Goal: Task Accomplishment & Management: Complete application form

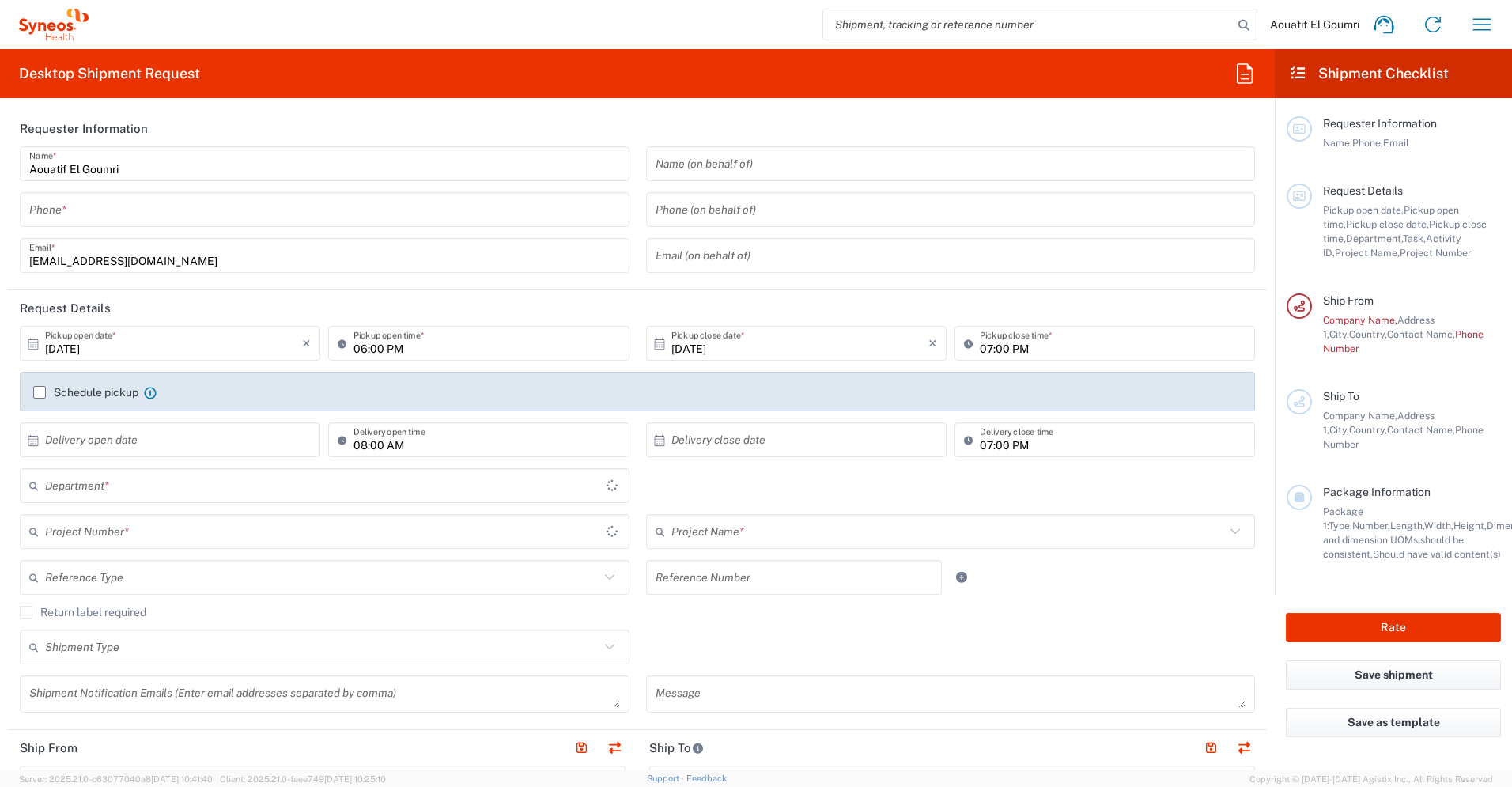
type input "3229"
type input "[GEOGRAPHIC_DATA]"
click at [161, 209] on input "tel" at bounding box center [324, 210] width 591 height 27
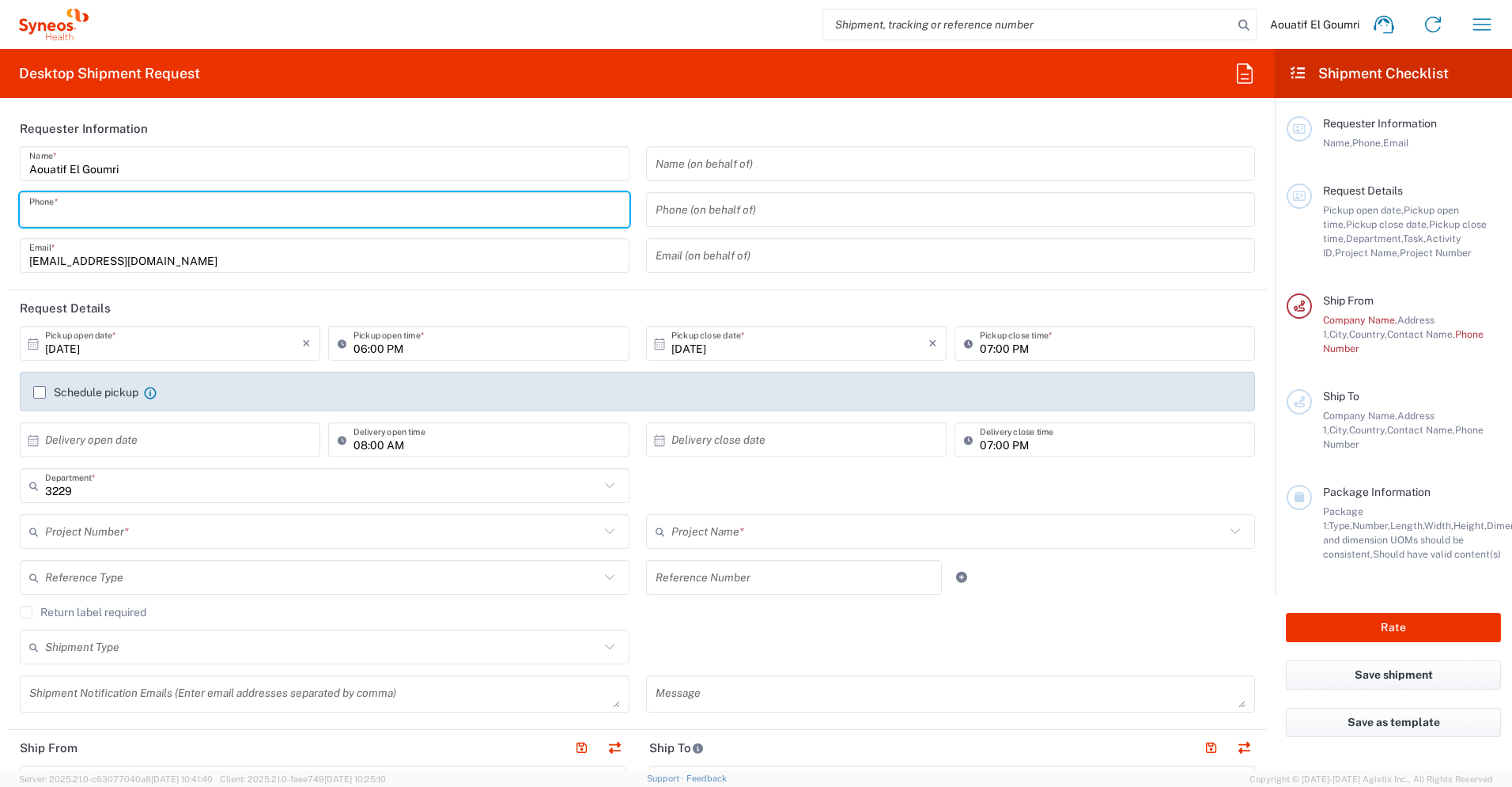
type input "Syneos Health France SARL"
type input "0611223124"
click at [147, 346] on input "[DATE]" at bounding box center [174, 343] width 257 height 27
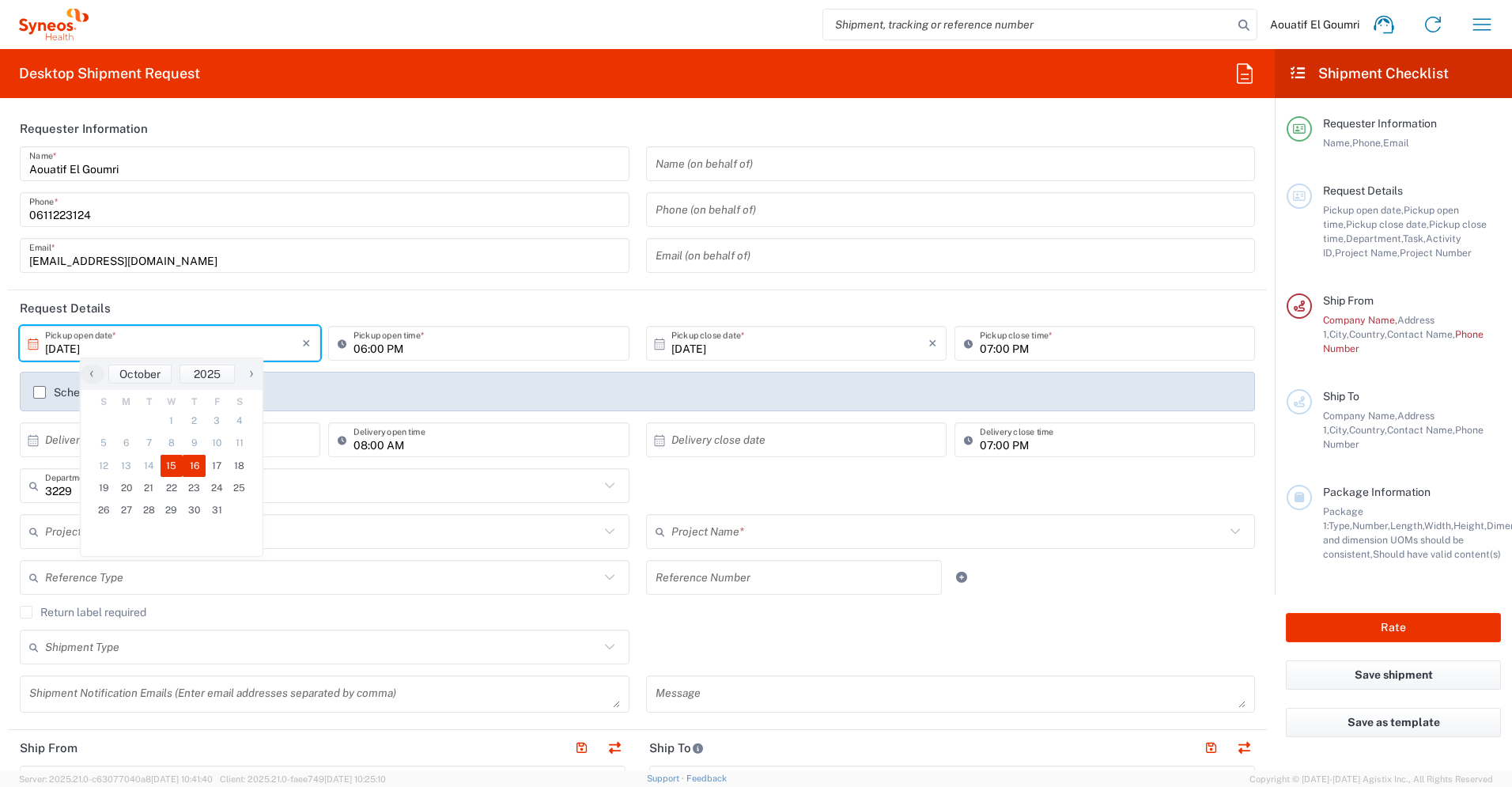
click at [192, 467] on span "16" at bounding box center [194, 465] width 23 height 22
type input "10/16/2025"
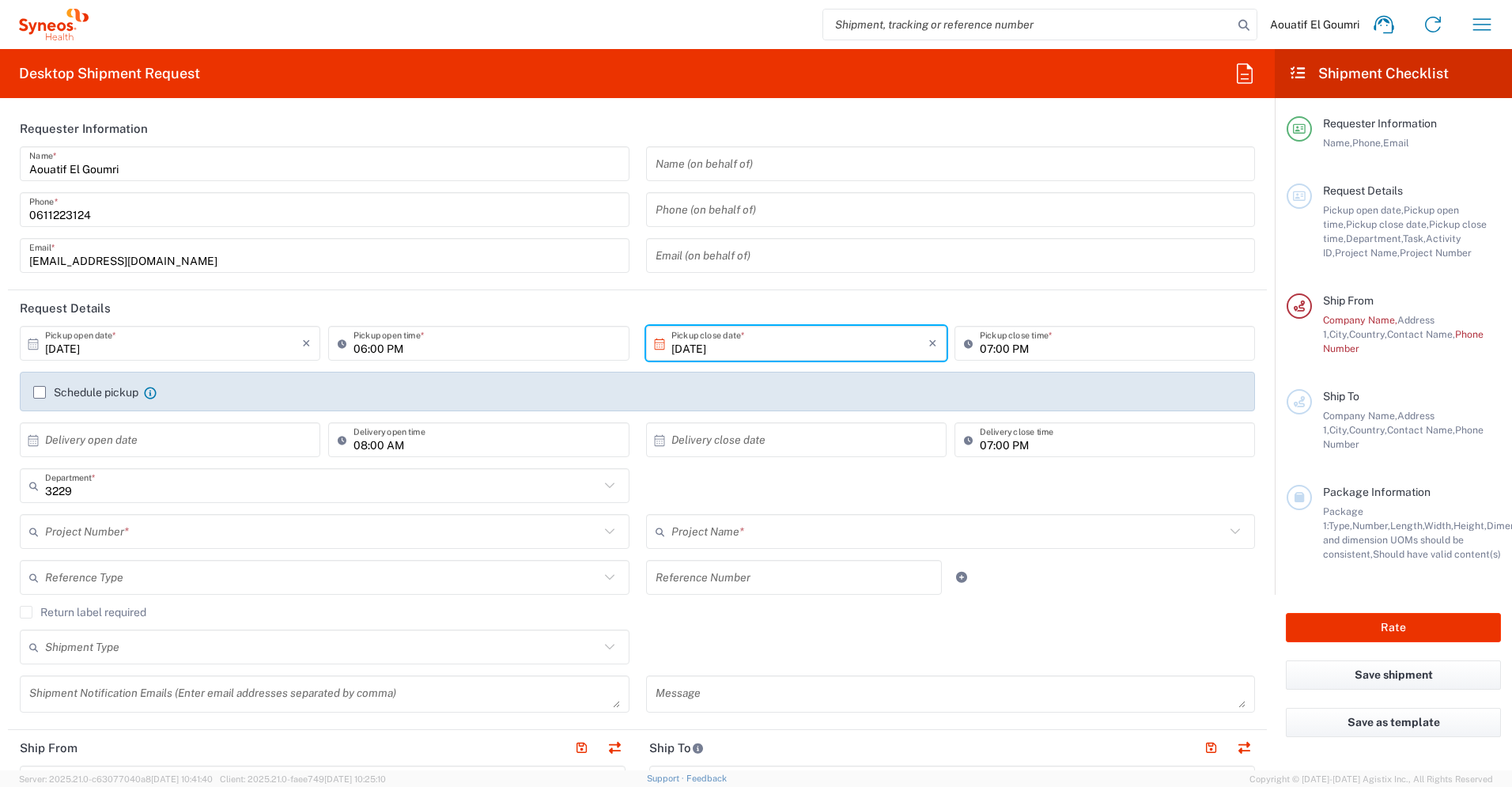
click at [447, 352] on input "06:00 PM" at bounding box center [486, 343] width 266 height 27
click at [394, 343] on input "11:00 PM" at bounding box center [486, 343] width 266 height 27
type input "11:00 AM"
click at [720, 339] on input "10/16/2025" at bounding box center [800, 343] width 257 height 27
click at [819, 472] on span "16" at bounding box center [814, 465] width 23 height 22
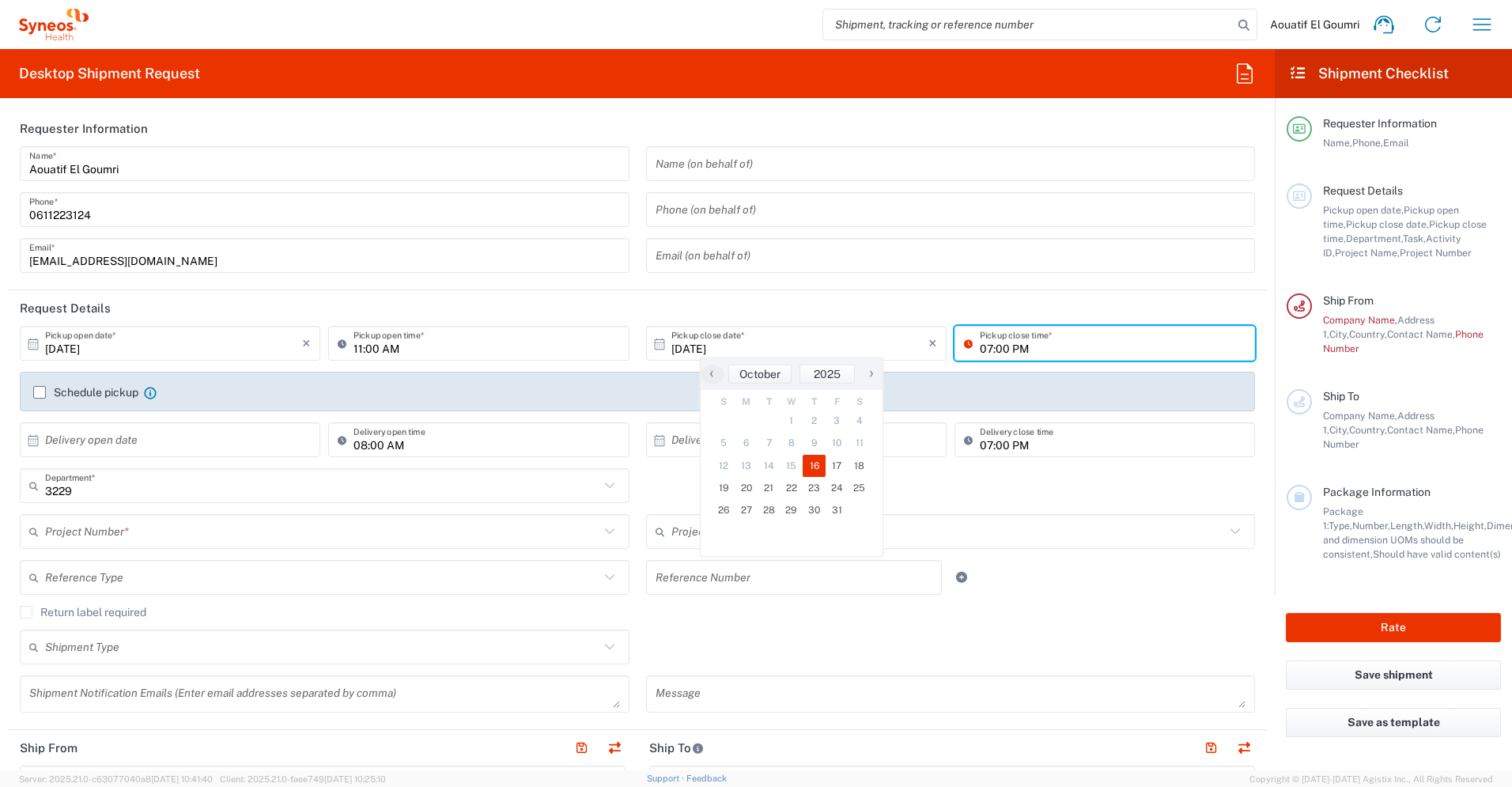
click at [1040, 349] on input "07:00 PM" at bounding box center [1113, 343] width 266 height 27
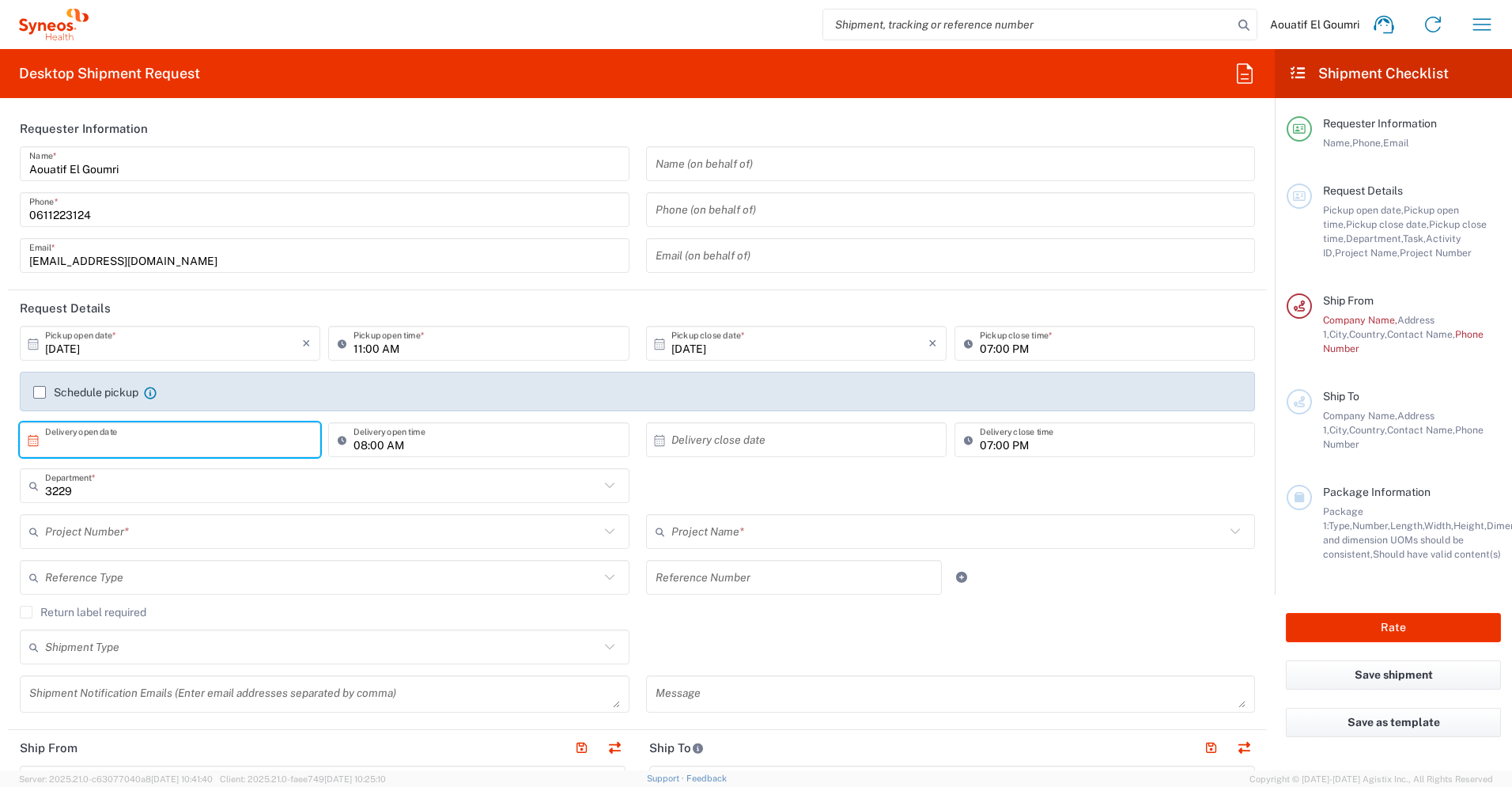
click at [255, 442] on input "text" at bounding box center [174, 440] width 257 height 27
click at [371, 482] on input "text" at bounding box center [322, 486] width 554 height 27
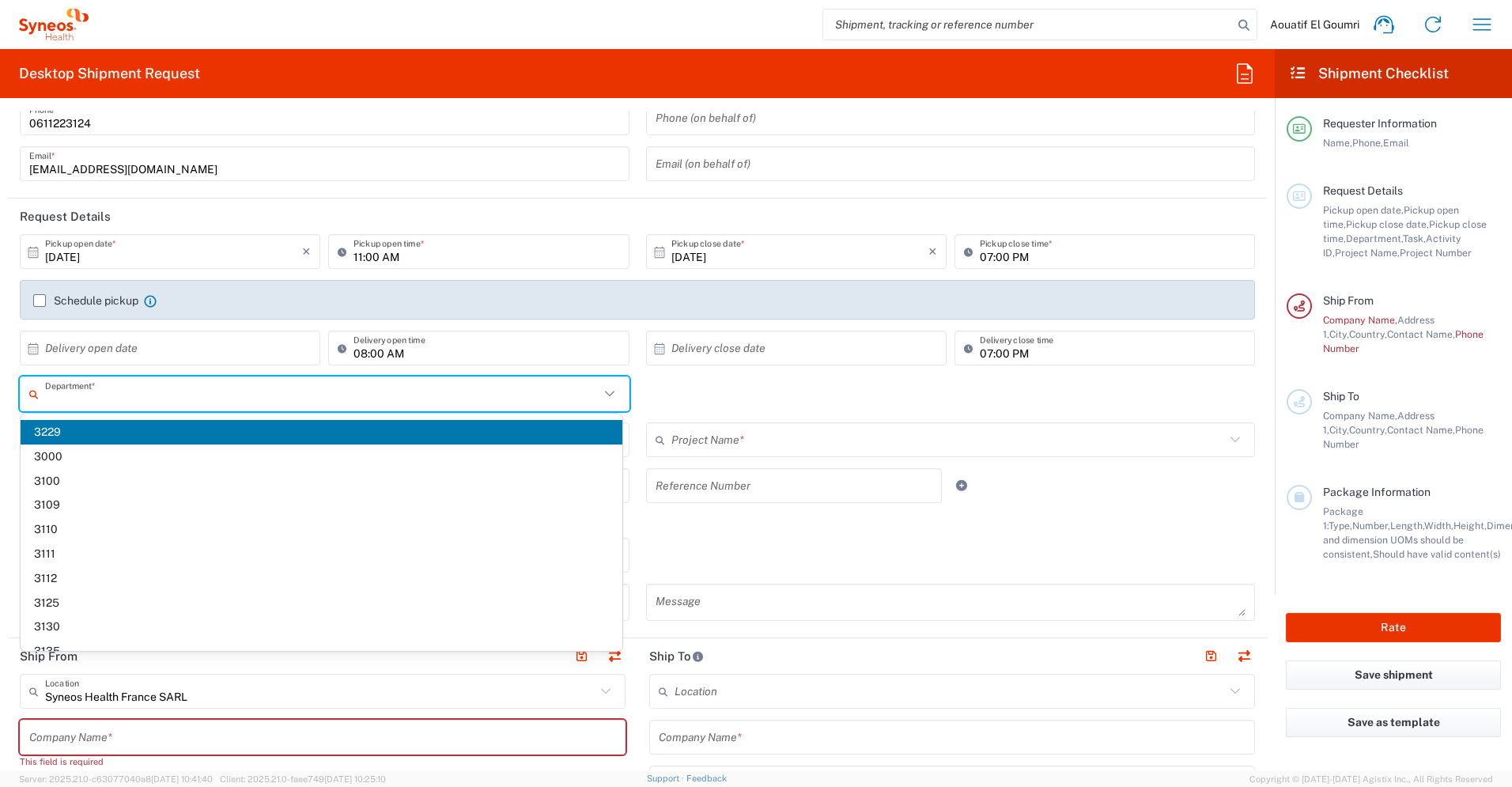
scroll to position [93, 0]
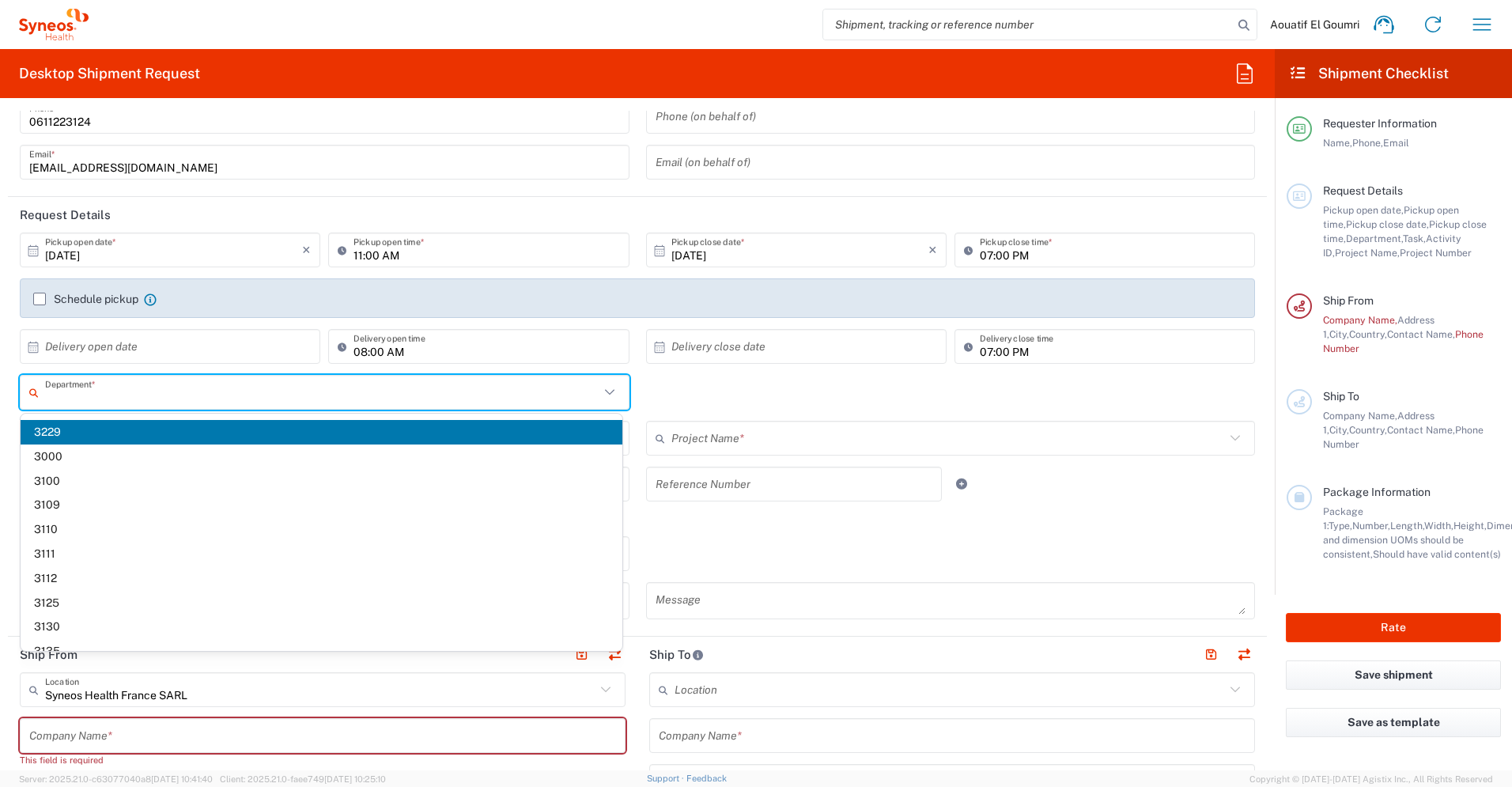
click at [773, 409] on div "Department * 3229 3000 3100 3109 3110 3111 3112 3125 3130 3135 3136 3150 3155 3…" at bounding box center [638, 398] width 1252 height 46
type input "3229"
click at [329, 402] on input "text" at bounding box center [322, 393] width 554 height 27
click at [748, 400] on div "Department * 3229 3000 3100 3109 3110 3111 3112 3125 3130 3135 3136 3150 3155 3…" at bounding box center [638, 398] width 1252 height 46
type input "3229"
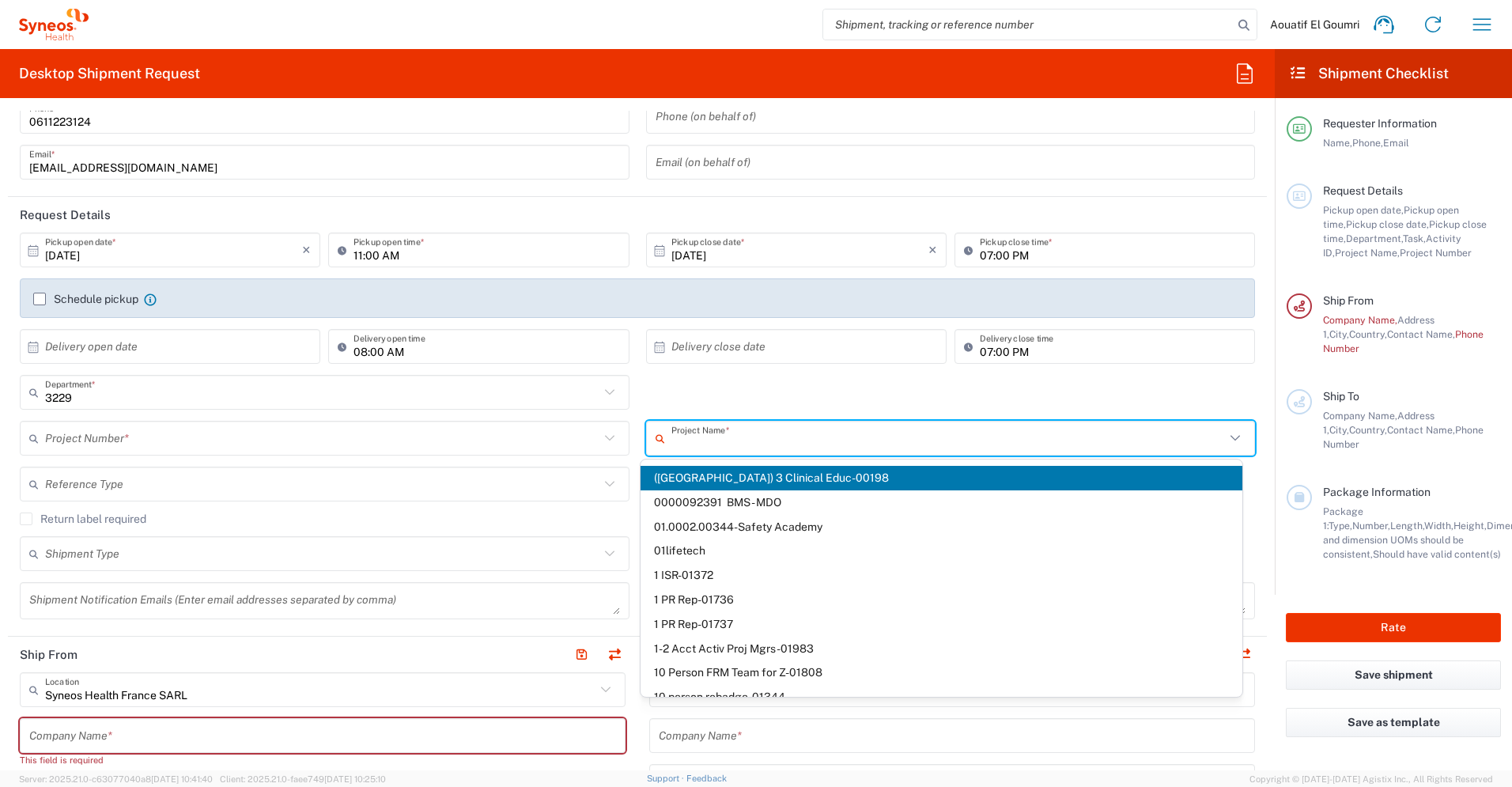
click at [743, 434] on input "text" at bounding box center [949, 439] width 554 height 27
click at [187, 402] on input "text" at bounding box center [322, 393] width 554 height 27
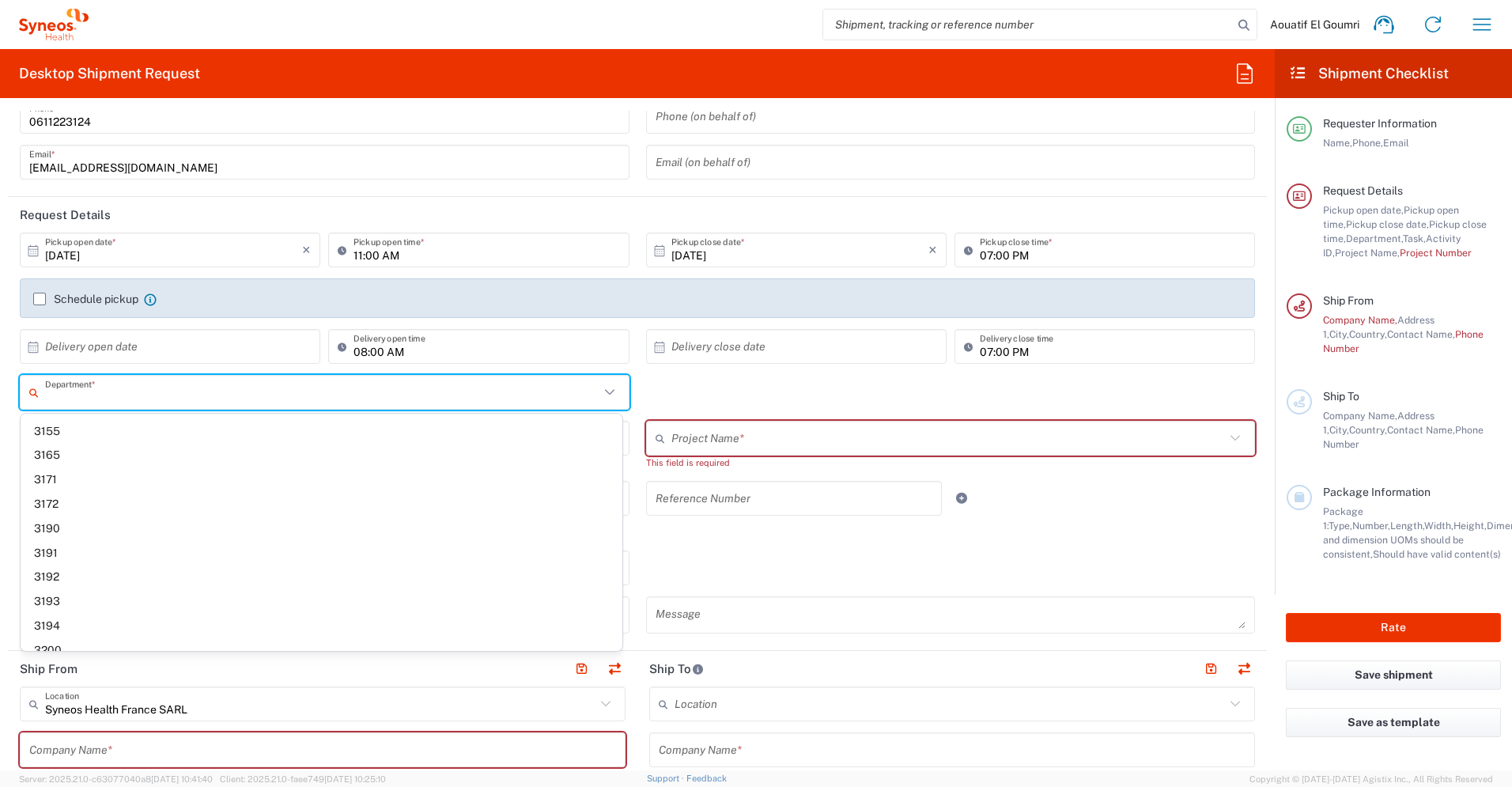
scroll to position [0, 0]
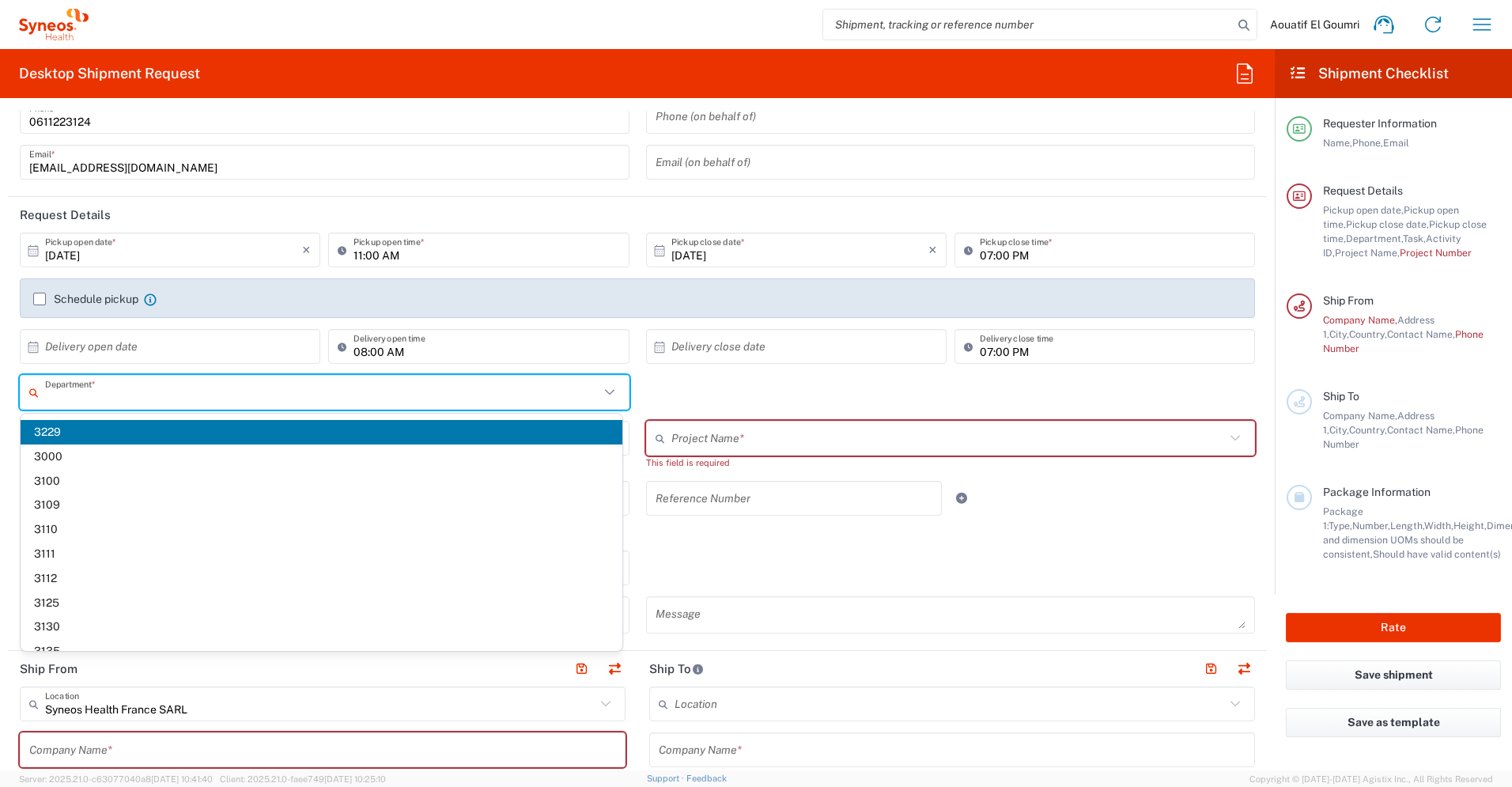
click at [756, 390] on div "Department * 3229 3000 3100 3109 3110 3111 3112 3125 3130 3135 3136 3150 3155 3…" at bounding box center [638, 398] width 1252 height 46
type input "3229"
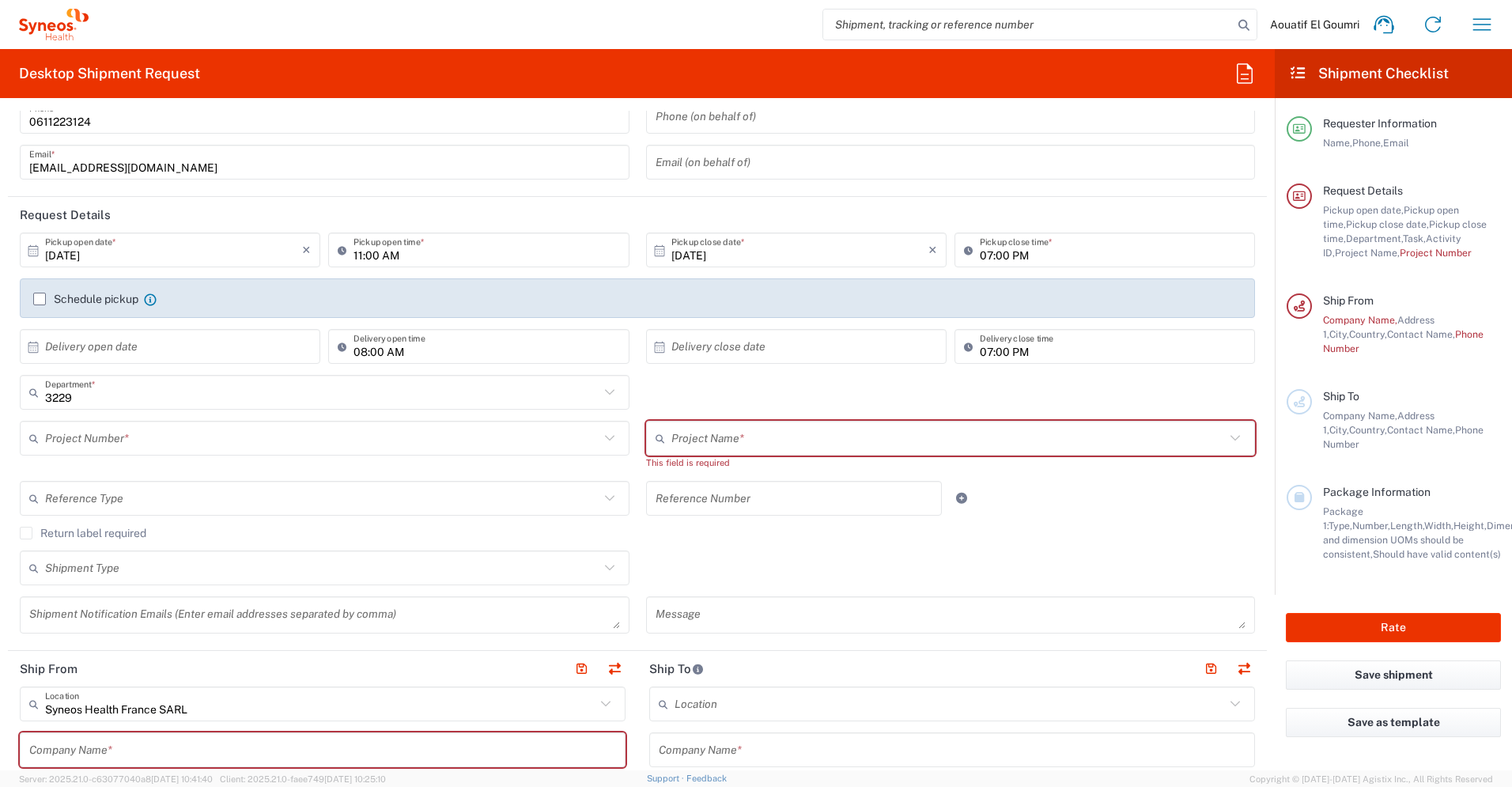
click at [719, 377] on div "3229 Department * 3229 3000 3100 3109 3110 3111 3112 3125 3130 3135 3136 3150 3…" at bounding box center [638, 398] width 1252 height 46
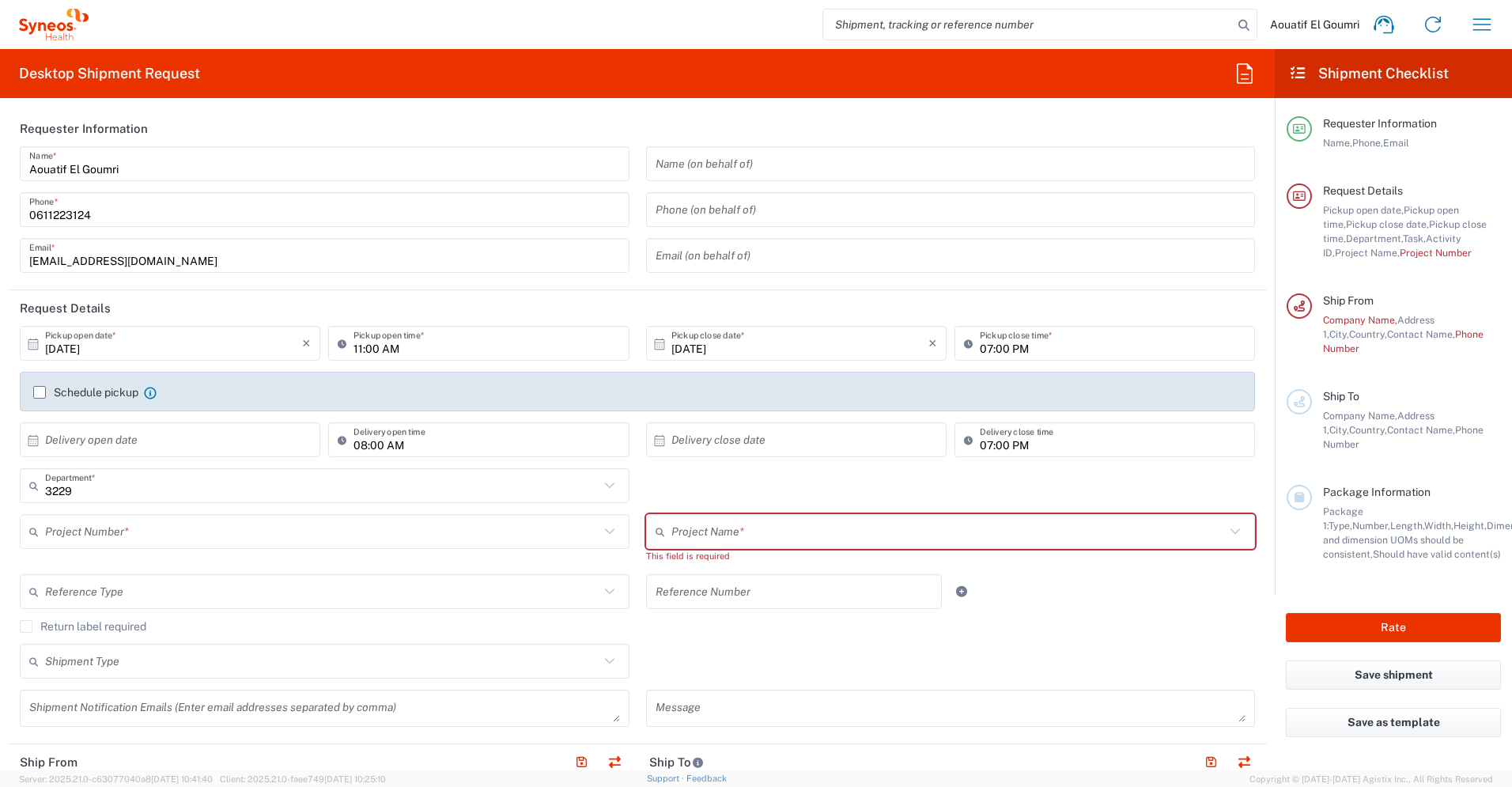
click at [40, 389] on label "Schedule pickup" at bounding box center [86, 393] width 105 height 13
click at [40, 392] on input "Schedule pickup" at bounding box center [40, 392] width 0 height 0
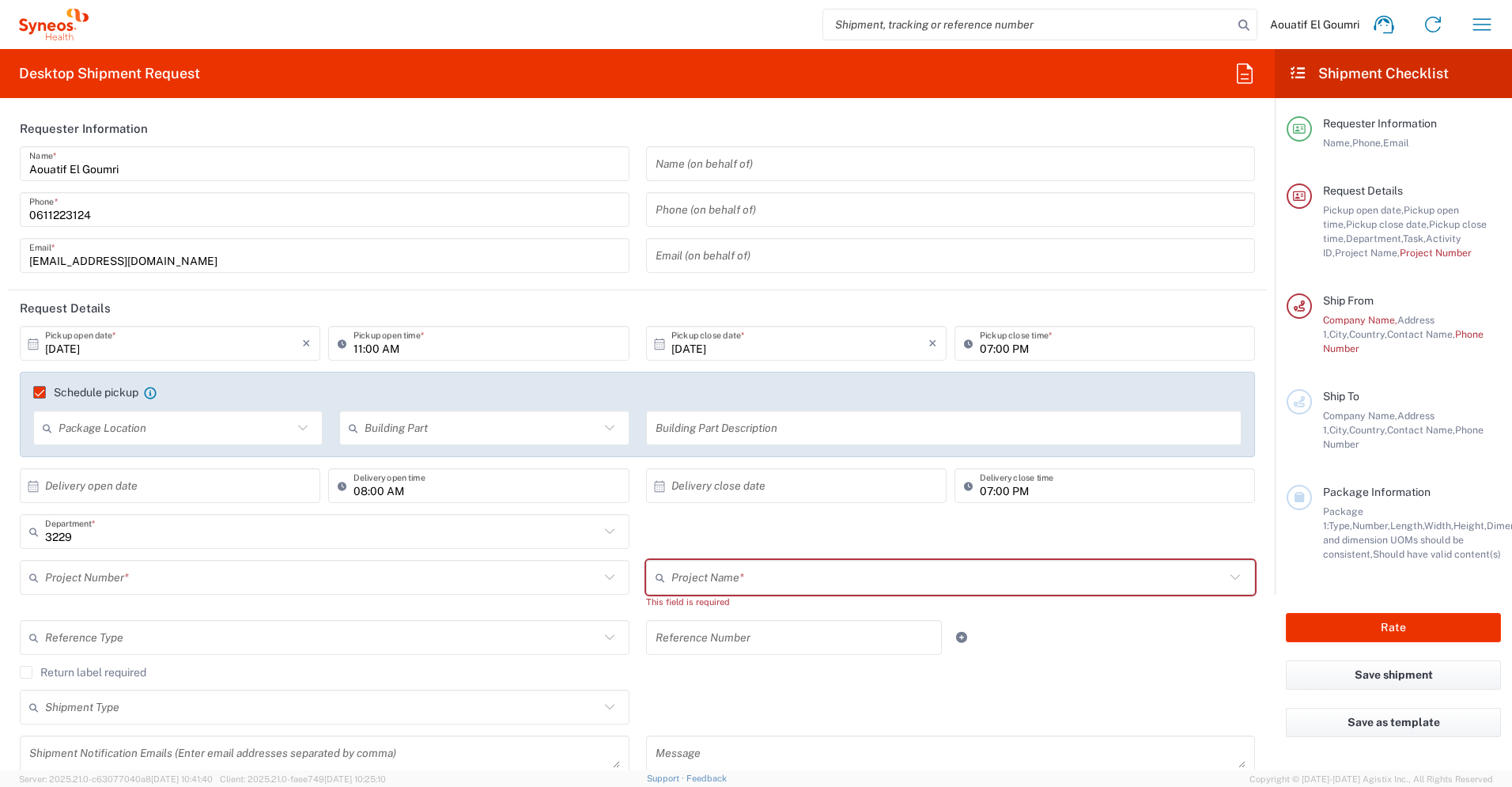
click at [145, 437] on input "text" at bounding box center [175, 428] width 234 height 27
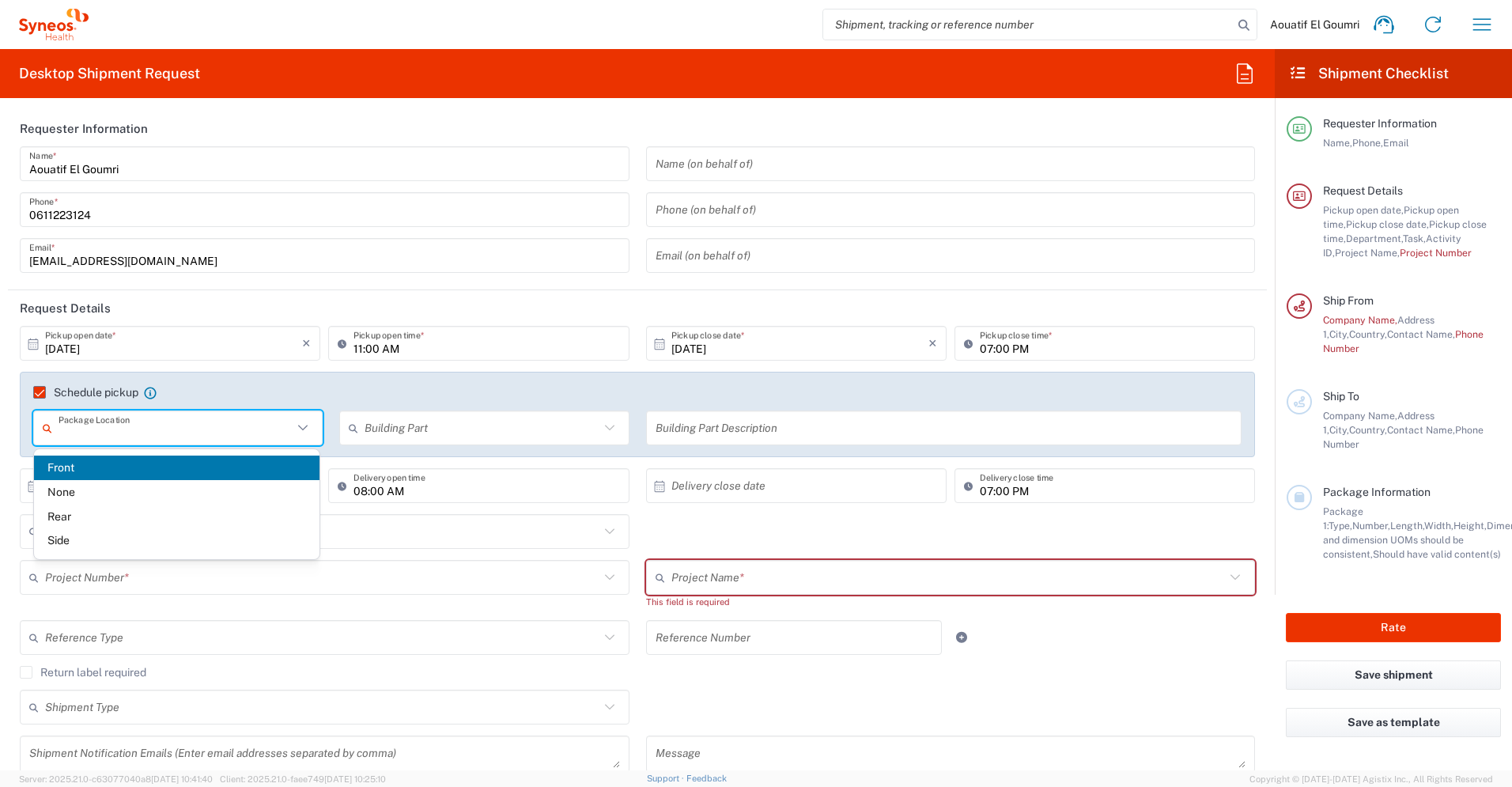
click at [173, 384] on div "Schedule pickup When scheduling a pickup please be sure to meet the following c…" at bounding box center [637, 415] width 1236 height 86
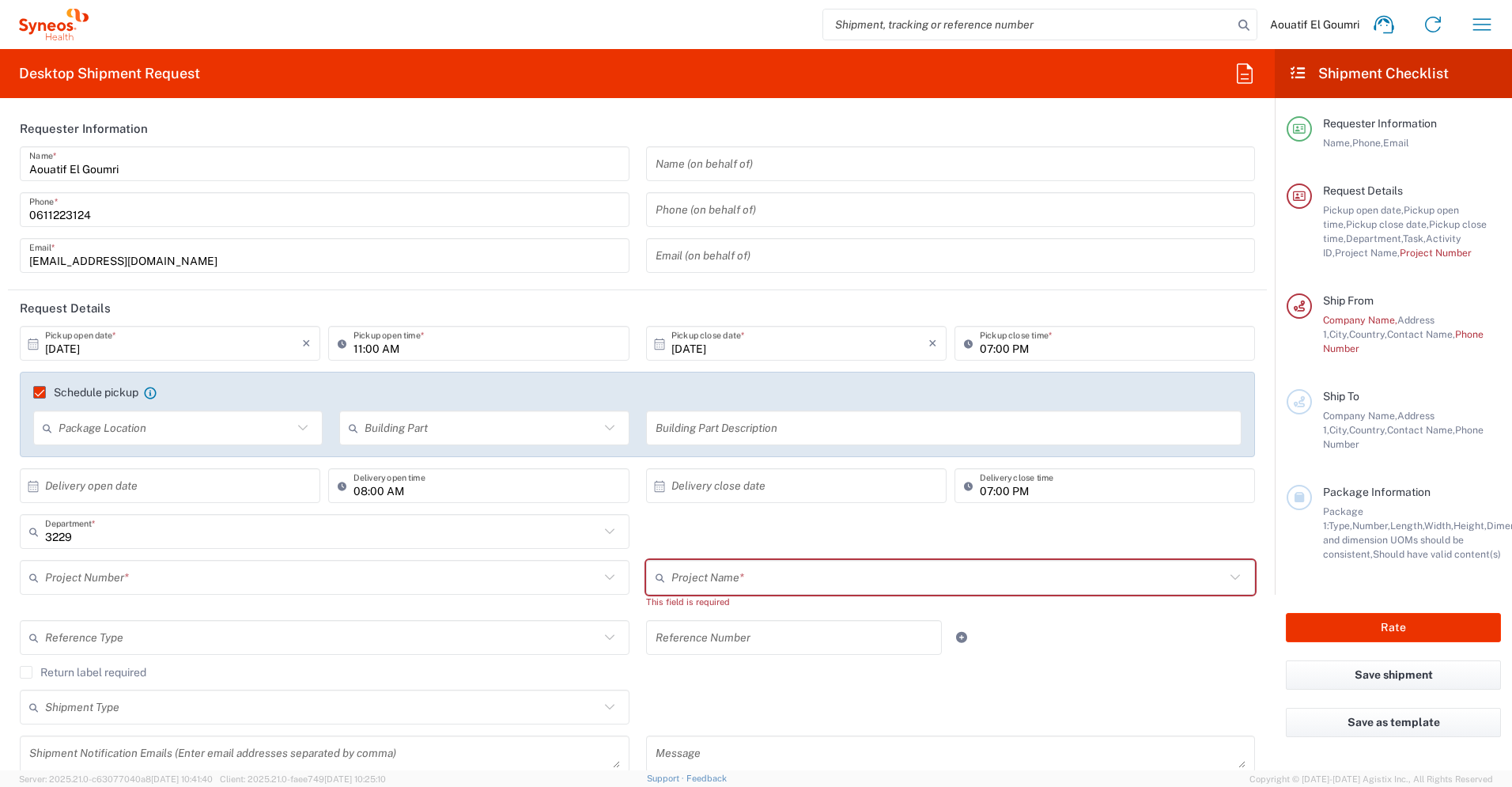
click at [43, 388] on label "Schedule pickup" at bounding box center [86, 393] width 105 height 13
click at [32, 392] on input "Schedule pickup" at bounding box center [32, 392] width 0 height 0
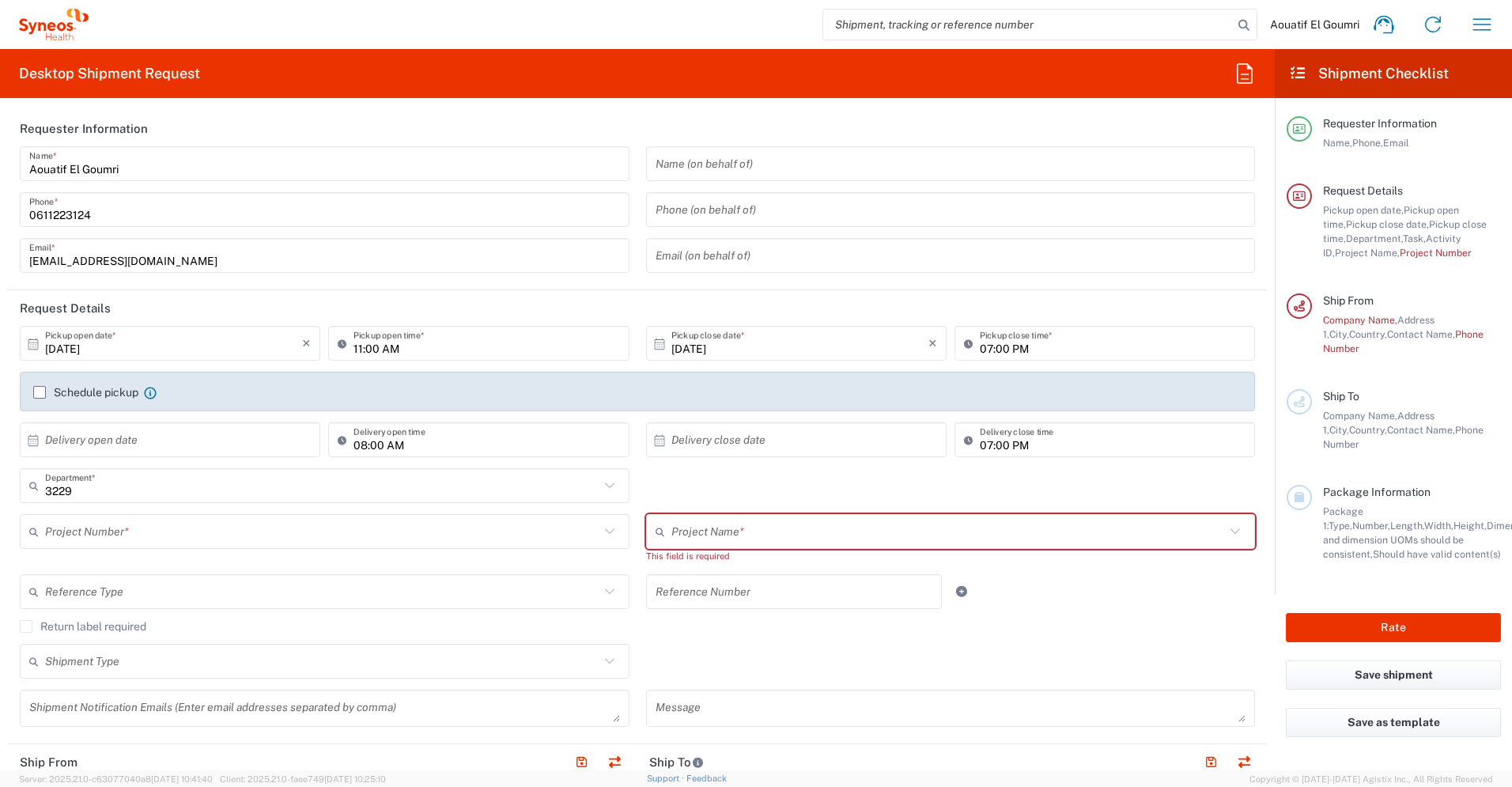
click at [1354, 322] on span "Company Name," at bounding box center [1360, 320] width 74 height 12
click at [1341, 193] on span "Request Details" at bounding box center [1362, 191] width 80 height 13
click at [98, 499] on input "text" at bounding box center [322, 486] width 554 height 27
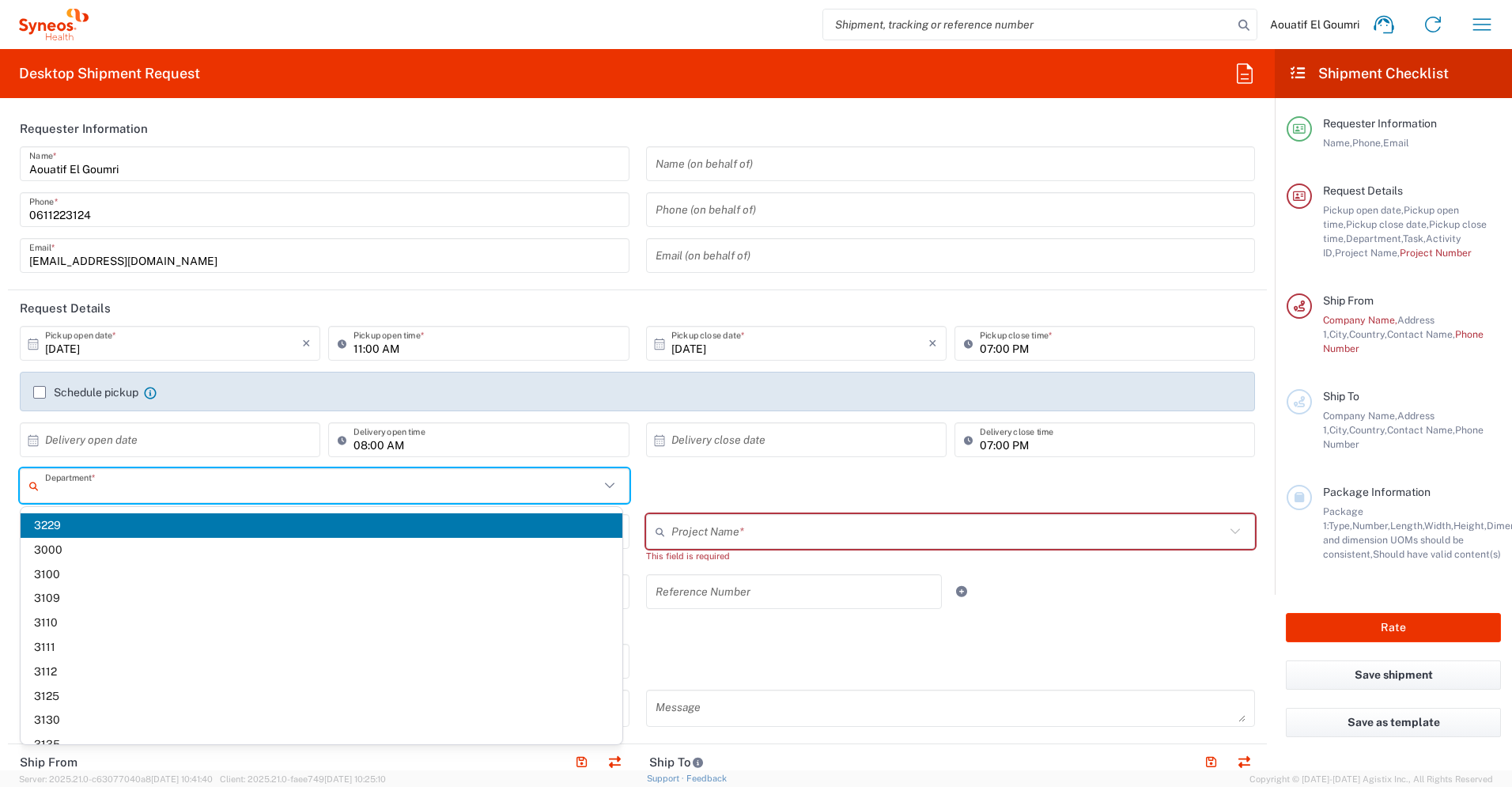
click at [296, 477] on input "text" at bounding box center [322, 486] width 554 height 27
click at [606, 482] on icon at bounding box center [609, 485] width 20 height 20
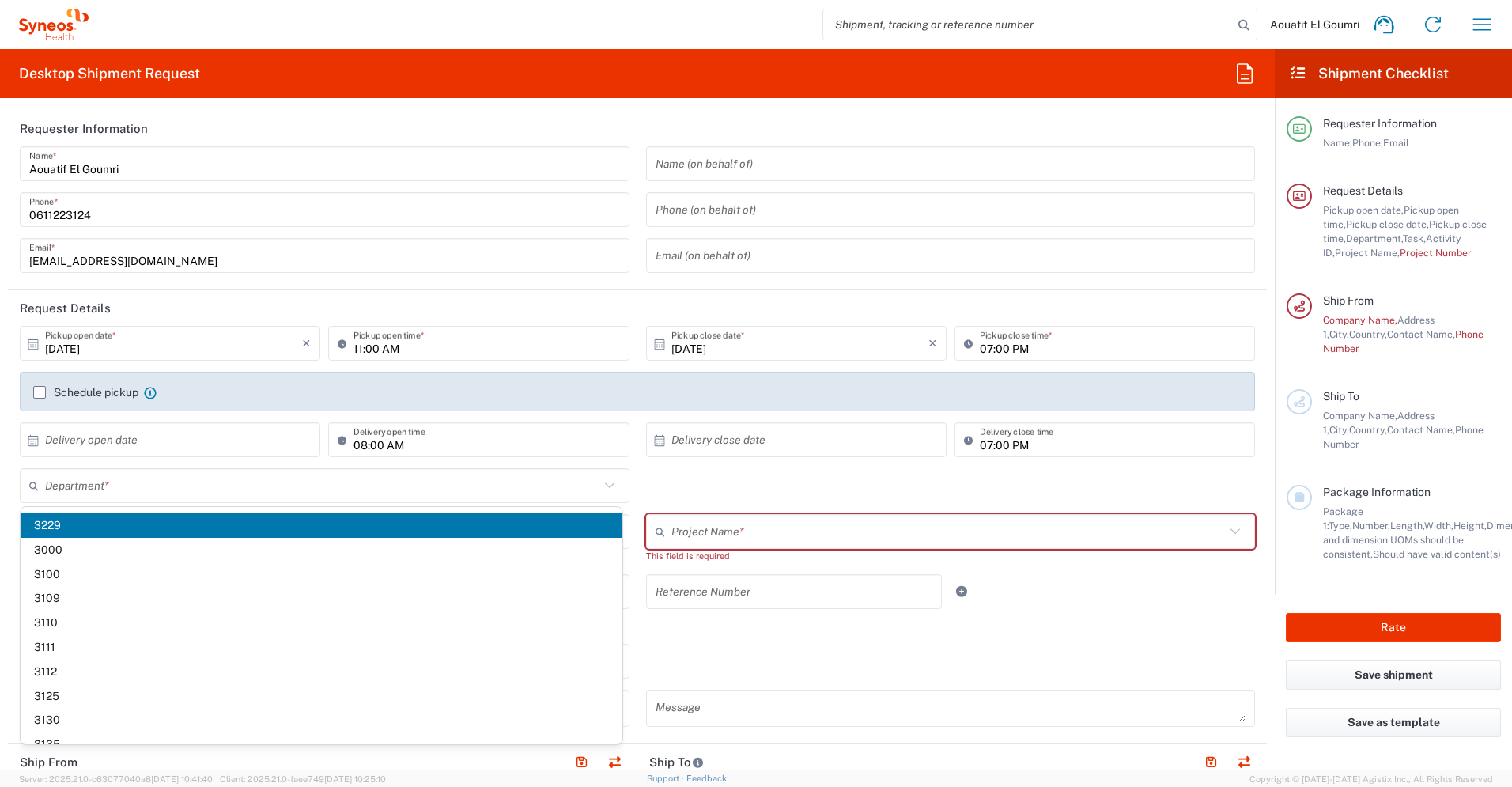
click at [736, 490] on div "Department * 3229 3000 3100 3109 3110 3111 3112 3125 3130 3135 3136 3150 3155 3…" at bounding box center [638, 490] width 1252 height 46
type input "3229"
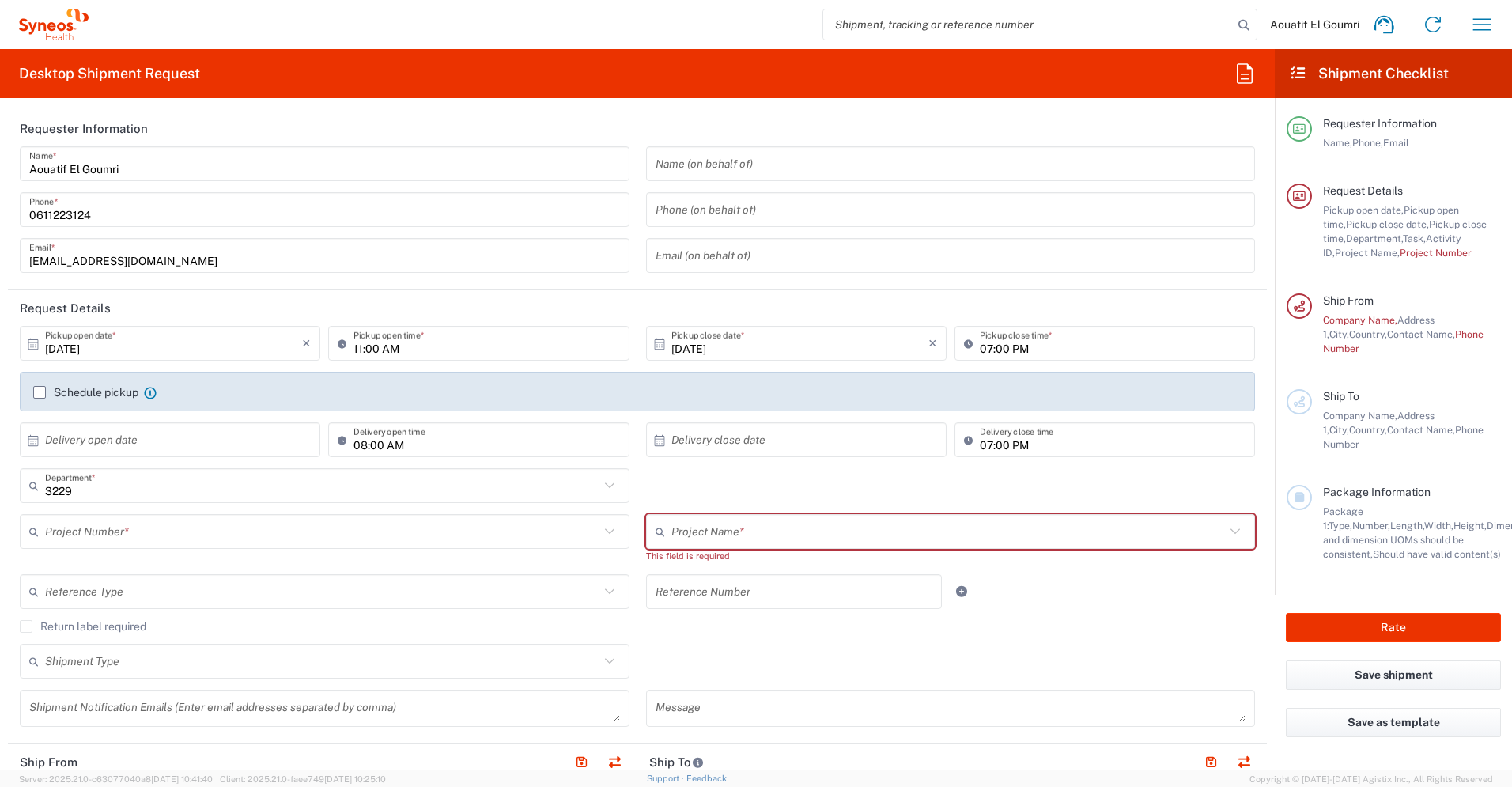
click at [120, 525] on input "text" at bounding box center [322, 532] width 554 height 27
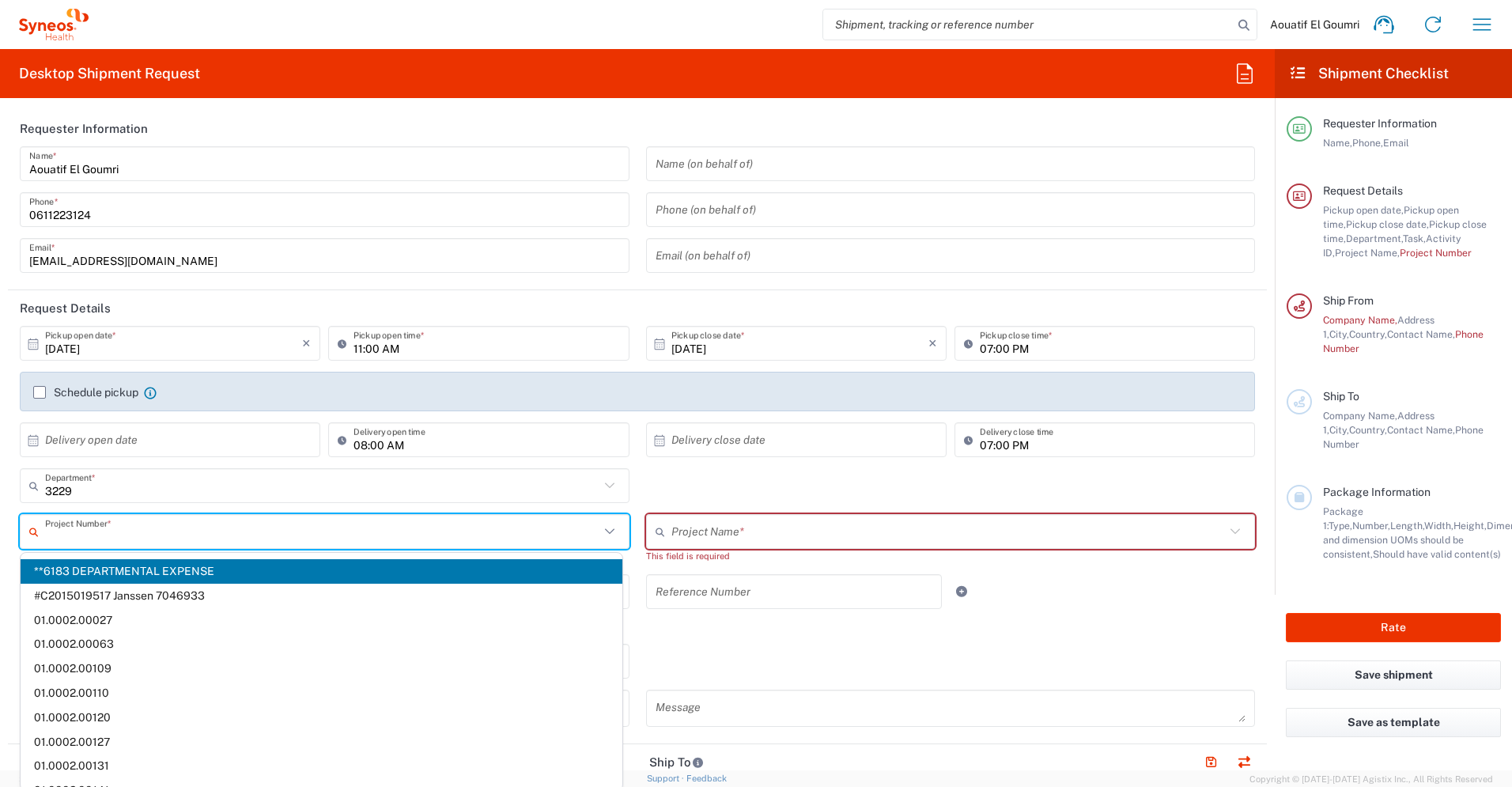
click at [128, 538] on input "text" at bounding box center [322, 532] width 554 height 27
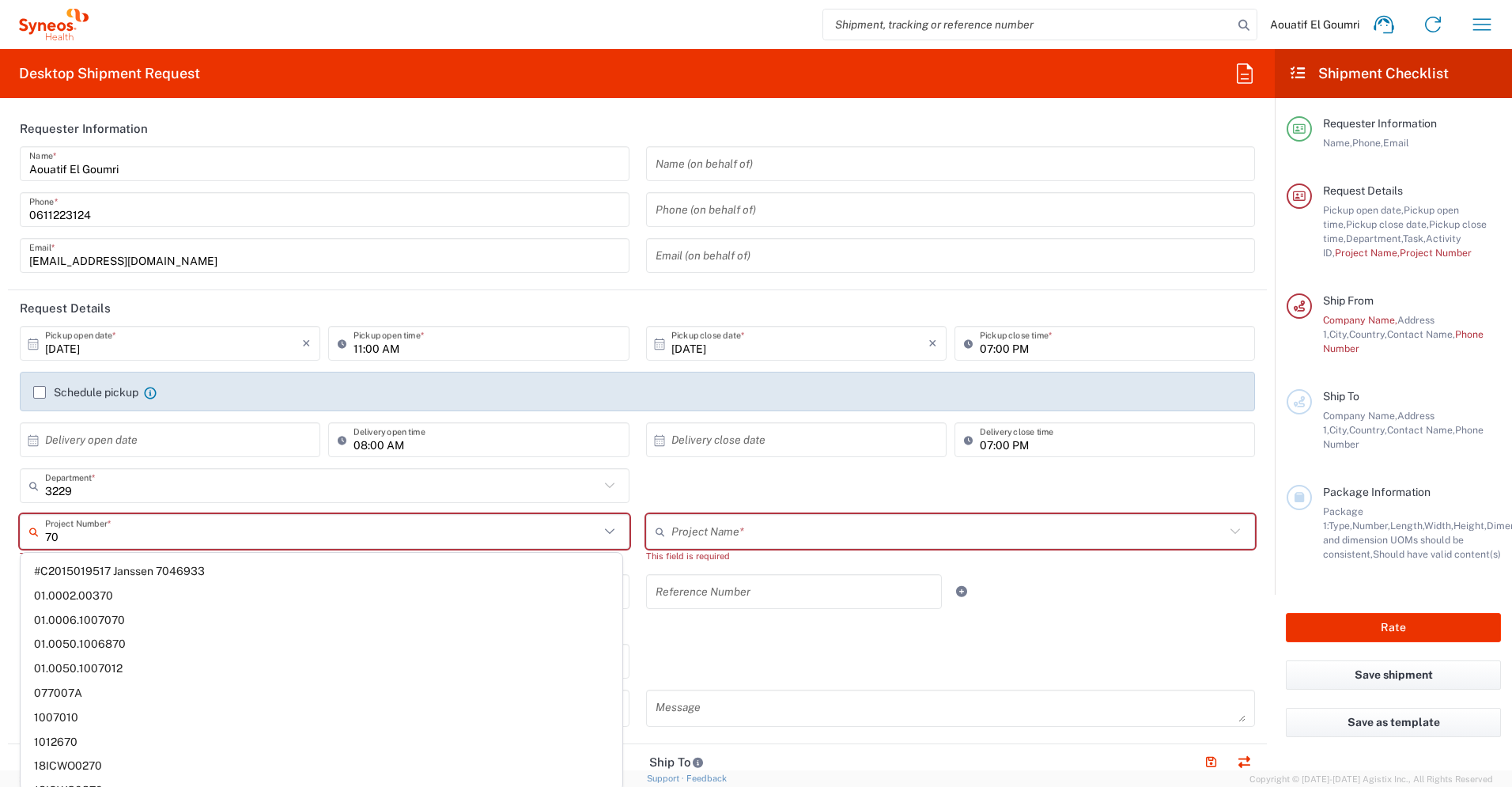
type input "70"
drag, startPoint x: 130, startPoint y: 538, endPoint x: 0, endPoint y: 537, distance: 130.0
click at [0, 536] on html "Aouatif El Goumri Home Shipment estimator Shipment tracking Desktop shipment re…" at bounding box center [756, 394] width 1512 height 787
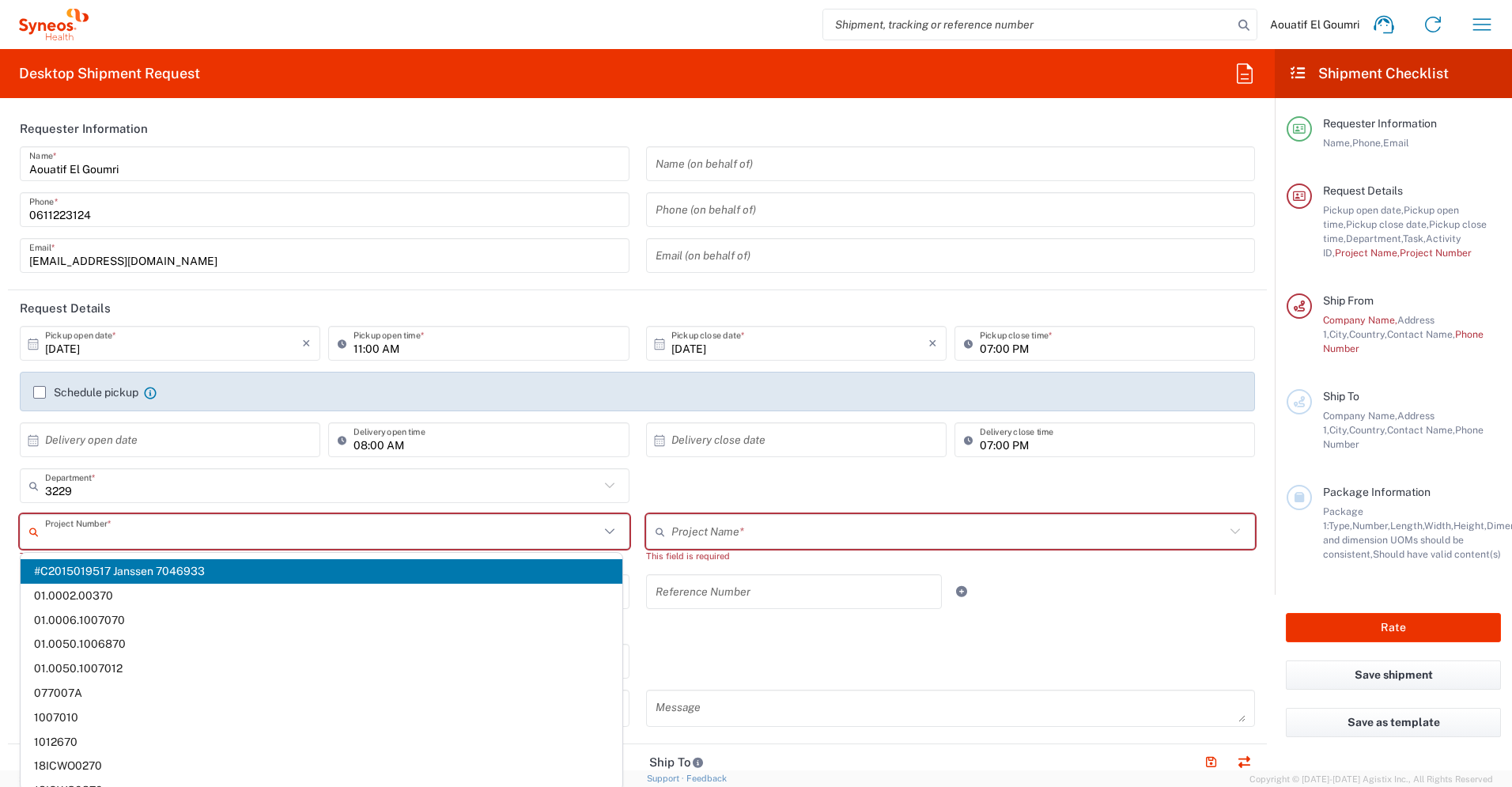
paste input "7026251"
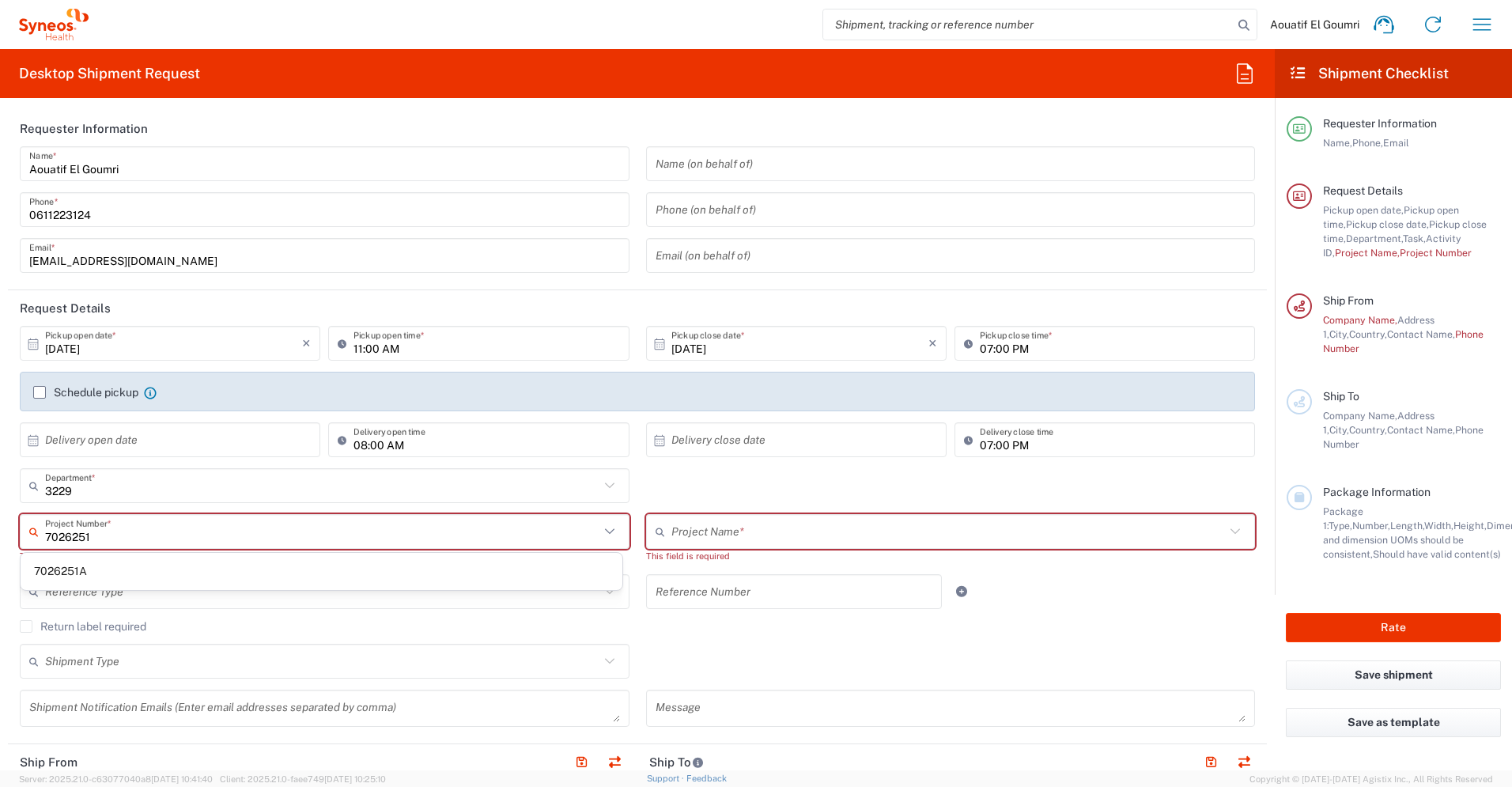
click at [156, 561] on span "7026251A" at bounding box center [321, 571] width 602 height 24
type input "7026251A"
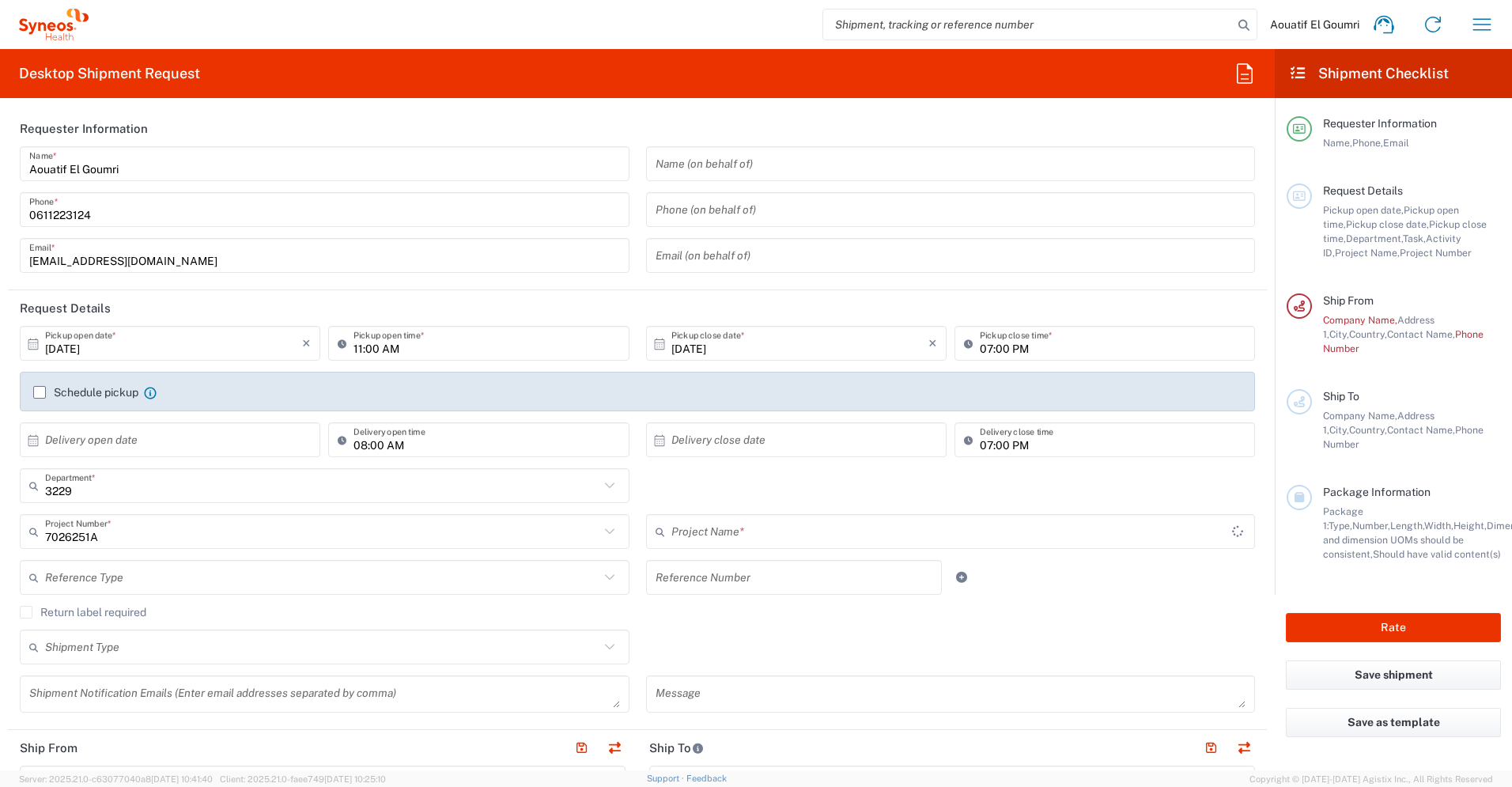
type input "PharmaMar 7026251A"
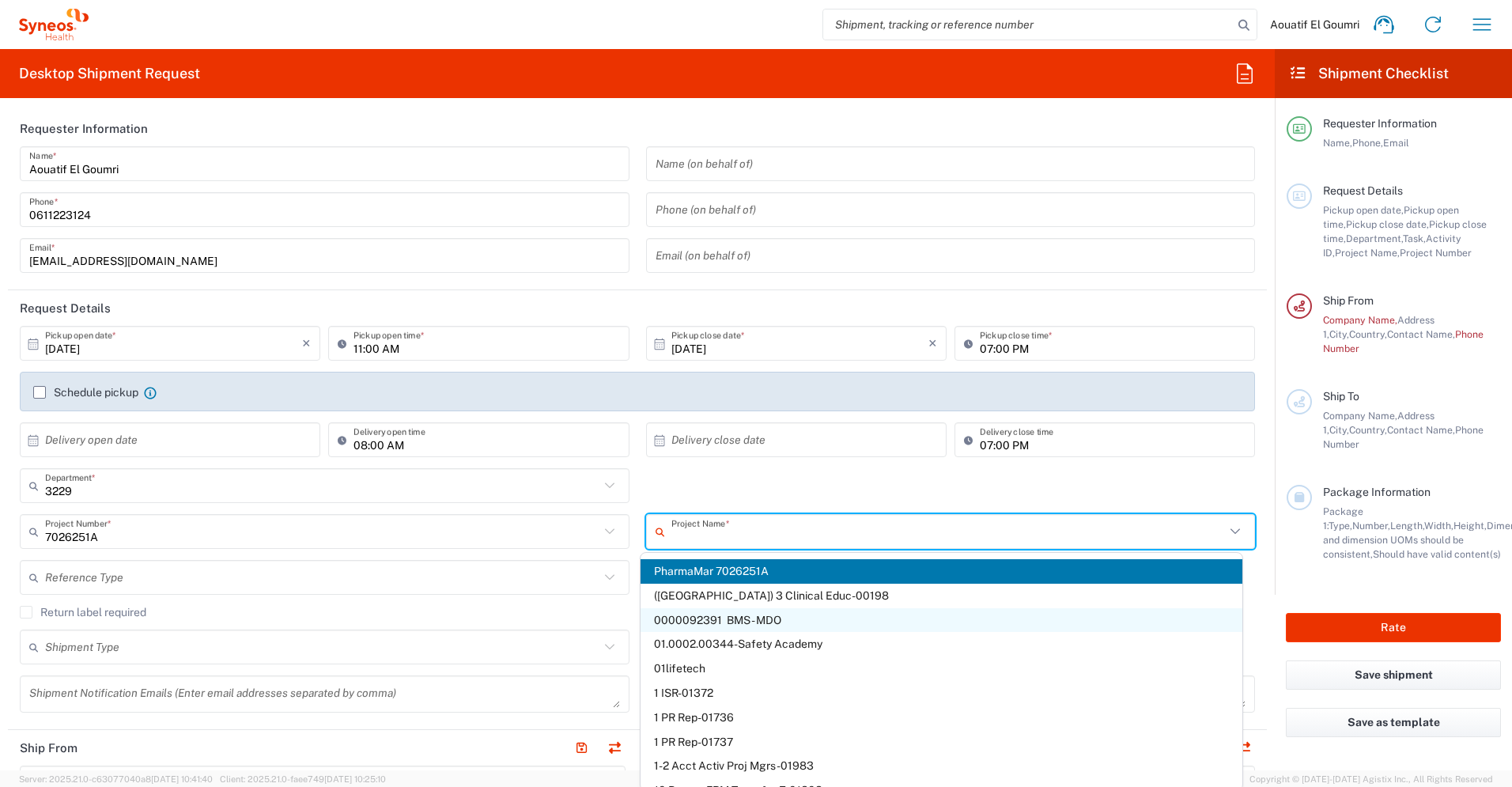
click at [711, 538] on input "text" at bounding box center [949, 532] width 554 height 27
click at [718, 570] on span "PharmaMar 7026251A" at bounding box center [941, 571] width 602 height 24
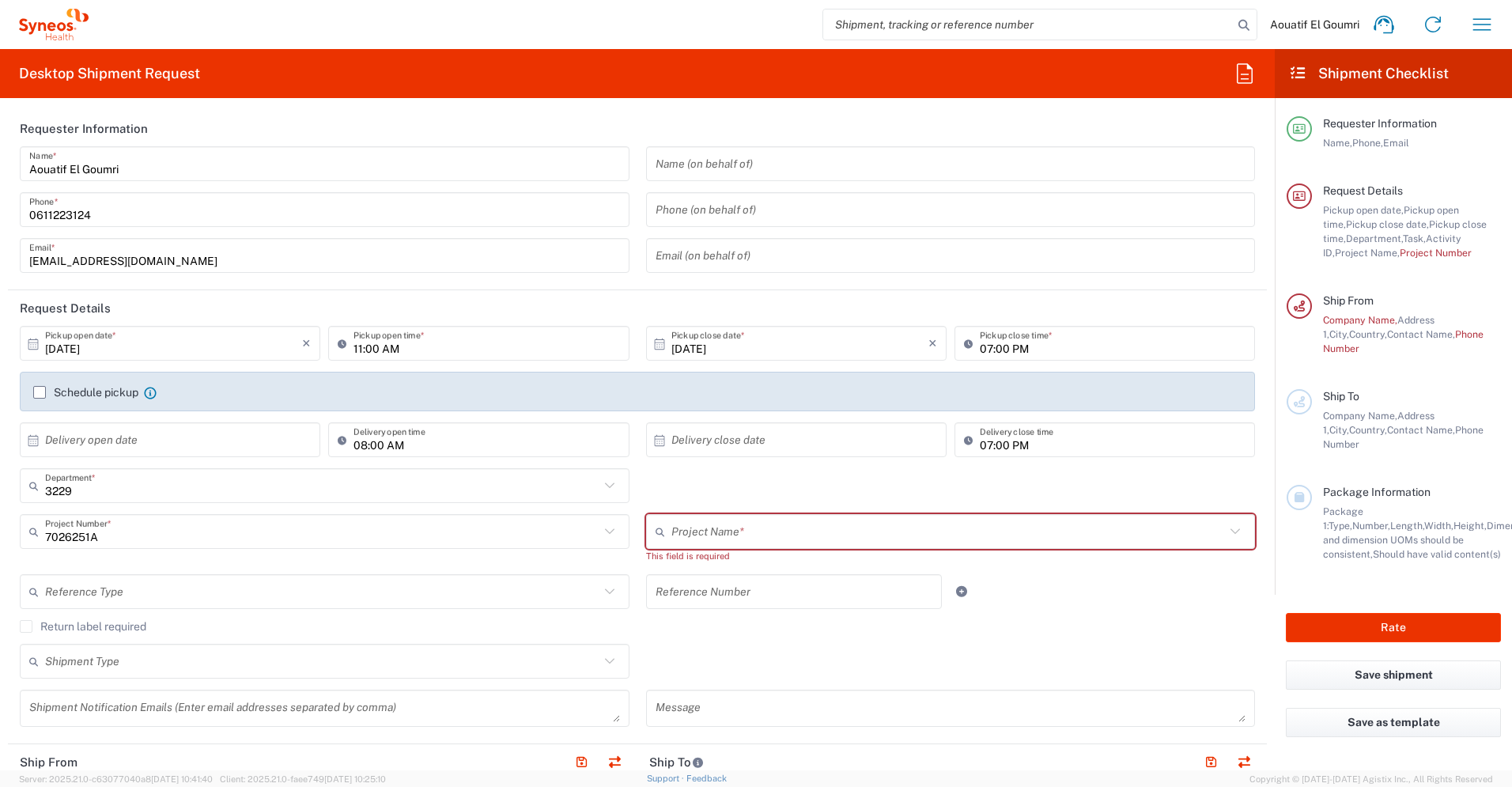
click at [760, 622] on agx-checkbox-control "Return label required" at bounding box center [637, 626] width 1236 height 13
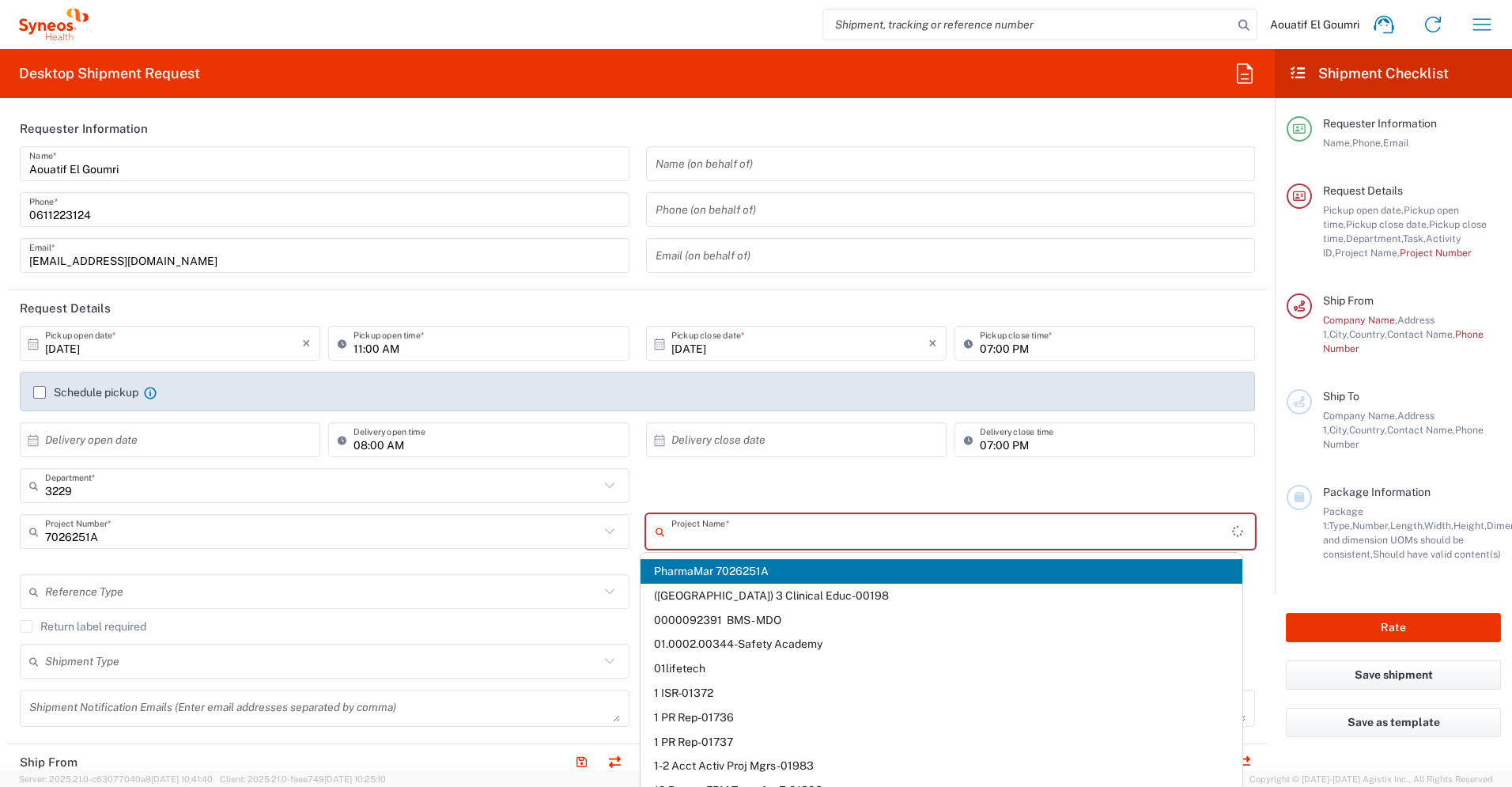
click at [743, 528] on input "text" at bounding box center [952, 532] width 562 height 27
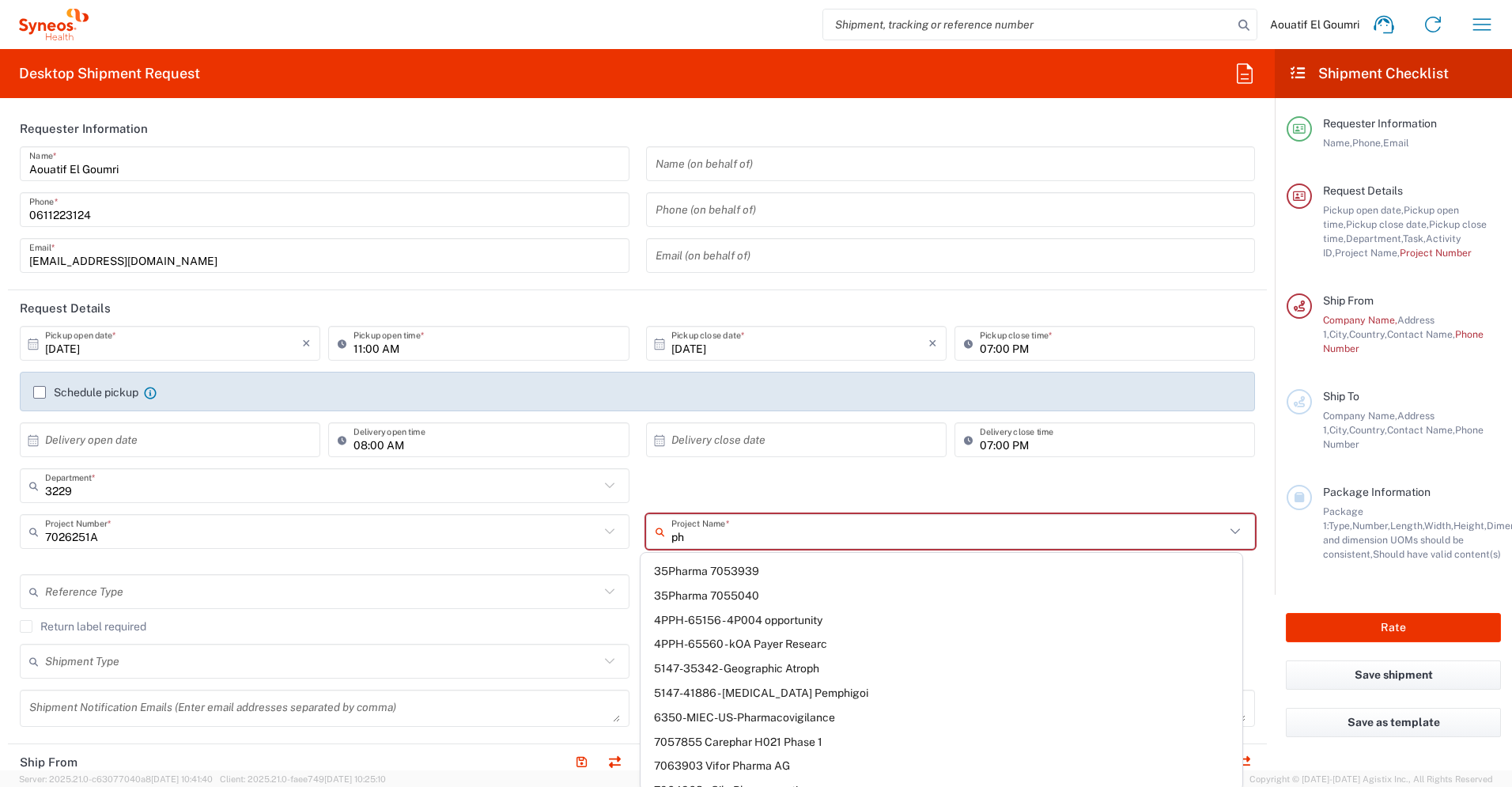
type input "ph"
click at [599, 518] on div "7026251A Project Number *" at bounding box center [324, 531] width 610 height 35
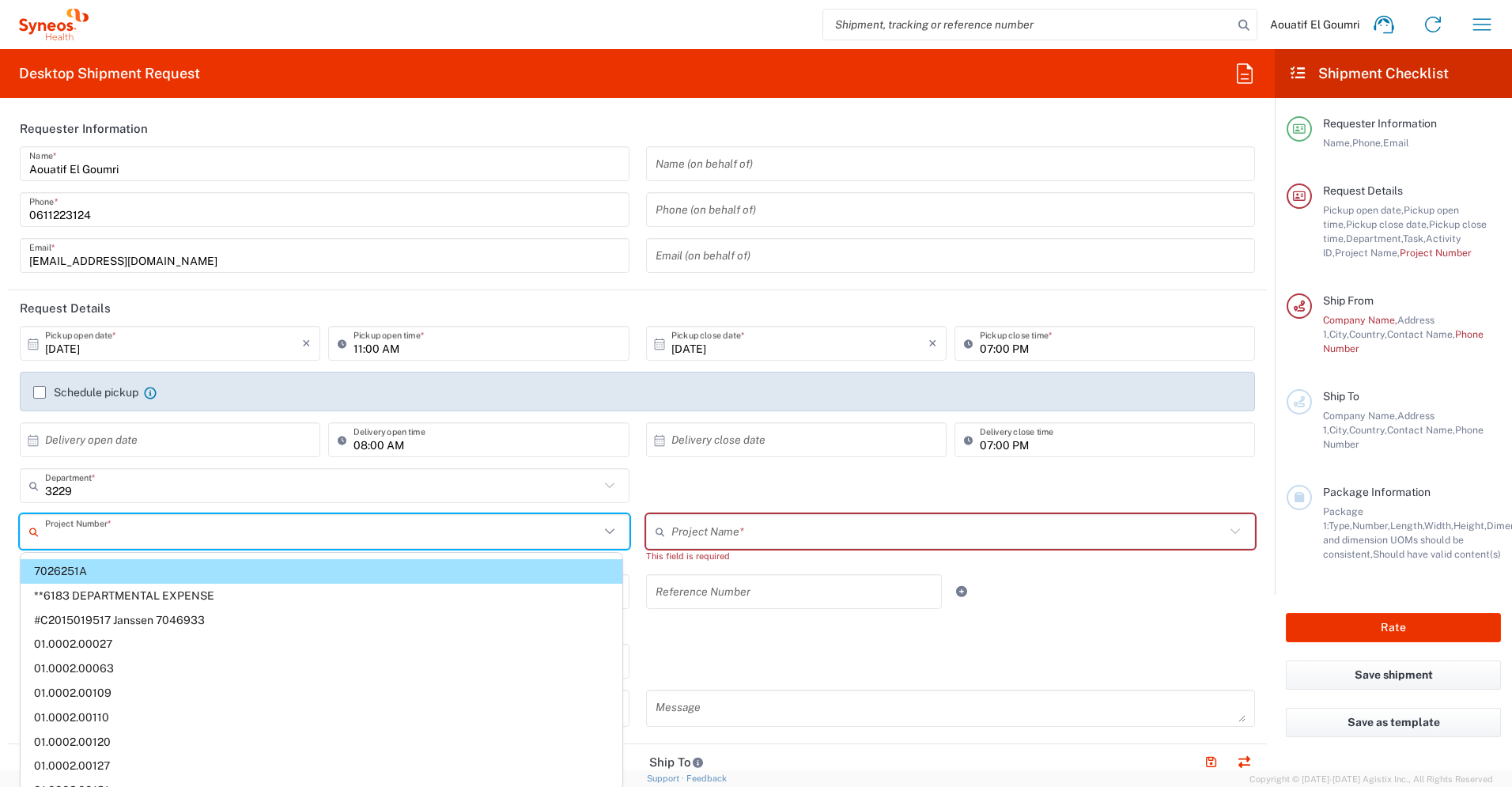
click at [457, 569] on span "7026251A" at bounding box center [321, 571] width 602 height 24
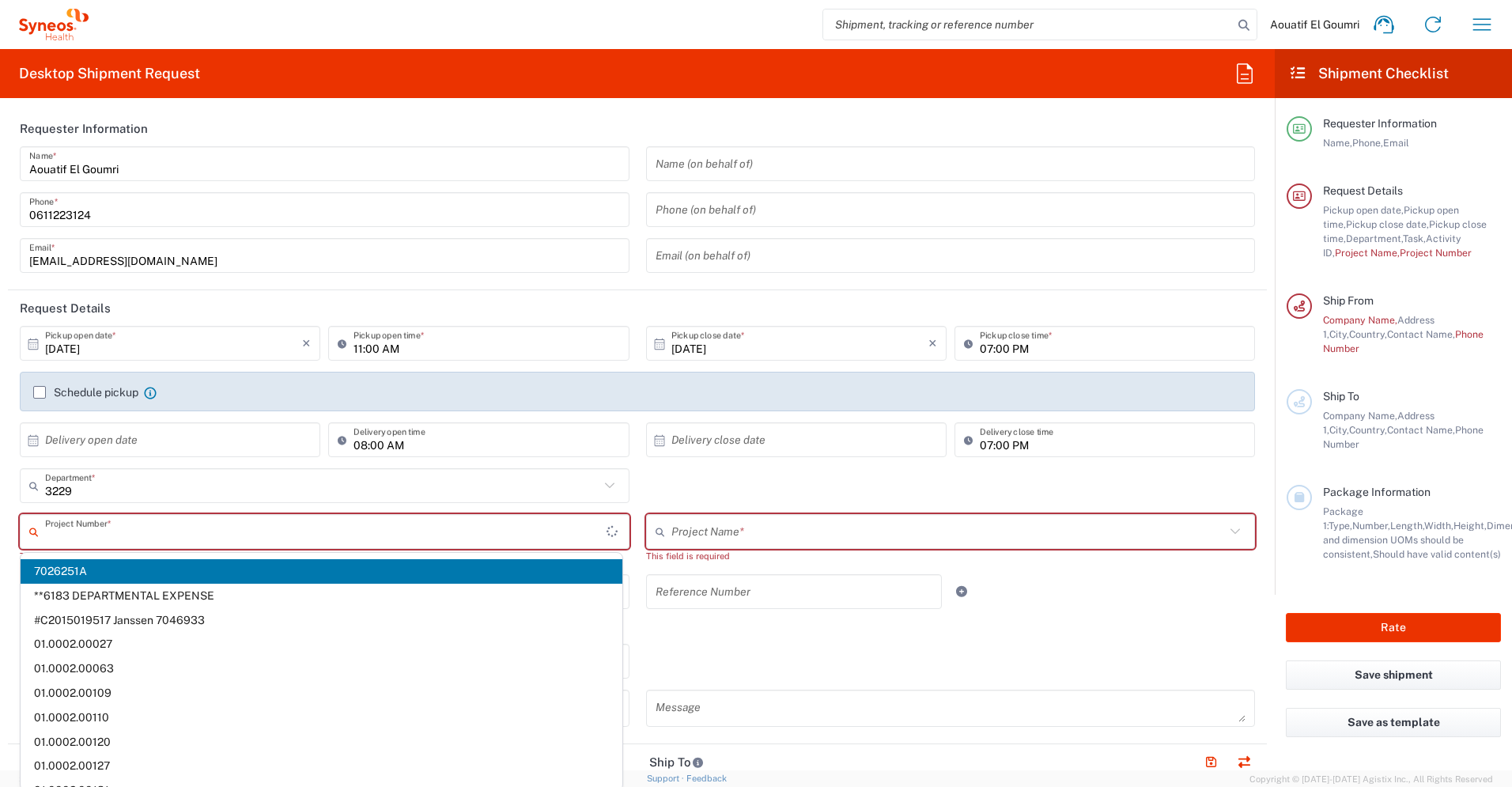
click at [436, 544] on input "text" at bounding box center [326, 532] width 562 height 27
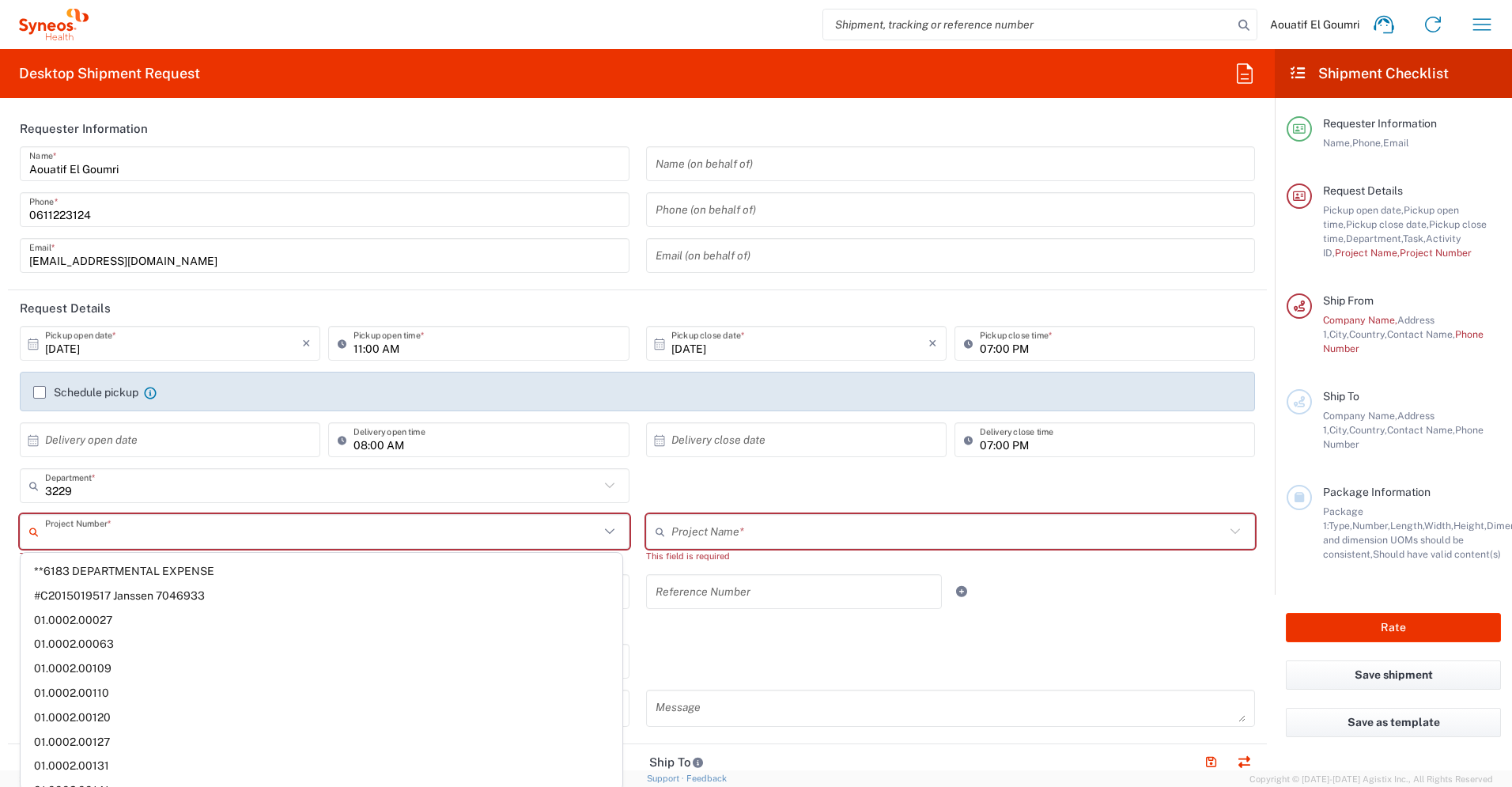
paste input "7026251"
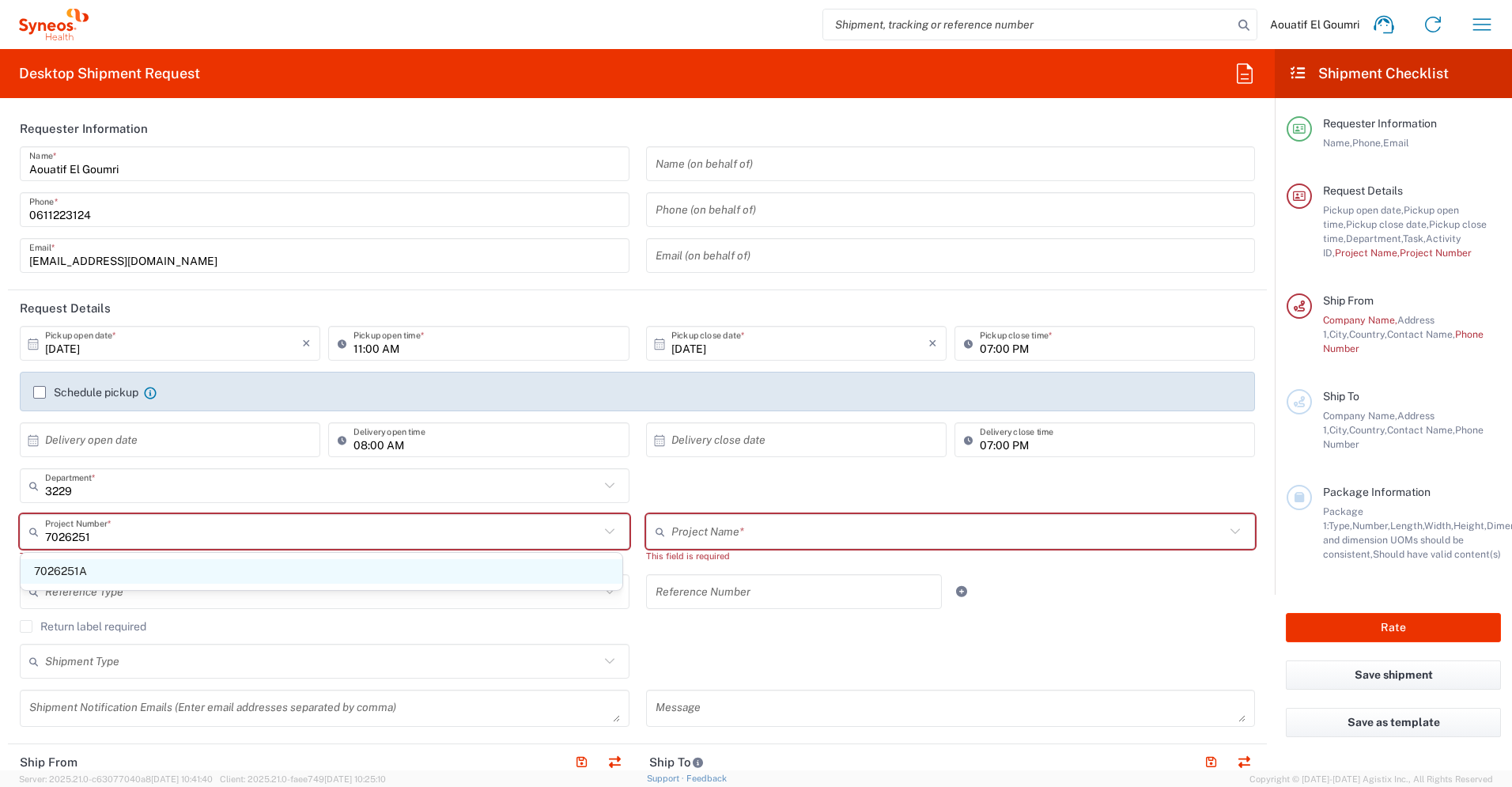
click at [376, 566] on span "7026251A" at bounding box center [321, 571] width 602 height 24
type input "7026251A"
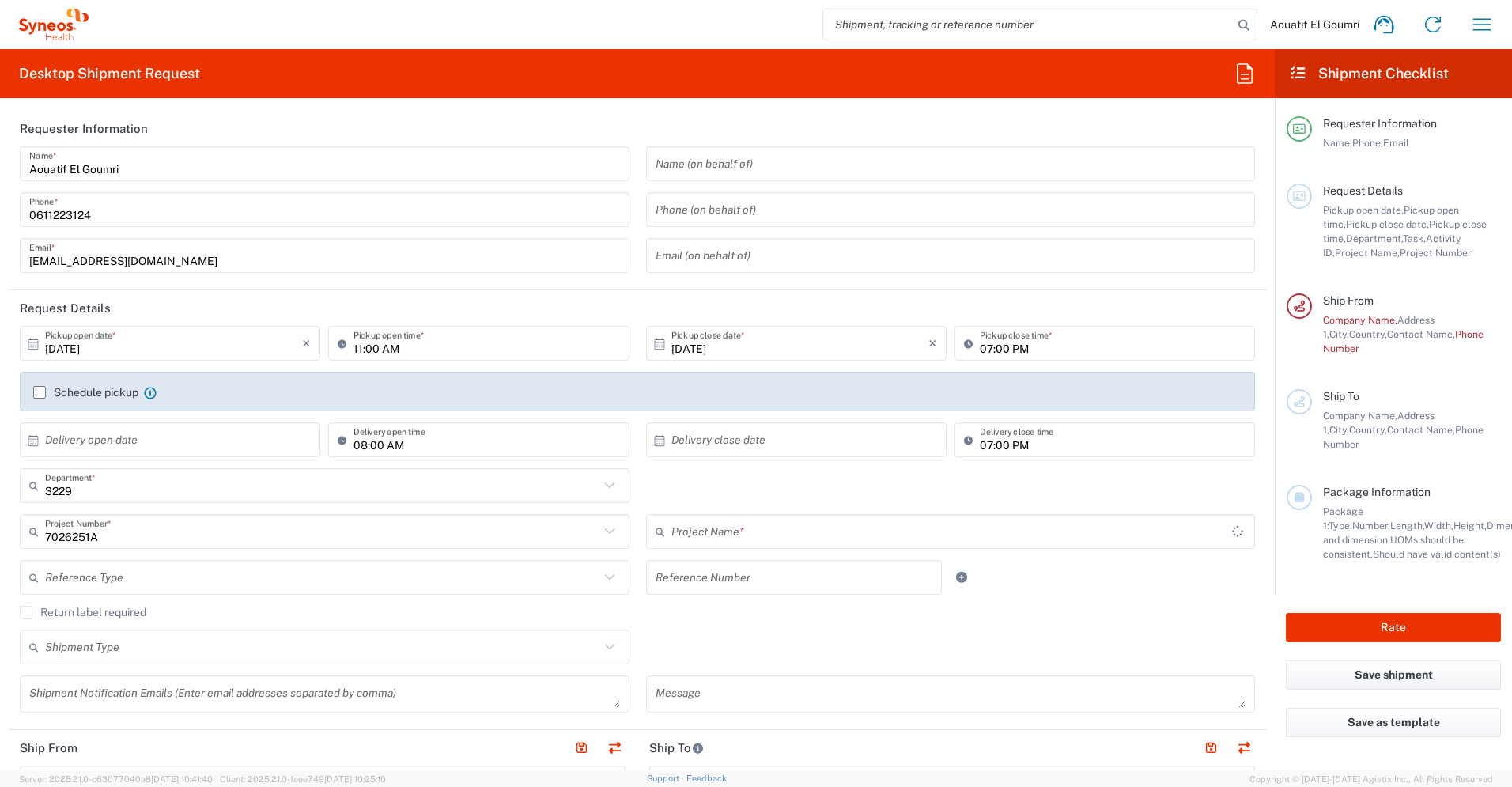
type input "PharmaMar 7026251A"
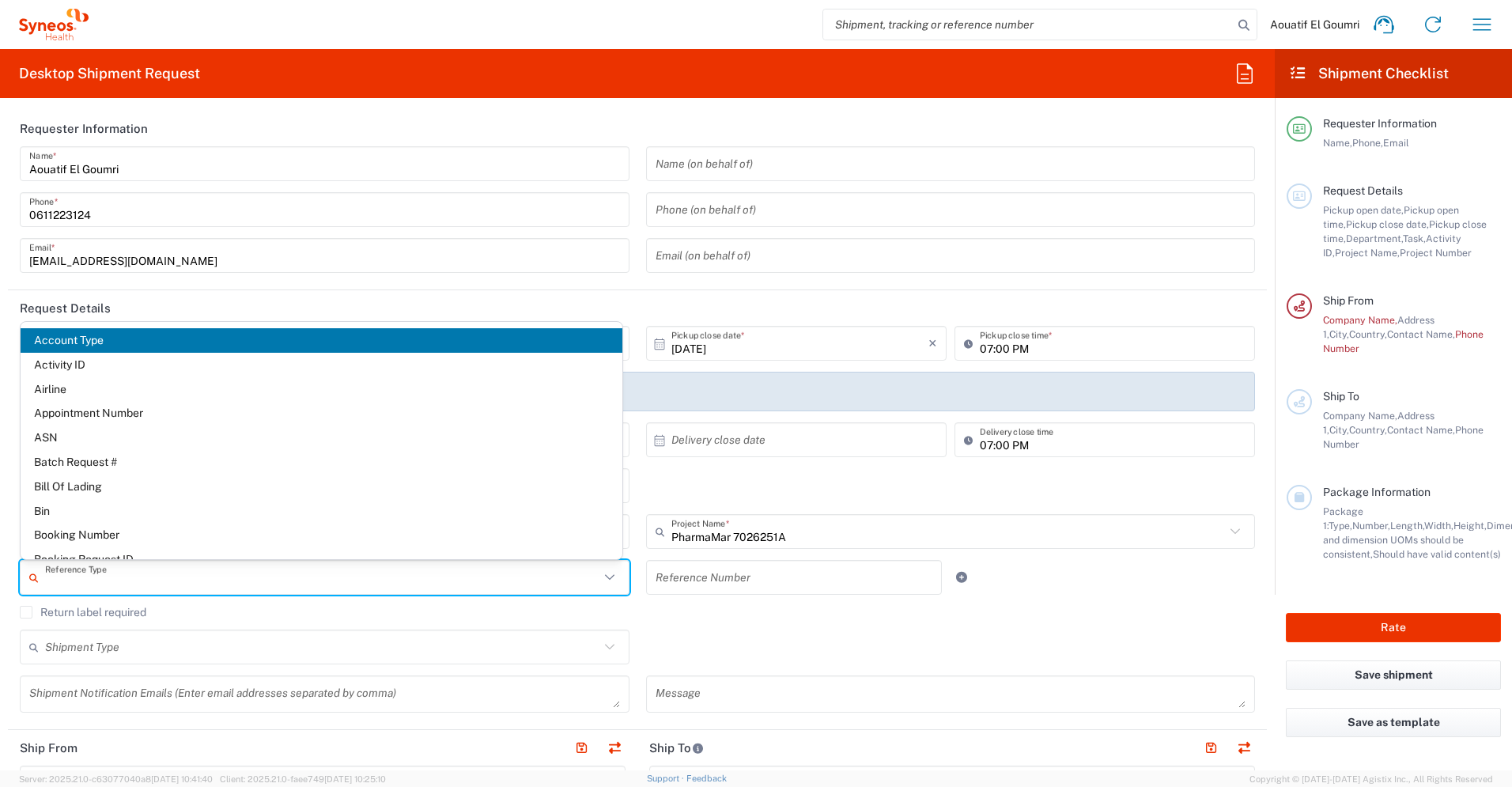
click at [343, 582] on input "text" at bounding box center [322, 578] width 554 height 27
click at [350, 631] on div "Shipment Type" at bounding box center [324, 646] width 610 height 35
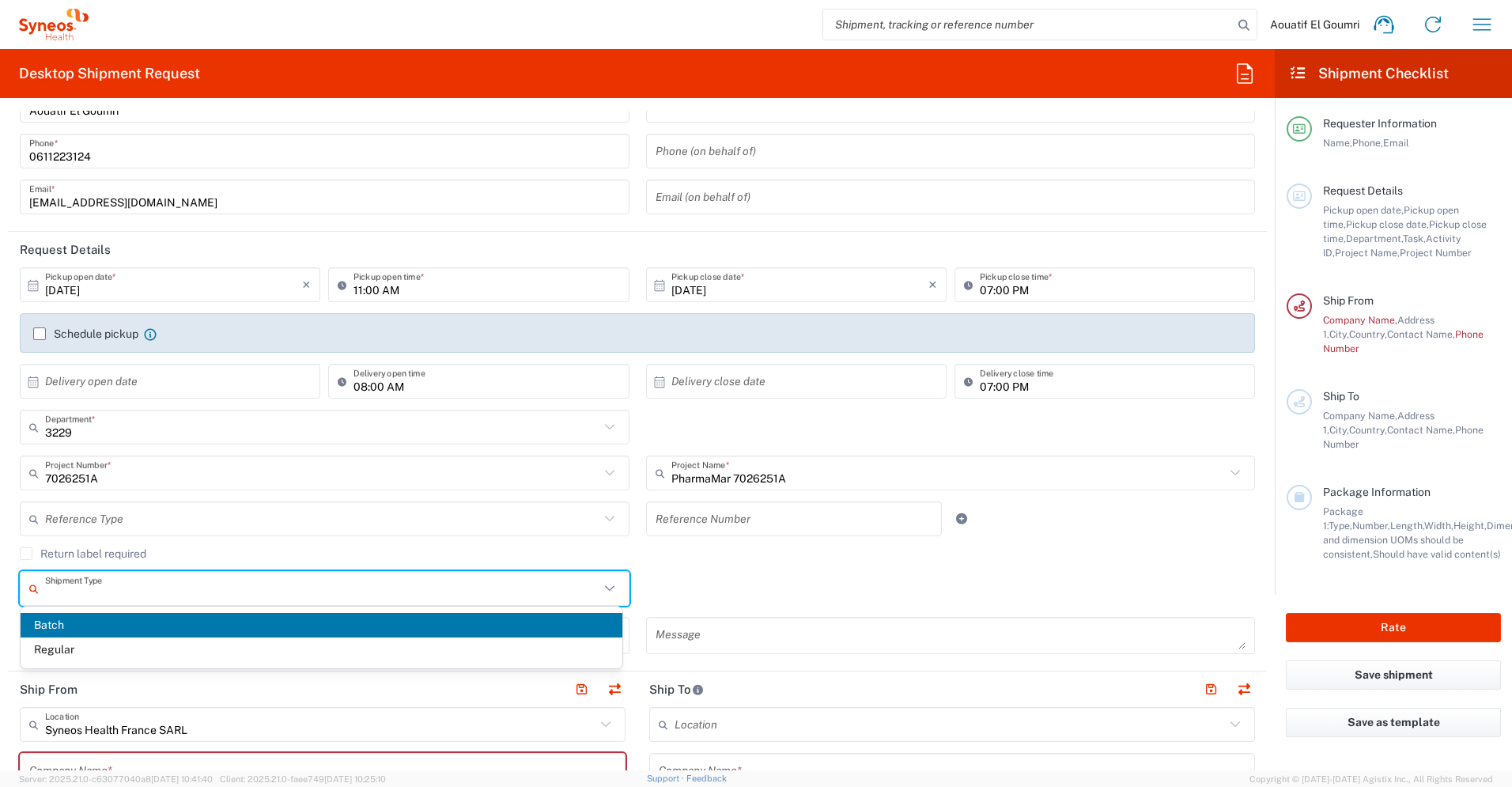
scroll to position [71, 0]
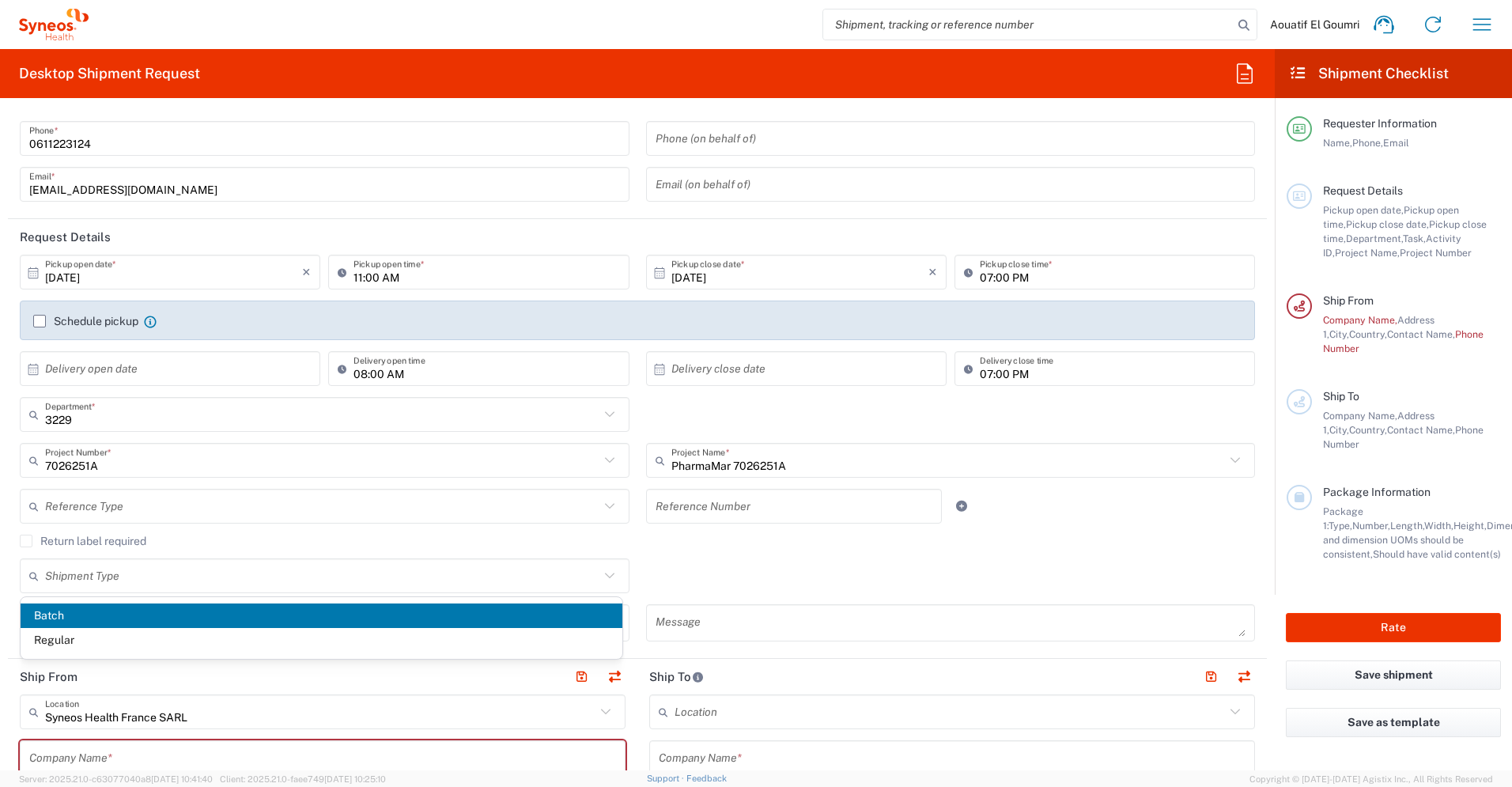
click at [105, 612] on span "Batch" at bounding box center [321, 616] width 602 height 24
type input "Batch"
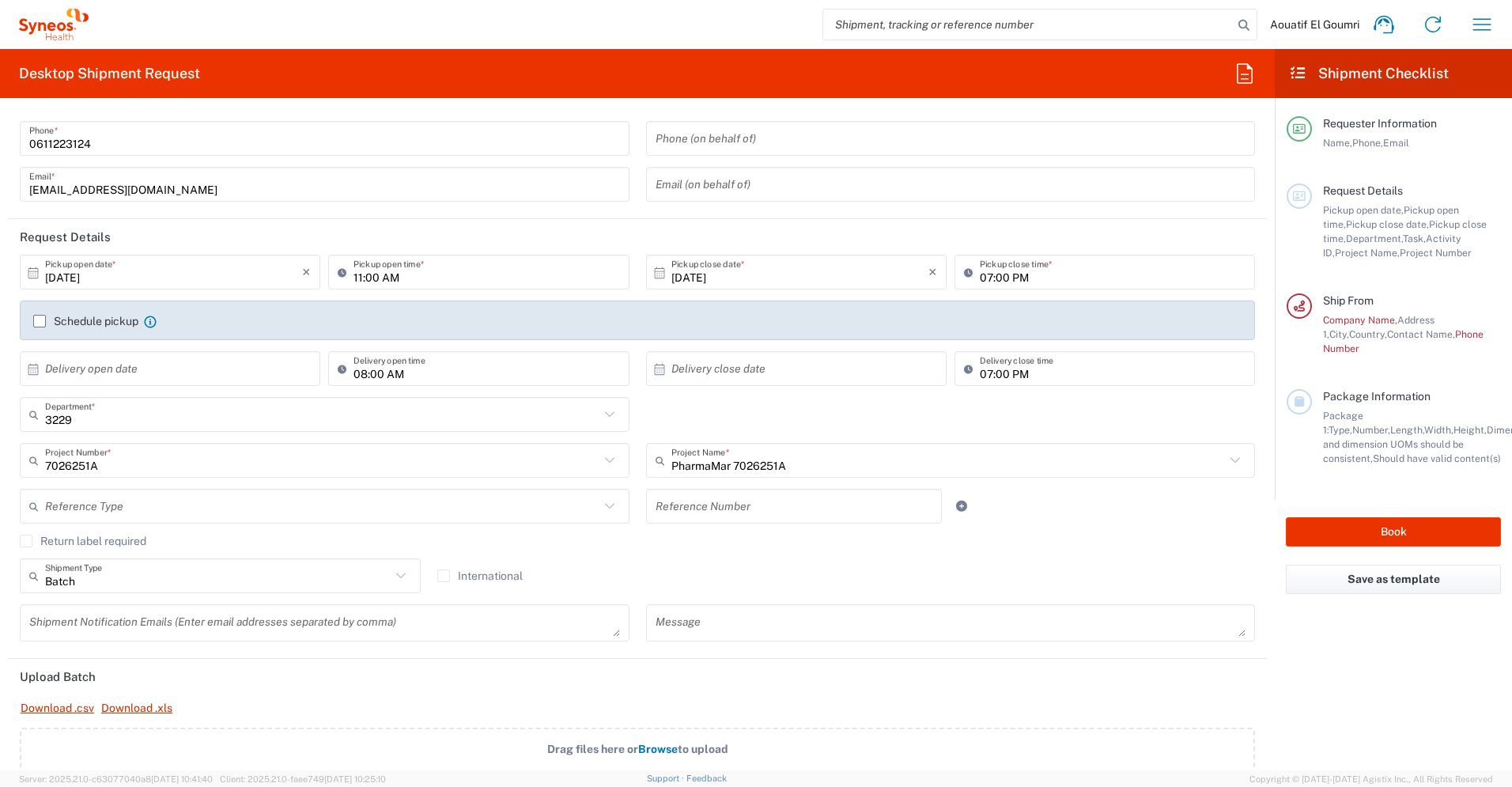
click at [386, 621] on textarea at bounding box center [324, 623] width 591 height 27
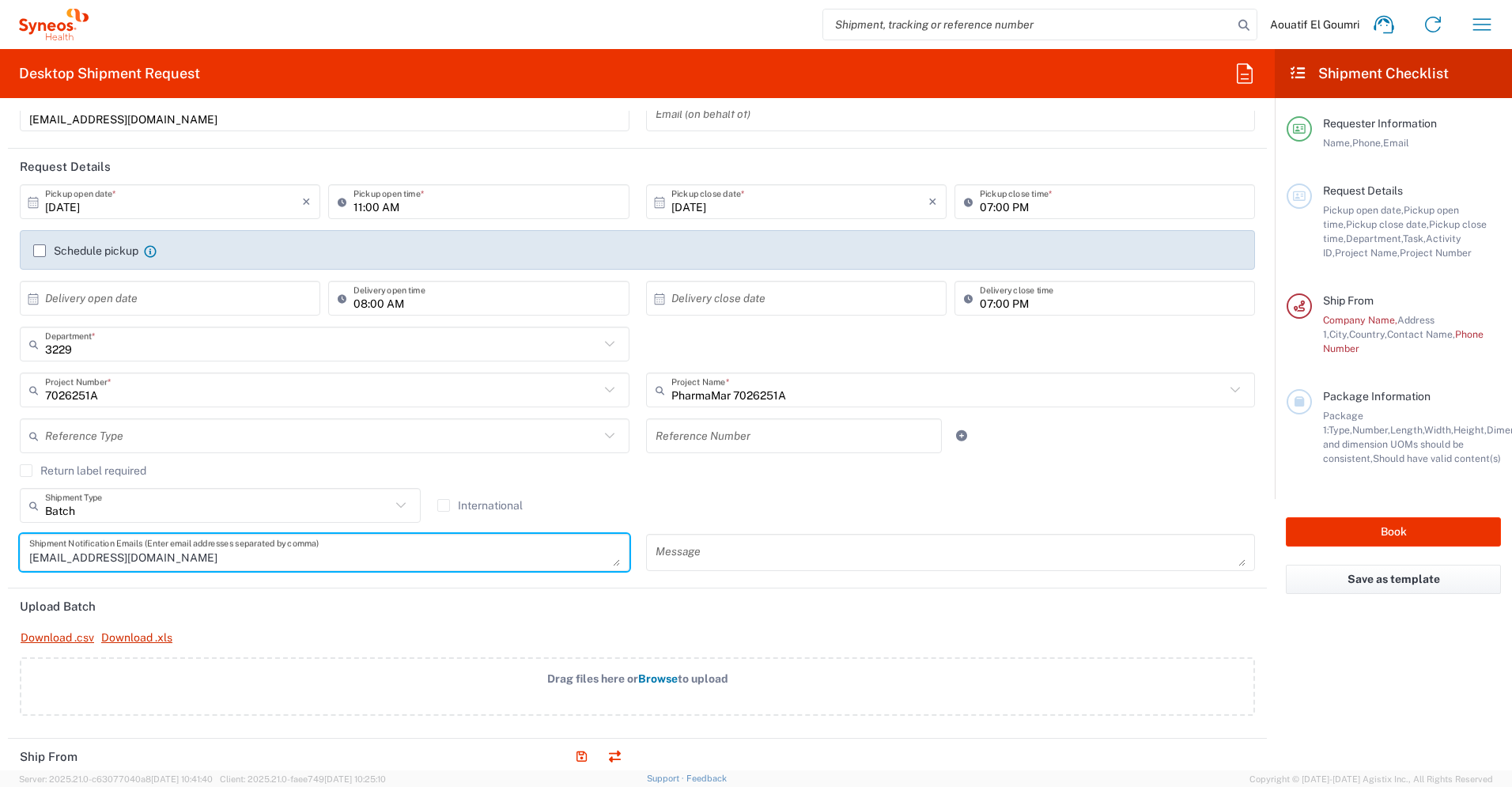
scroll to position [148, 0]
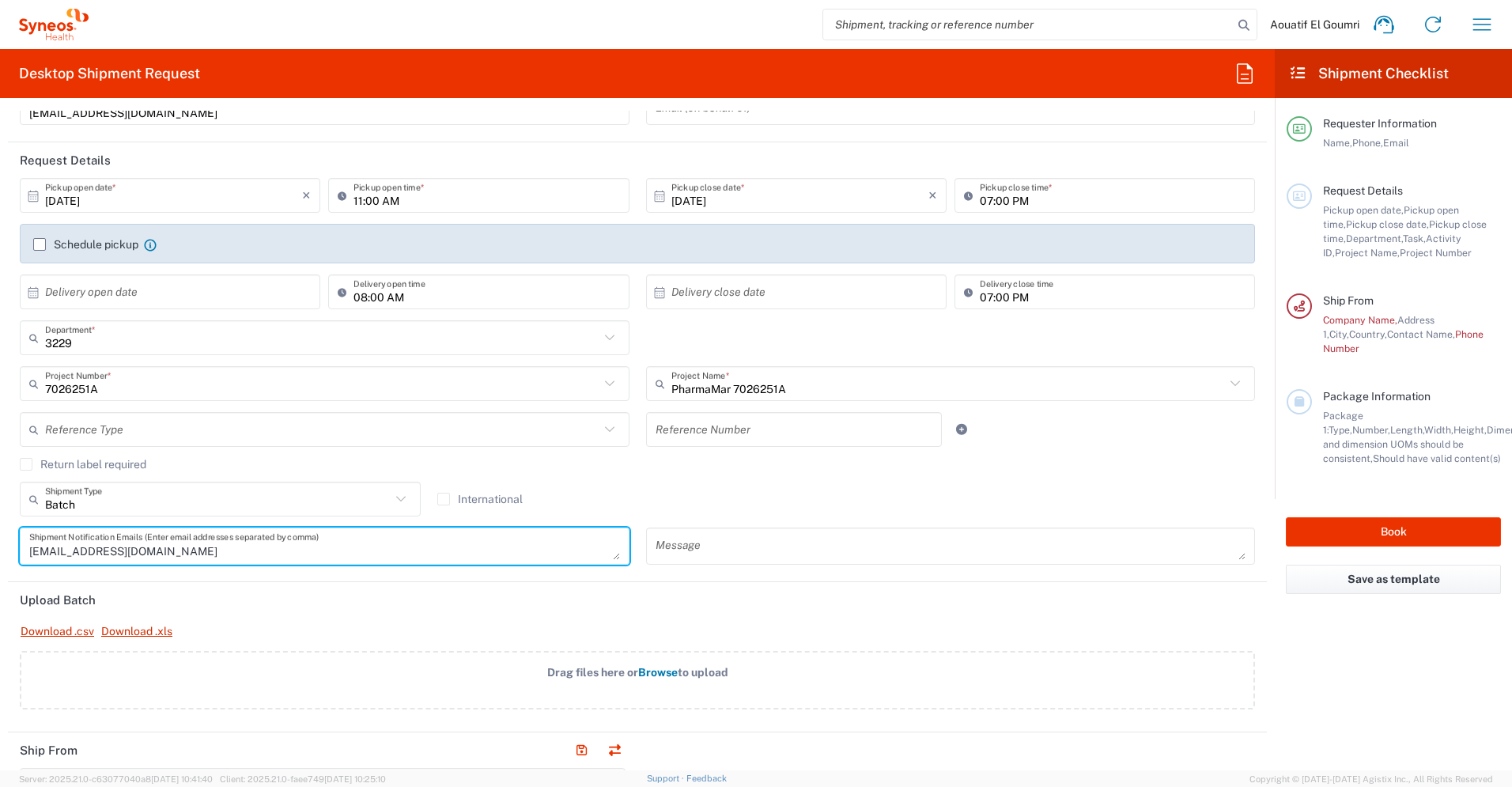
type textarea "[EMAIL_ADDRESS][DOMAIN_NAME]"
click at [694, 553] on textarea at bounding box center [950, 546] width 591 height 27
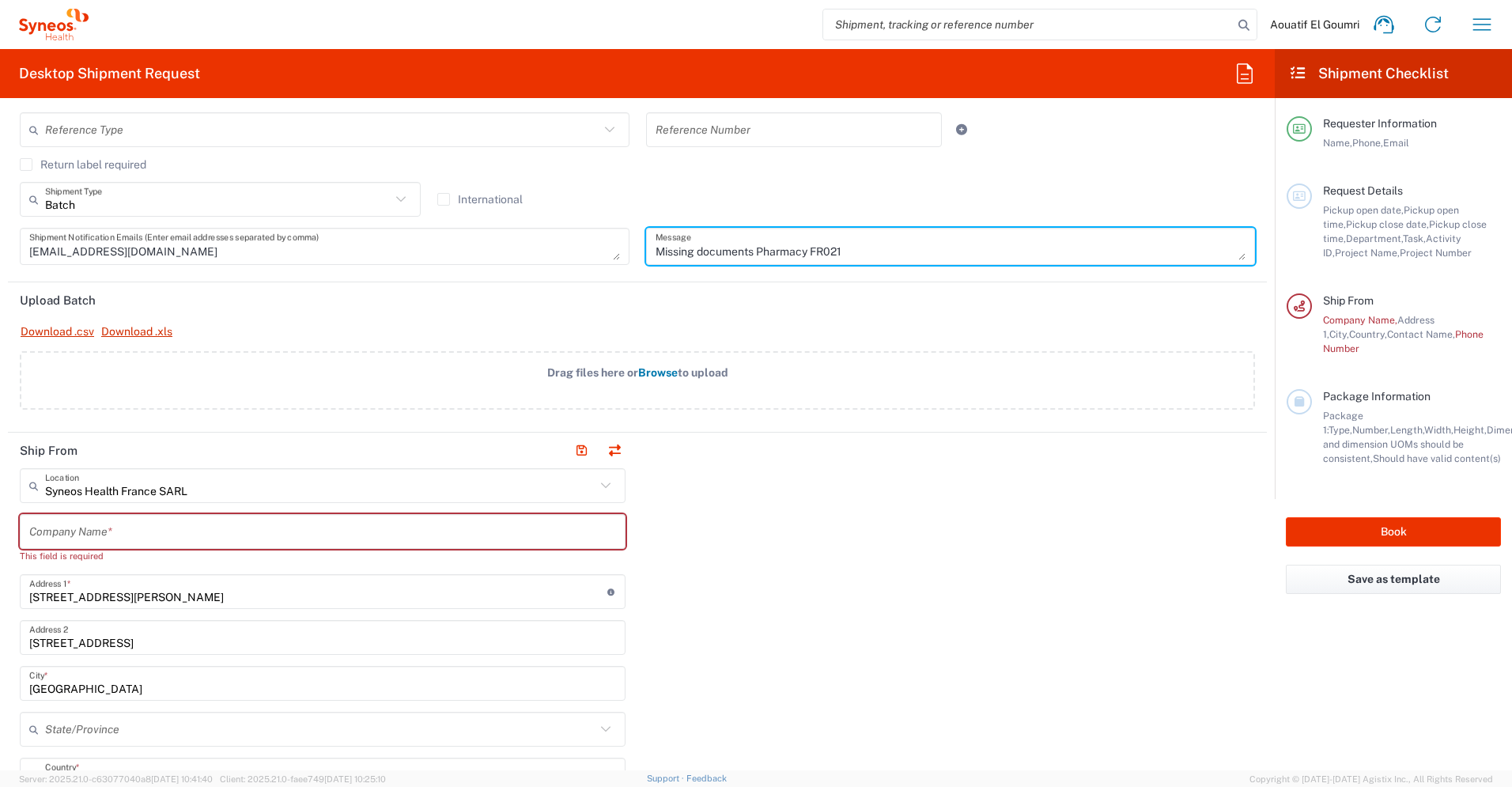
scroll to position [461, 0]
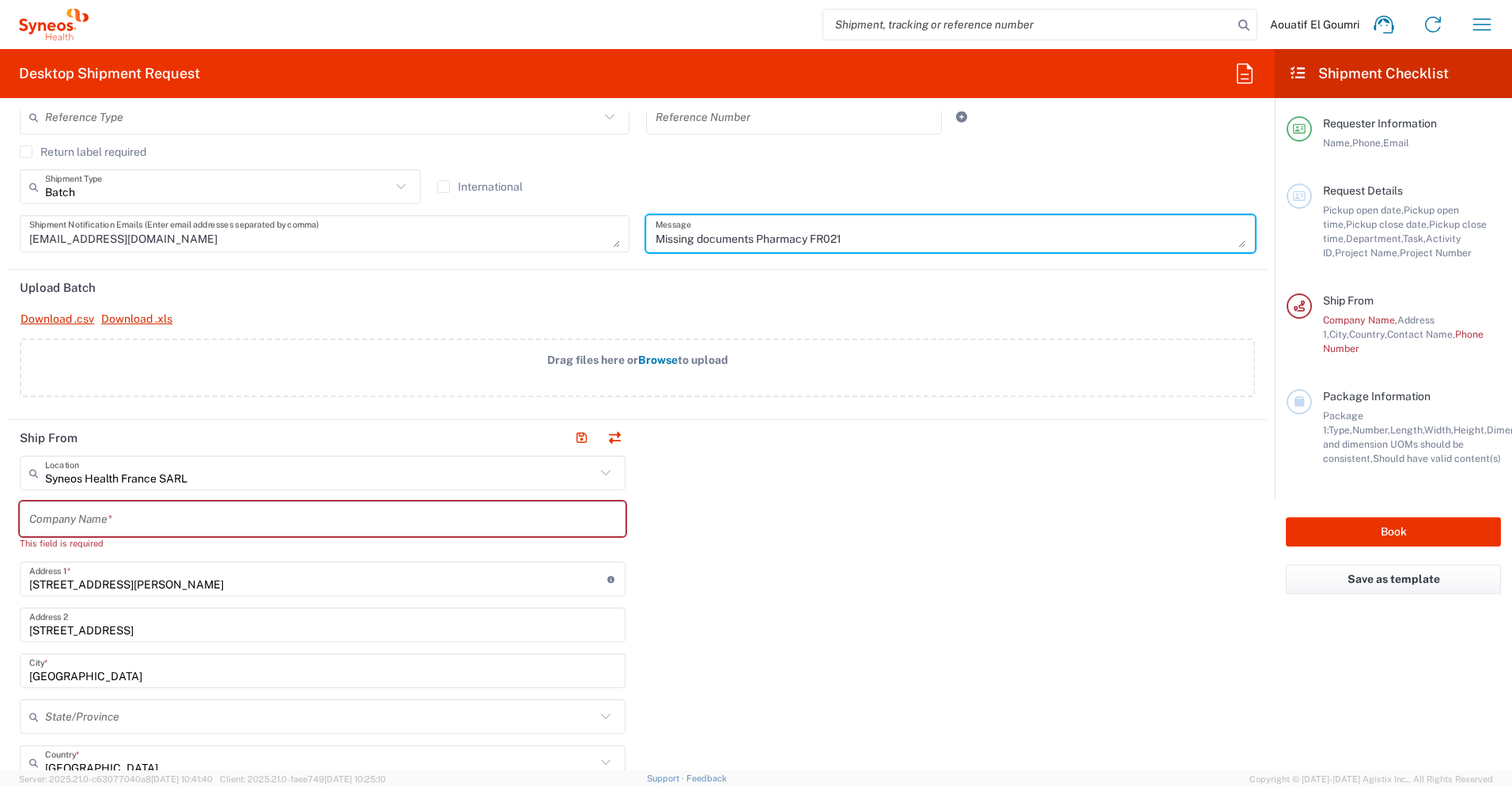
type textarea "Missing documents Pharmacy FR021"
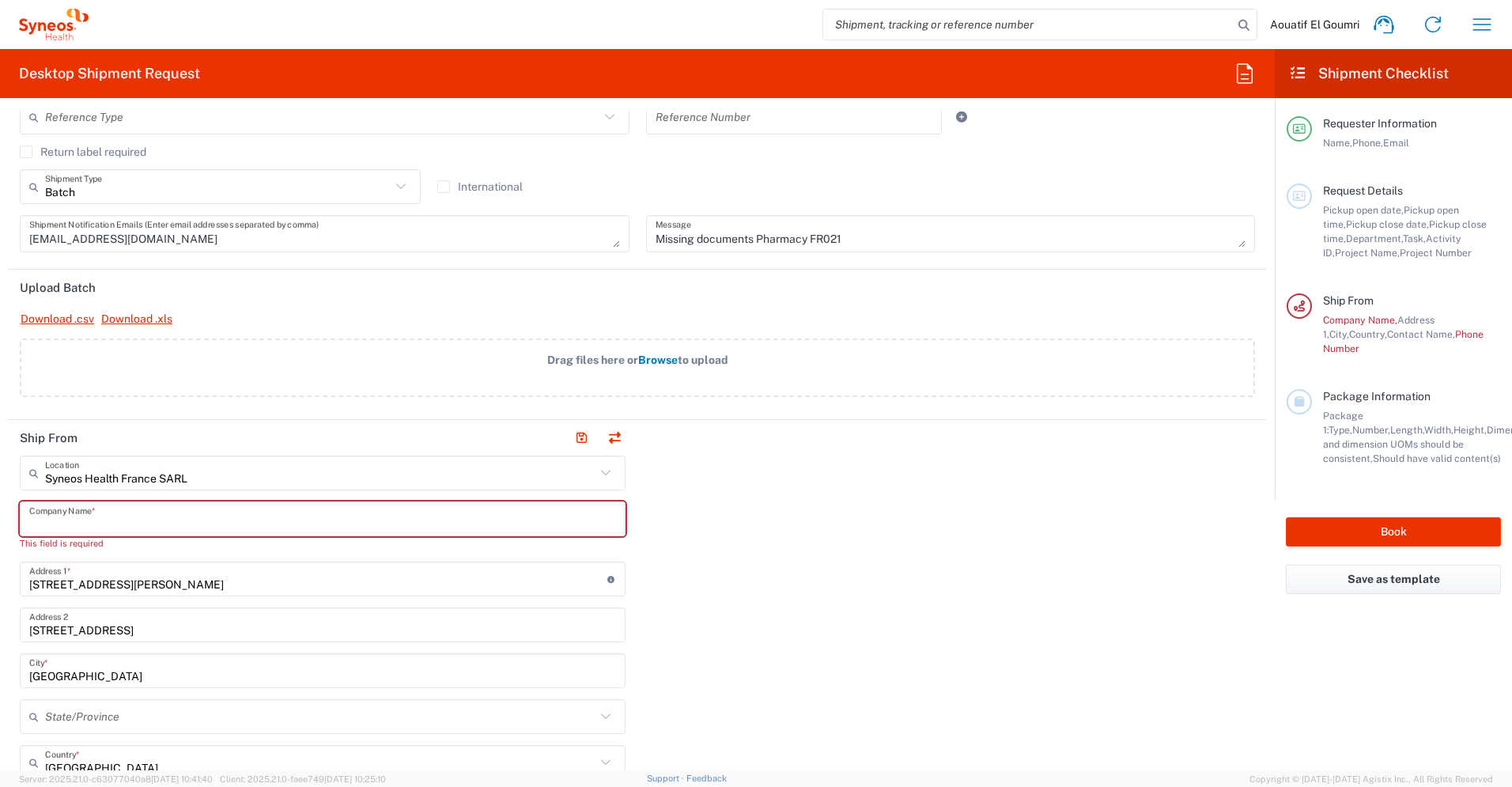
click at [305, 507] on input "text" at bounding box center [322, 519] width 587 height 27
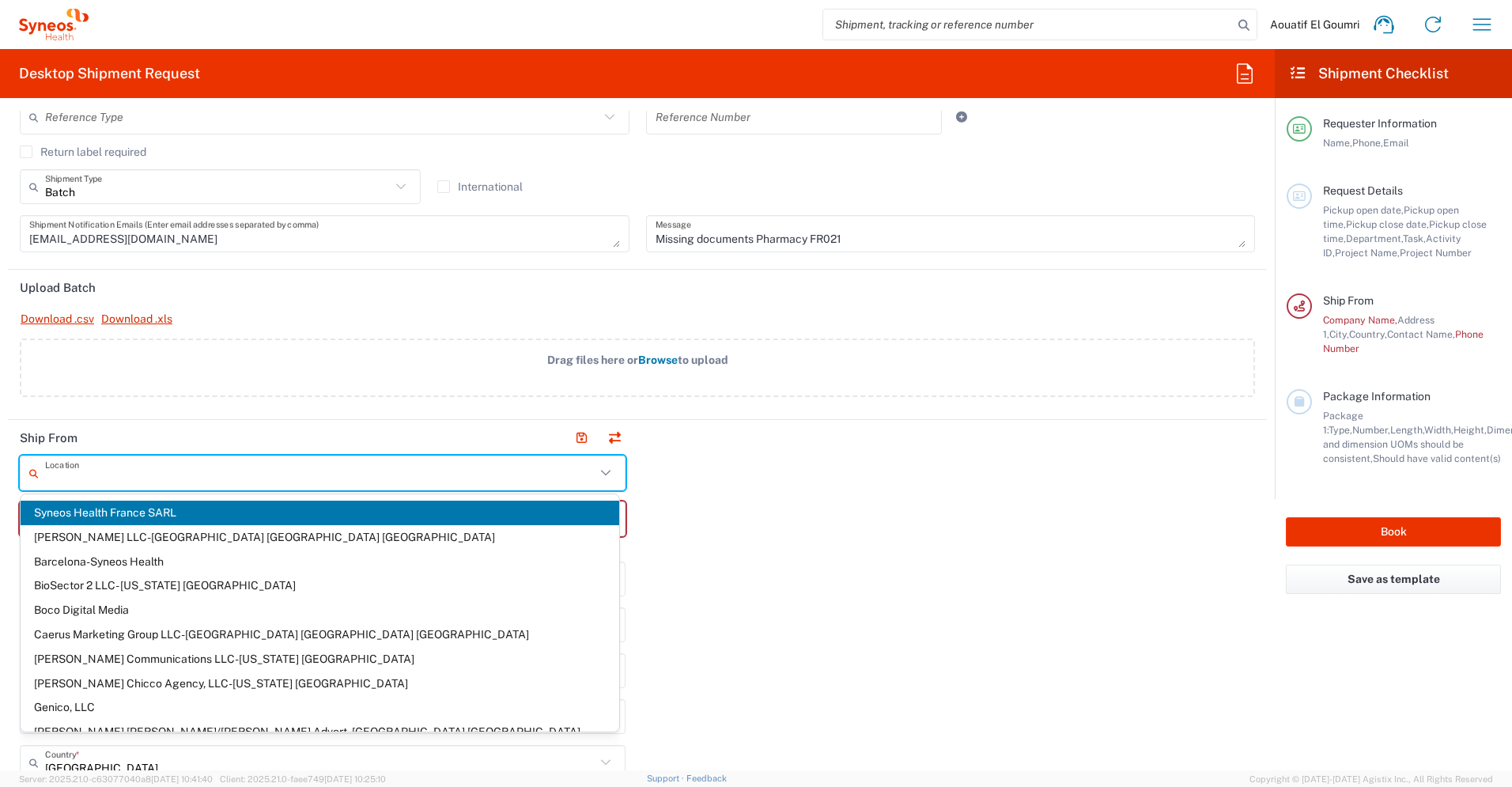
drag, startPoint x: 203, startPoint y: 473, endPoint x: 57, endPoint y: 465, distance: 146.2
click at [57, 466] on input "text" at bounding box center [320, 473] width 550 height 27
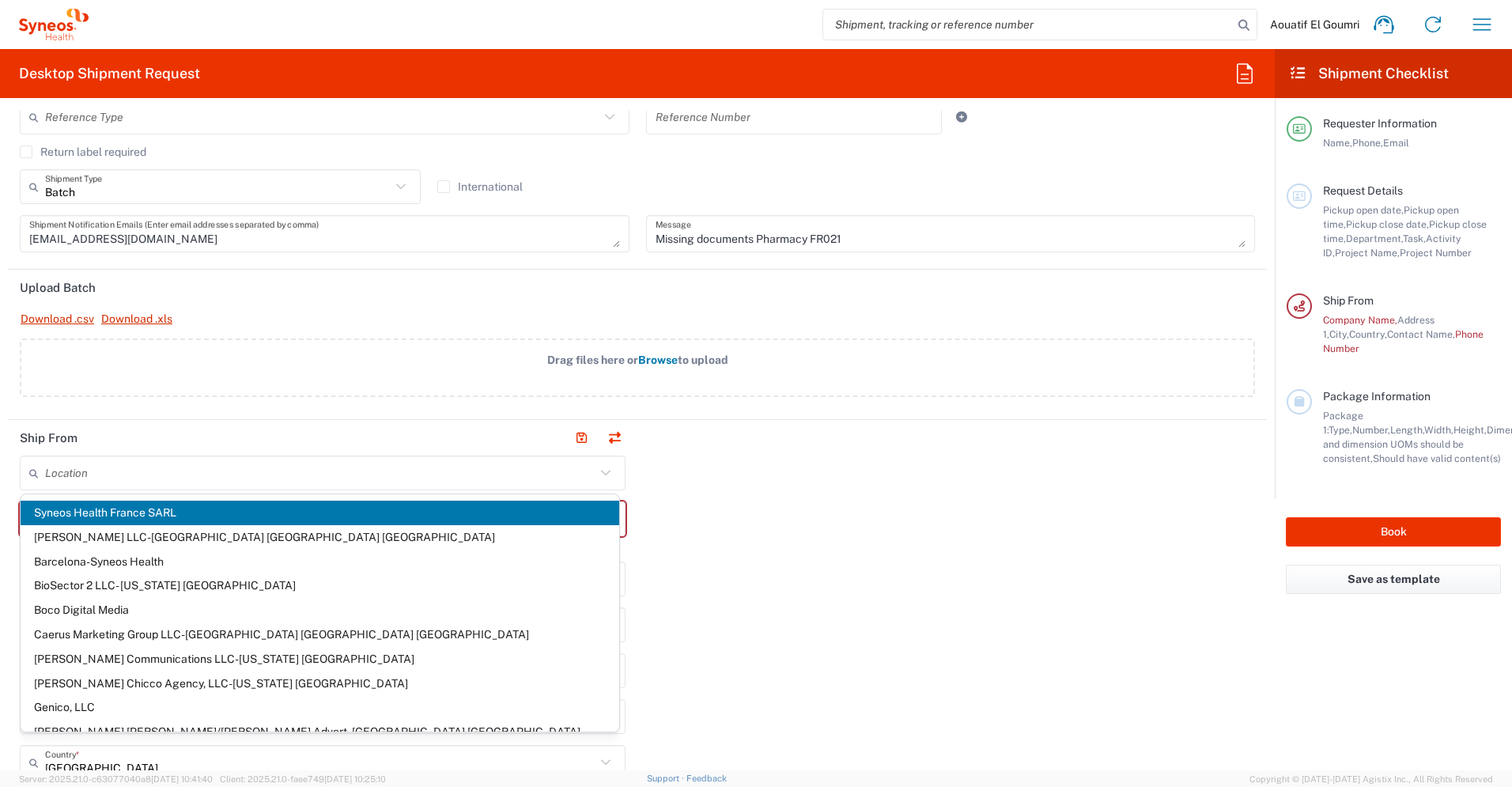
click at [112, 515] on span "Syneos Health France SARL" at bounding box center [319, 513] width 599 height 24
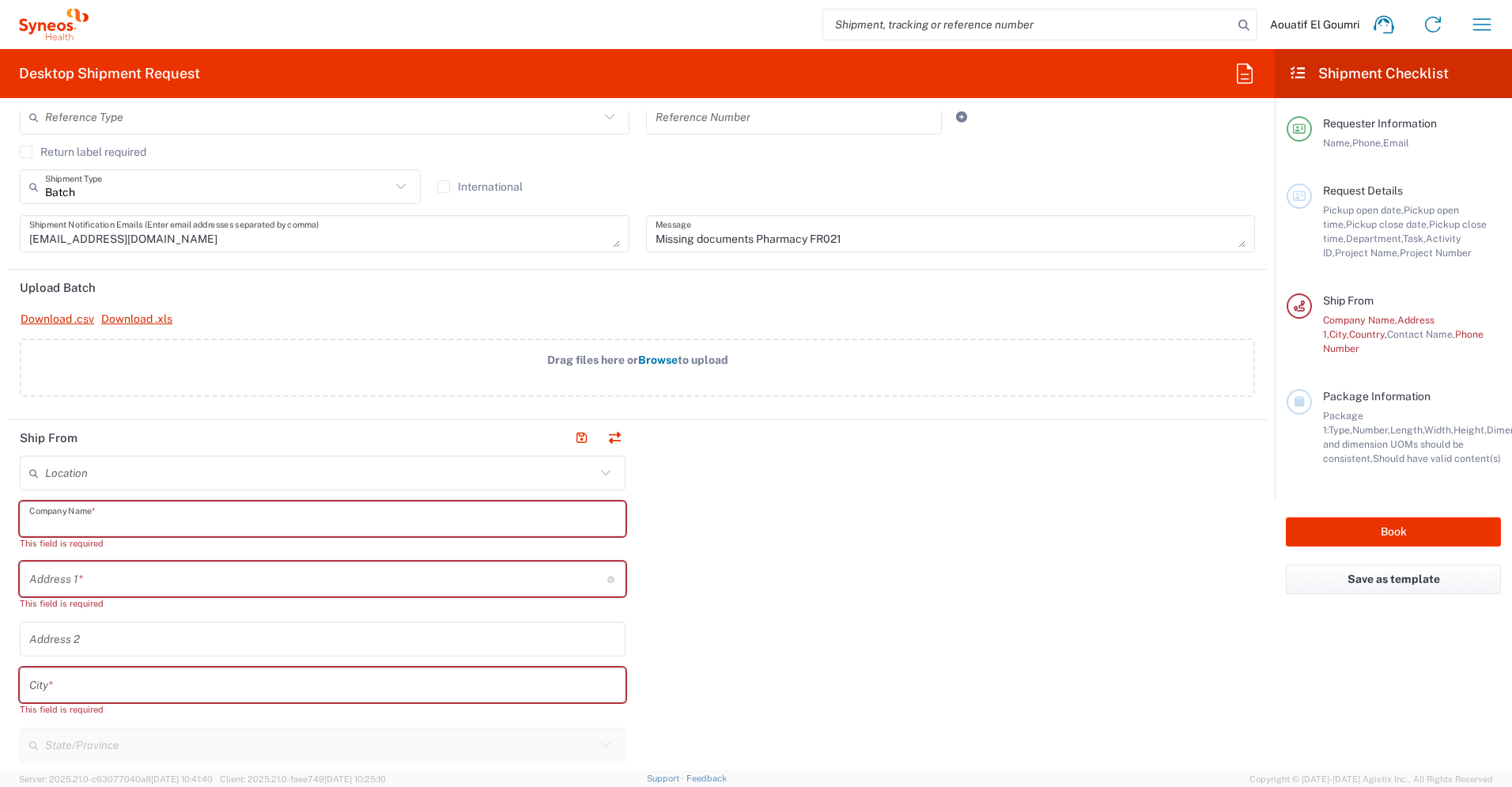
click at [158, 520] on input "text" at bounding box center [322, 519] width 587 height 27
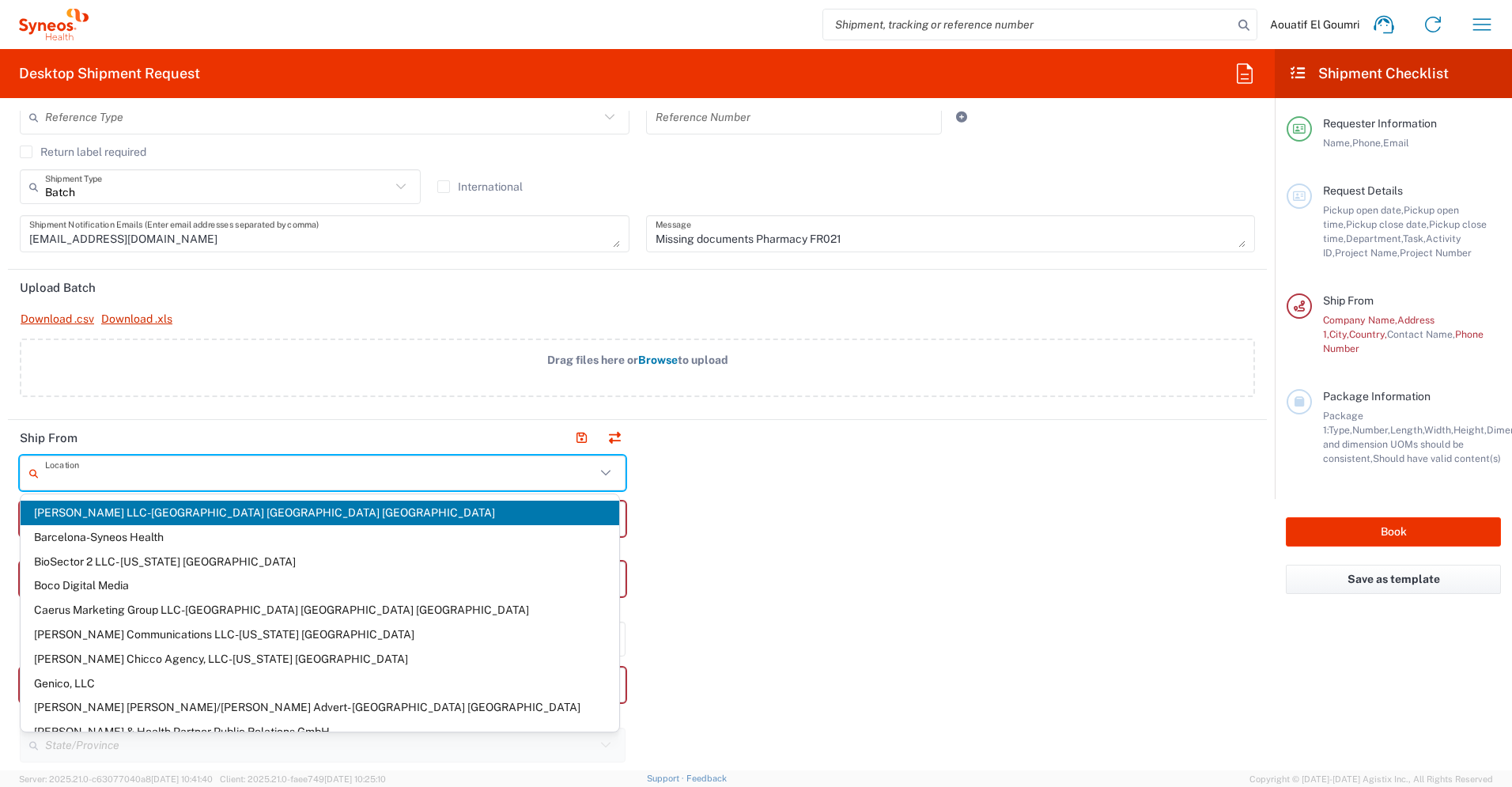
click at [184, 463] on input "text" at bounding box center [320, 473] width 550 height 27
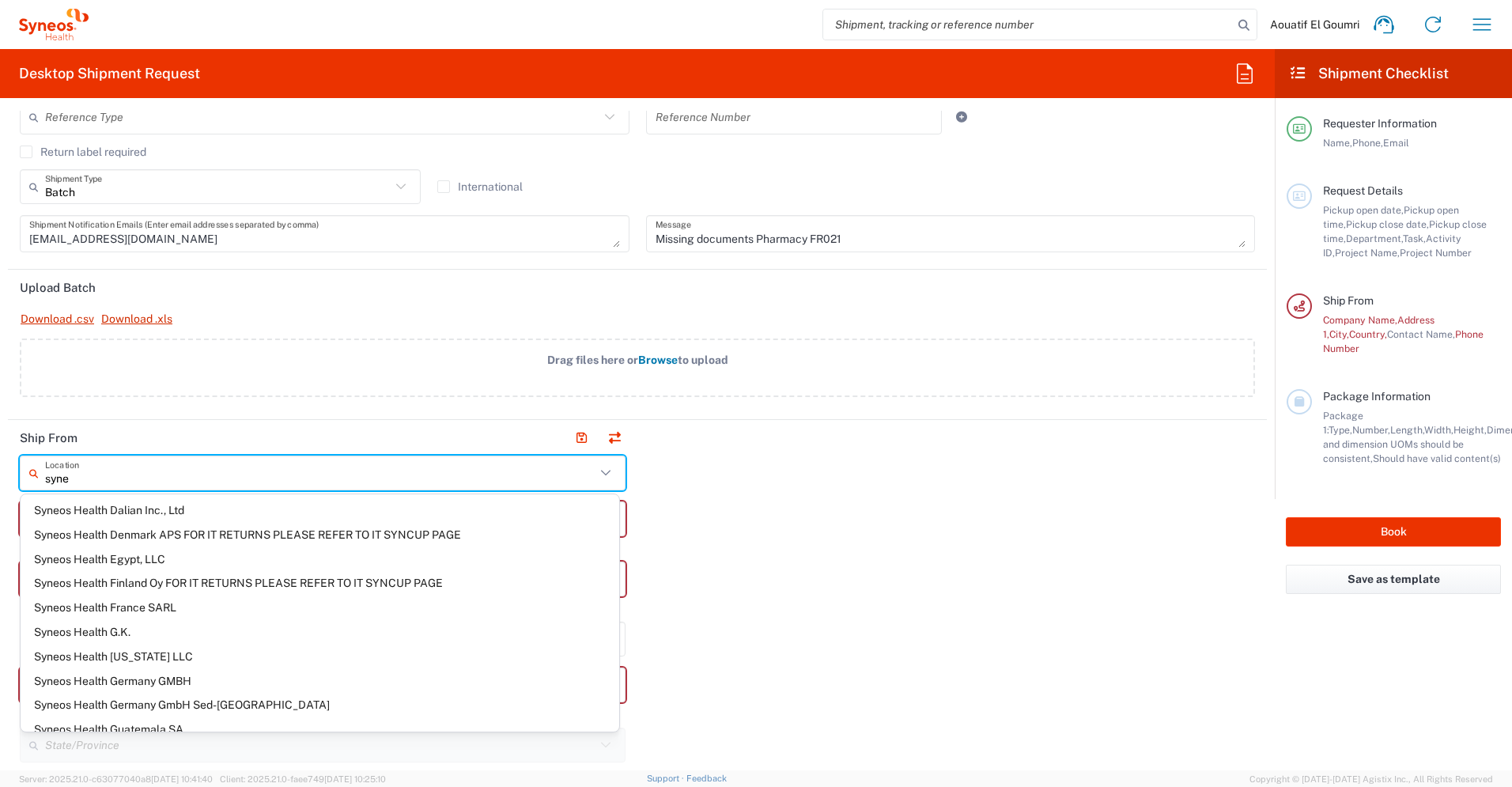
scroll to position [835, 0]
click at [187, 604] on span "Syneos Health France SARL" at bounding box center [319, 604] width 599 height 24
type input "Syneos Health France SARL"
type input "[STREET_ADDRESS][PERSON_NAME]"
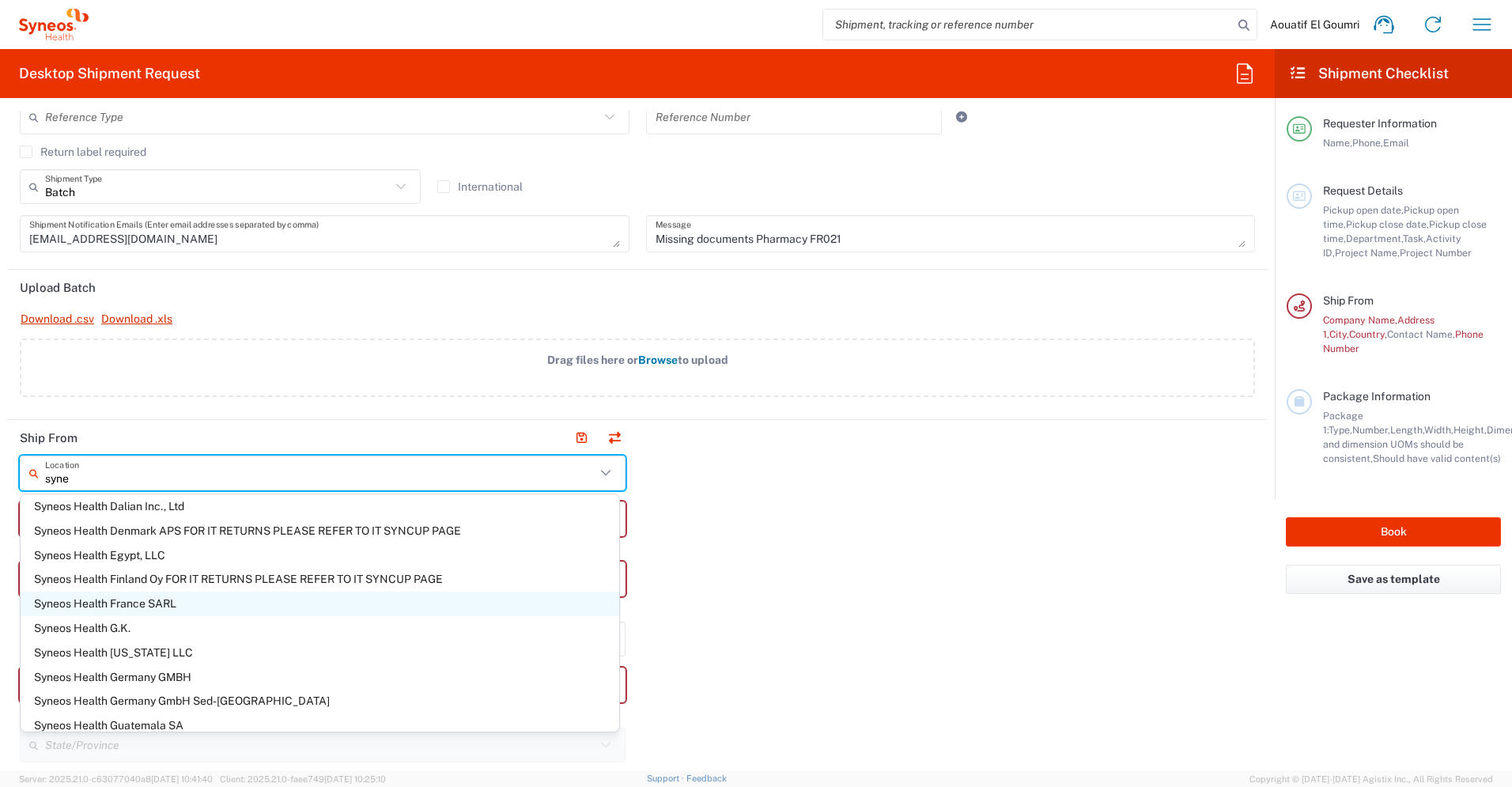
type input "[STREET_ADDRESS]"
type input "[GEOGRAPHIC_DATA]"
type input "75014"
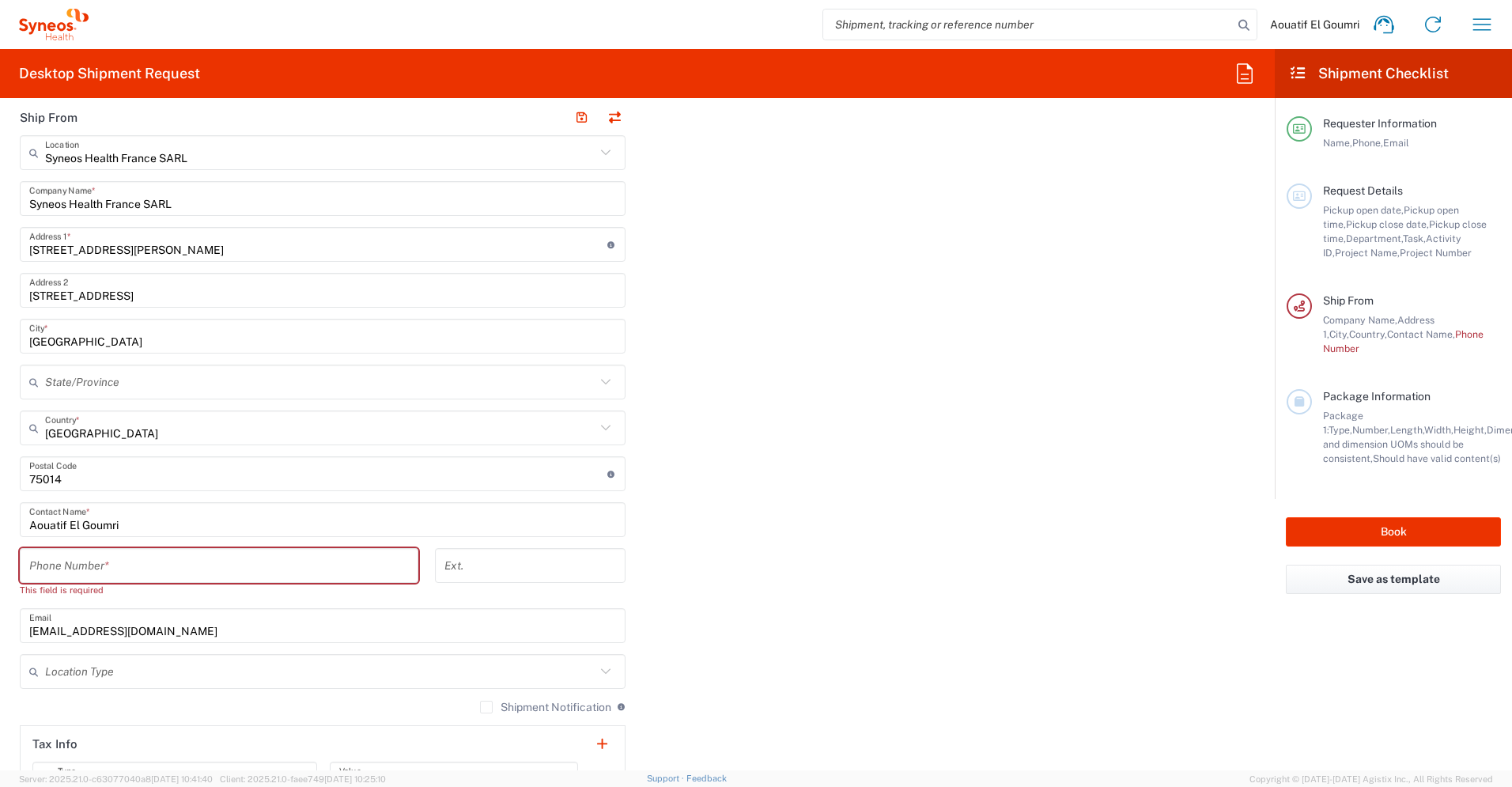
scroll to position [794, 0]
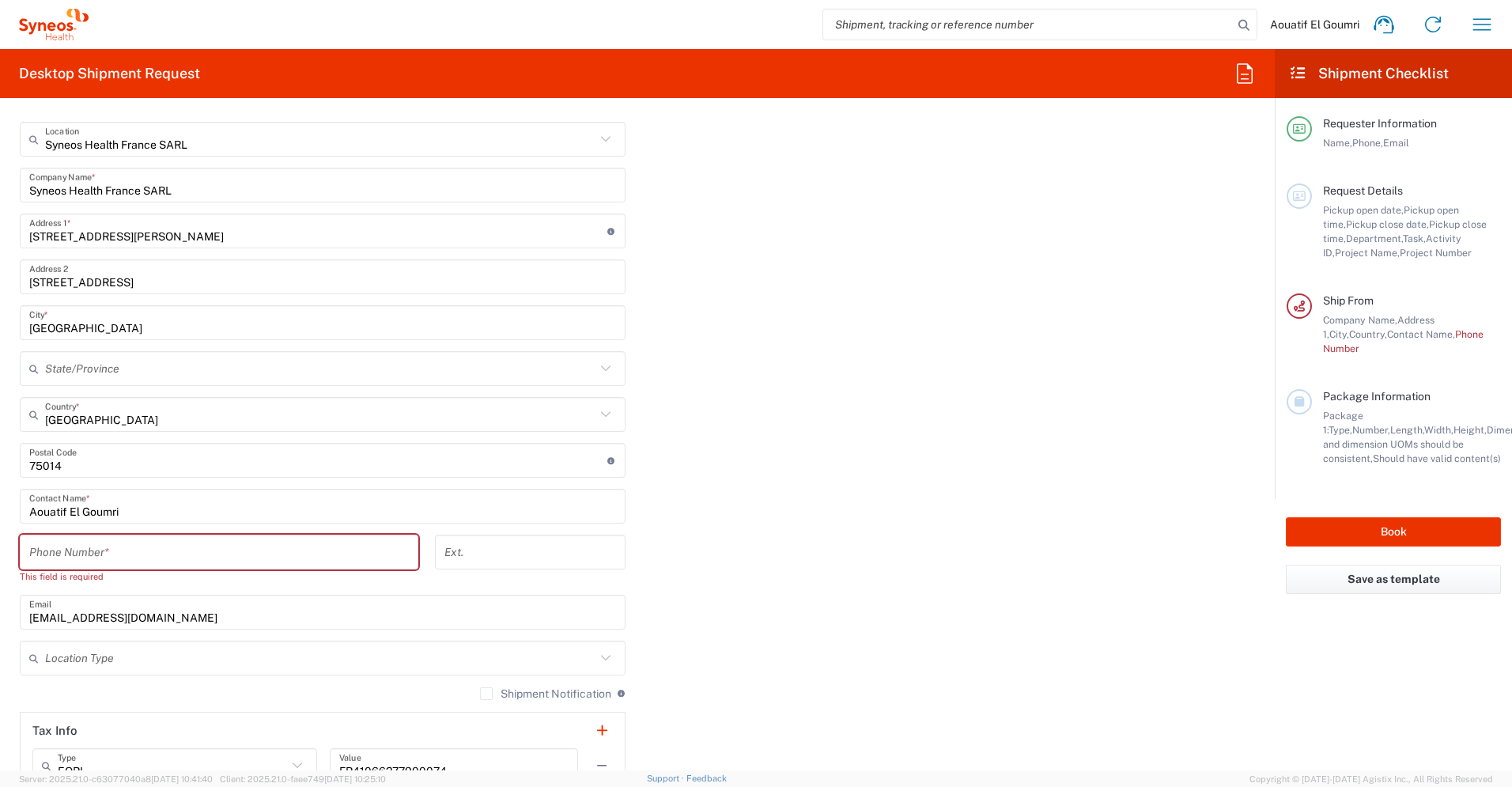
click at [204, 554] on input "tel" at bounding box center [219, 552] width 380 height 27
type input "0611223124"
type input "[EMAIL_ADDRESS][DOMAIN_NAME]"
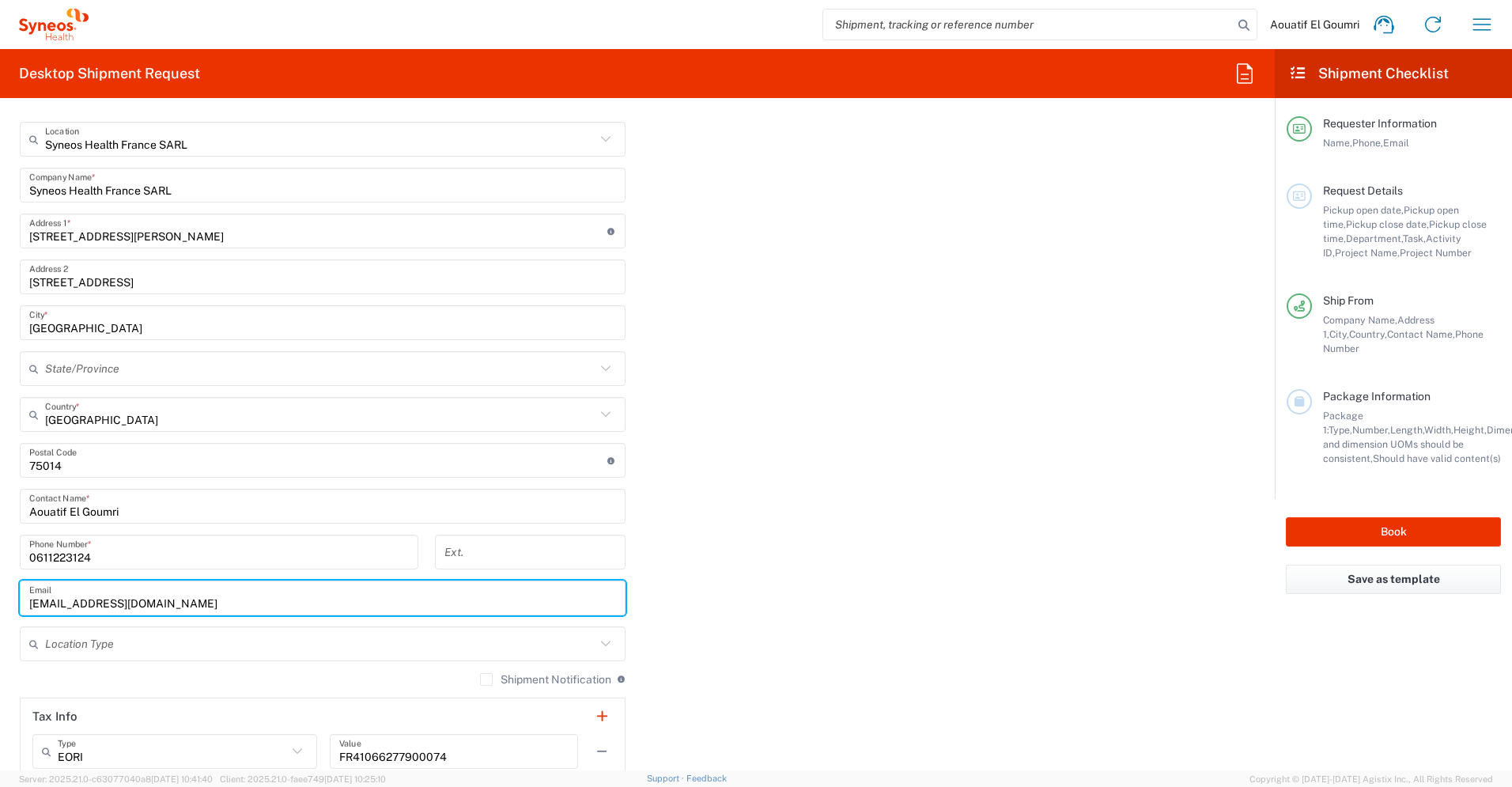
click at [248, 607] on input "[EMAIL_ADDRESS][DOMAIN_NAME]" at bounding box center [322, 598] width 587 height 27
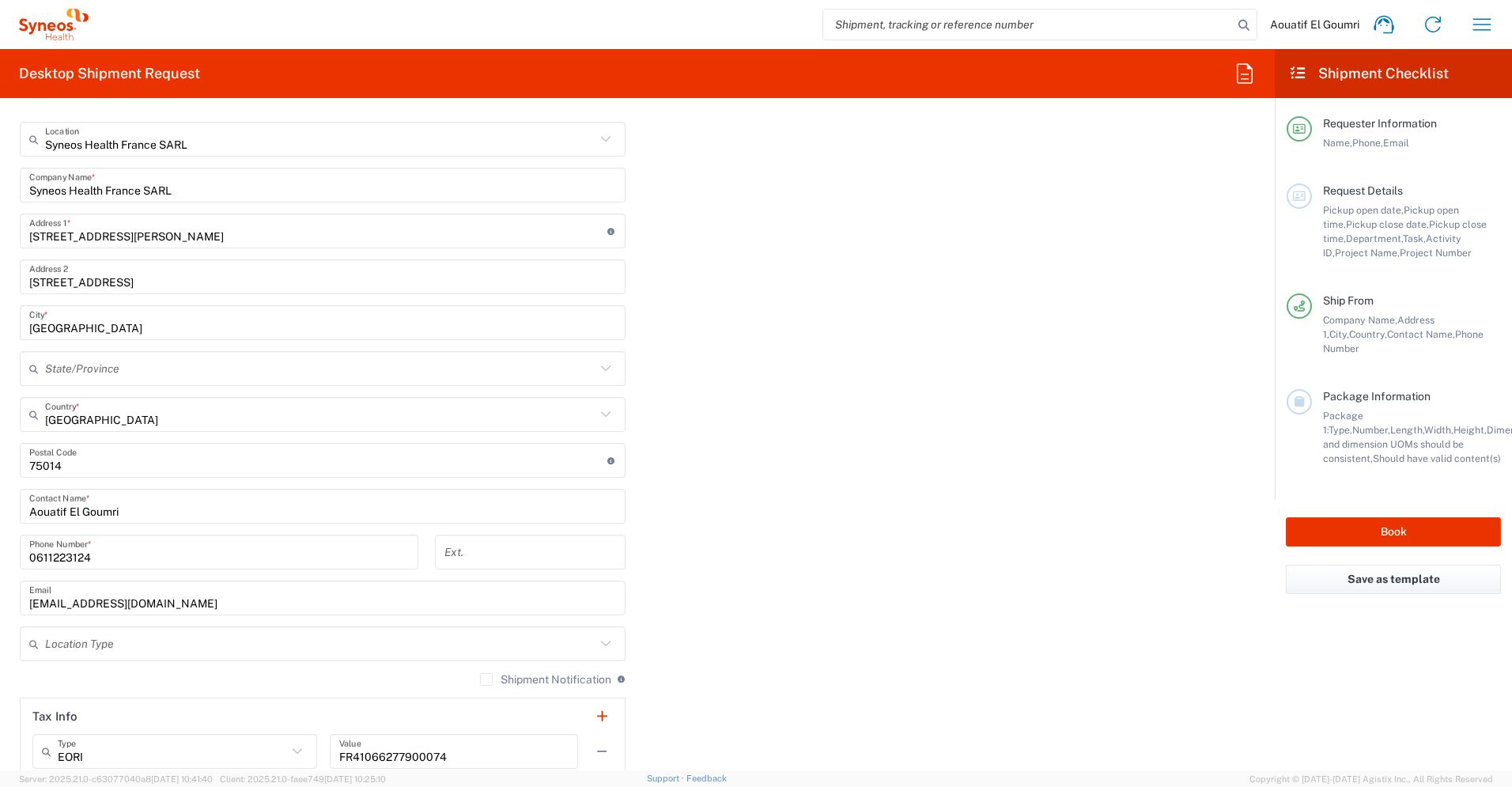
click at [246, 675] on div "Shipment Notification If checked, a shipment notification email will be sent to…" at bounding box center [322, 684] width 606 height 25
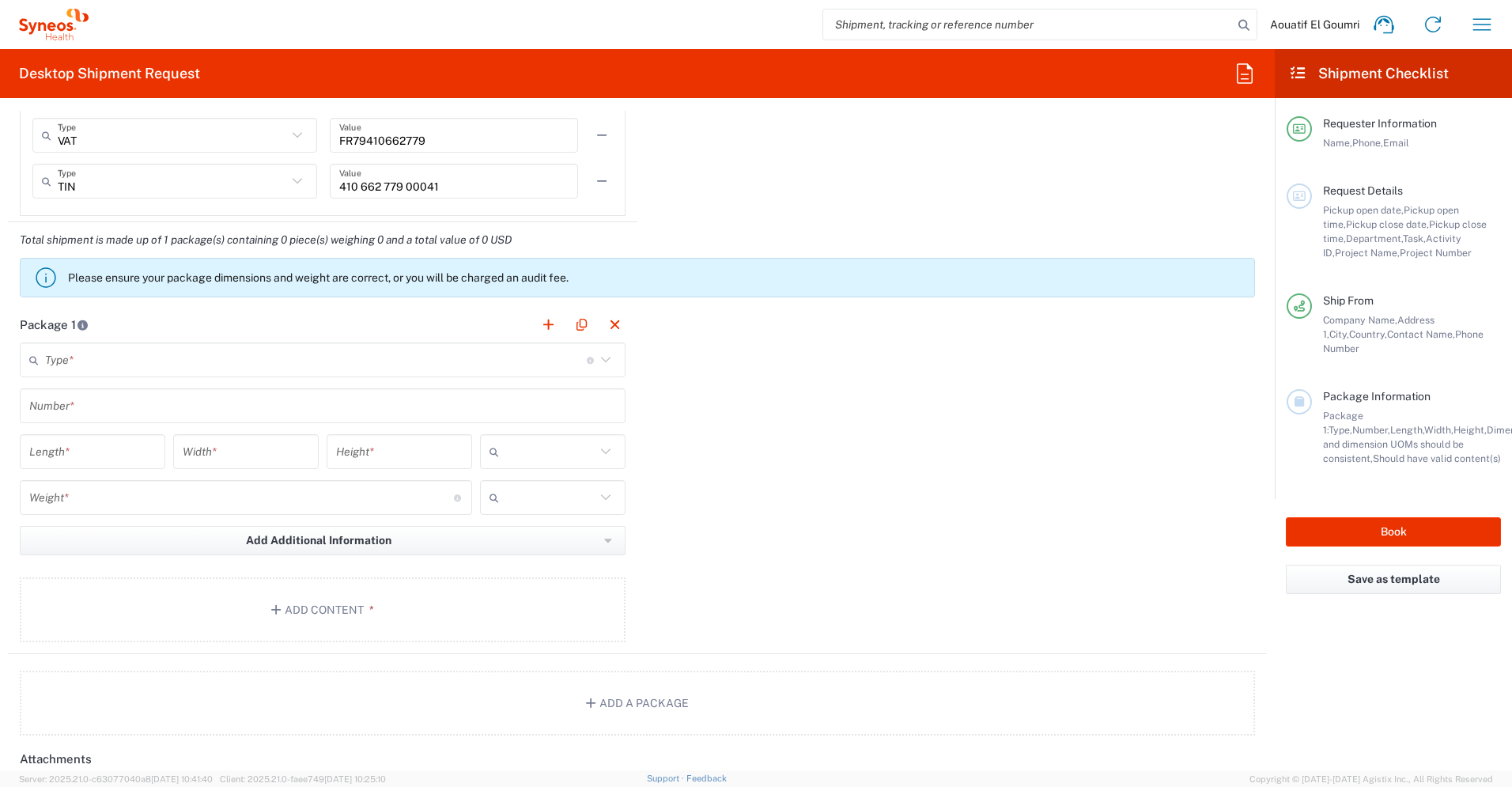
scroll to position [1462, 0]
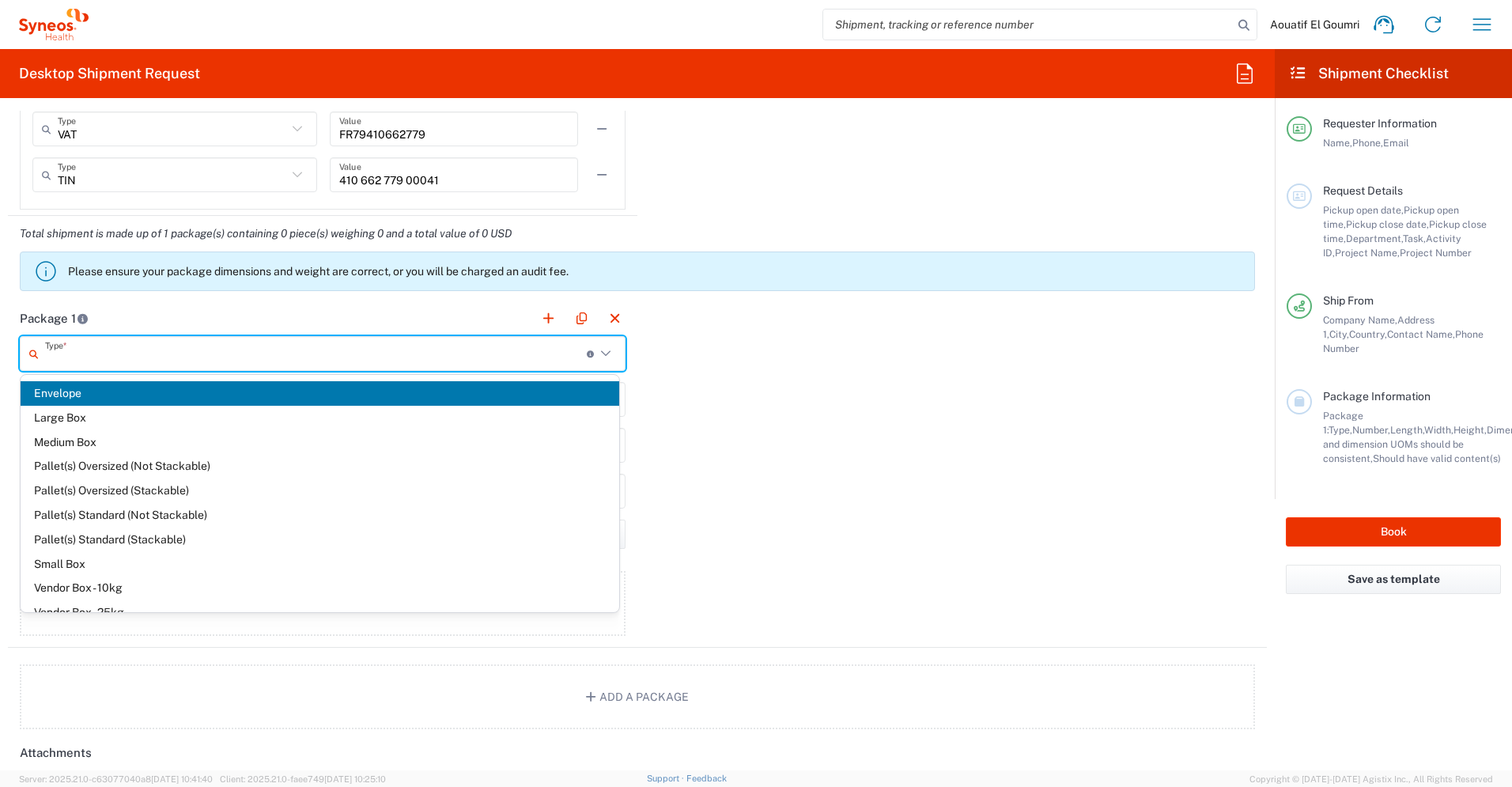
click at [232, 357] on input "text" at bounding box center [316, 354] width 541 height 27
click at [175, 395] on span "Envelope" at bounding box center [319, 394] width 599 height 24
type input "Envelope"
type input "1"
type input "9.5"
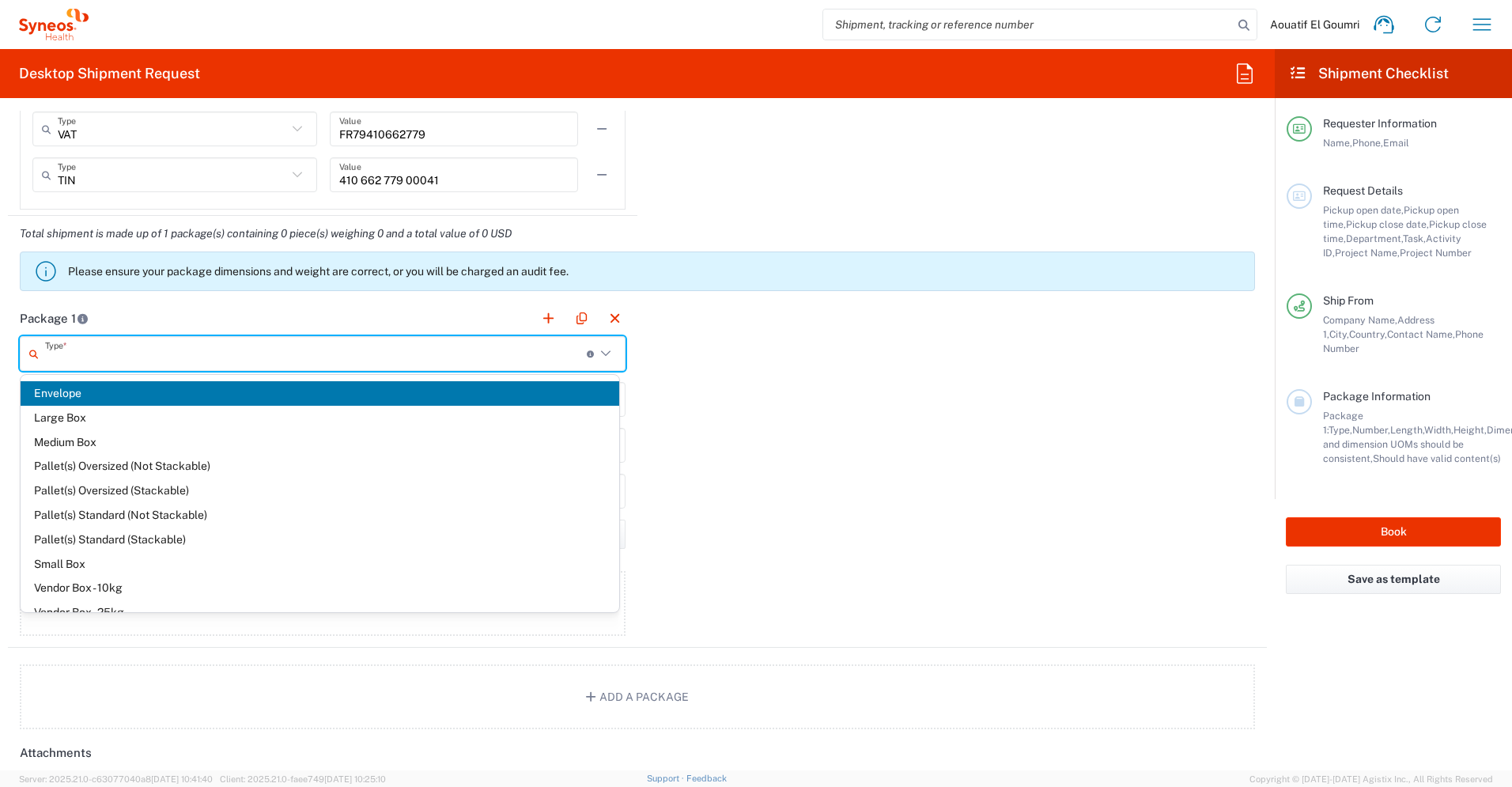
type input "12.5"
type input "0.25"
type input "in"
type input "0.45"
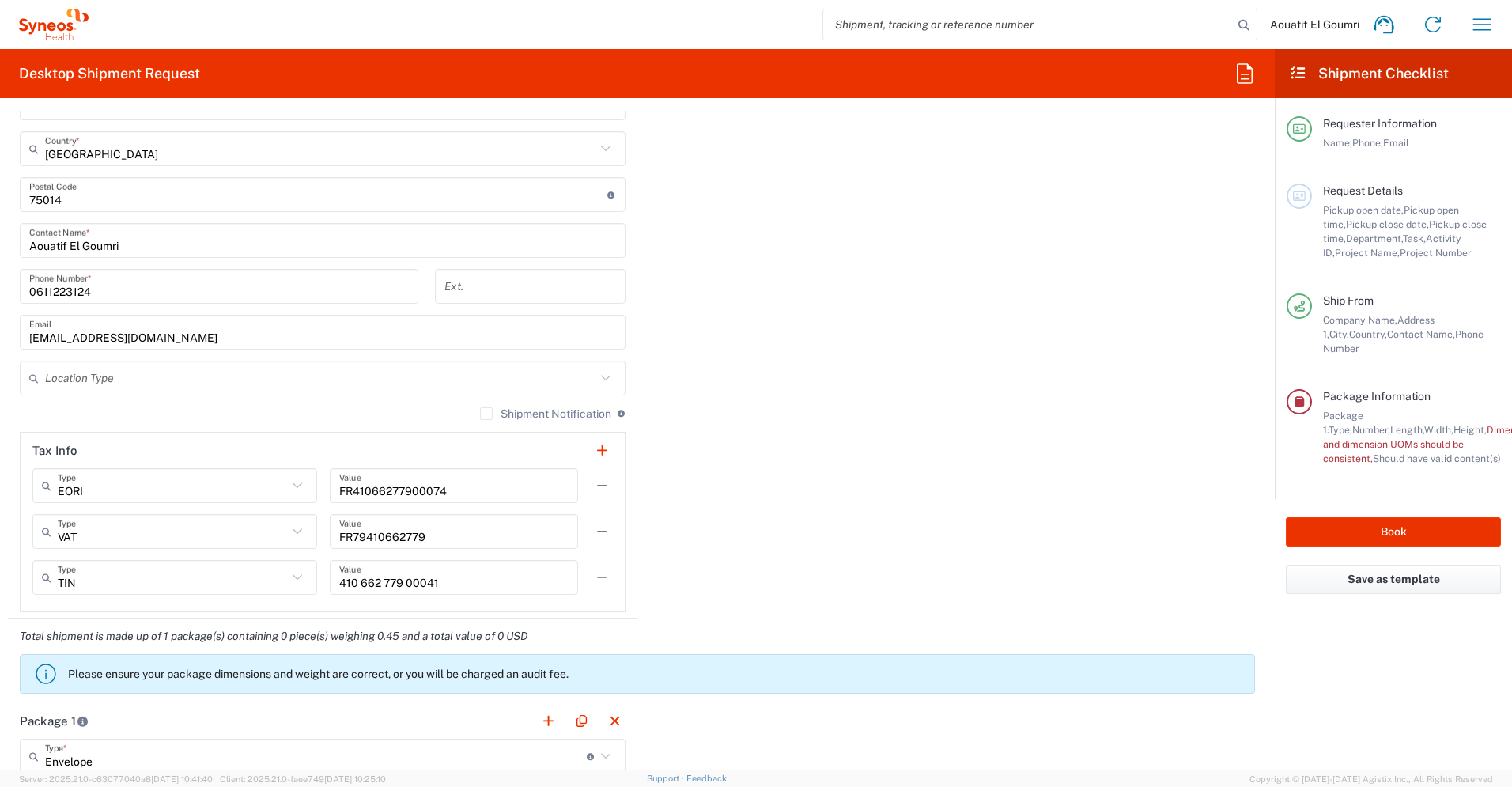
scroll to position [909, 0]
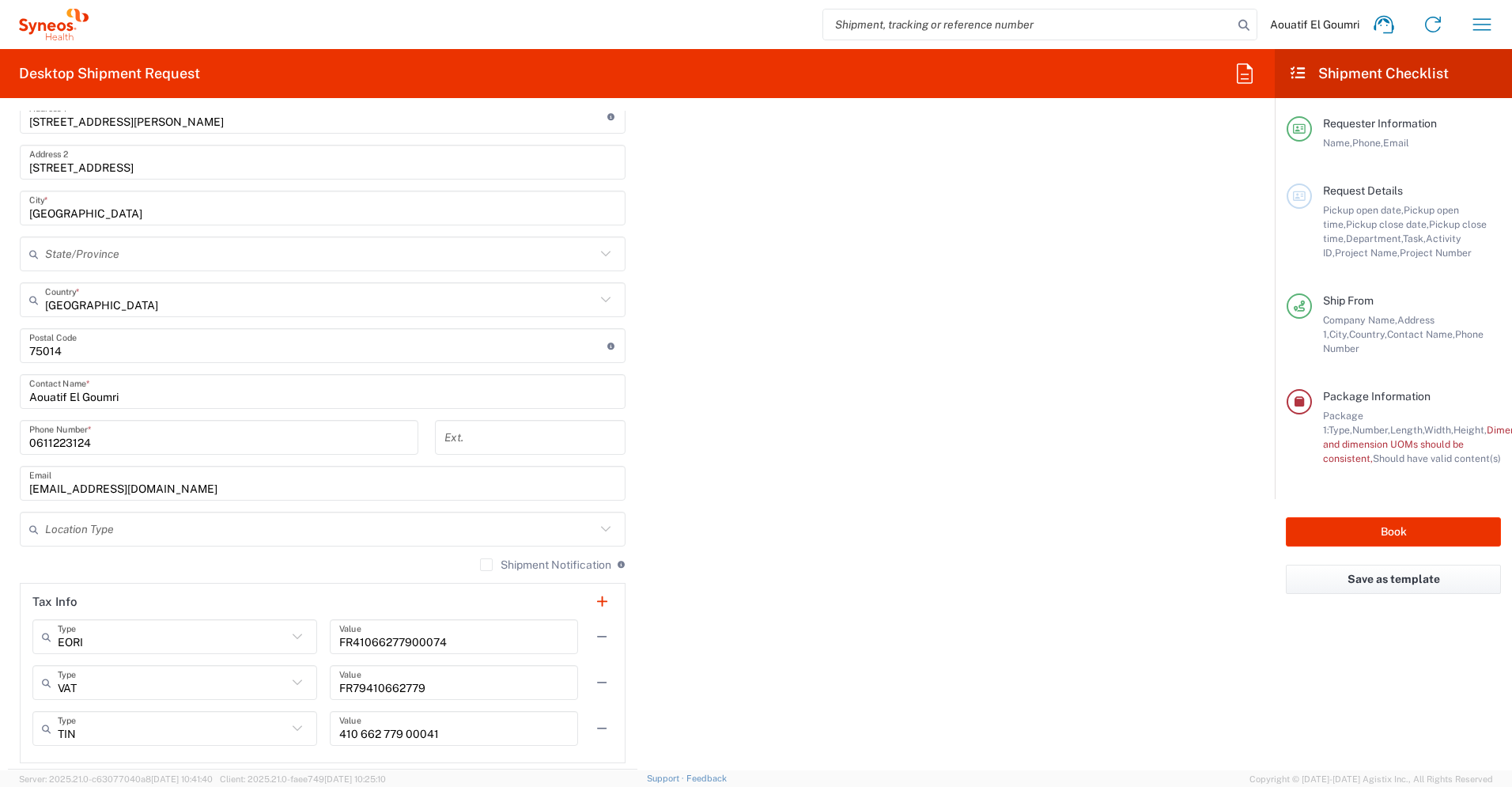
click at [371, 443] on input "0611223124" at bounding box center [219, 438] width 380 height 27
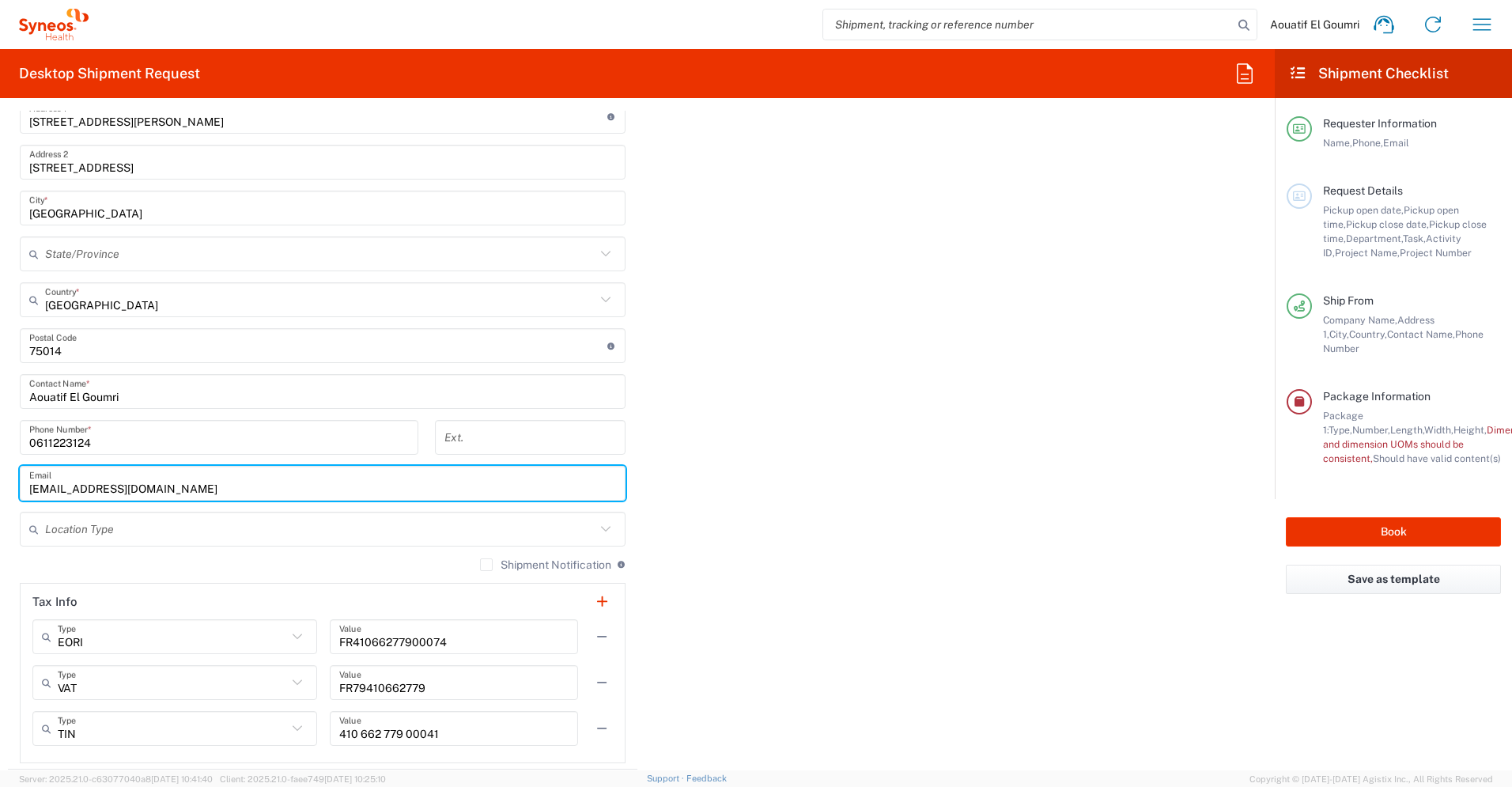
click at [433, 480] on input "[EMAIL_ADDRESS][DOMAIN_NAME]" at bounding box center [322, 483] width 587 height 27
click at [470, 272] on div "Syneos Health France SARL Location Syneos Health France SARL Addison Whitney LL…" at bounding box center [322, 385] width 606 height 756
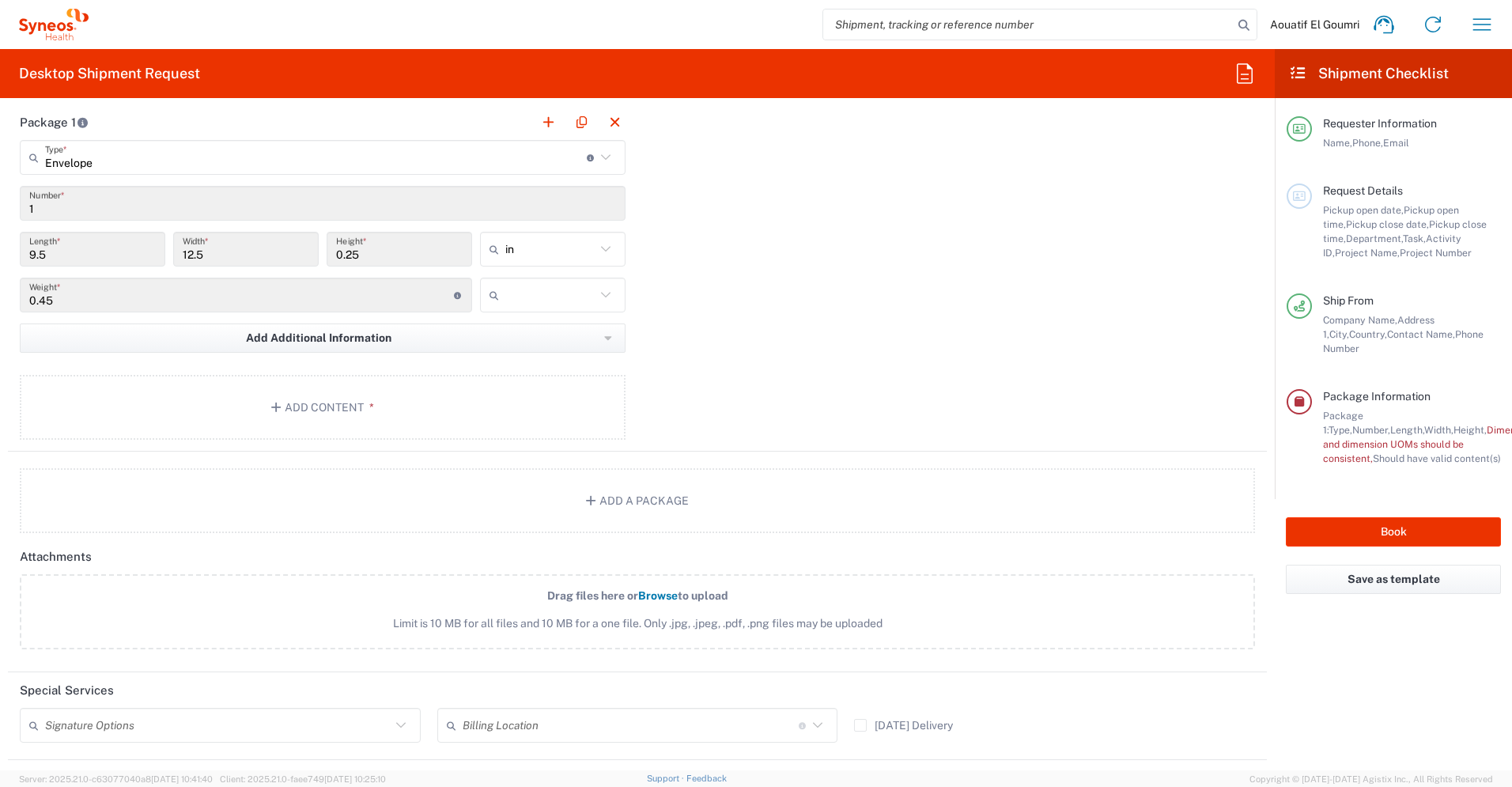
scroll to position [1653, 0]
click at [800, 332] on div "Package 1 Envelope Type * Material used to package goods Envelope Large Box Med…" at bounding box center [638, 283] width 1259 height 347
click at [236, 252] on input "12.5" at bounding box center [246, 255] width 127 height 27
click at [286, 185] on main "Envelope Type * Material used to package goods Envelope Large Box Medium Box Pa…" at bounding box center [322, 297] width 630 height 305
click at [541, 134] on button "button" at bounding box center [548, 127] width 22 height 22
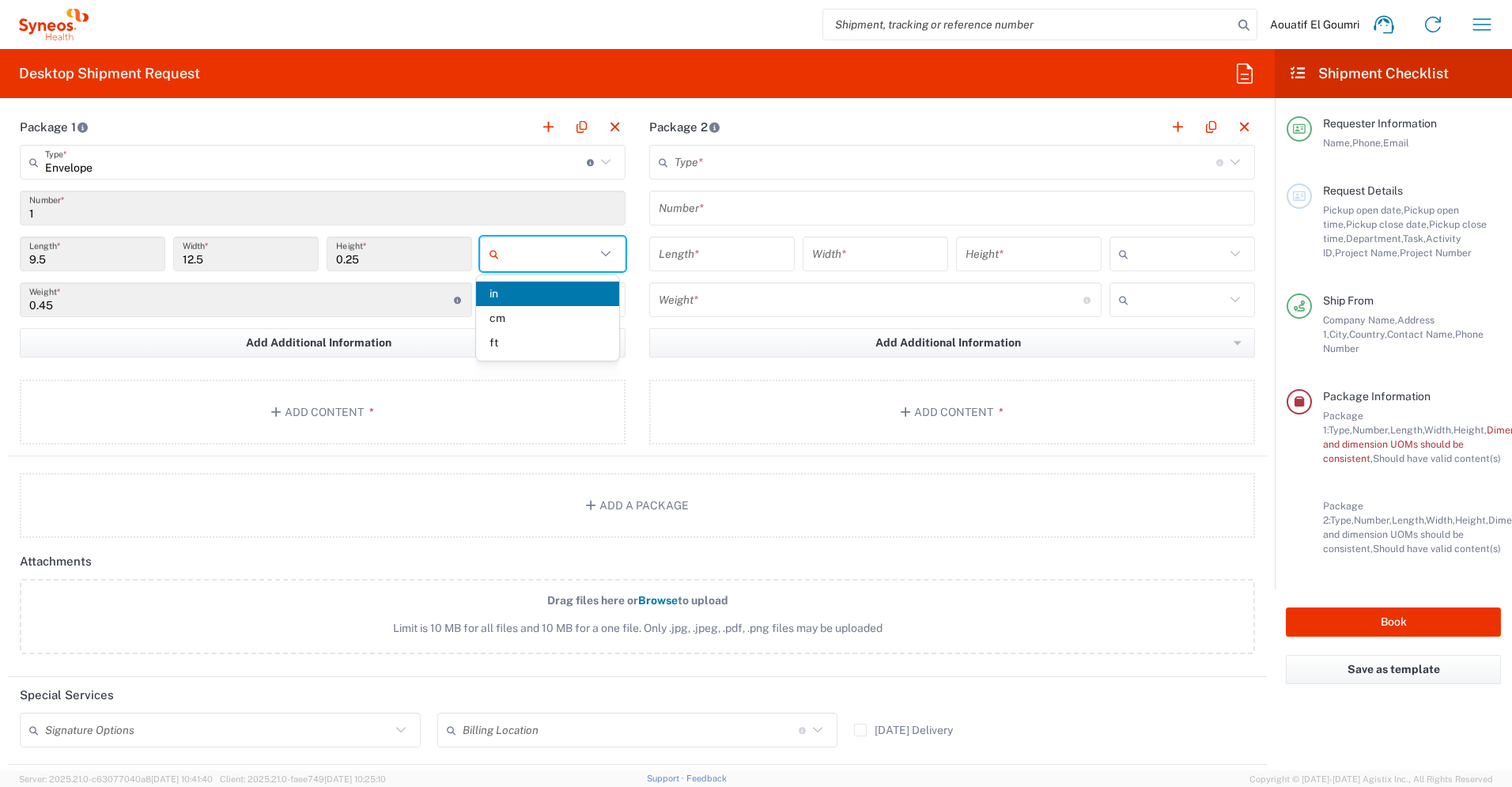
click at [540, 259] on input "text" at bounding box center [550, 254] width 91 height 25
click at [533, 315] on span "cm" at bounding box center [547, 318] width 142 height 24
type input "24.13"
type input "31.75"
type input "0.64"
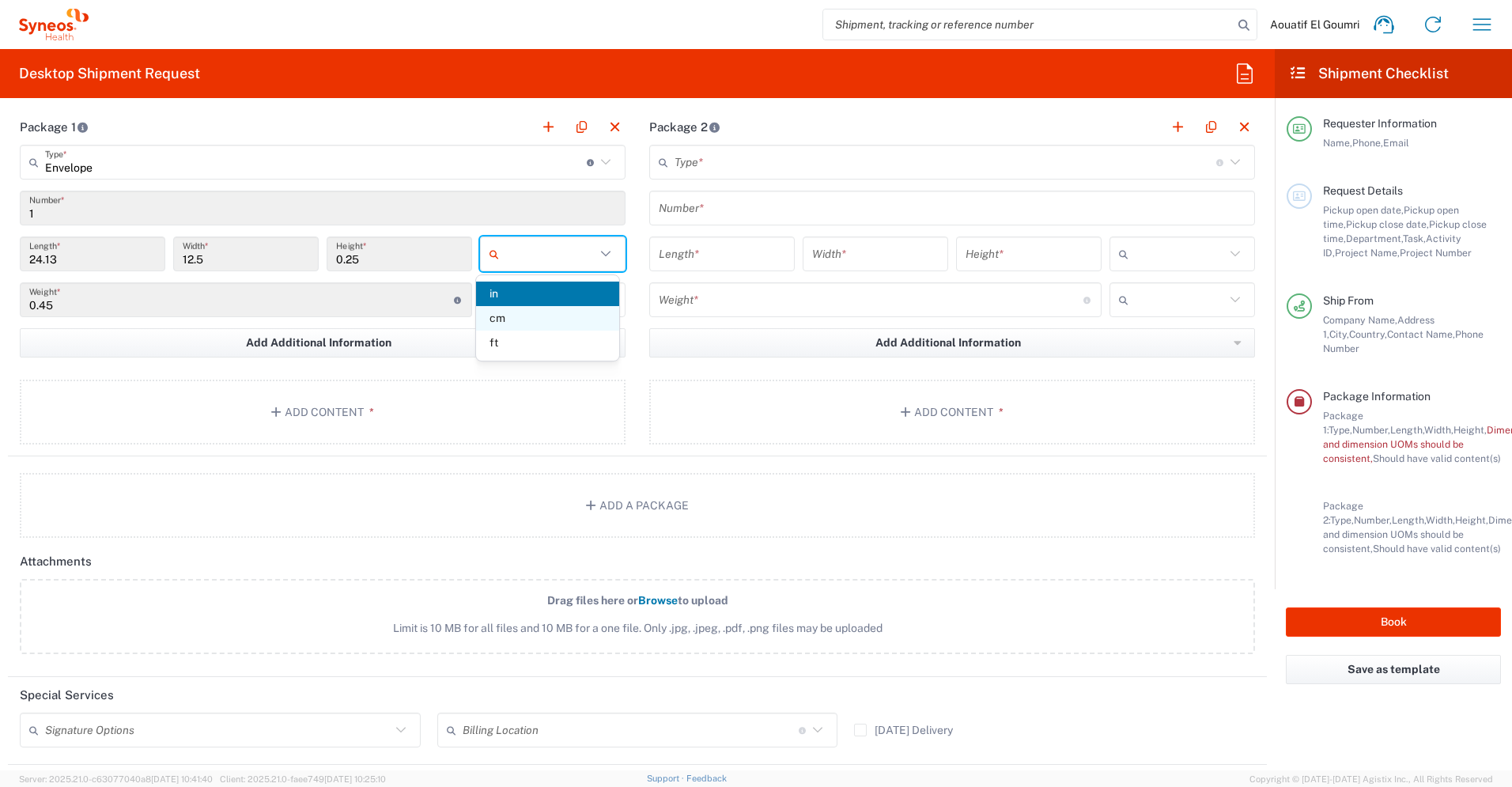
type input "cm"
click at [541, 264] on input "text" at bounding box center [550, 254] width 91 height 25
click at [524, 348] on span "in" at bounding box center [547, 343] width 142 height 24
type input "9.5"
type input "12.5"
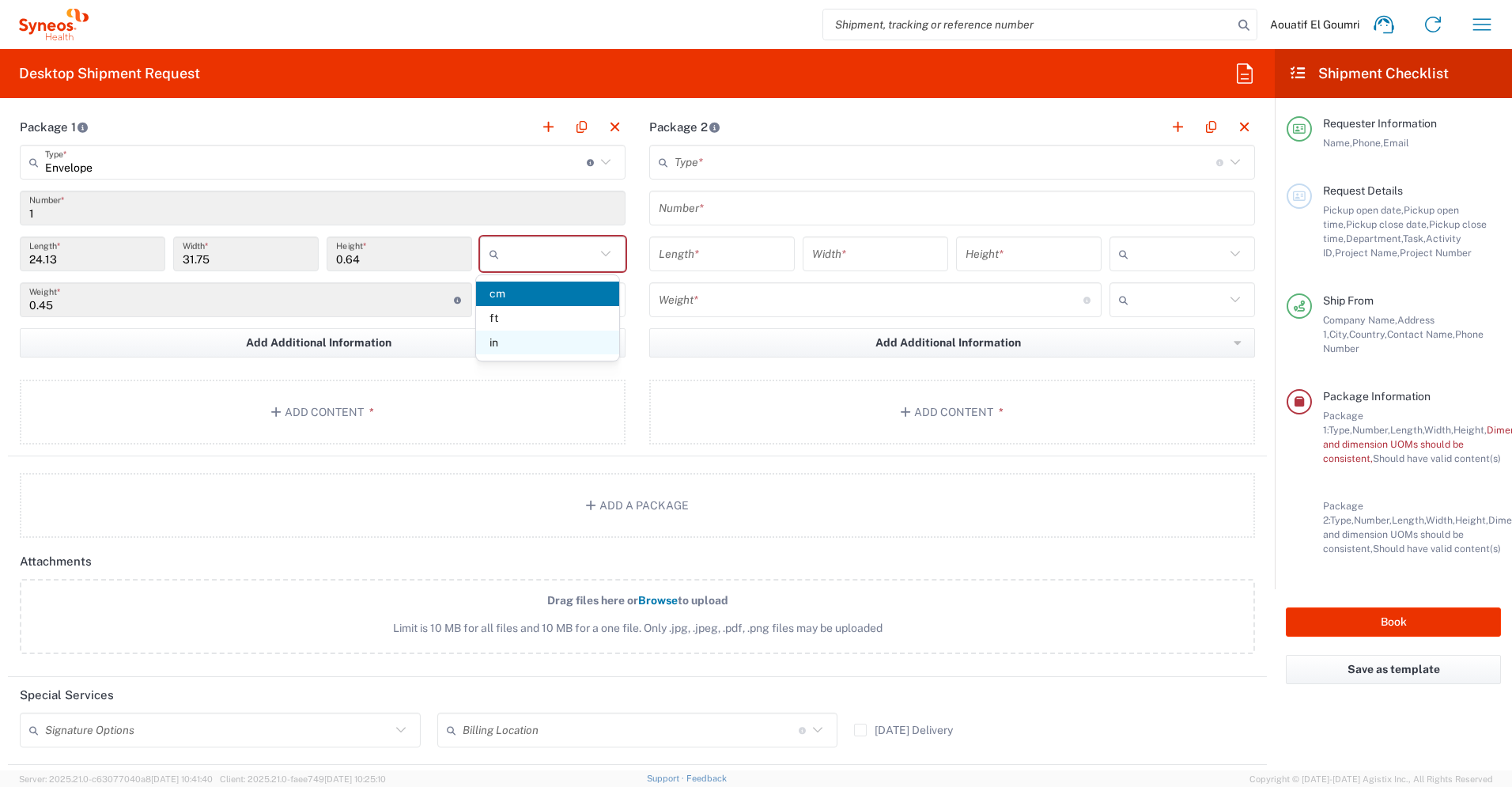
type input "0.25"
type input "in"
click at [514, 209] on input "1" at bounding box center [322, 208] width 587 height 27
click at [714, 173] on input "text" at bounding box center [946, 162] width 541 height 27
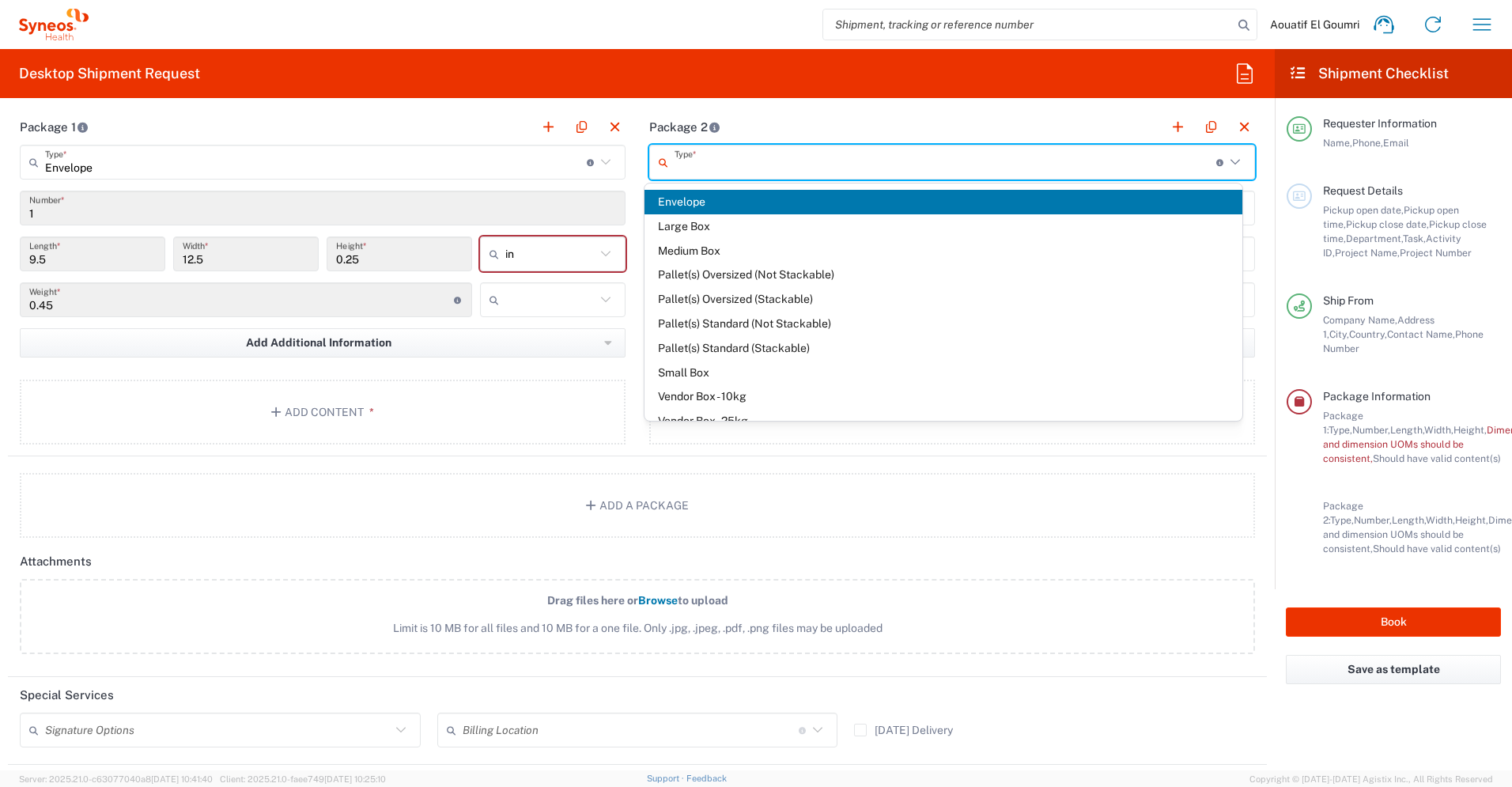
click at [736, 202] on span "Envelope" at bounding box center [944, 202] width 599 height 24
type input "Envelope"
type input "1"
type input "9.5"
type input "12.5"
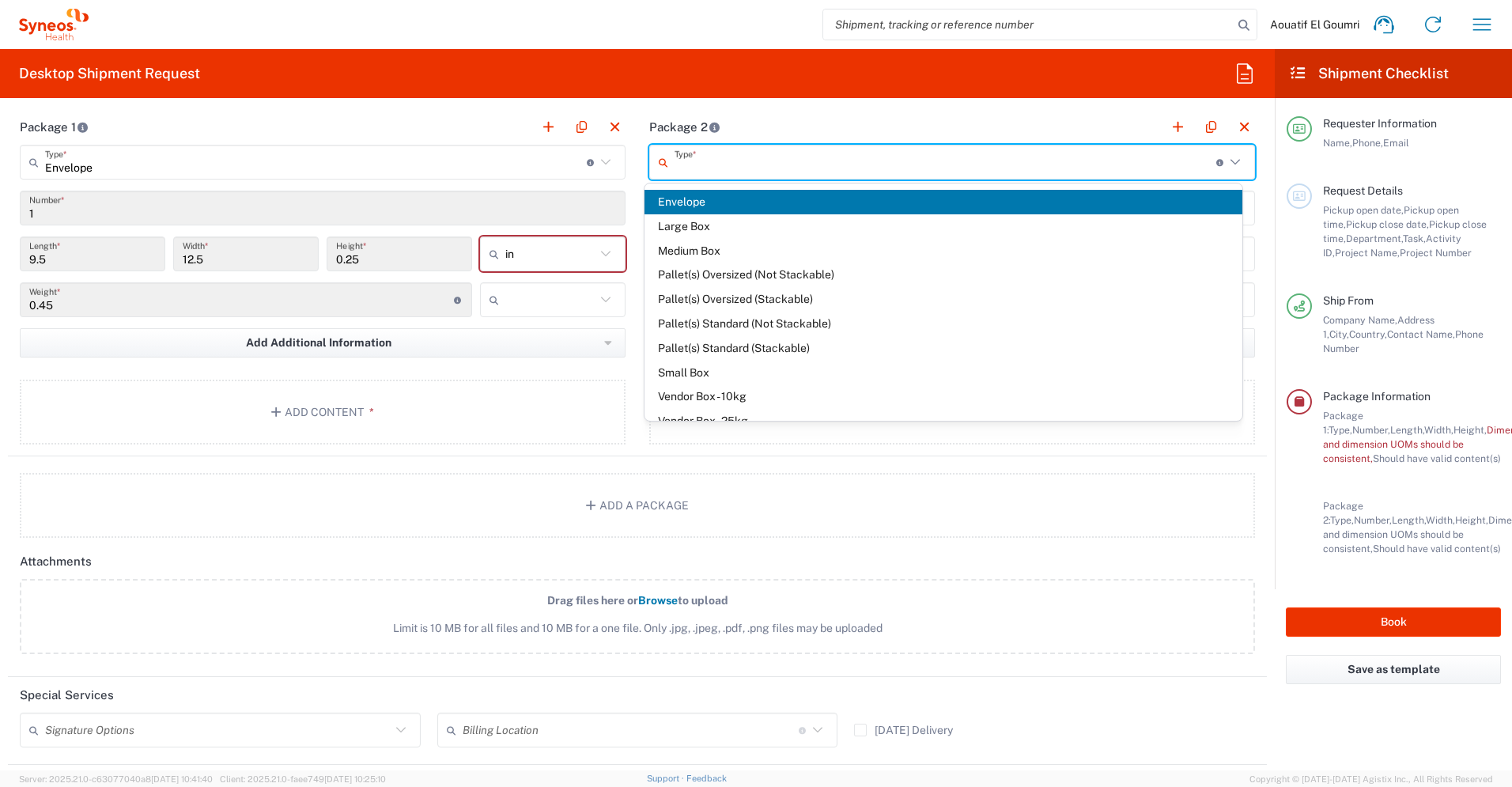
type input "0.25"
type input "in"
type input "0.45"
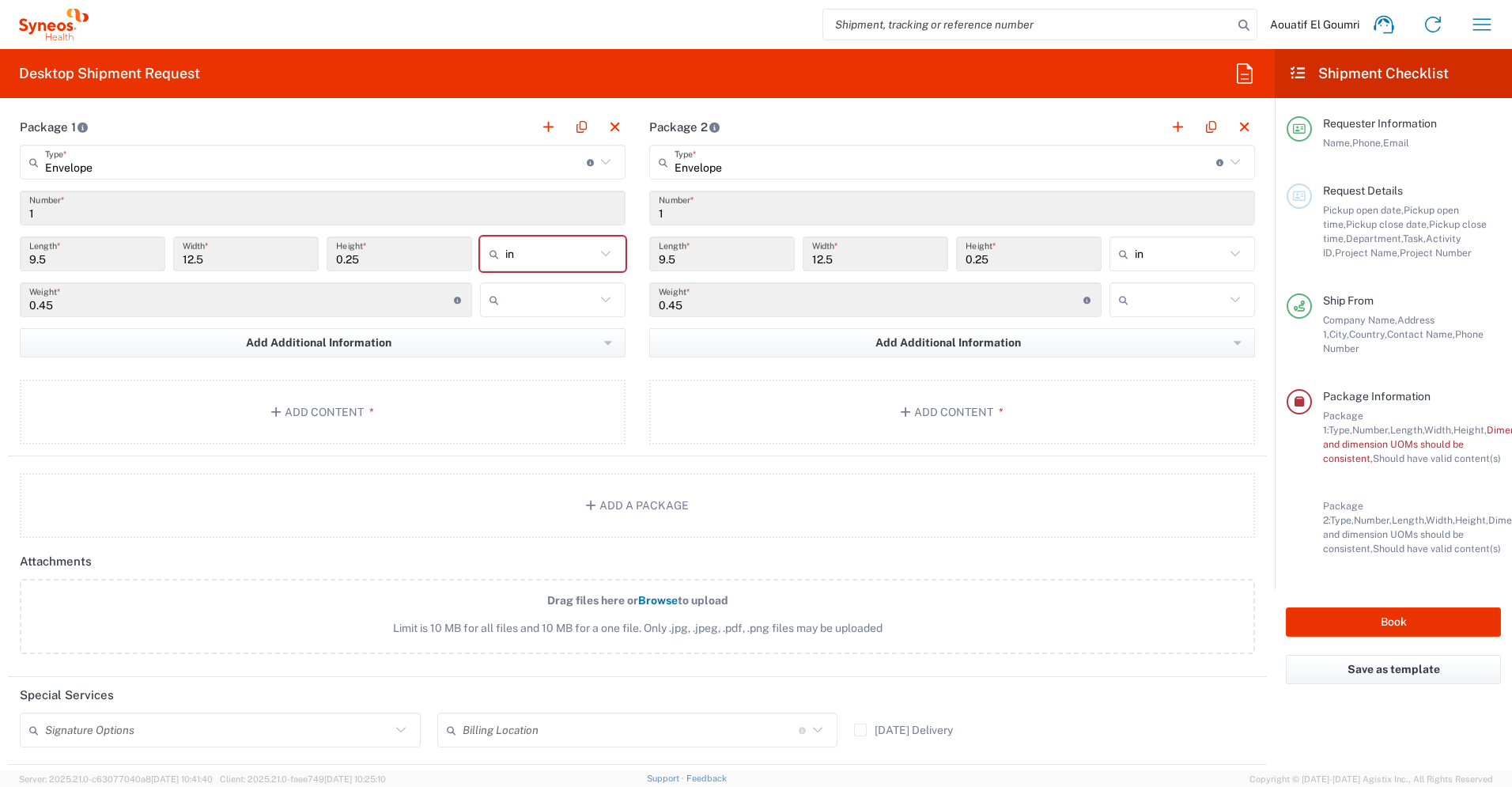
click at [910, 463] on agx-package-information "Total shipment is made up of 2 package(s) containing 0 piece(s) weighing 0.9 an…" at bounding box center [638, 280] width 1259 height 513
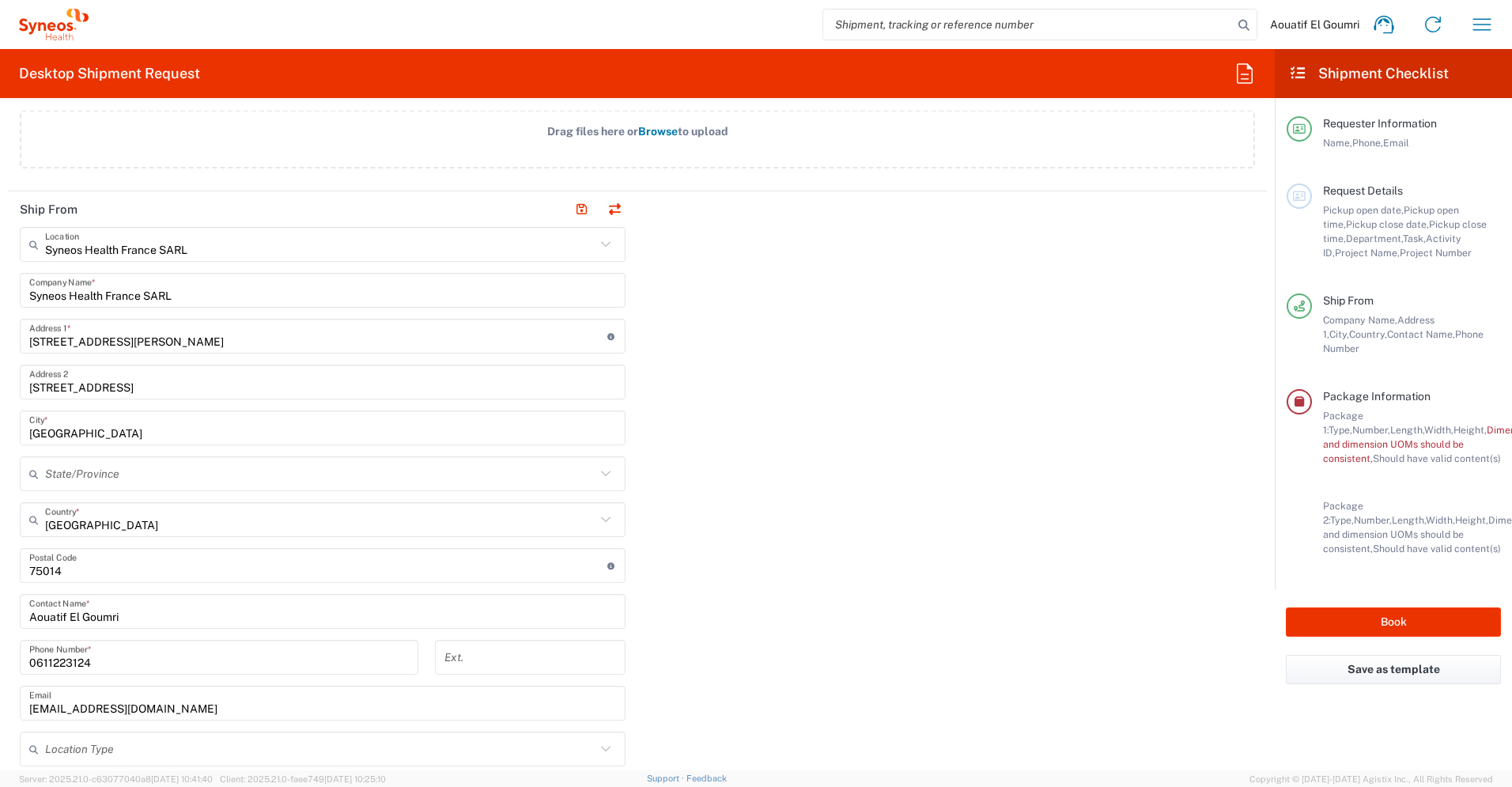
scroll to position [0, 0]
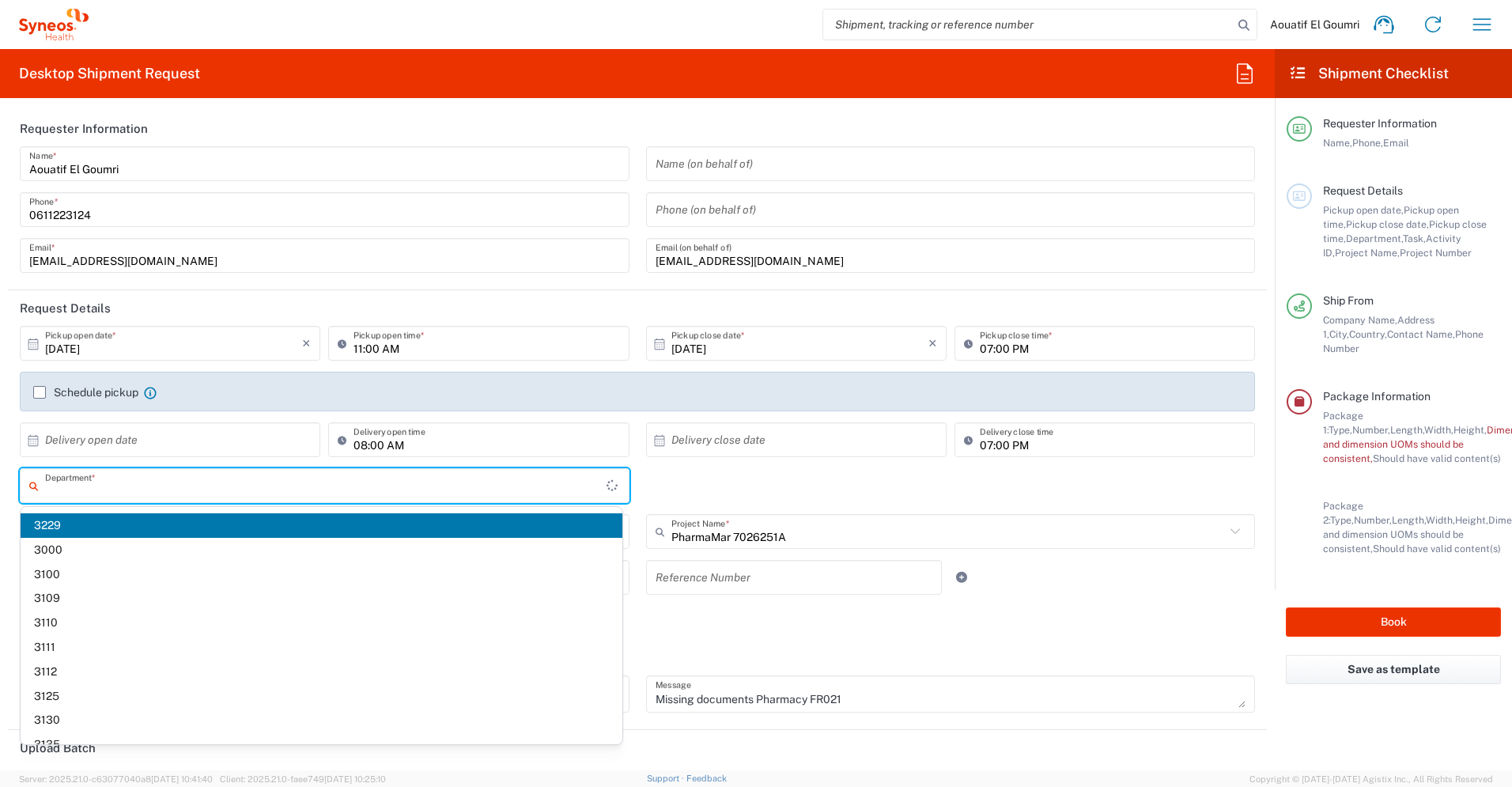
click at [94, 486] on input "text" at bounding box center [326, 486] width 562 height 27
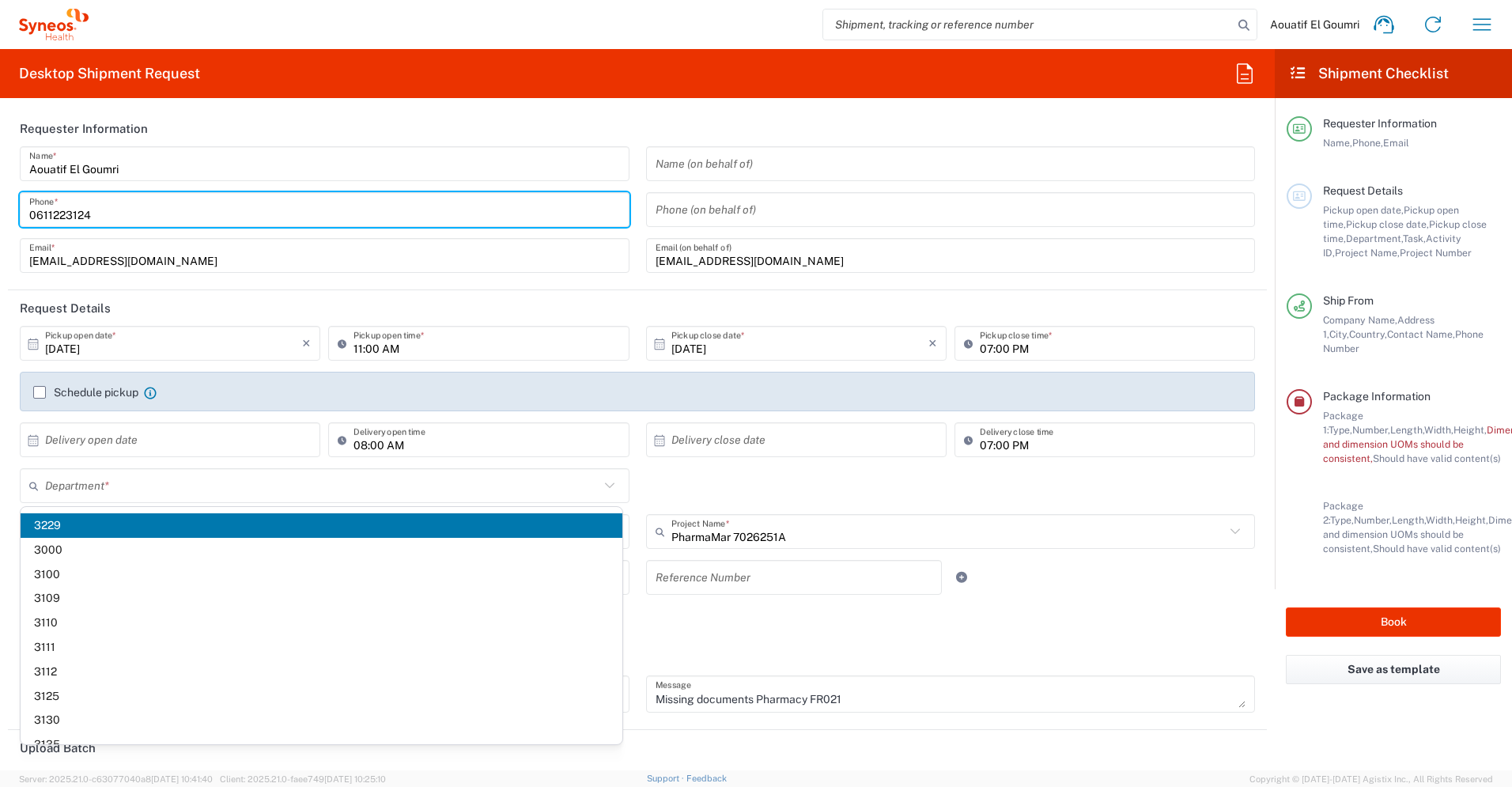
click at [248, 219] on input "0611223124" at bounding box center [324, 210] width 591 height 27
type input "3229"
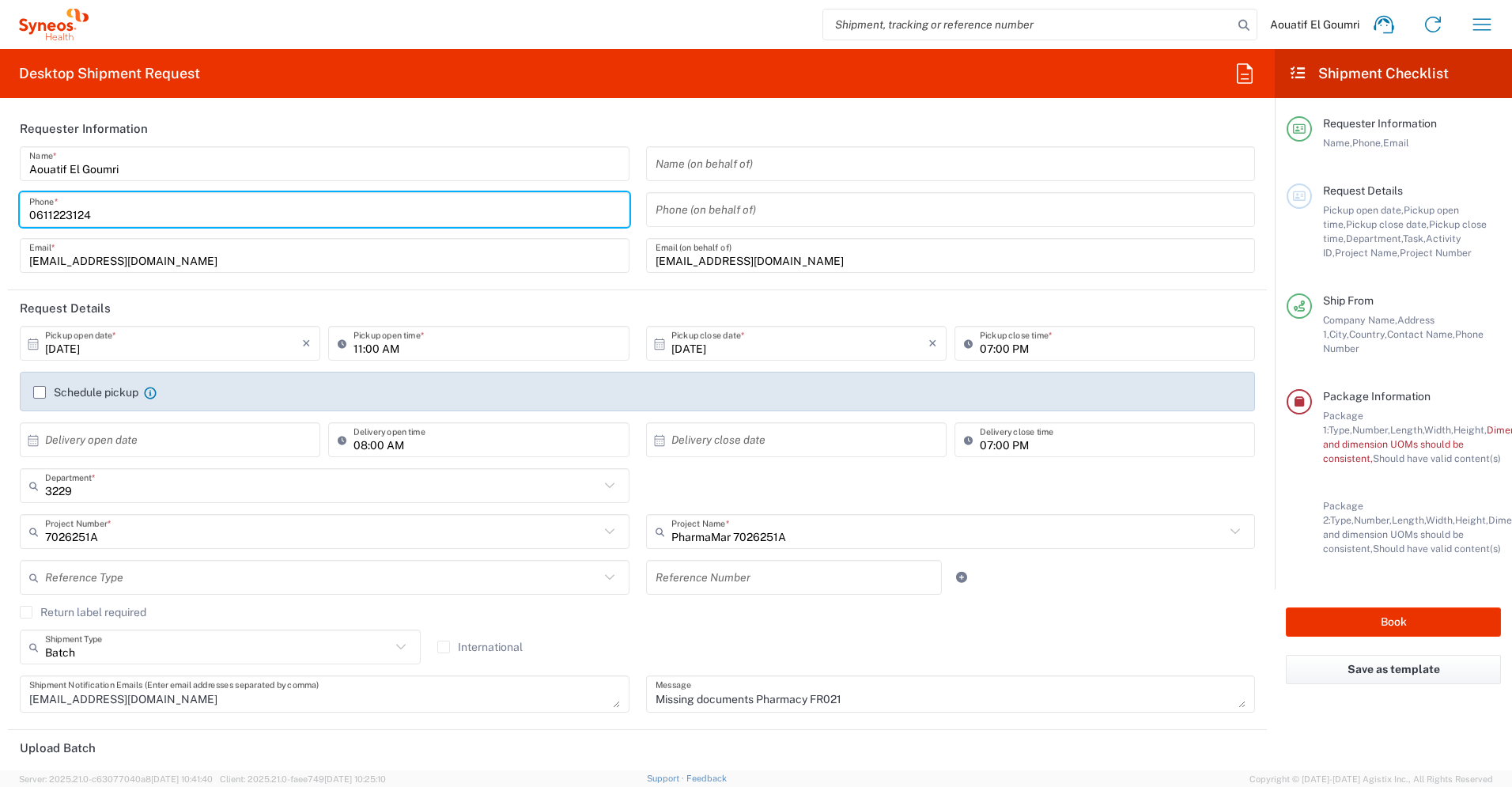
click at [32, 214] on input "0611223124" at bounding box center [324, 210] width 591 height 27
type input "[PHONE_NUMBER]"
click at [796, 264] on input "[EMAIL_ADDRESS][DOMAIN_NAME]" at bounding box center [950, 255] width 591 height 27
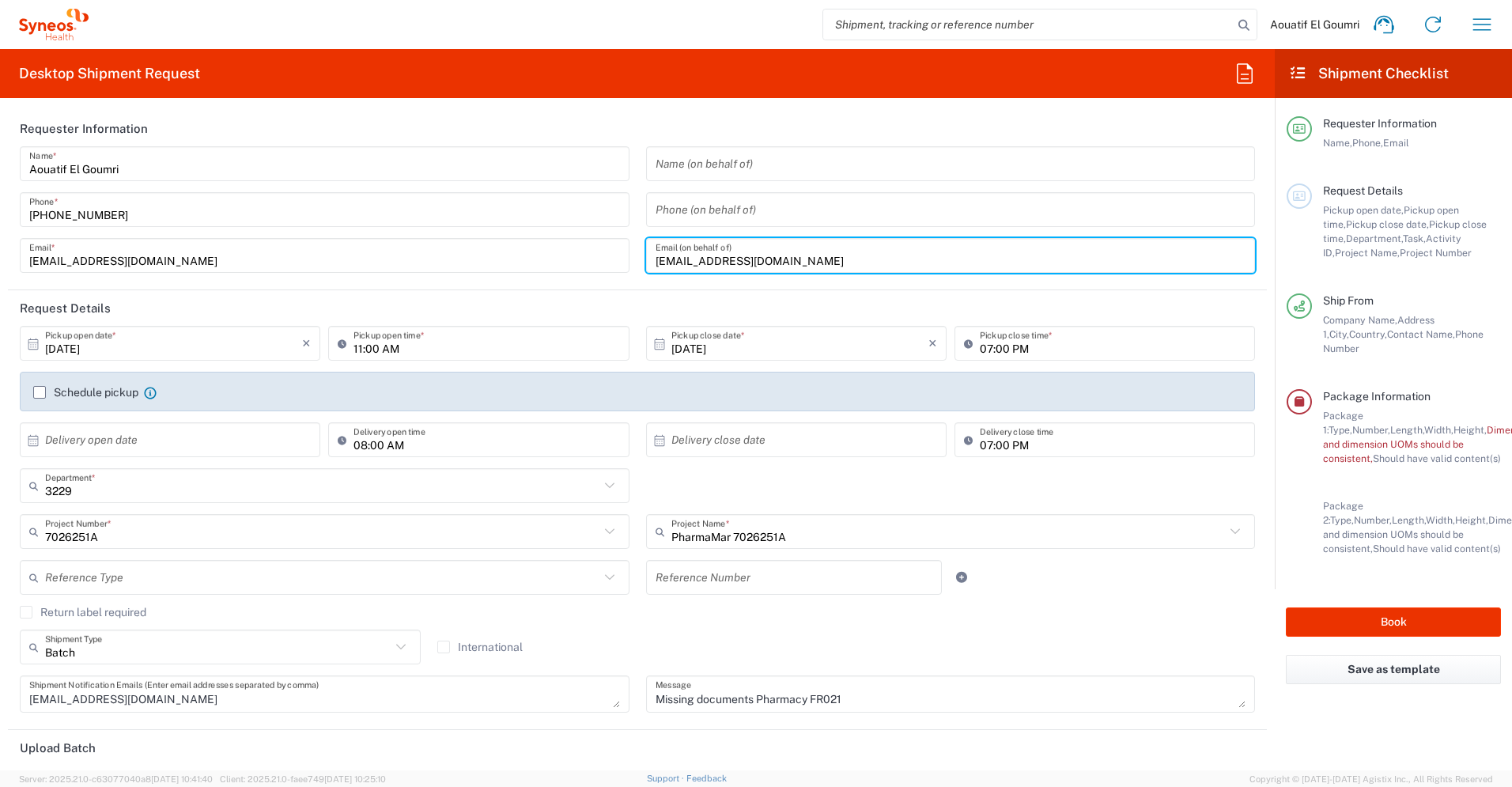
click at [864, 245] on input "[EMAIL_ADDRESS][DOMAIN_NAME]" at bounding box center [950, 255] width 591 height 27
click at [848, 258] on input "[EMAIL_ADDRESS][DOMAIN_NAME]" at bounding box center [950, 255] width 591 height 27
type input "[EMAIL_ADDRESS][DOMAIN_NAME]"
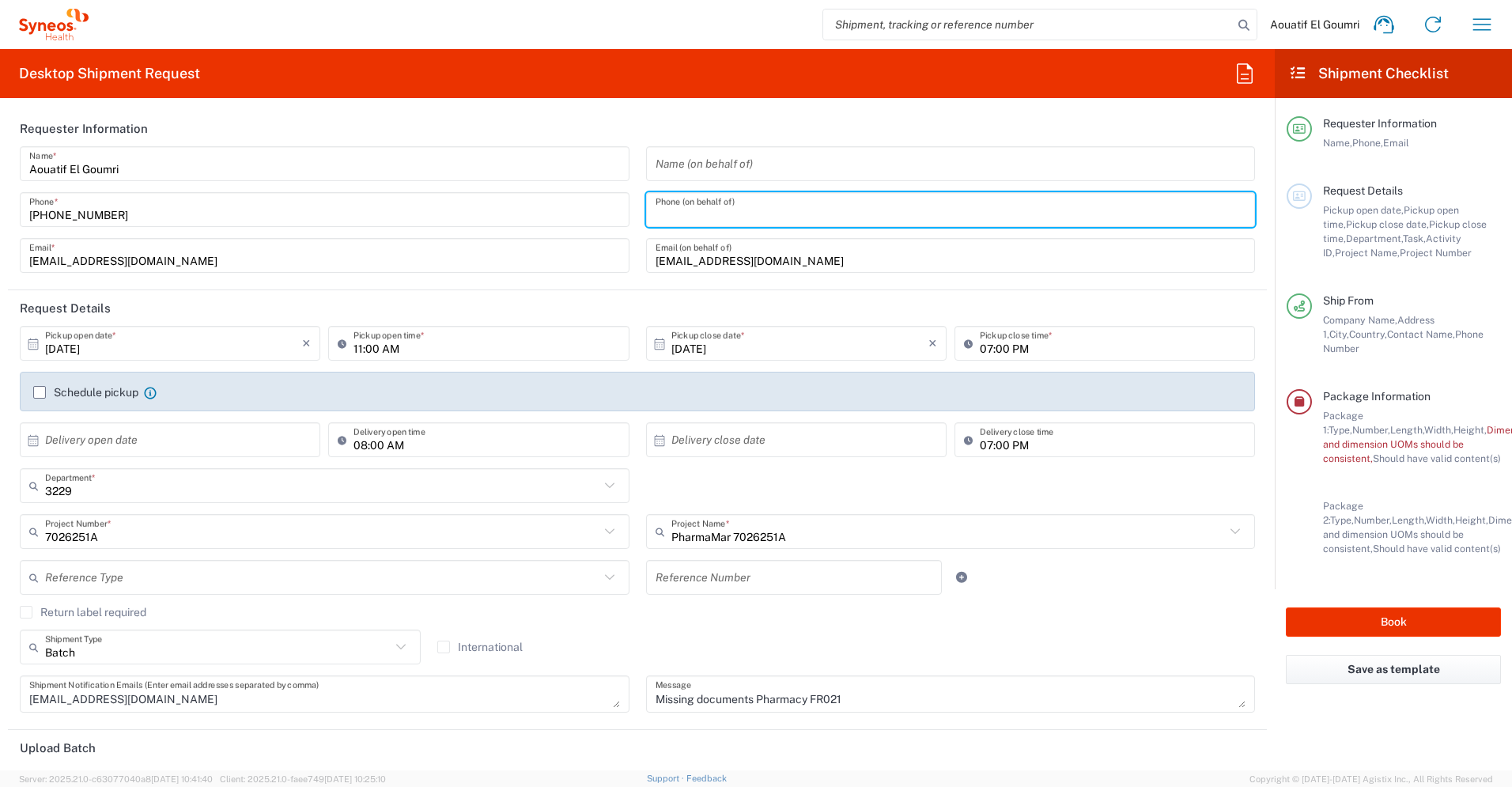
click at [937, 203] on input "tel" at bounding box center [950, 210] width 591 height 27
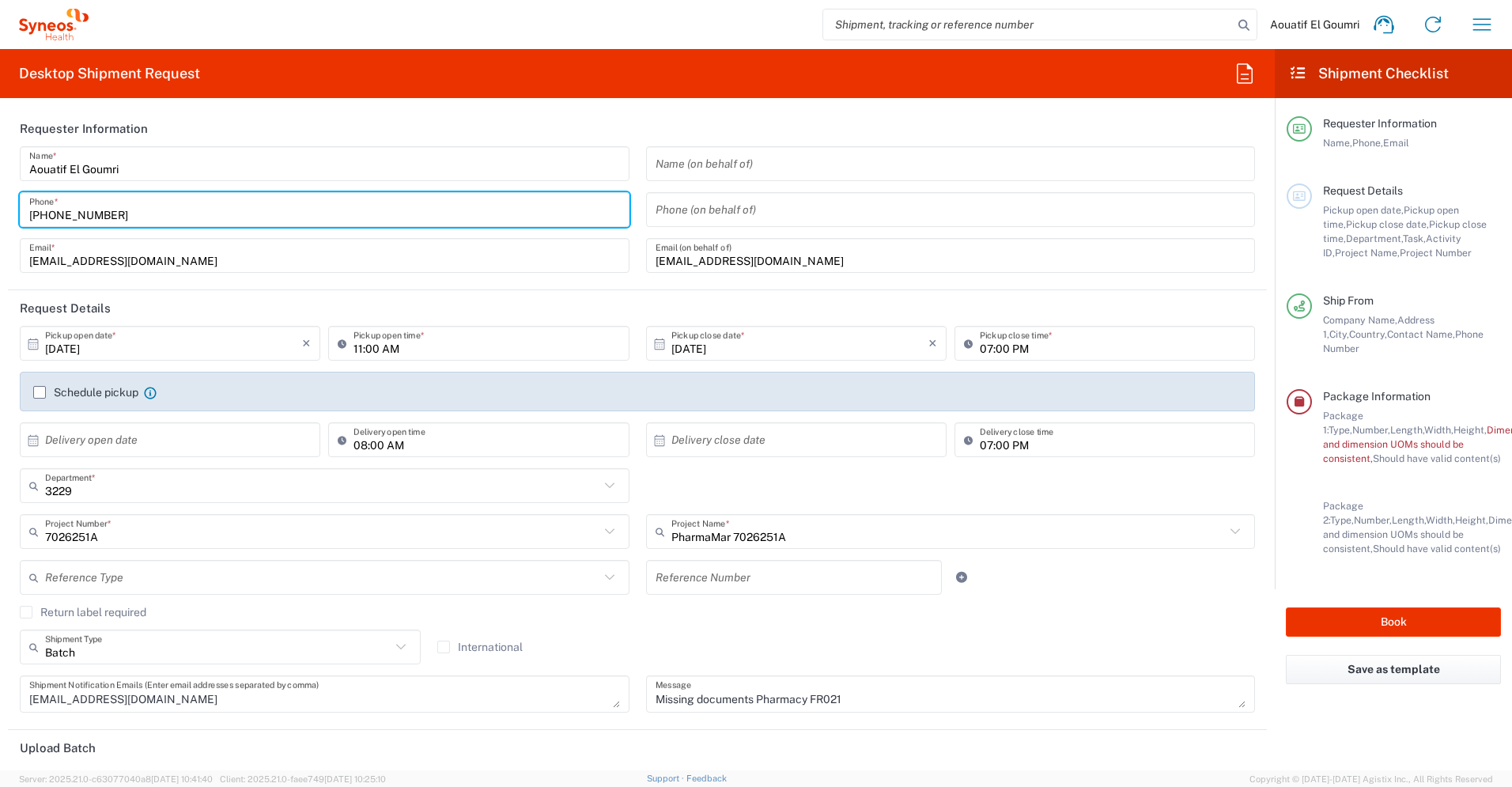
click at [583, 207] on input "[PHONE_NUMBER]" at bounding box center [324, 210] width 591 height 27
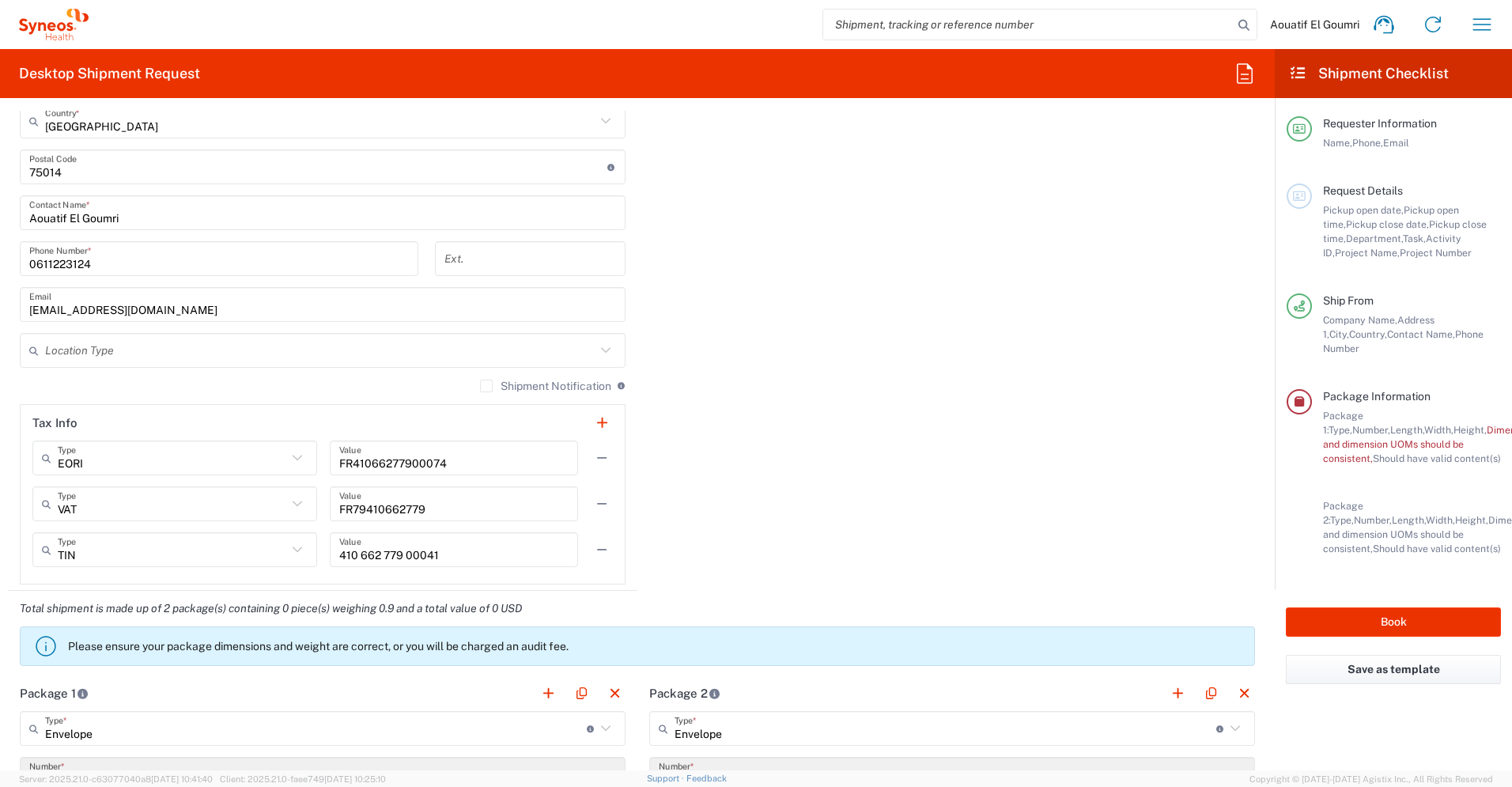
scroll to position [1104, 0]
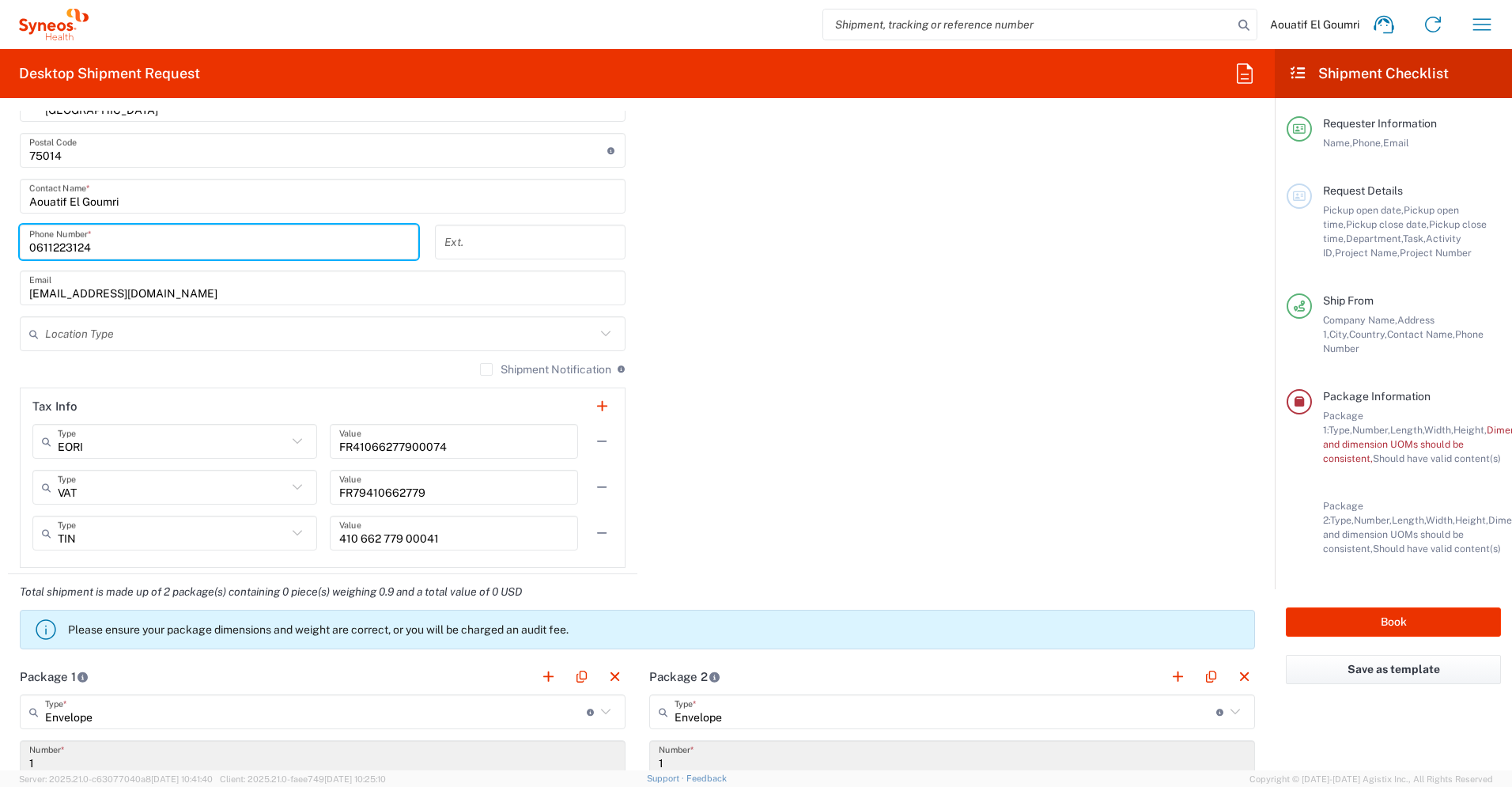
click at [161, 242] on input "0611223124" at bounding box center [219, 242] width 380 height 27
click at [33, 245] on input "0611223124" at bounding box center [219, 242] width 380 height 27
click at [33, 245] on input "+611223124" at bounding box center [219, 242] width 380 height 27
type input "[PHONE_NUMBER]"
click at [361, 335] on input "text" at bounding box center [320, 334] width 550 height 27
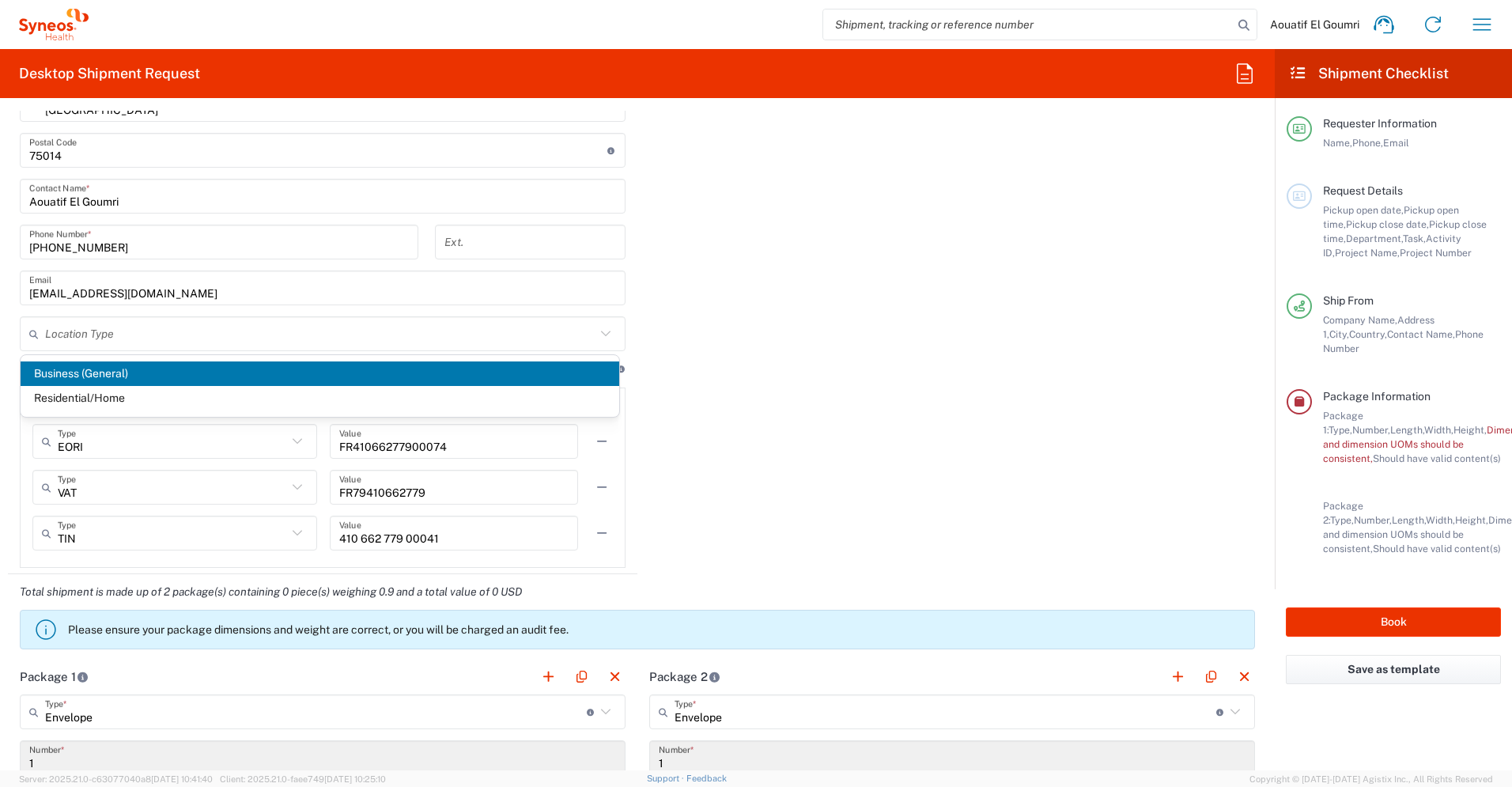
click at [291, 384] on span "Business (General)" at bounding box center [319, 373] width 599 height 24
type input "Business (General)"
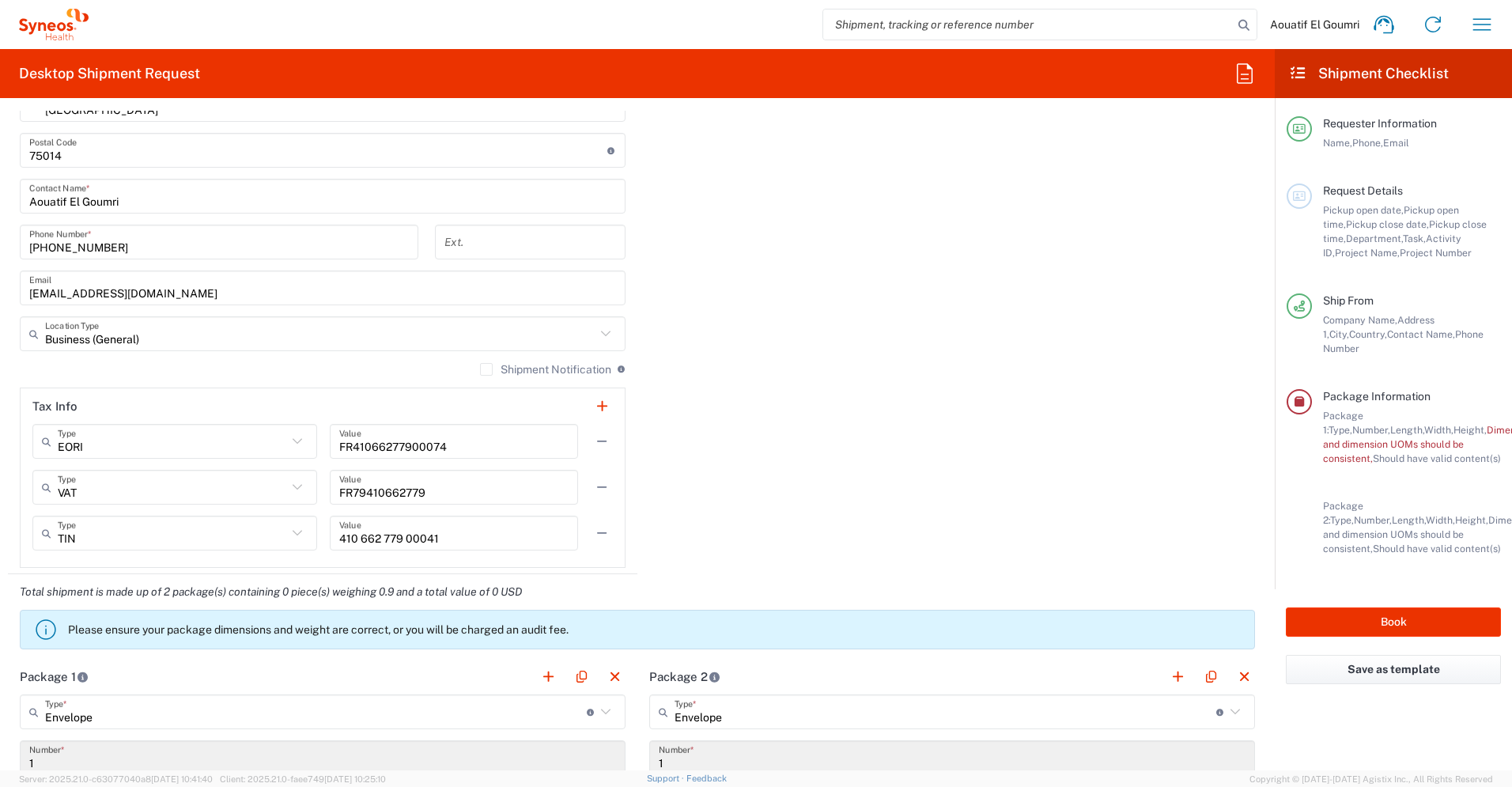
click at [768, 411] on div "Ship From Syneos Health France SARL Location Syneos Health France SARL Addison …" at bounding box center [638, 175] width 1259 height 798
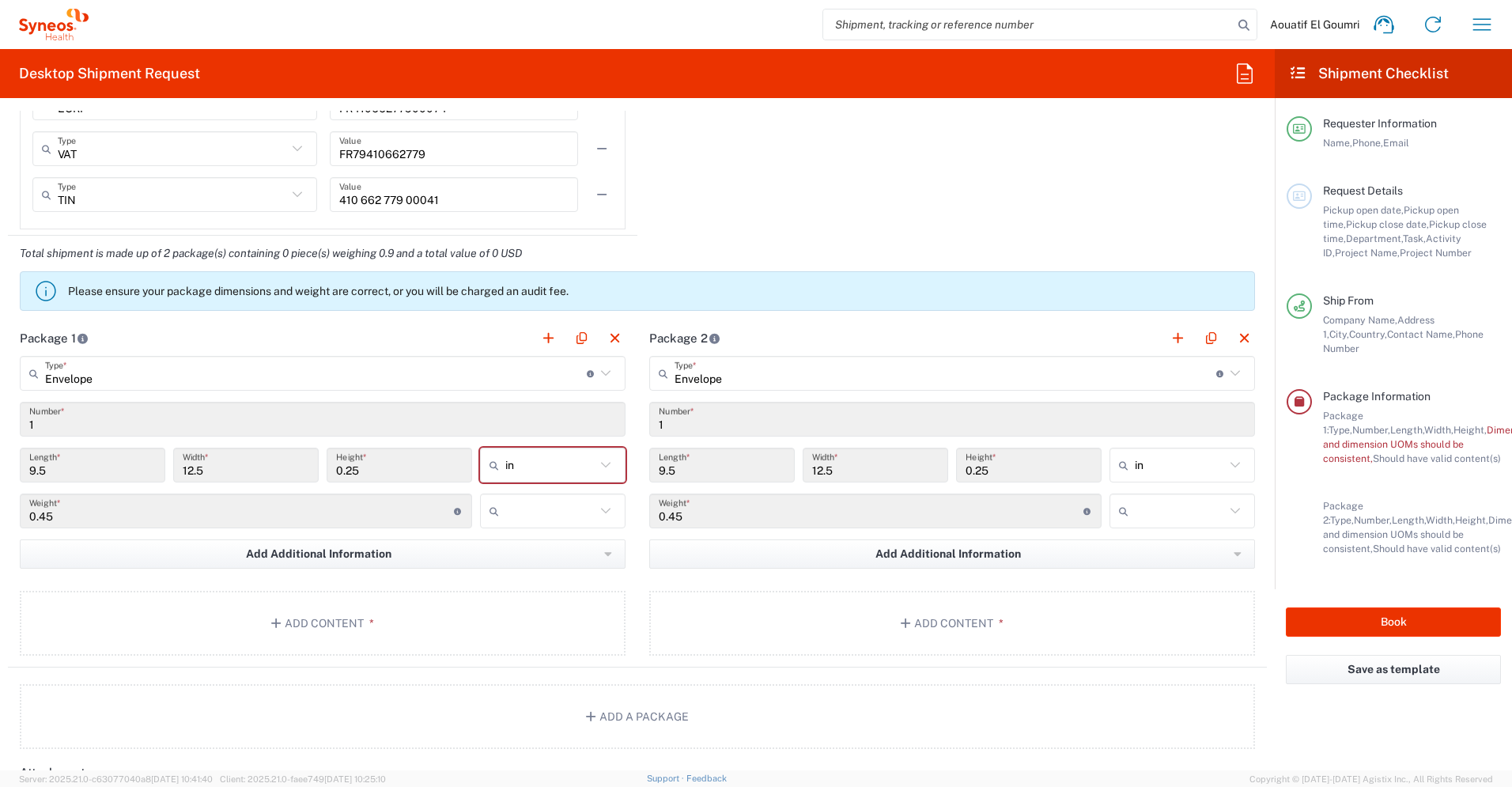
scroll to position [1446, 0]
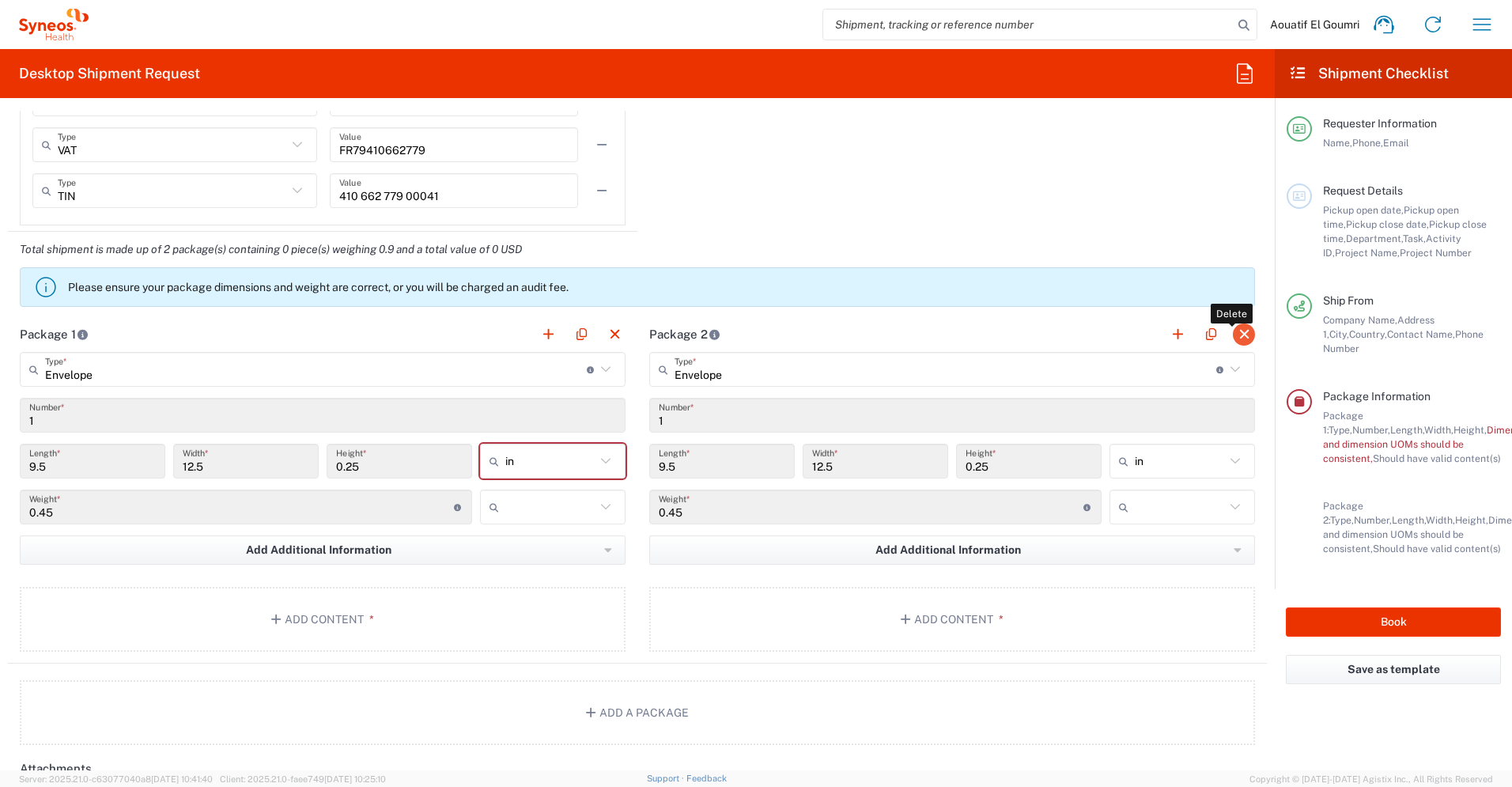
click at [1235, 330] on button "button" at bounding box center [1244, 334] width 22 height 22
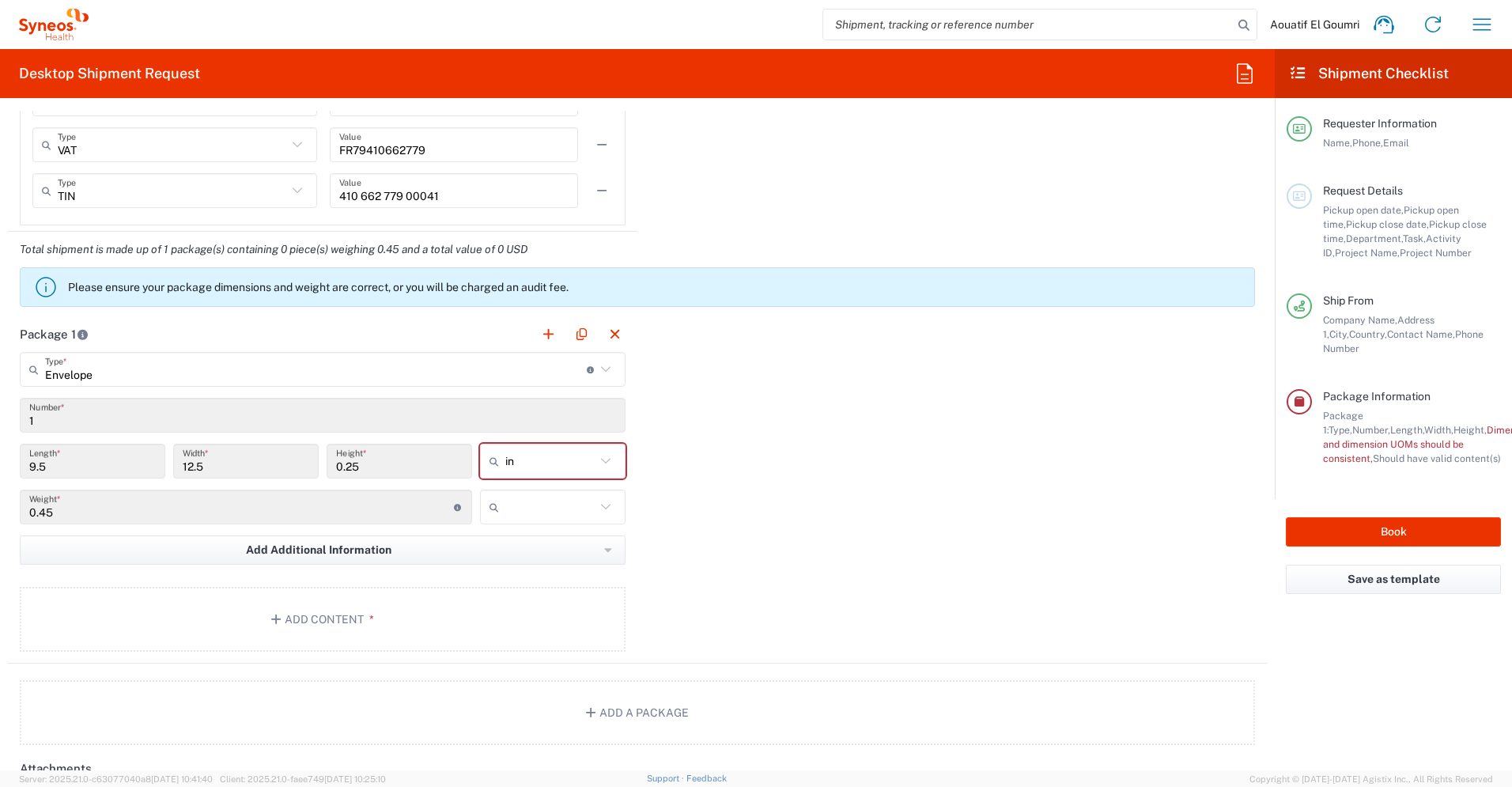
click at [520, 410] on input "1" at bounding box center [322, 415] width 587 height 27
click at [521, 470] on input "text" at bounding box center [550, 461] width 91 height 25
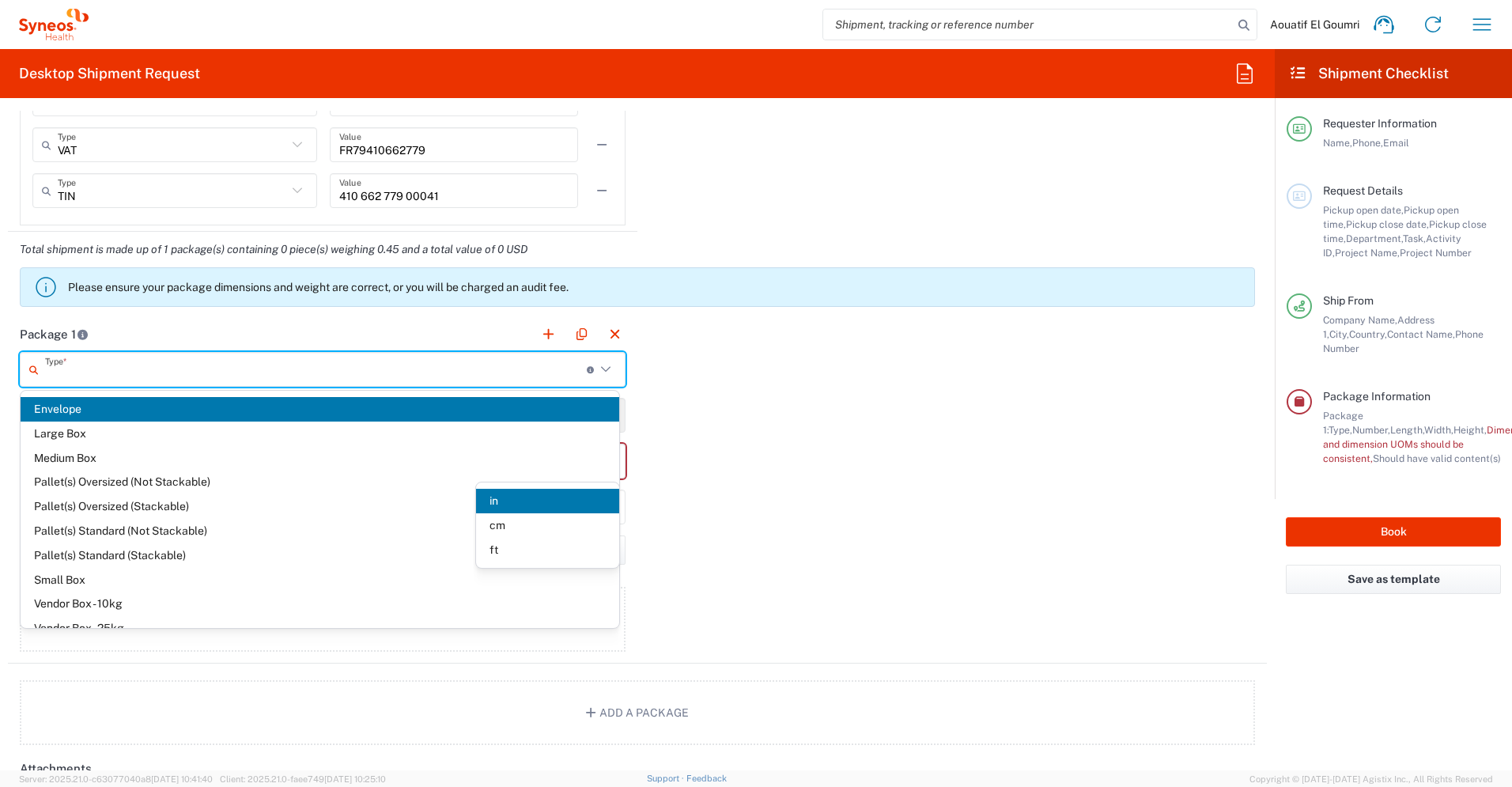
click at [553, 370] on input "text" at bounding box center [316, 369] width 541 height 27
type input "in"
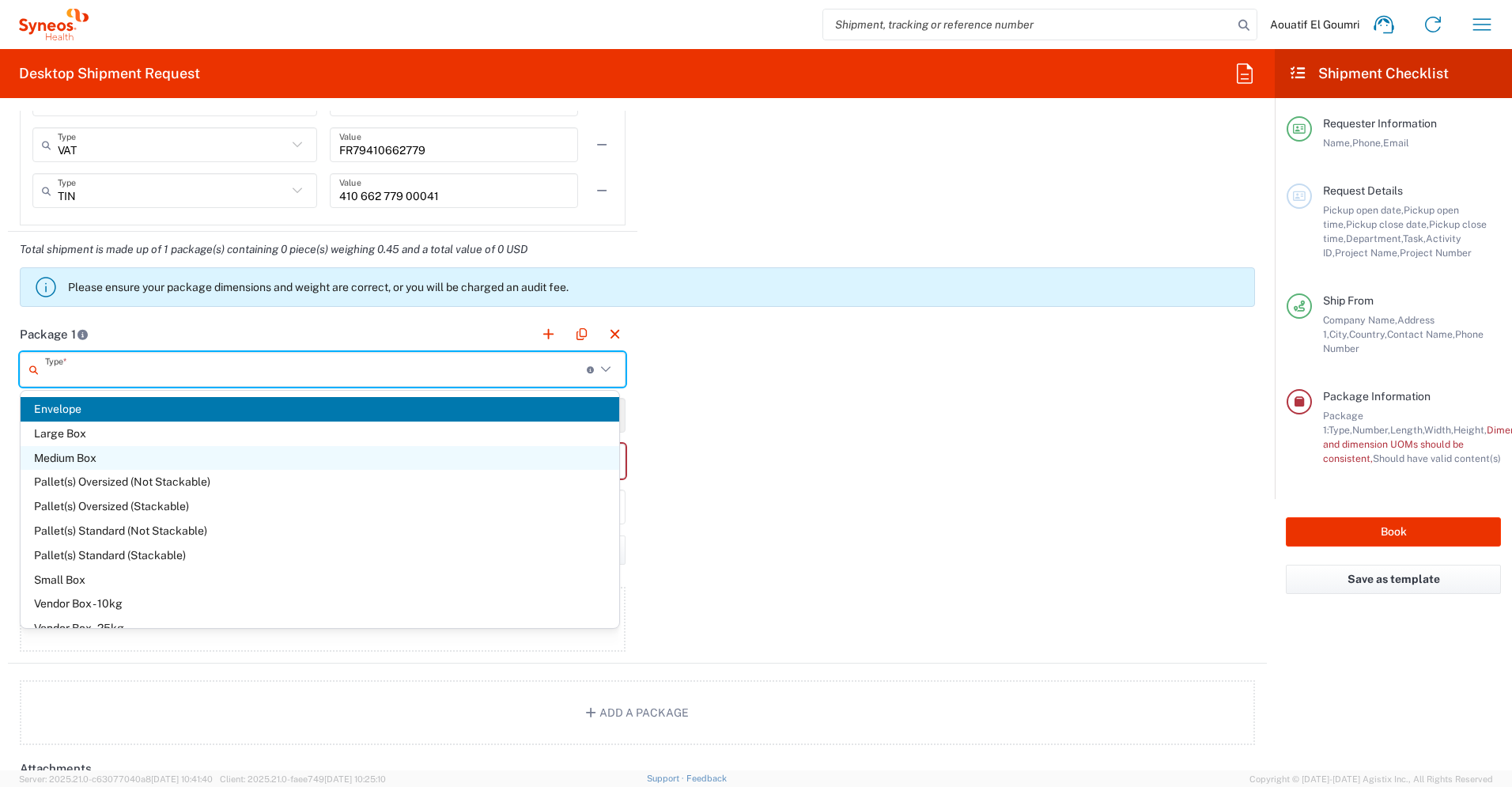
click at [372, 454] on span "Medium Box" at bounding box center [319, 458] width 599 height 24
type input "Medium Box"
type input "13"
type input "11.5"
type input "2.5"
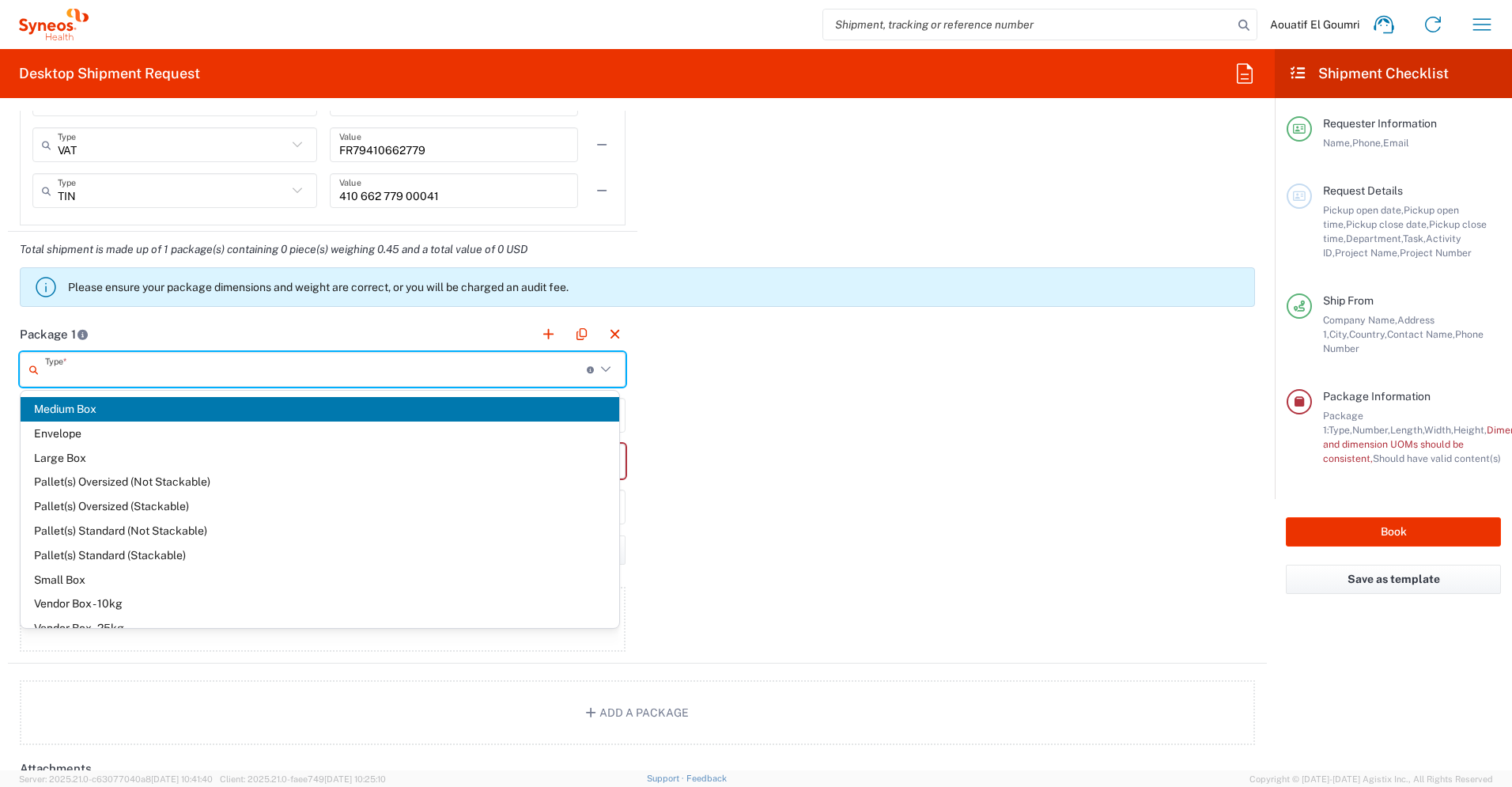
click at [411, 372] on input "text" at bounding box center [316, 369] width 541 height 27
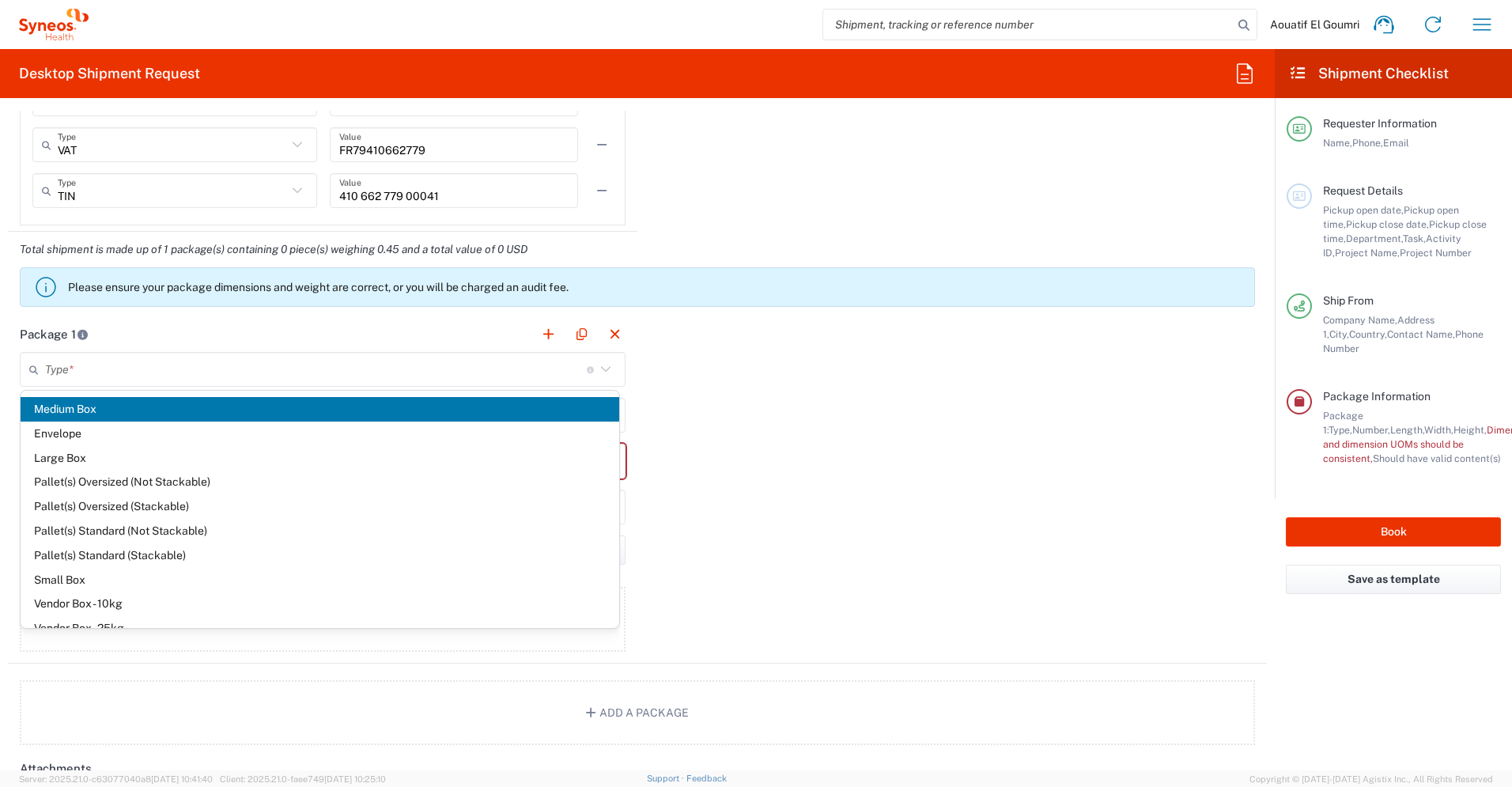
click at [326, 414] on span "Medium Box" at bounding box center [319, 409] width 599 height 24
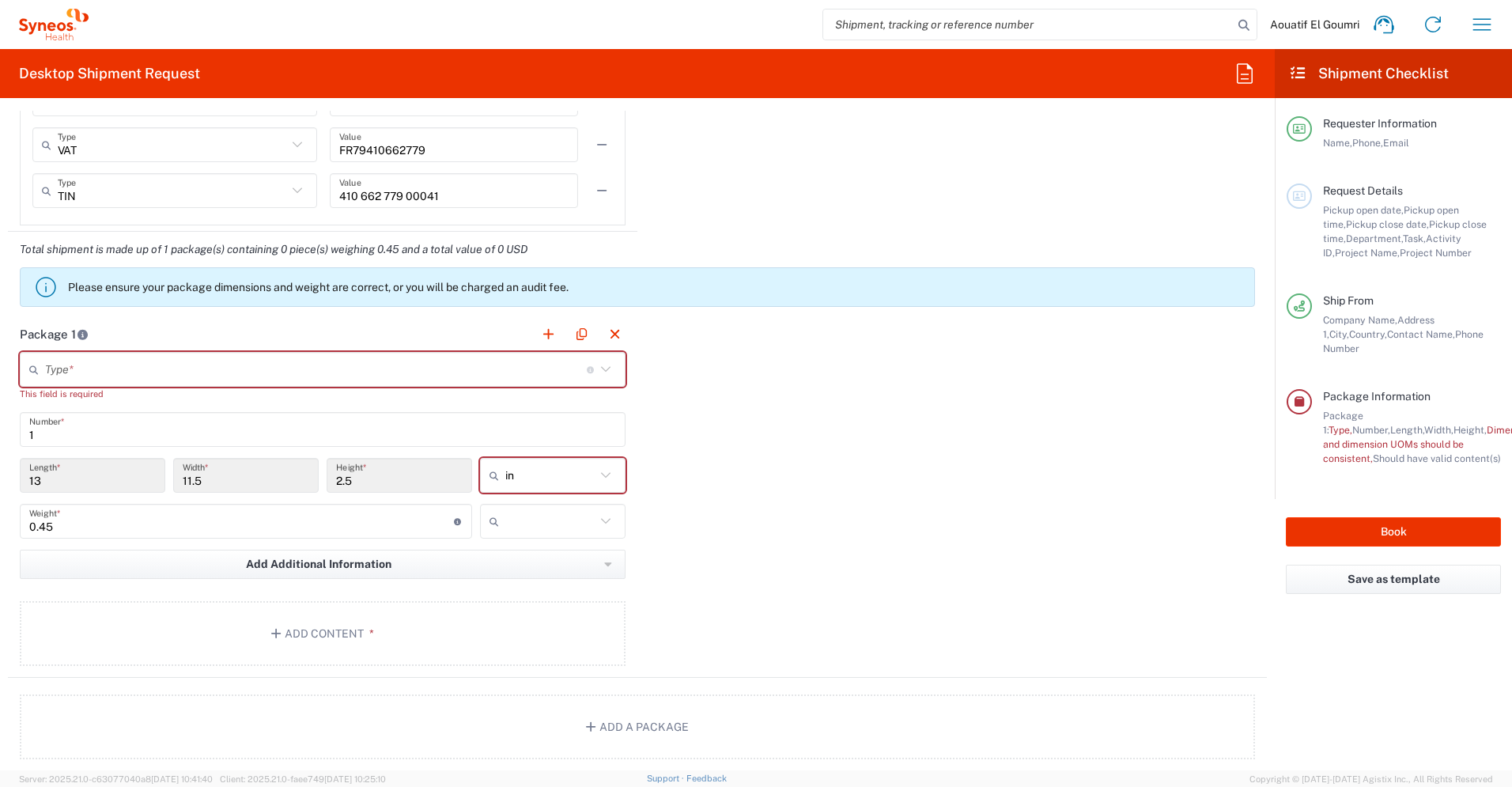
click at [521, 517] on input "text" at bounding box center [550, 520] width 91 height 25
click at [522, 482] on input "text" at bounding box center [550, 475] width 91 height 25
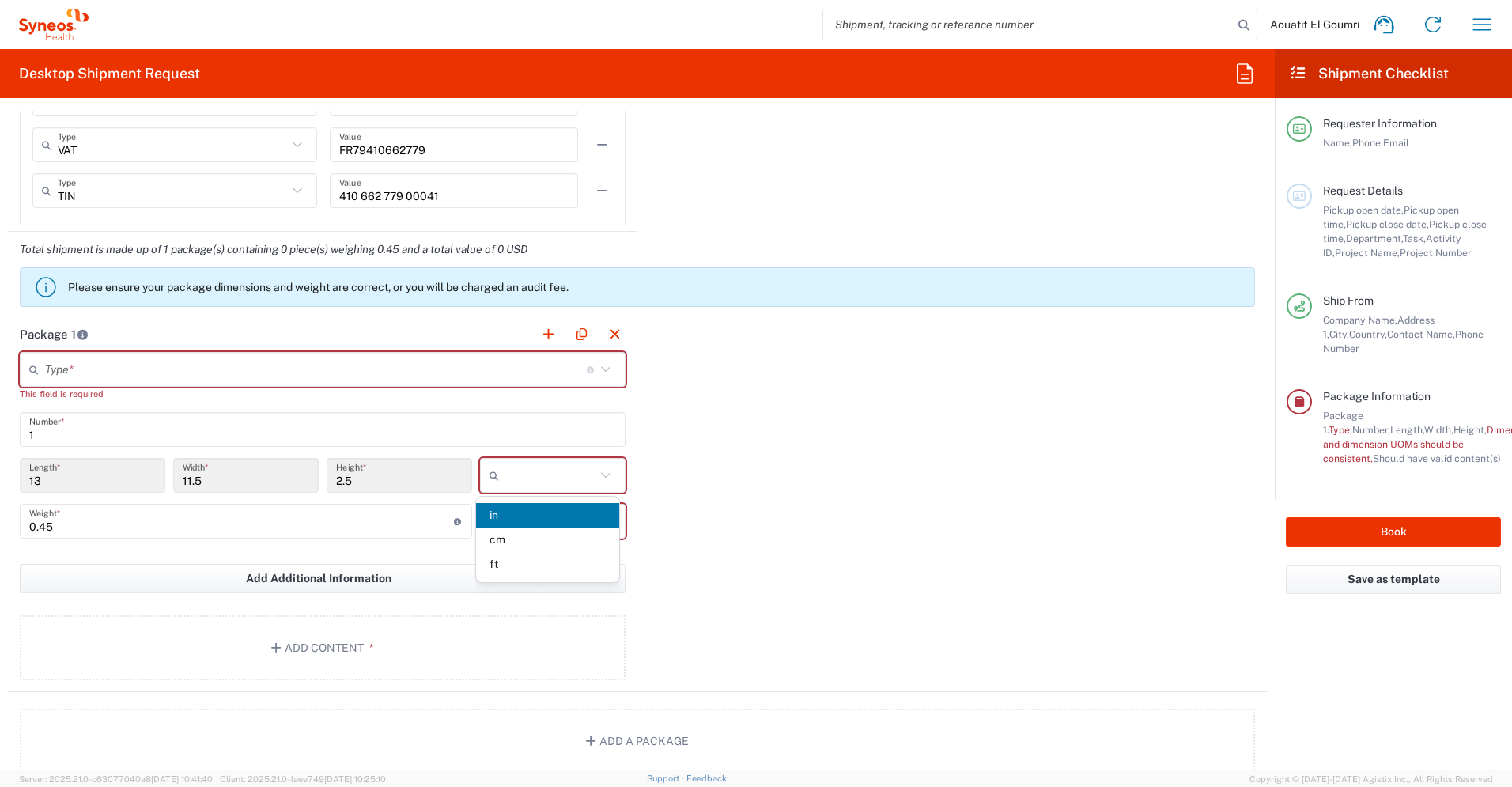
click at [769, 436] on div "Package 1 Type * Material used to package goods Medium Box Envelope Large Box P…" at bounding box center [638, 503] width 1259 height 376
type input "in"
click at [547, 526] on input "text" at bounding box center [550, 520] width 91 height 25
click at [525, 560] on span "kgs" at bounding box center [547, 561] width 142 height 24
type input "kgs"
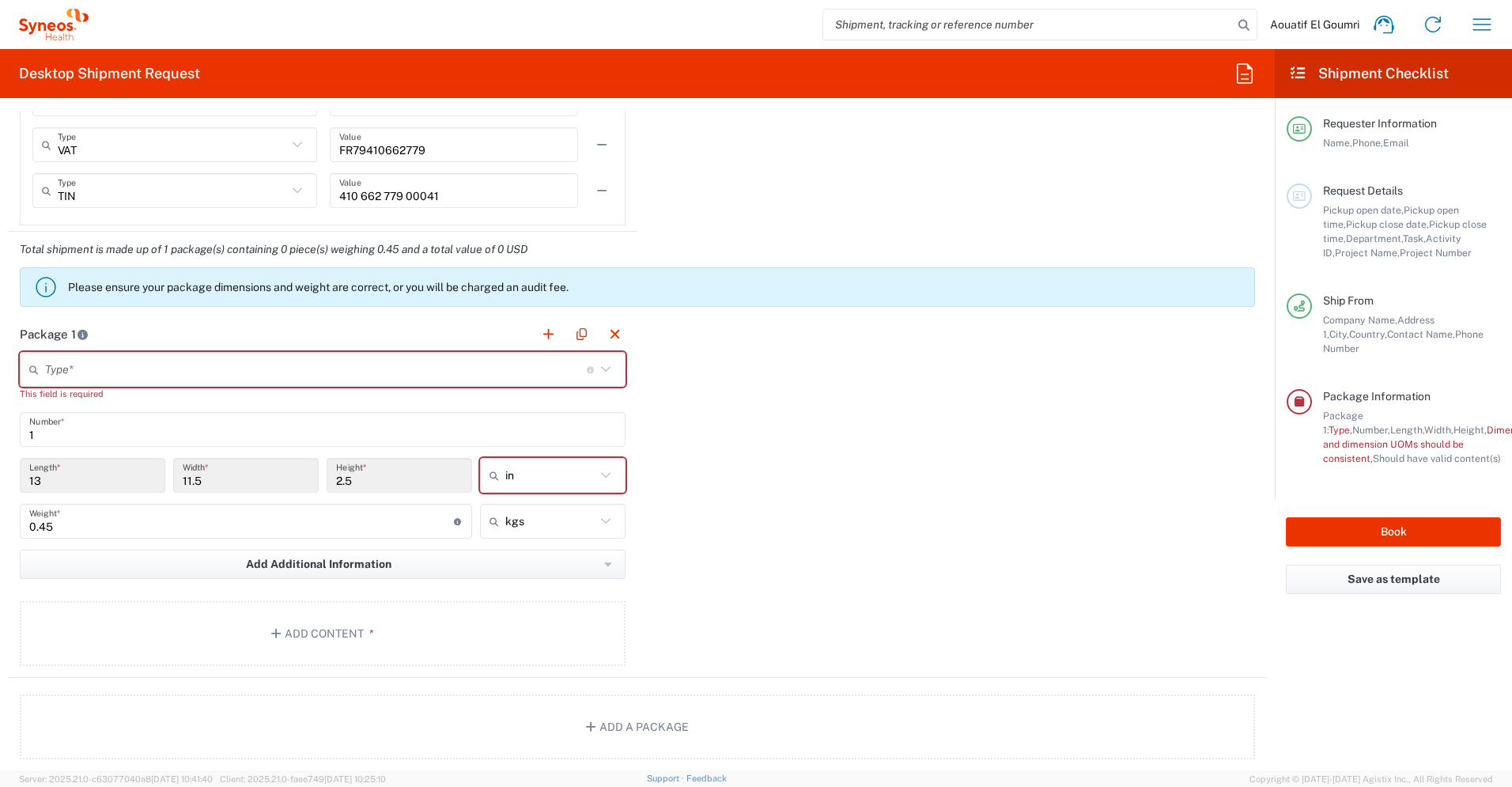
click at [722, 503] on div "Package 1 Type * Material used to package goods Medium Box Envelope Large Box P…" at bounding box center [638, 496] width 1259 height 361
click at [444, 366] on input "text" at bounding box center [316, 369] width 541 height 27
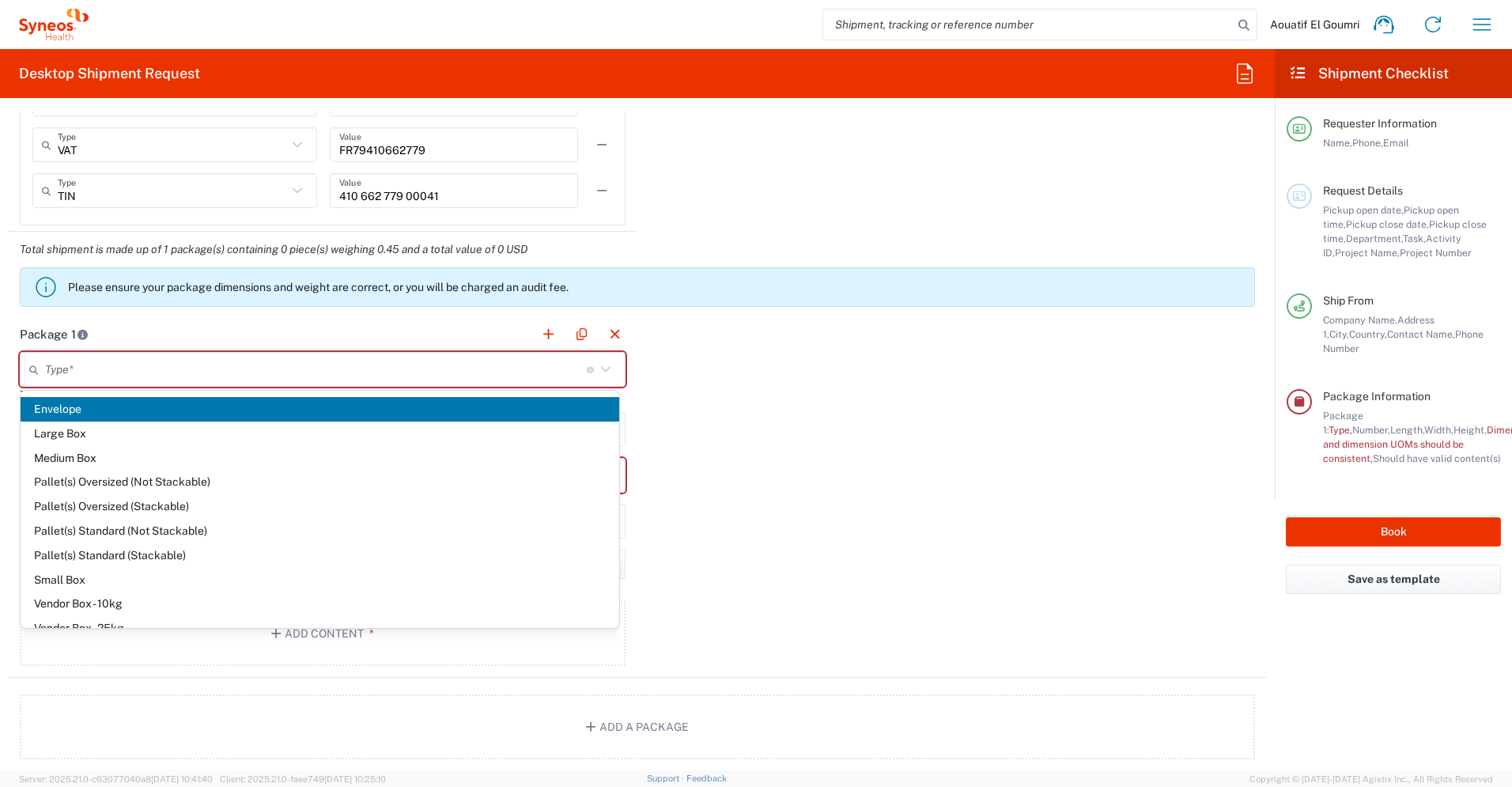
click at [380, 398] on span "Envelope" at bounding box center [319, 409] width 599 height 24
type input "Envelope"
type input "9.5"
type input "12.5"
type input "0.25"
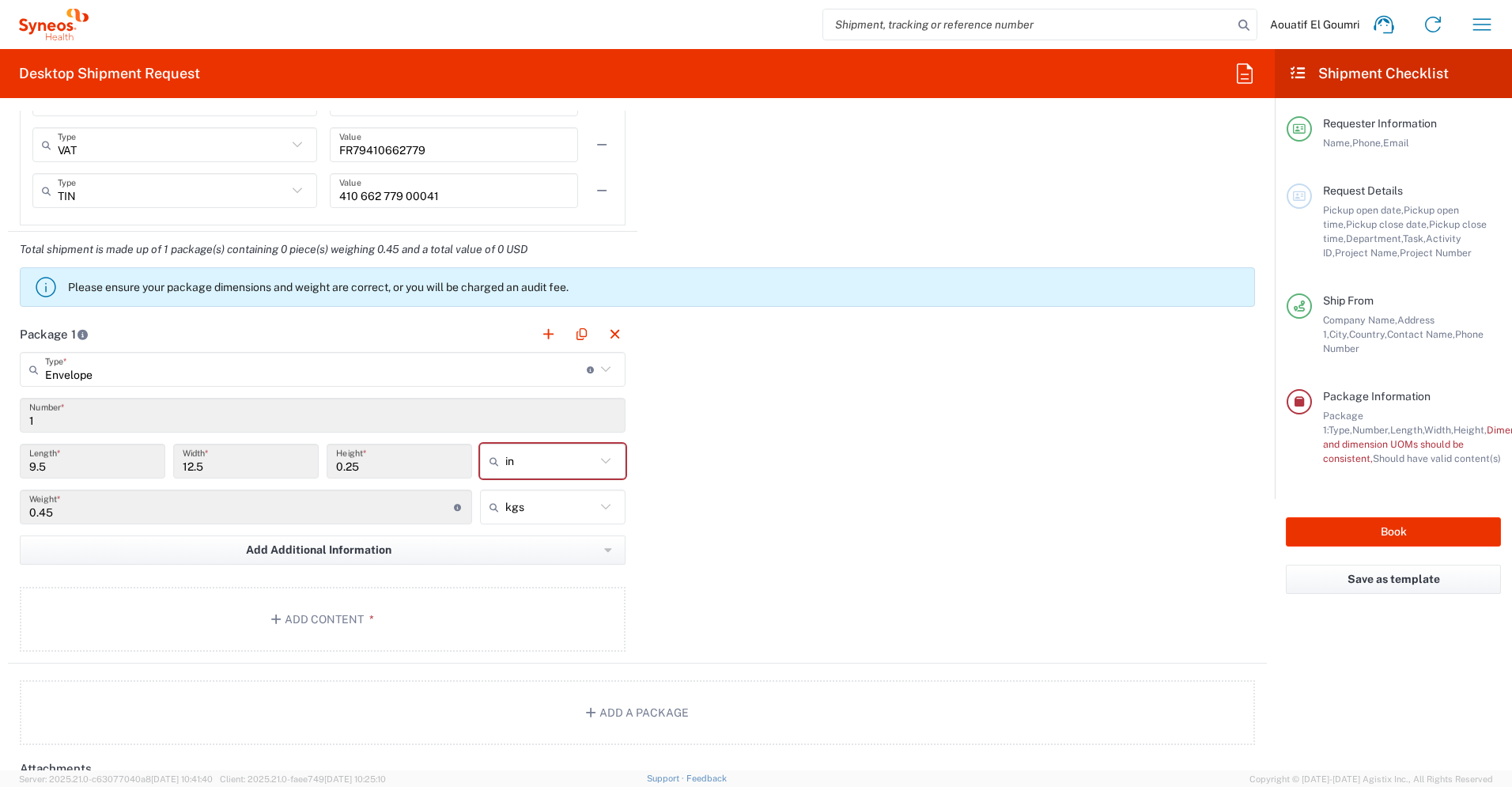
click at [777, 388] on div "Package 1 Envelope Type * Material used to package goods Envelope Large Box Med…" at bounding box center [638, 490] width 1259 height 347
click at [780, 432] on div "Package 1 Envelope Type * Material used to package goods Envelope Large Box Med…" at bounding box center [638, 490] width 1259 height 347
click at [483, 553] on button "Add Additional Information" at bounding box center [322, 550] width 606 height 29
click at [61, 584] on li "Package material" at bounding box center [89, 584] width 137 height 25
click at [208, 633] on div "Type *" at bounding box center [123, 633] width 183 height 35
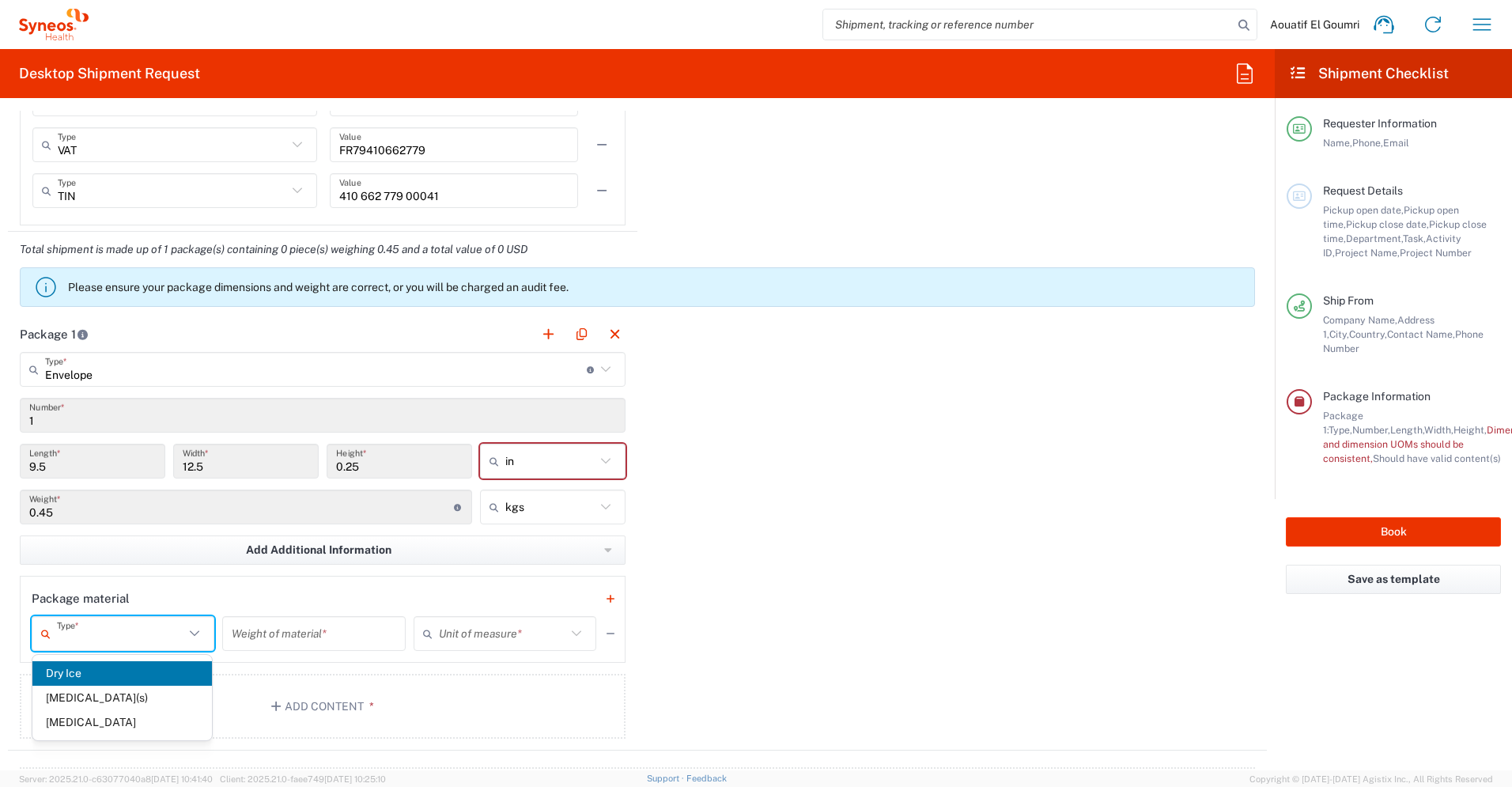
click at [240, 582] on div "Package material Type * Dry Ice Gel Pack(s) Liquid Nitrogen Weight of material …" at bounding box center [322, 619] width 606 height 87
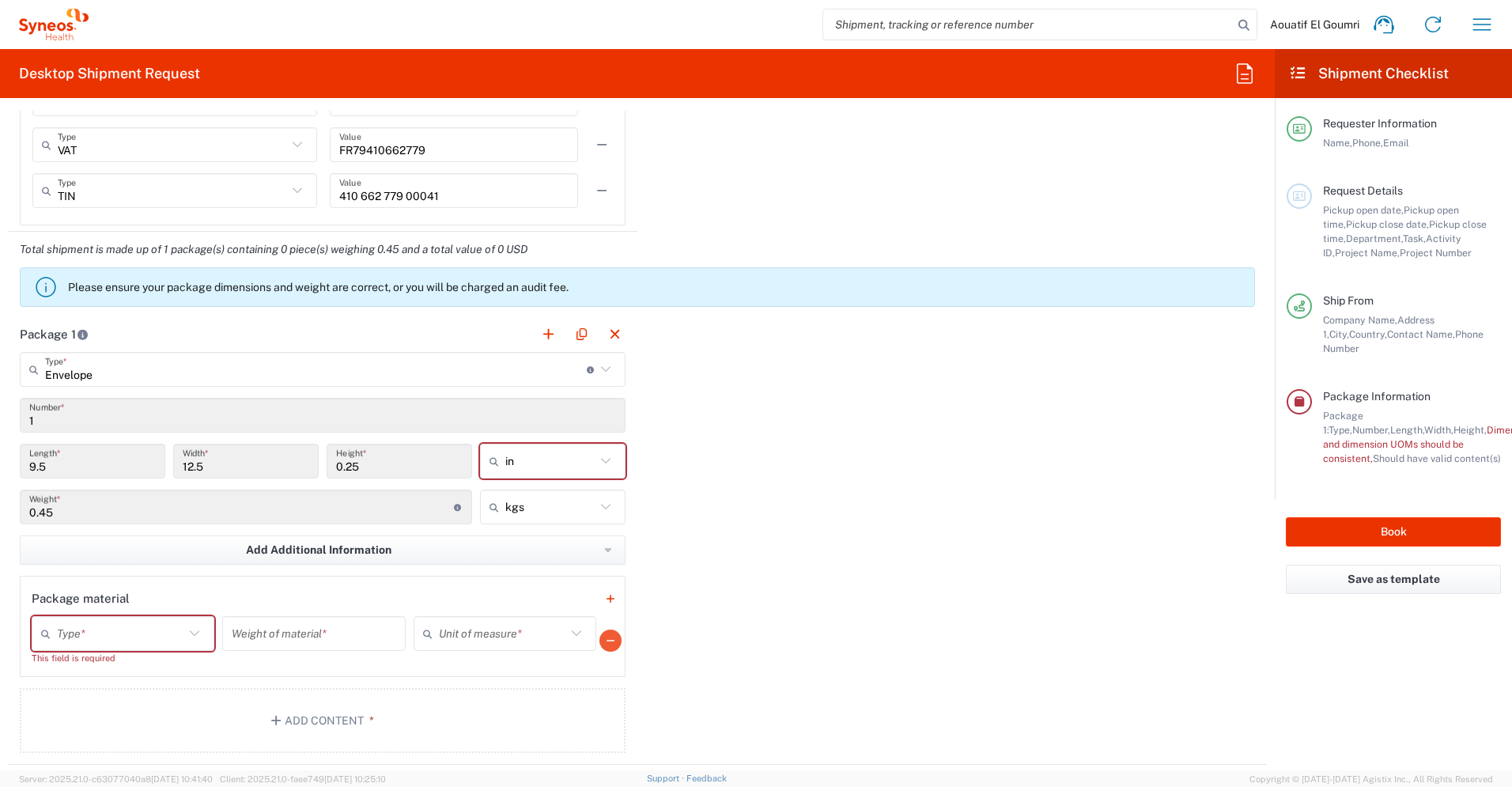
click at [610, 645] on button "button" at bounding box center [610, 640] width 22 height 22
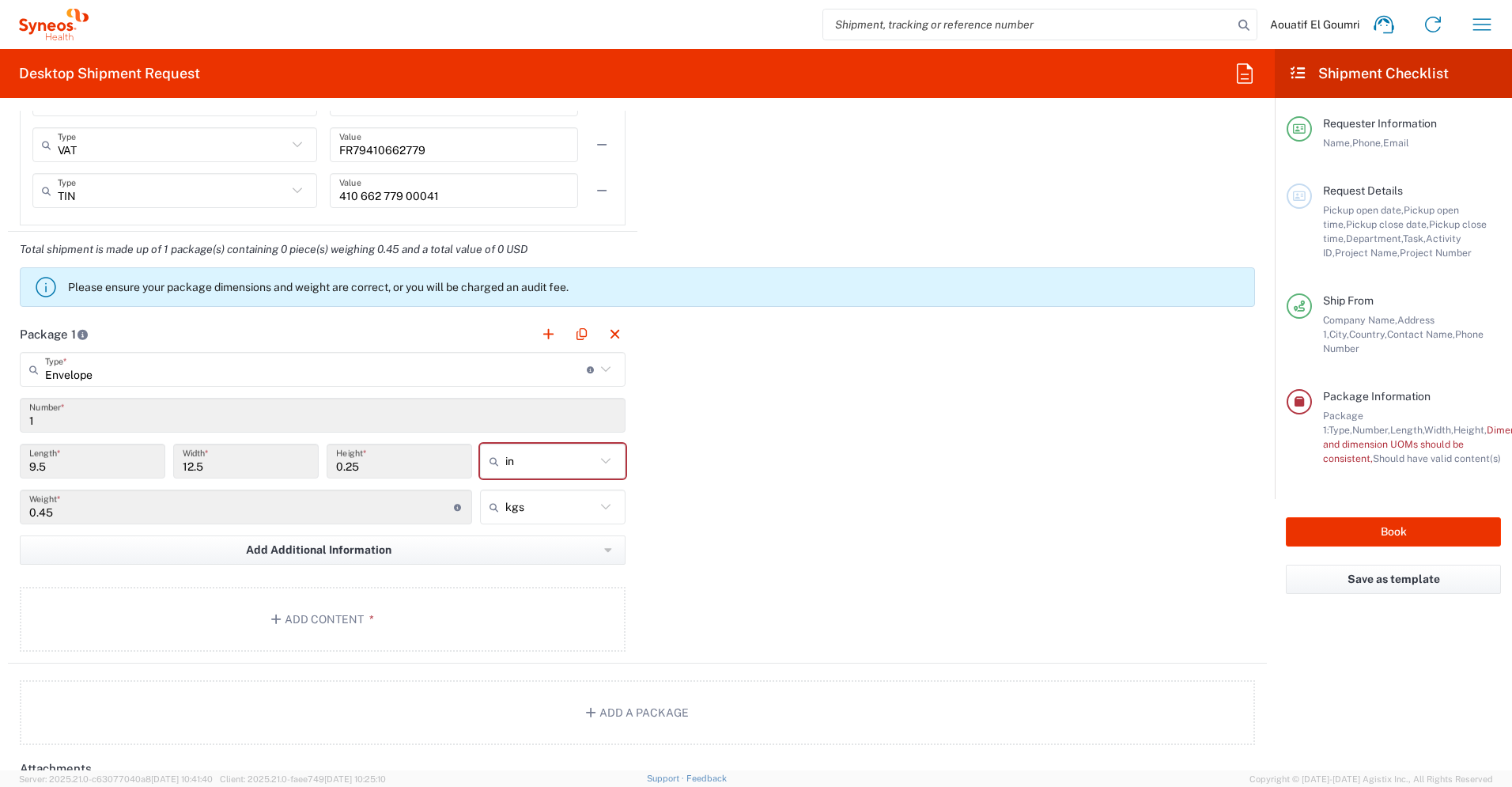
click at [798, 621] on div "Package 1 Envelope Type * Material used to package goods Envelope Large Box Med…" at bounding box center [638, 490] width 1259 height 347
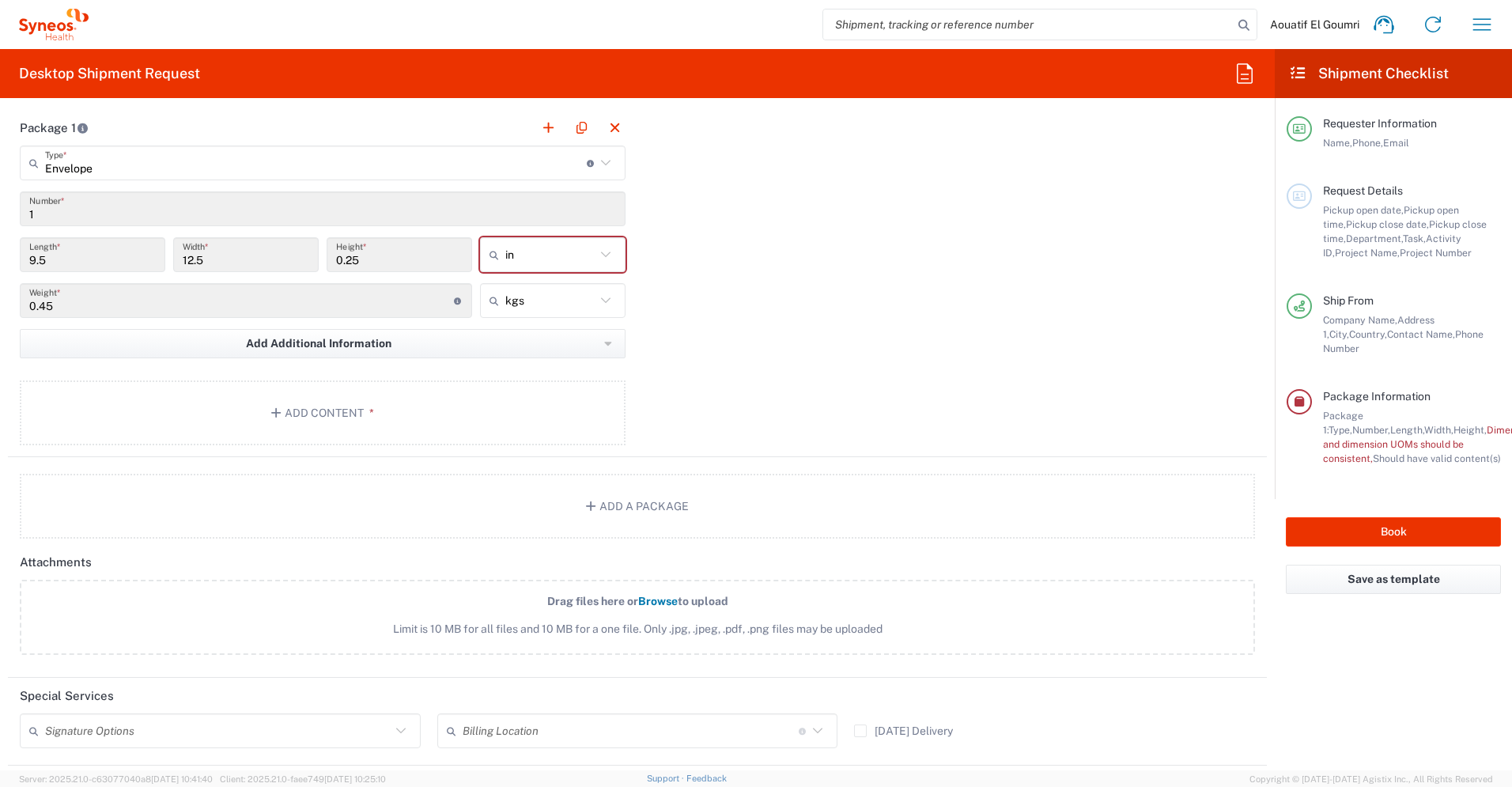
scroll to position [1686, 0]
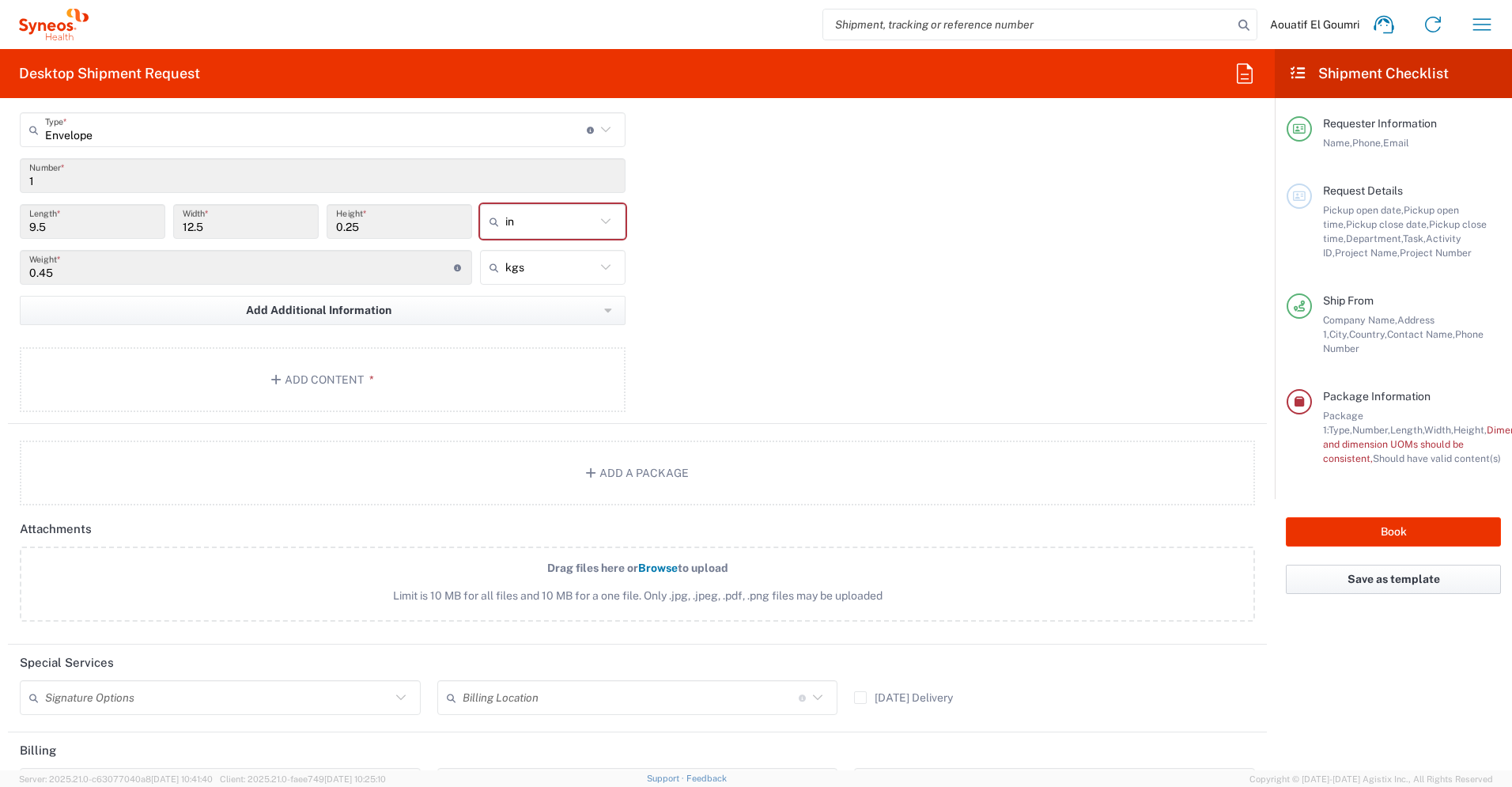
click at [1387, 565] on button "Save as template" at bounding box center [1393, 579] width 215 height 29
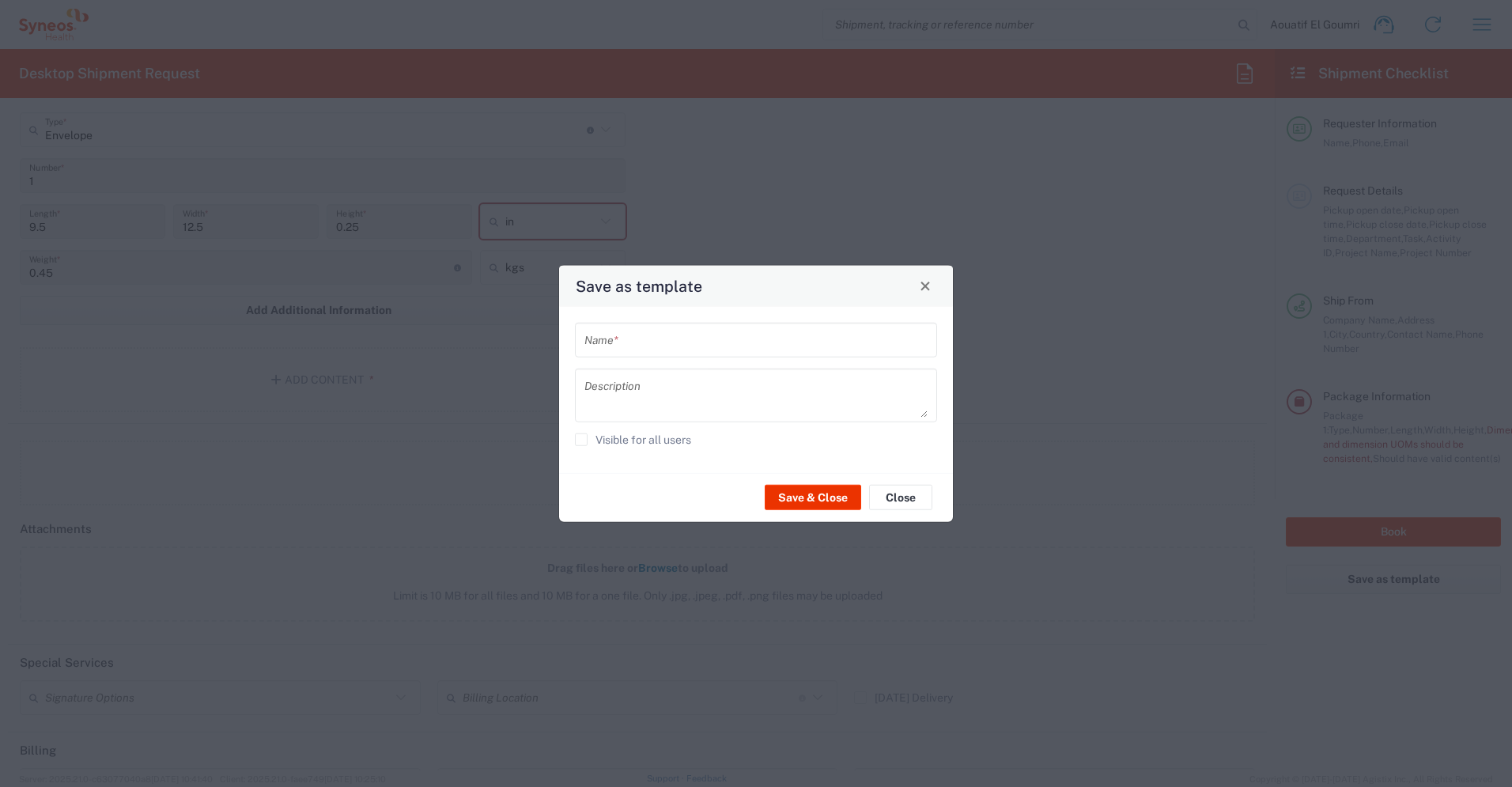
click at [743, 349] on input "text" at bounding box center [756, 339] width 343 height 27
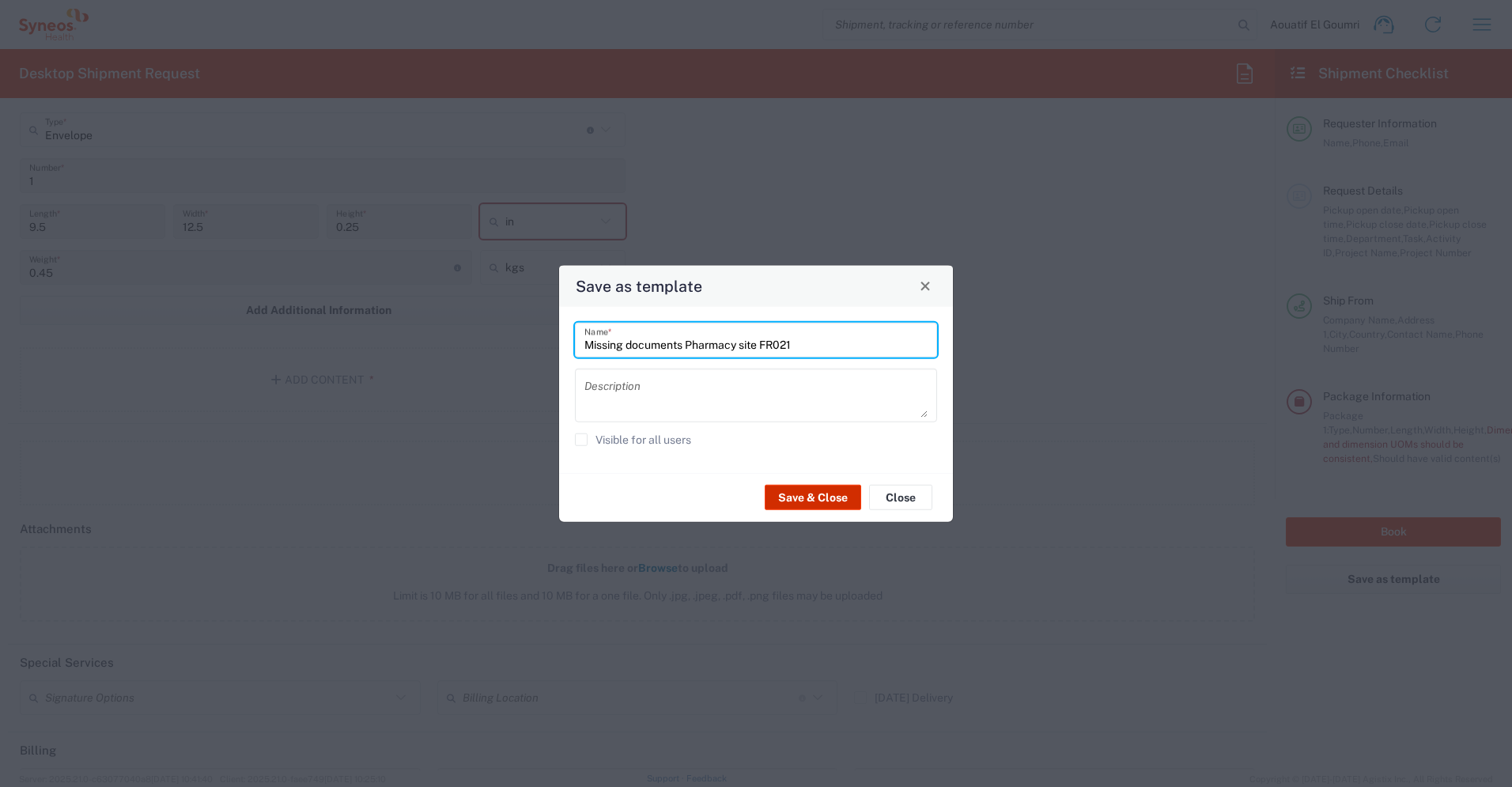
type input "Missing documents Pharmacy site FR021"
click at [824, 497] on button "Save & Close" at bounding box center [812, 497] width 96 height 25
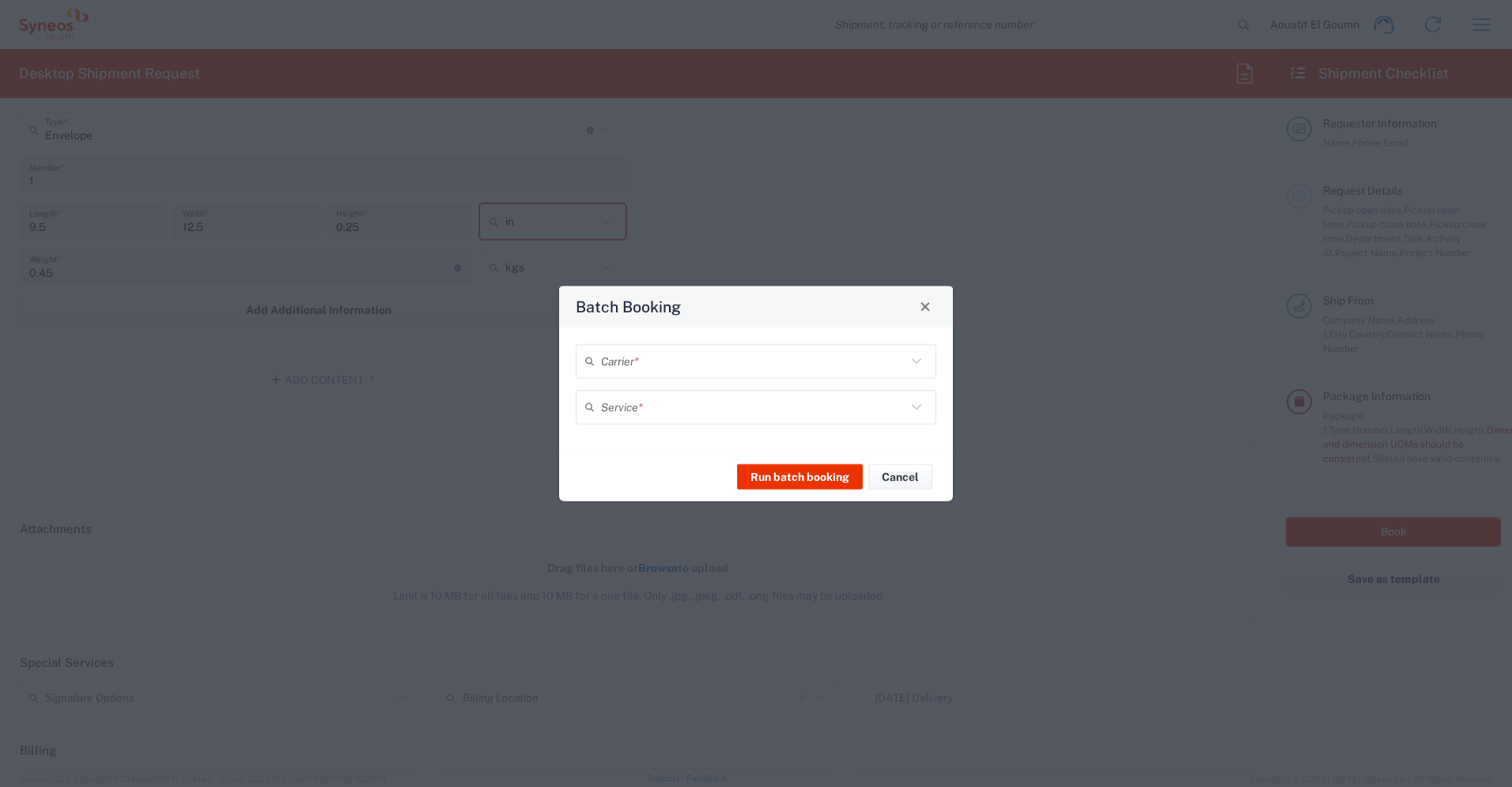
click at [925, 358] on icon at bounding box center [916, 360] width 20 height 20
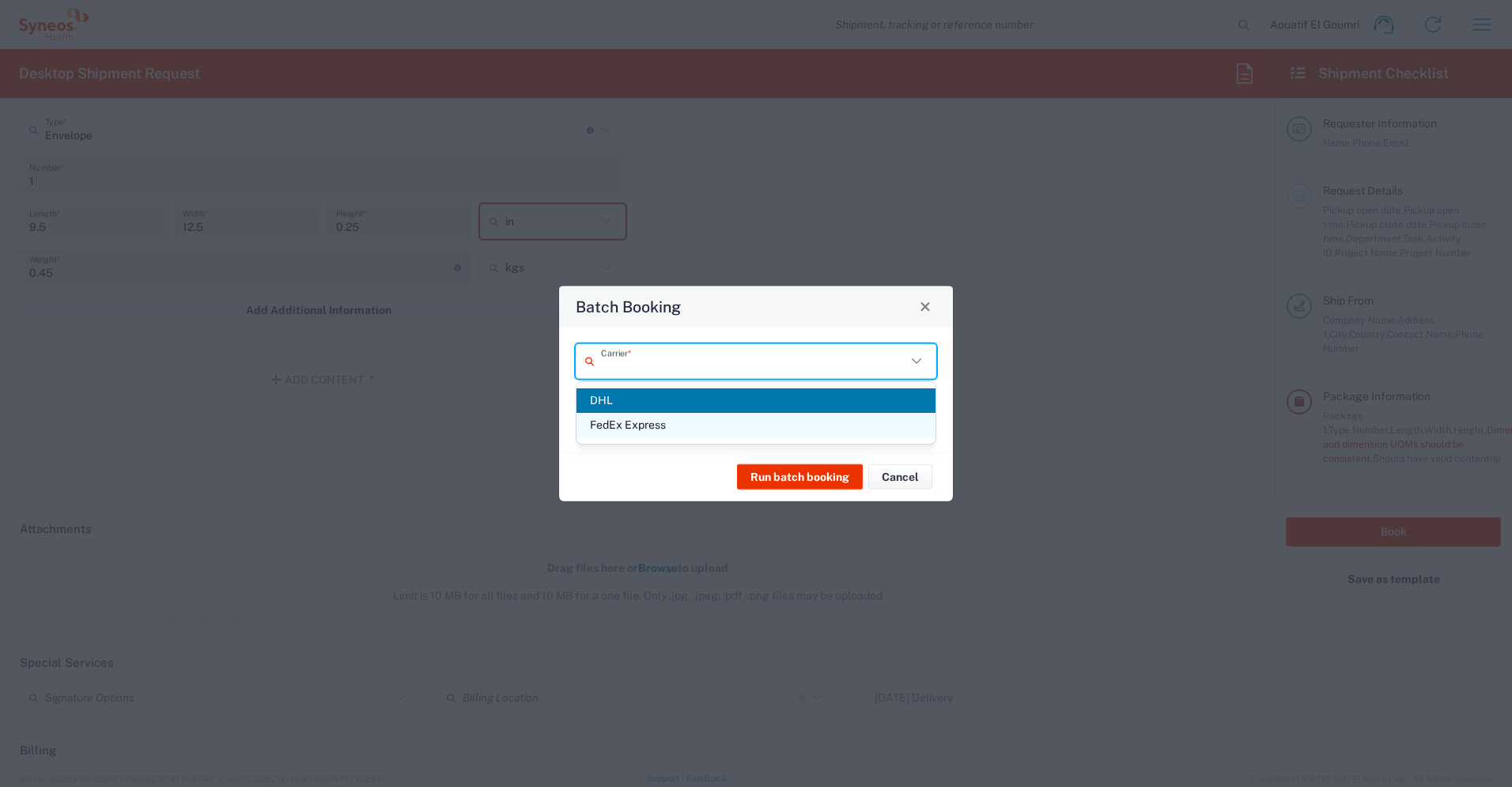
click at [783, 435] on span "FedEx Express" at bounding box center [756, 425] width 359 height 24
type input "FedEx Express"
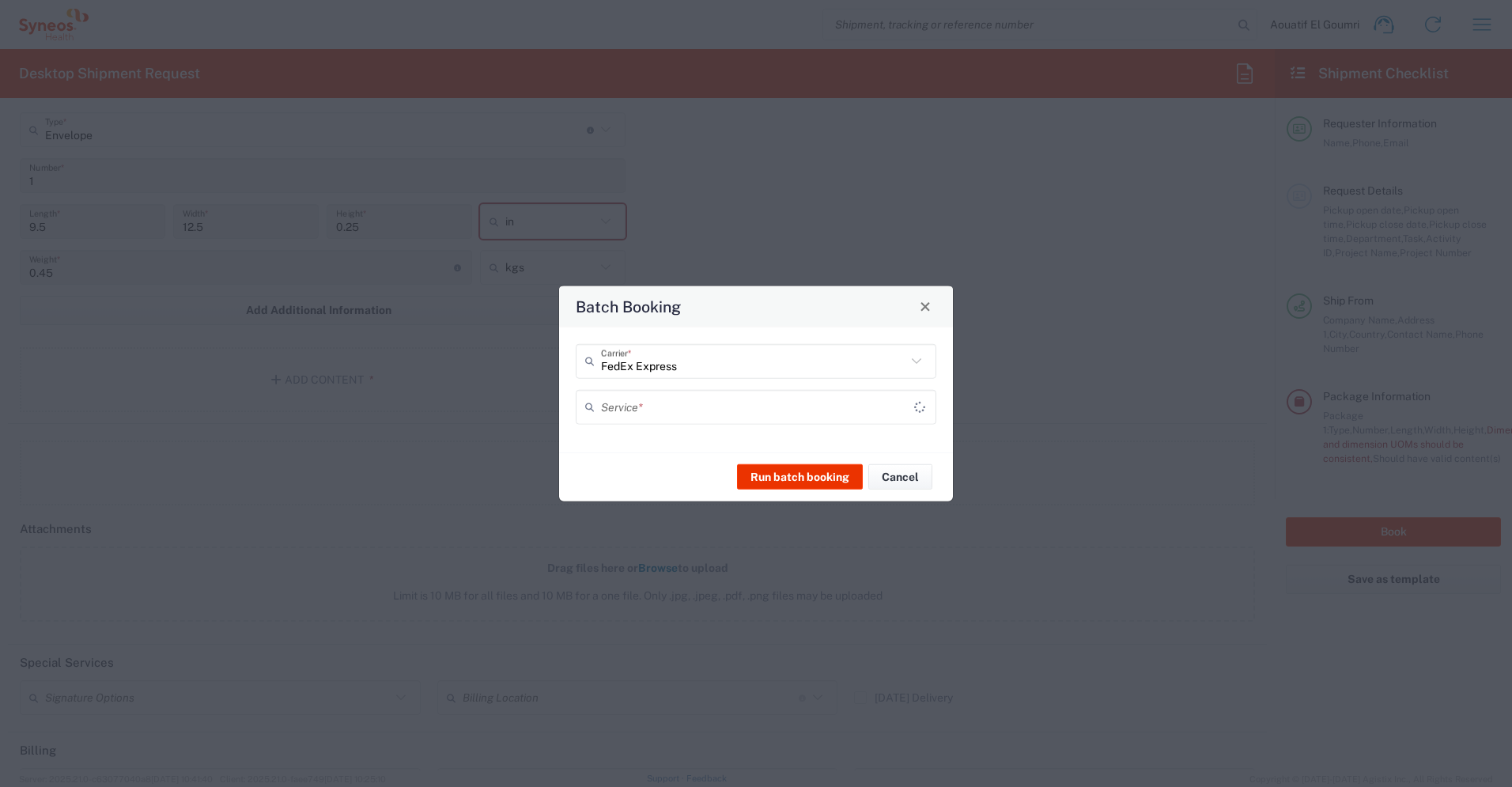
click at [801, 415] on input "text" at bounding box center [758, 406] width 314 height 27
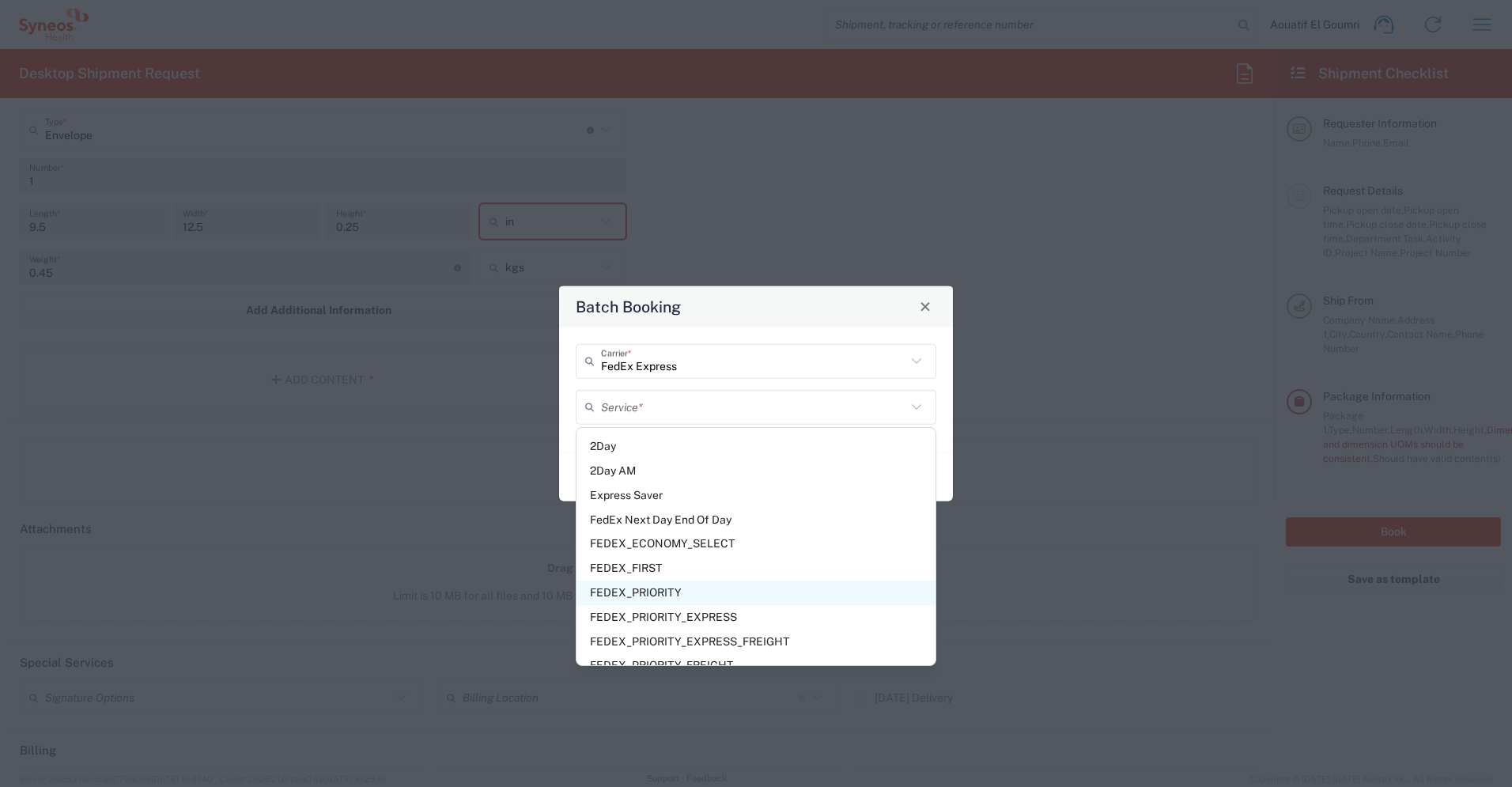
click at [690, 589] on span "FEDEX_PRIORITY" at bounding box center [756, 592] width 359 height 24
type input "FEDEX_PRIORITY"
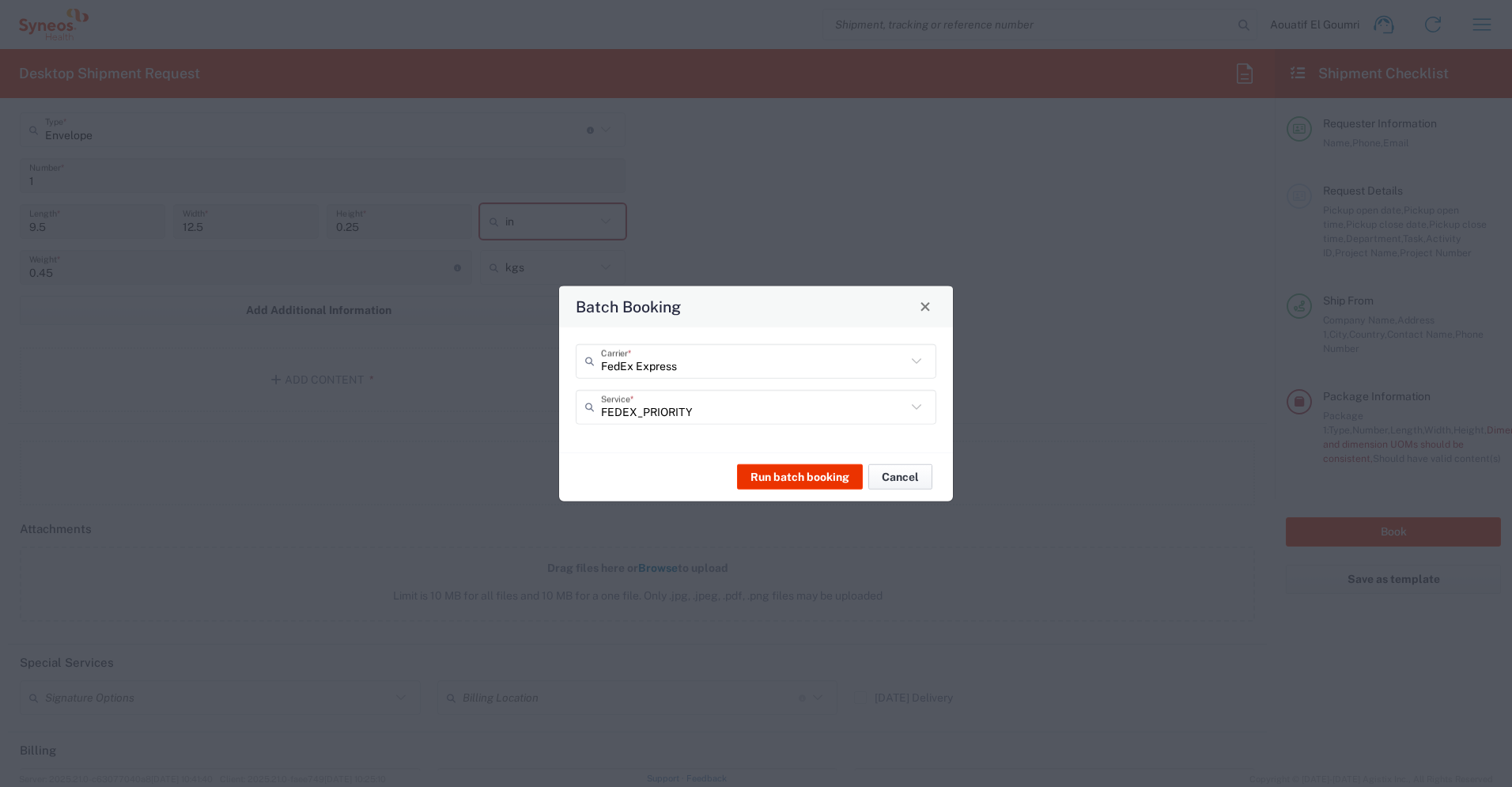
click at [888, 479] on button "Cancel" at bounding box center [900, 476] width 64 height 25
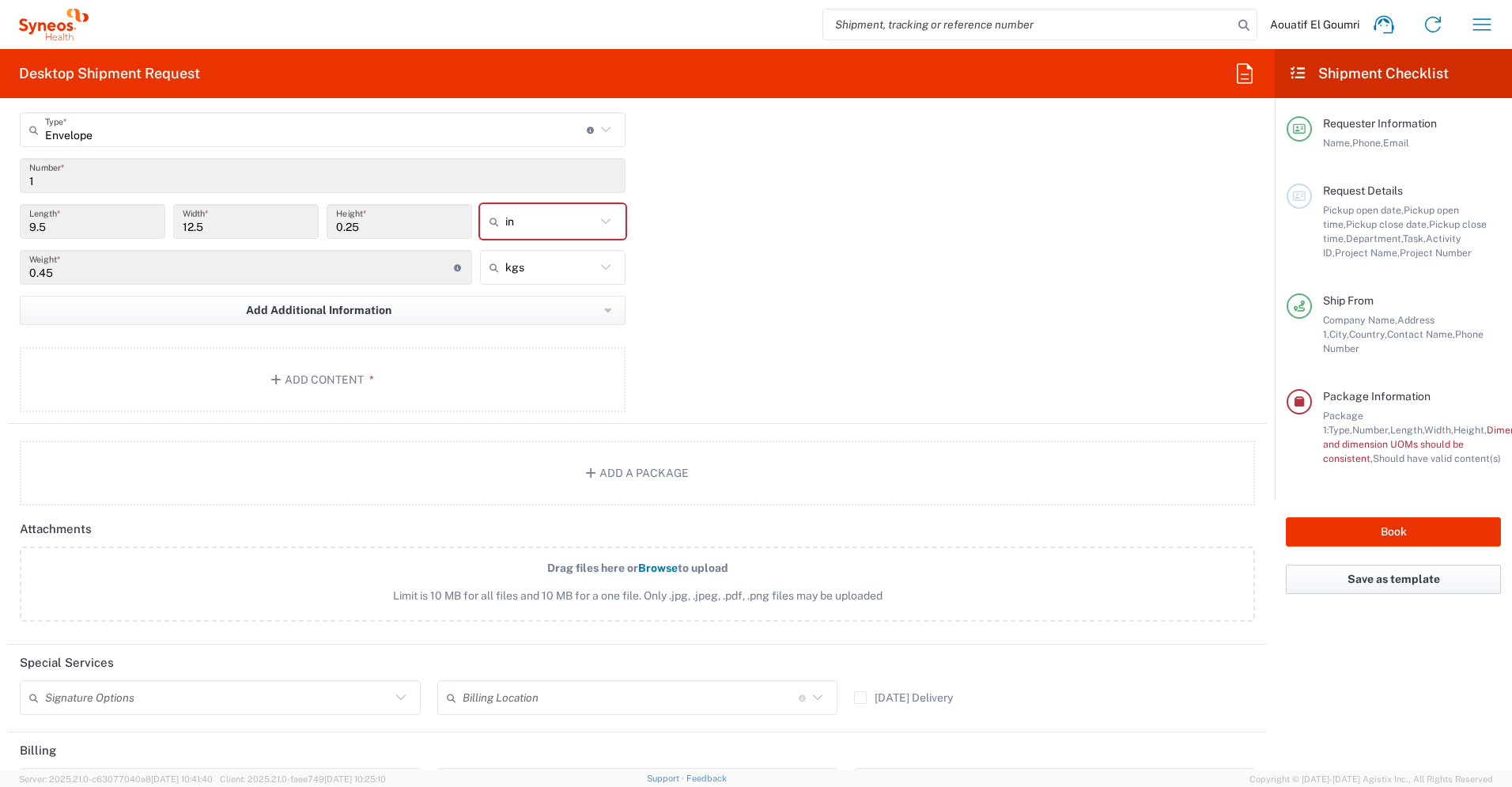
click at [1349, 565] on button "Save as template" at bounding box center [1393, 579] width 215 height 29
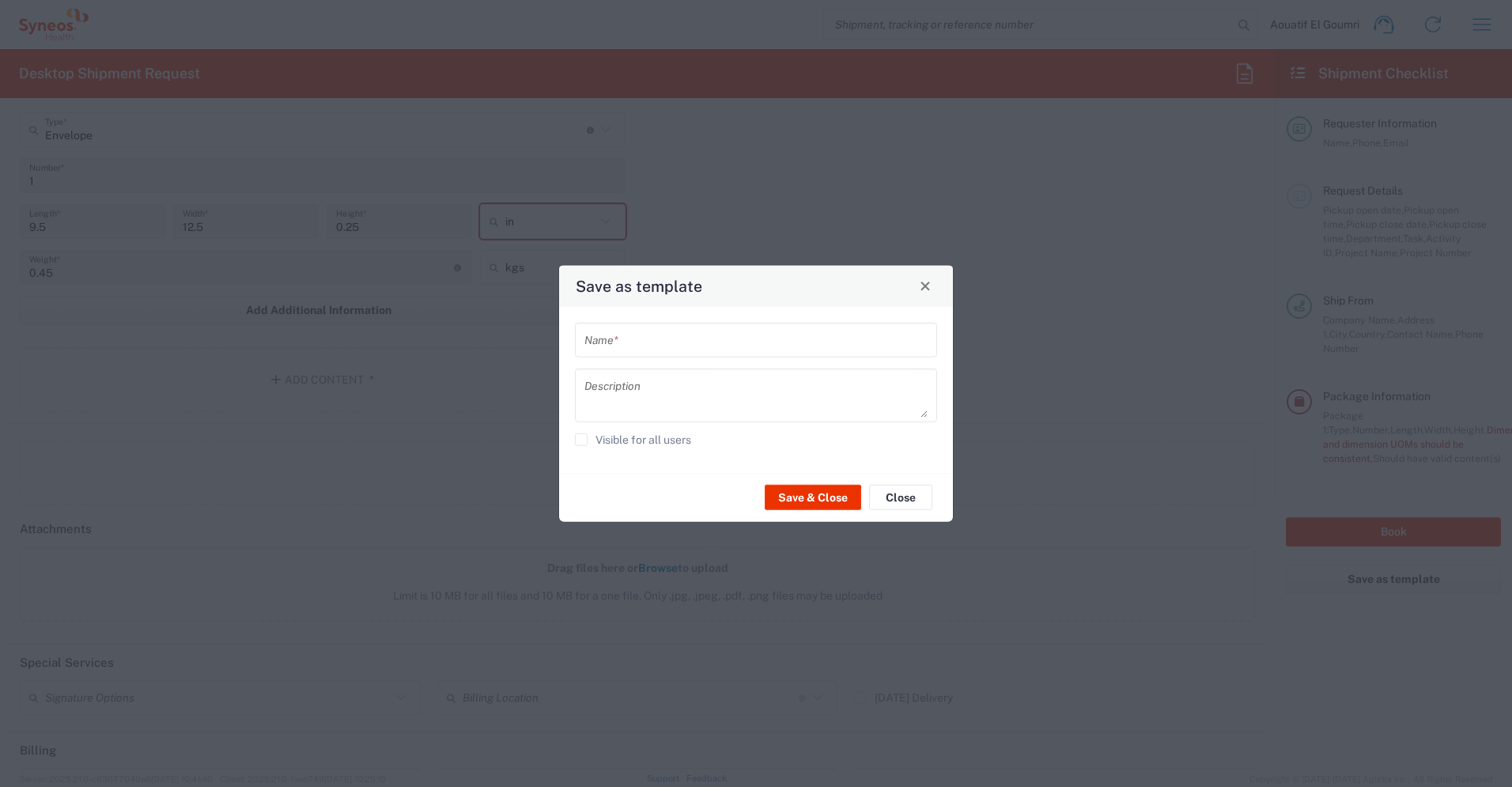
click at [798, 356] on div "Name *" at bounding box center [756, 339] width 362 height 35
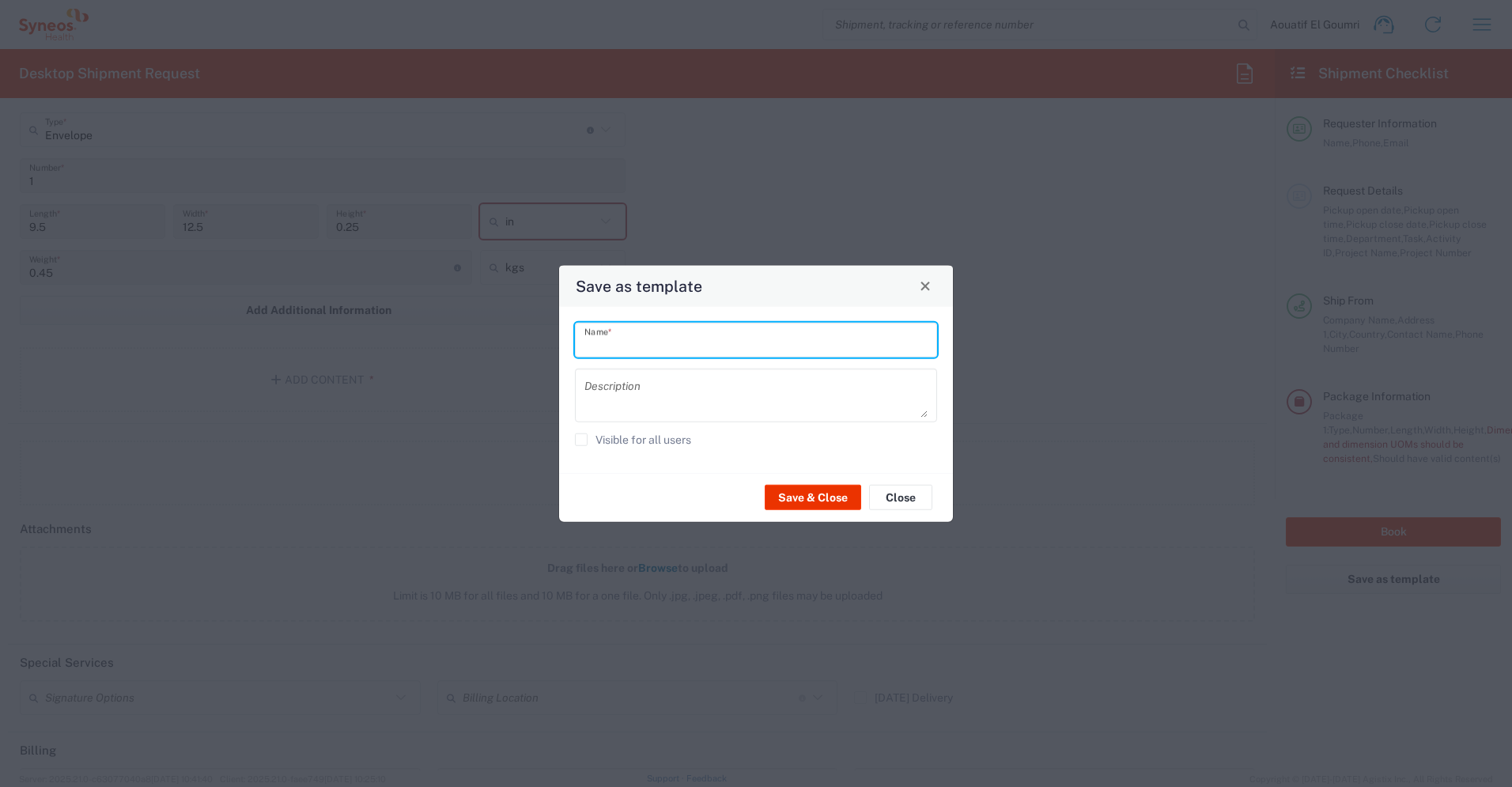
click at [774, 341] on input "text" at bounding box center [756, 339] width 343 height 27
click at [923, 488] on div "Save & Close Close" at bounding box center [756, 497] width 394 height 50
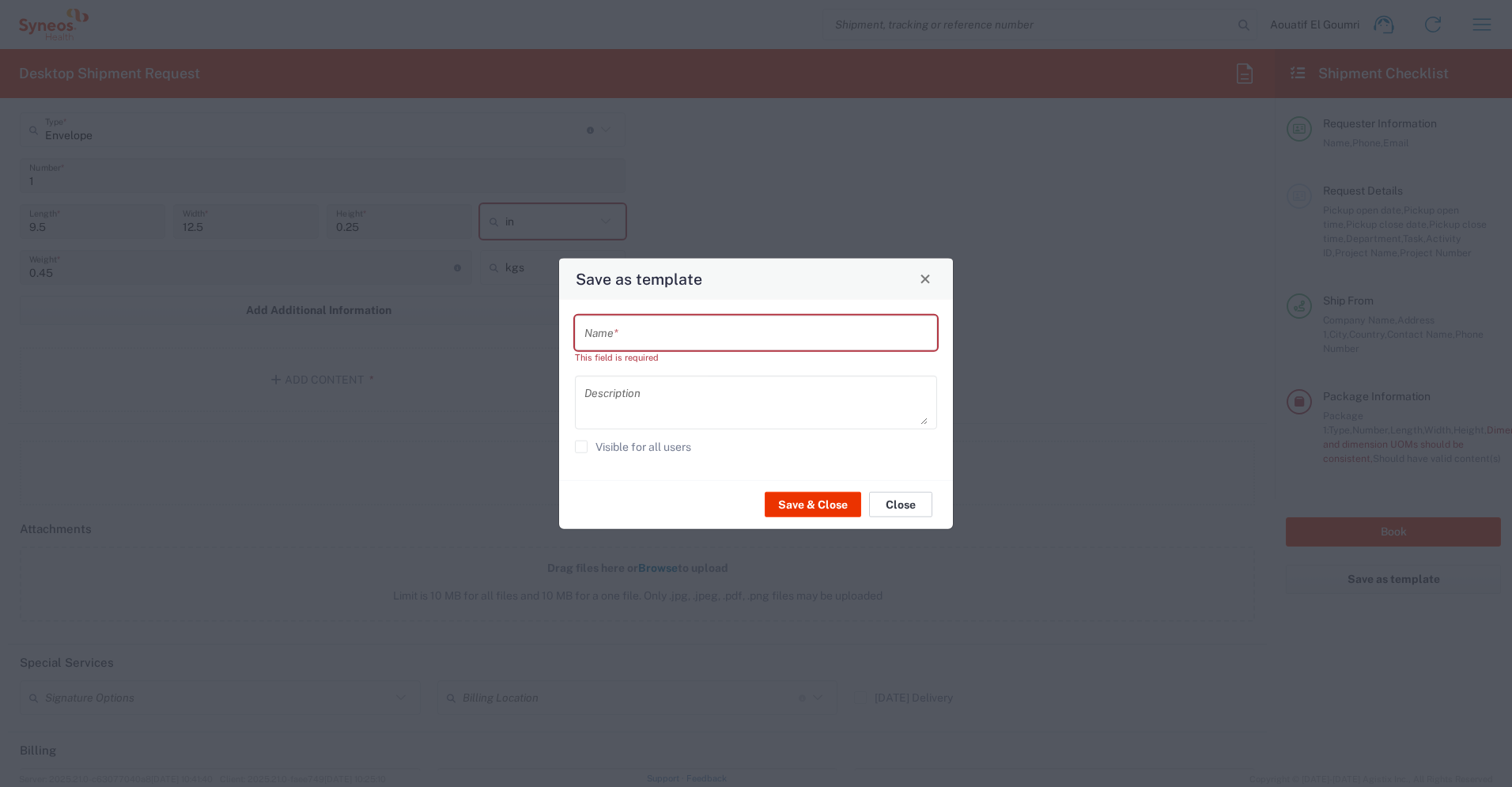
click at [916, 496] on button "Close" at bounding box center [901, 504] width 63 height 25
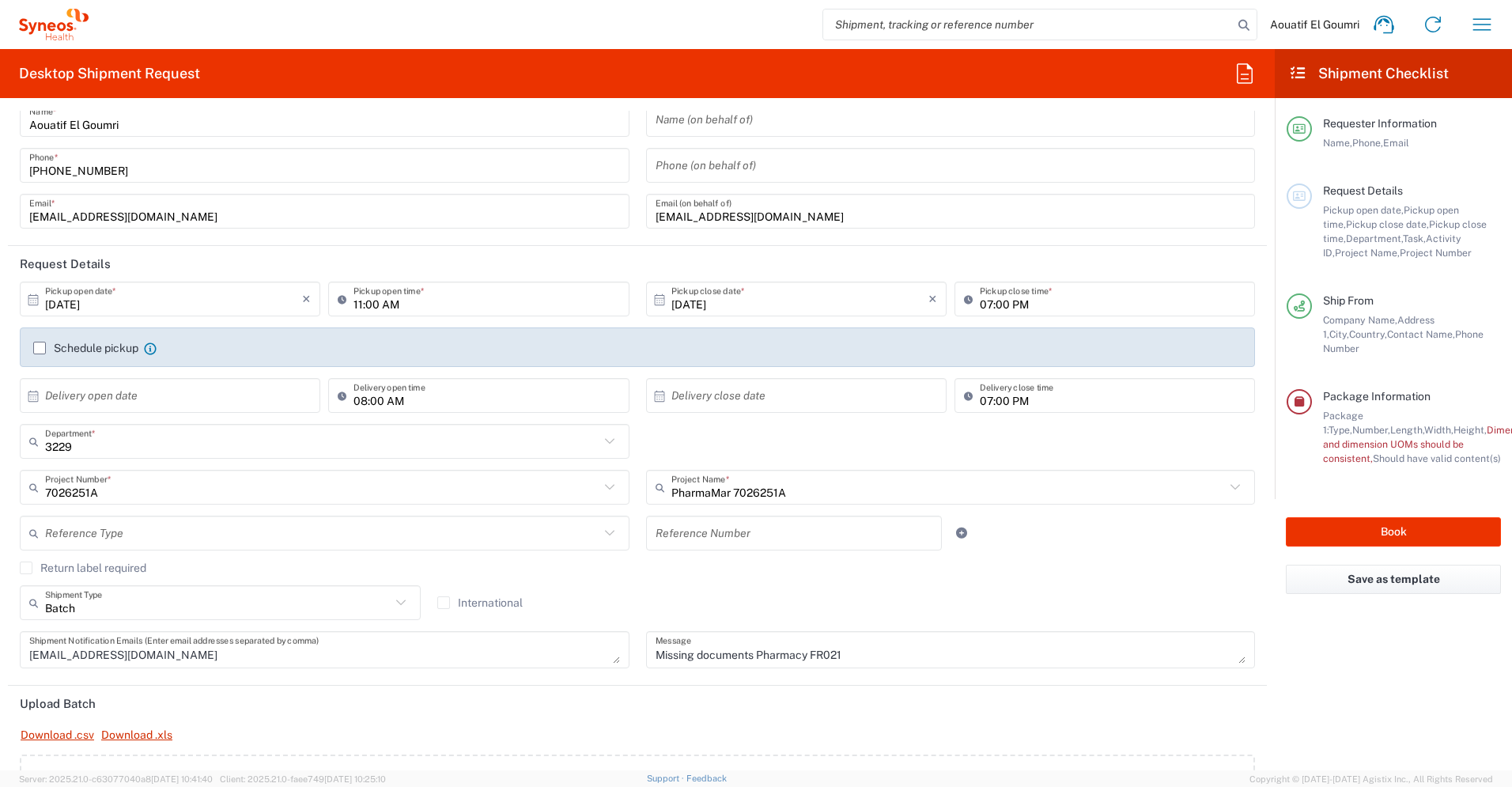
scroll to position [0, 0]
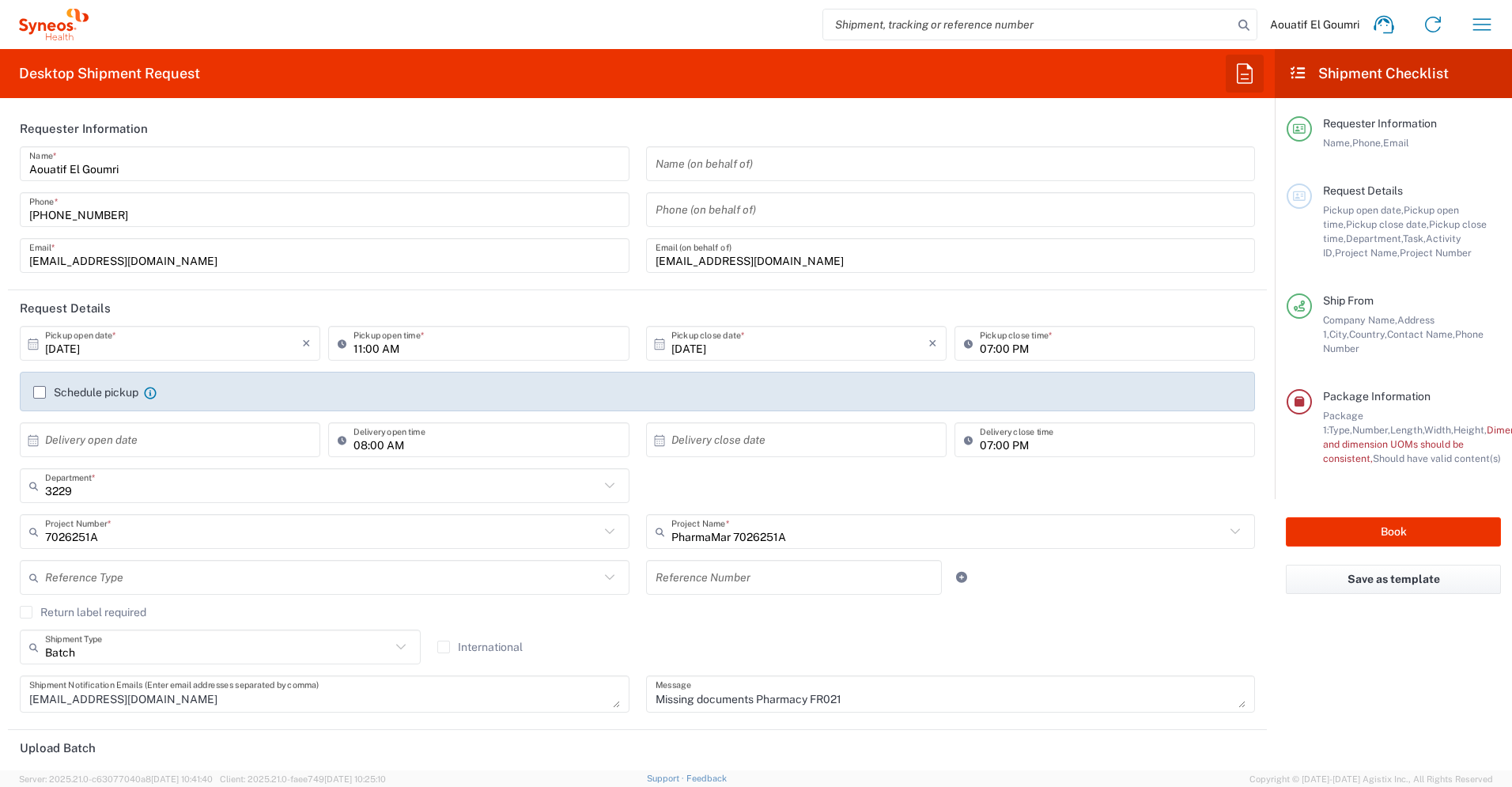
click at [1240, 77] on icon "button" at bounding box center [1245, 73] width 25 height 25
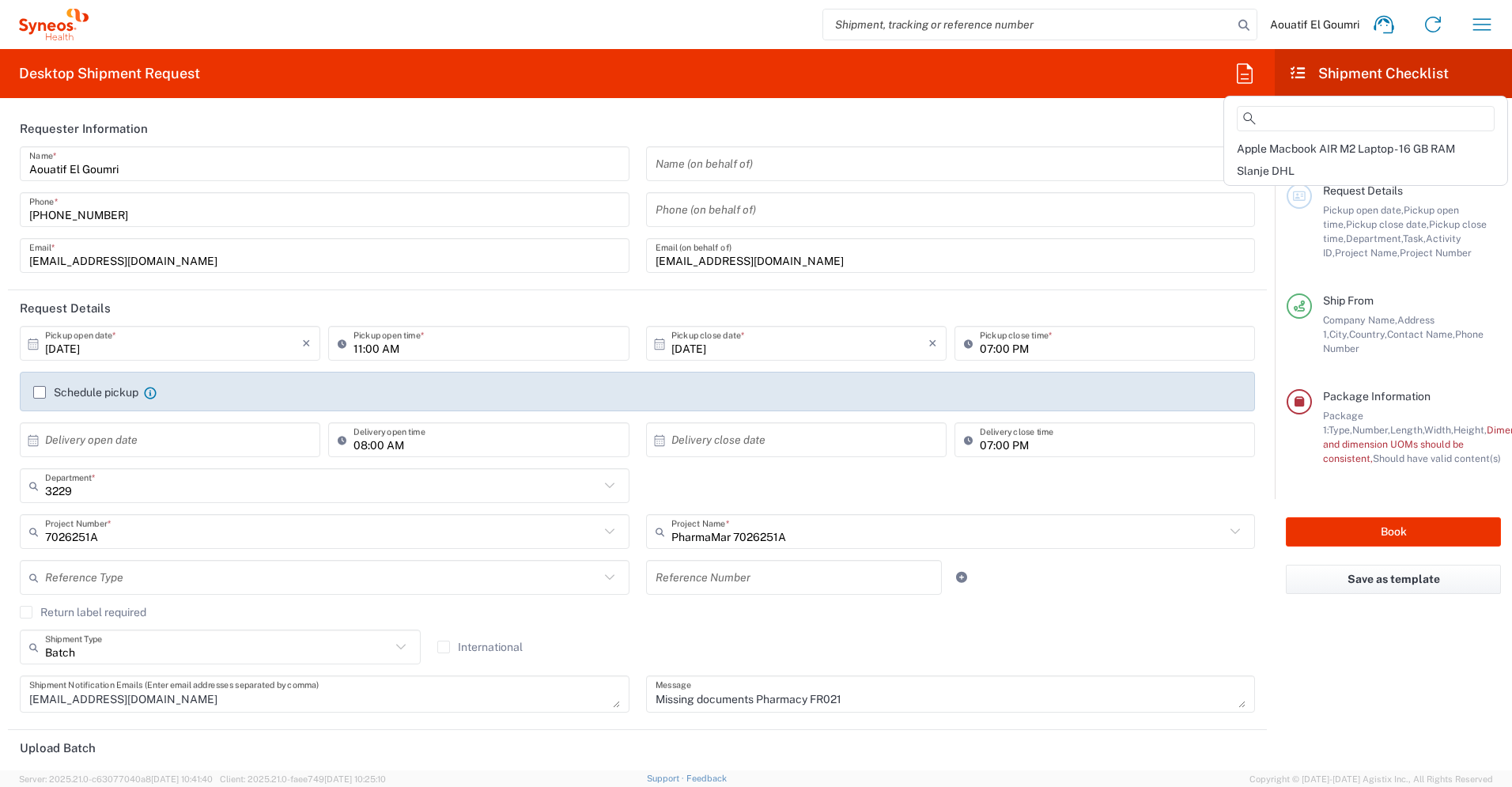
click at [1303, 23] on span "Aouatif El Goumri" at bounding box center [1315, 25] width 90 height 15
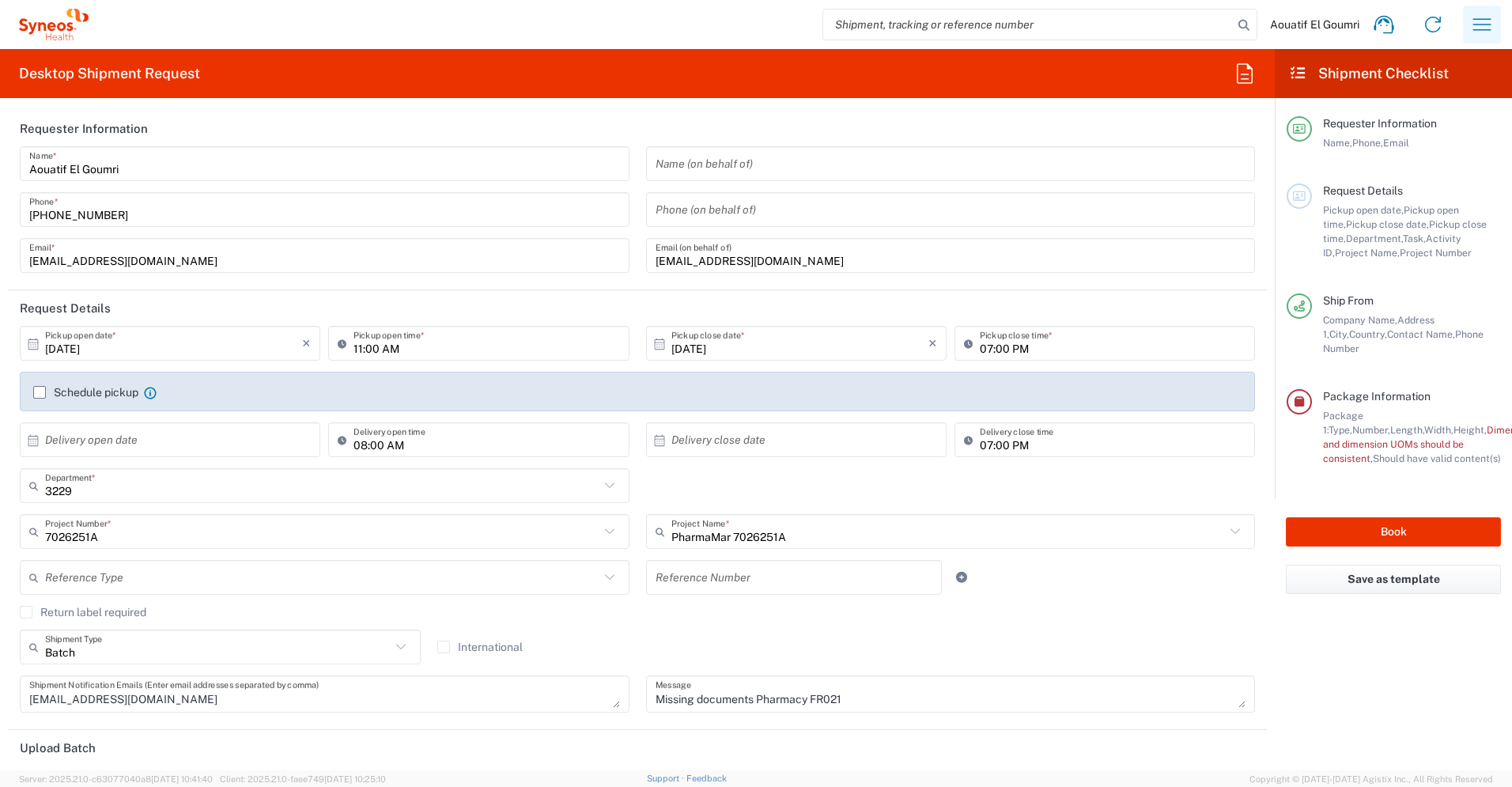
click at [1475, 21] on icon "button" at bounding box center [1481, 24] width 25 height 25
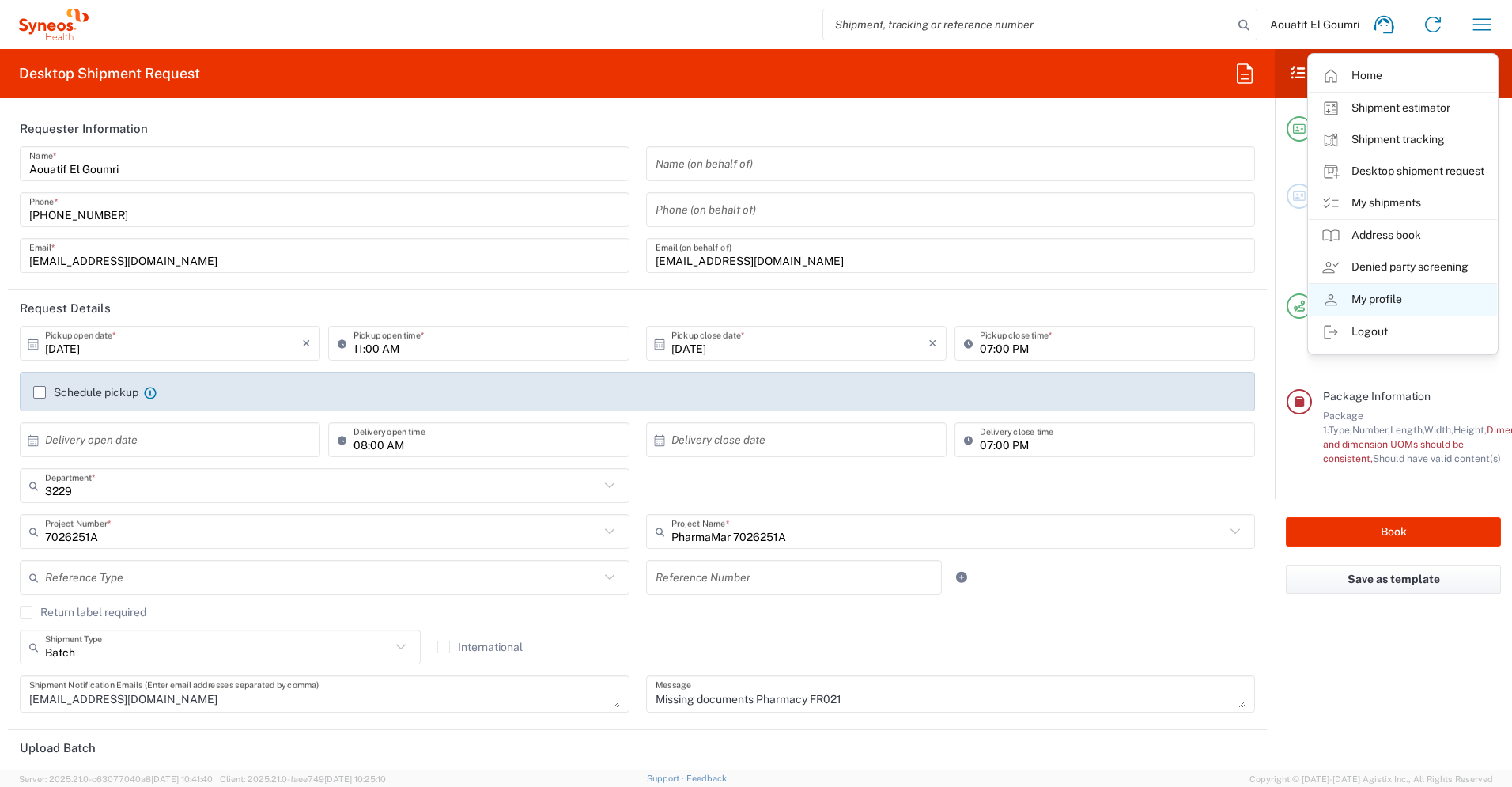
click at [1384, 302] on link "My profile" at bounding box center [1403, 299] width 188 height 32
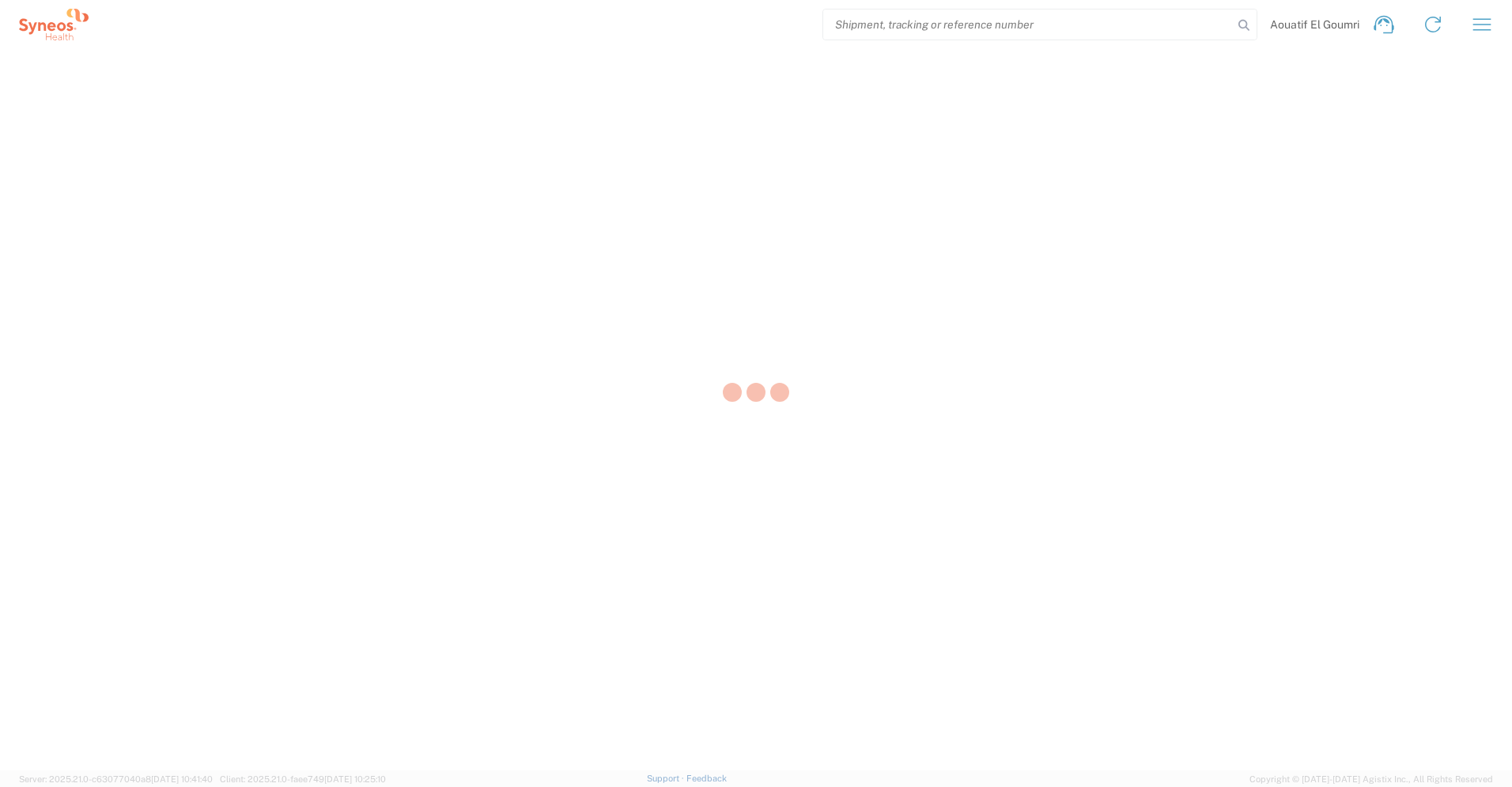
select select "FR"
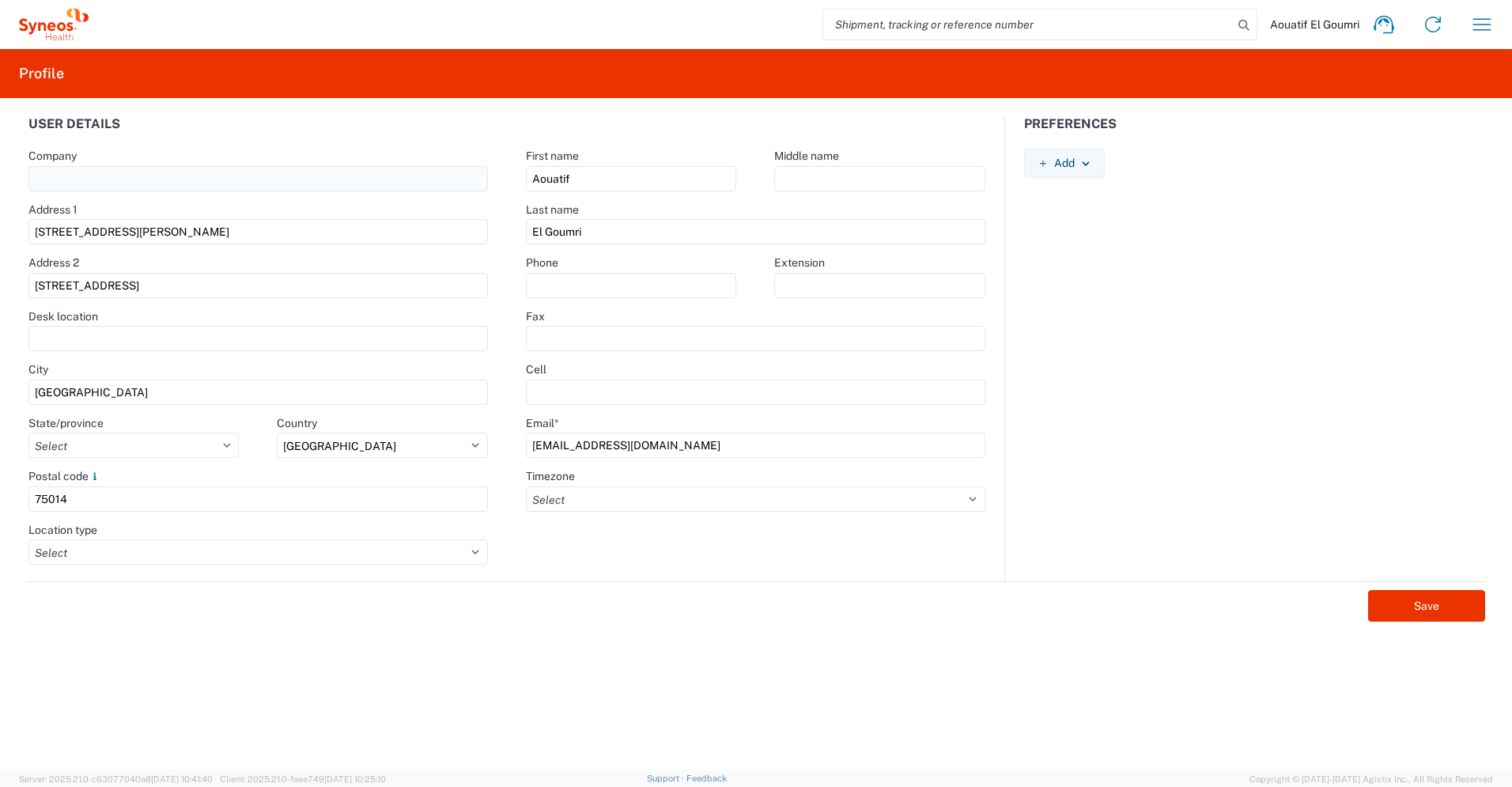
click at [125, 178] on input "text" at bounding box center [259, 179] width 461 height 25
click at [158, 173] on input "text" at bounding box center [259, 179] width 461 height 25
type input "Syneos Health France SARL"
click at [202, 238] on input "[STREET_ADDRESS][PERSON_NAME]" at bounding box center [259, 231] width 461 height 25
click at [635, 282] on input "text" at bounding box center [631, 285] width 210 height 25
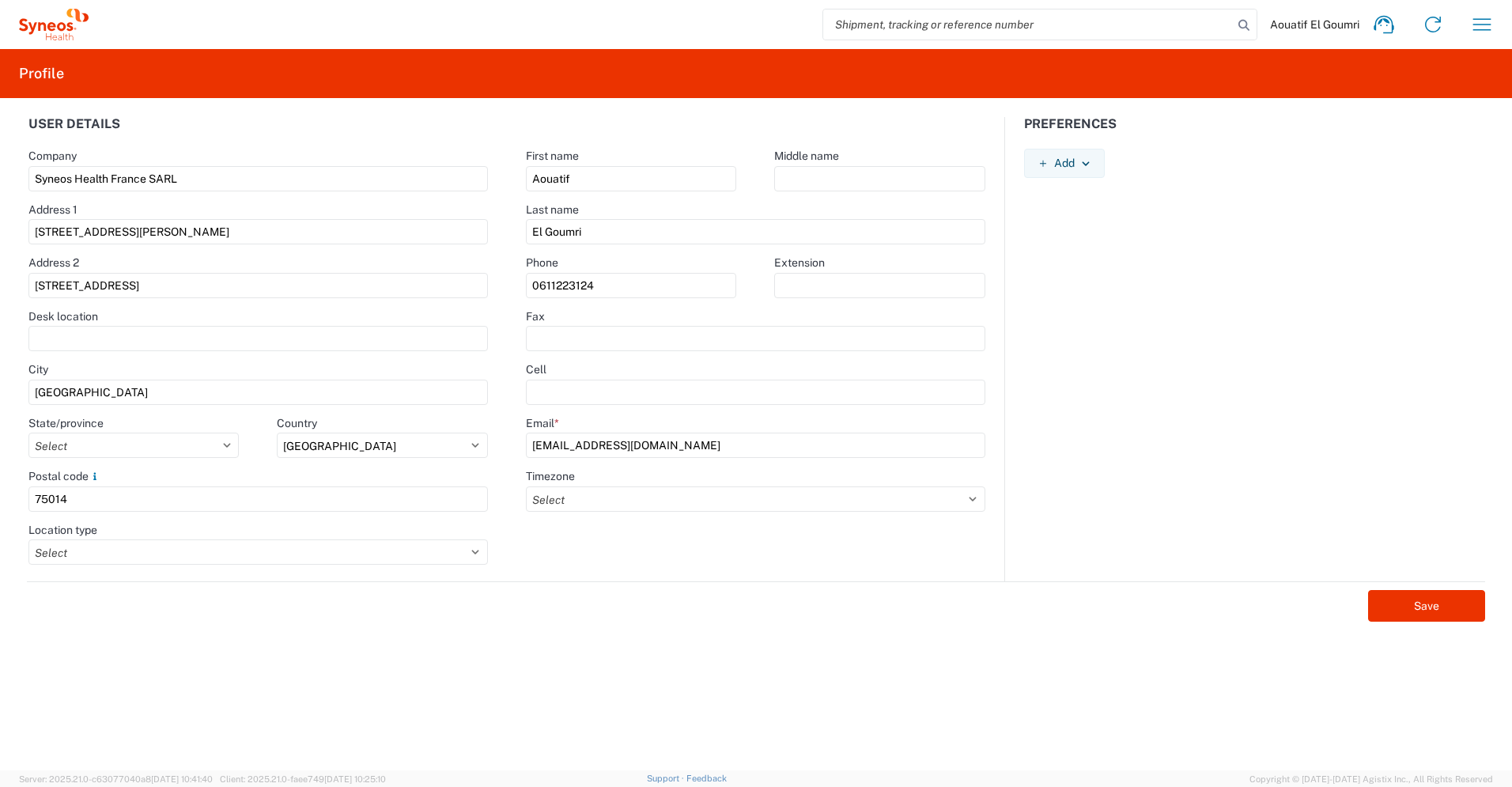
click at [726, 359] on agx-form-control-wrapper-v2 "Fax" at bounding box center [756, 336] width 498 height 54
click at [355, 442] on select "Select Afghanistan Åland Islands Albania Algeria American Samoa Andorra Angola …" at bounding box center [382, 444] width 211 height 25
click at [277, 432] on select "Select Afghanistan Åland Islands Albania Algeria American Samoa Andorra Angola …" at bounding box center [382, 444] width 211 height 25
click at [614, 282] on input "0611223124" at bounding box center [631, 285] width 210 height 25
click at [538, 285] on input "0611223124" at bounding box center [631, 285] width 210 height 25
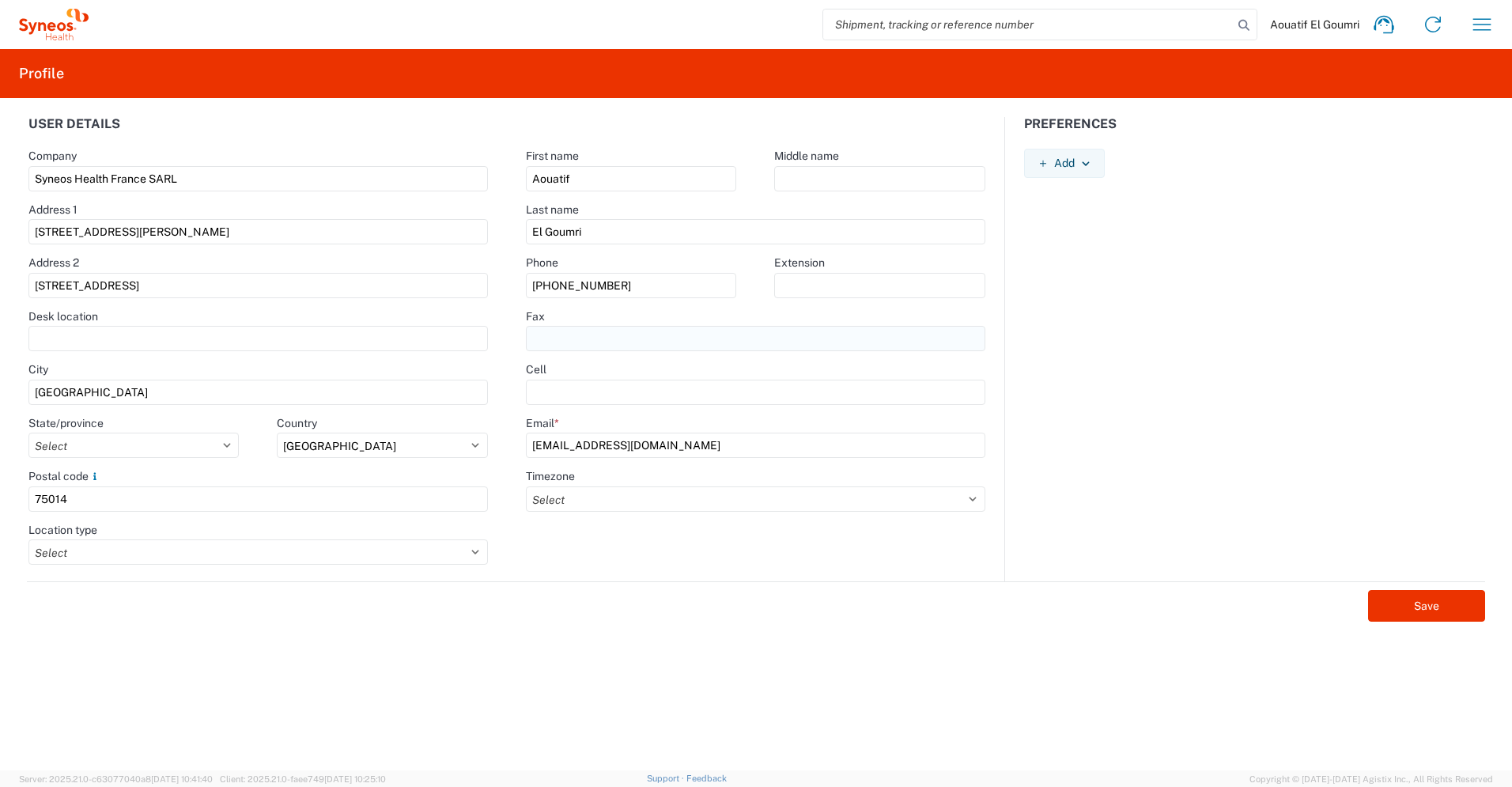
type input "[PHONE_NUMBER]"
click at [612, 341] on input "text" at bounding box center [756, 338] width 460 height 25
click at [684, 490] on select "Select ACT AET AGT ART AST Africa/Abidjan Africa/Accra Africa/Addis_Ababa Afric…" at bounding box center [756, 499] width 460 height 25
select select "Europe/Paris"
click at [526, 486] on select "Select ACT AET AGT ART AST Africa/Abidjan Africa/Accra Africa/Addis_Ababa Afric…" at bounding box center [756, 499] width 460 height 25
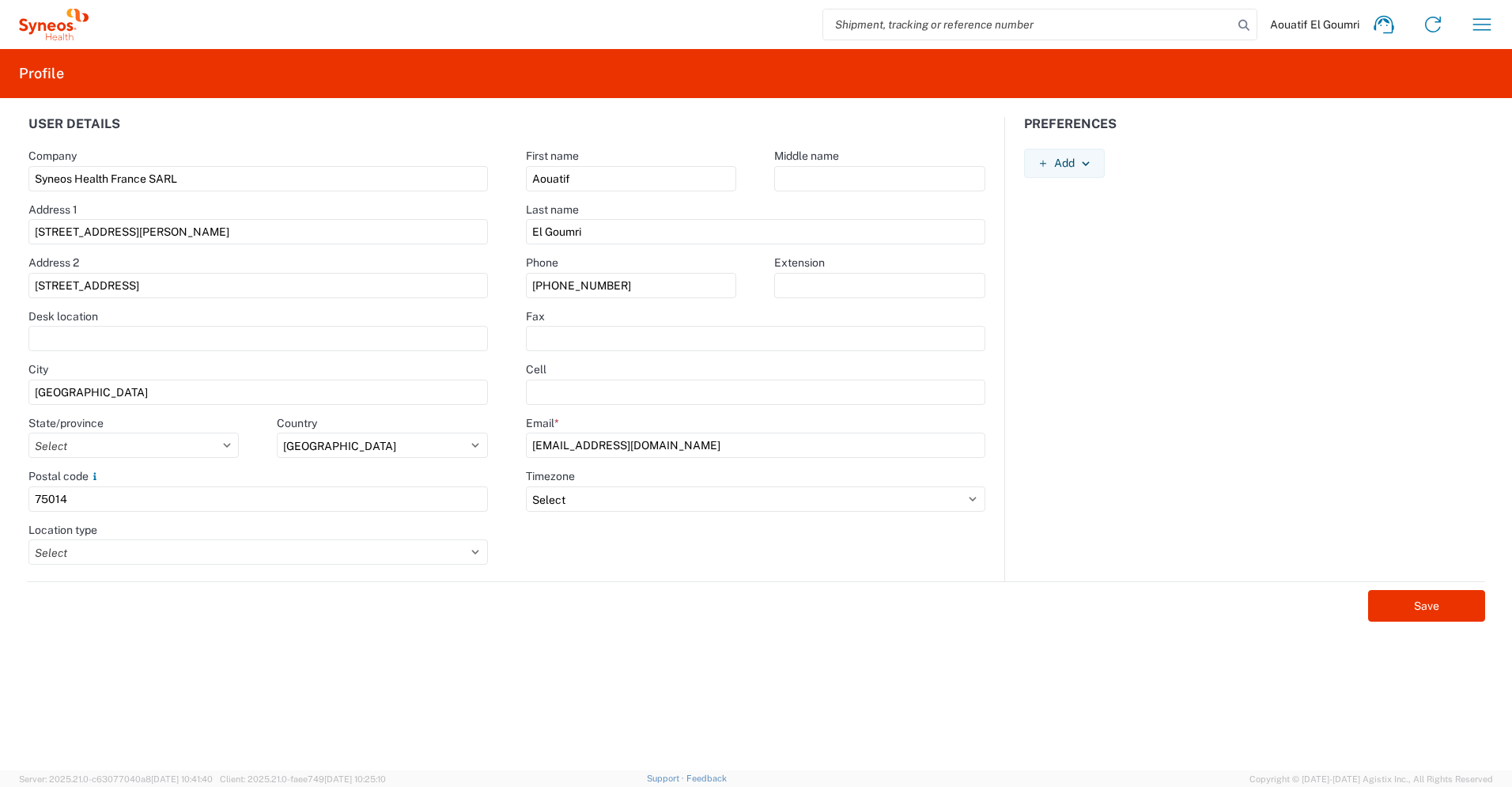
click at [1100, 295] on div "Preferences Add AIR Default Dimensions UOM Code AIR Default Weight UOM Code AIR…" at bounding box center [1254, 349] width 499 height 464
click at [1405, 600] on button "Save" at bounding box center [1426, 605] width 117 height 32
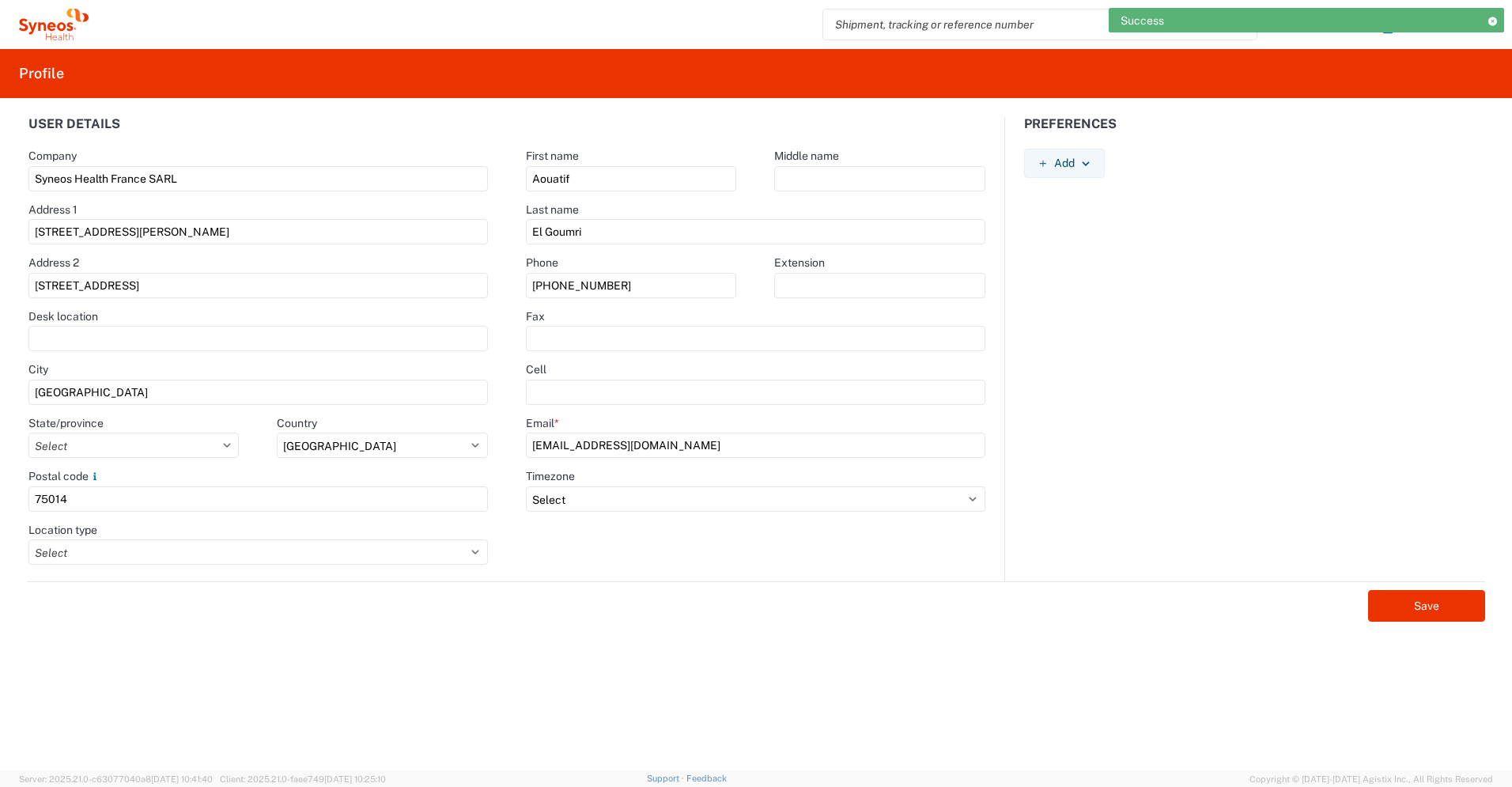
click at [1493, 19] on icon at bounding box center [1493, 21] width 11 height 9
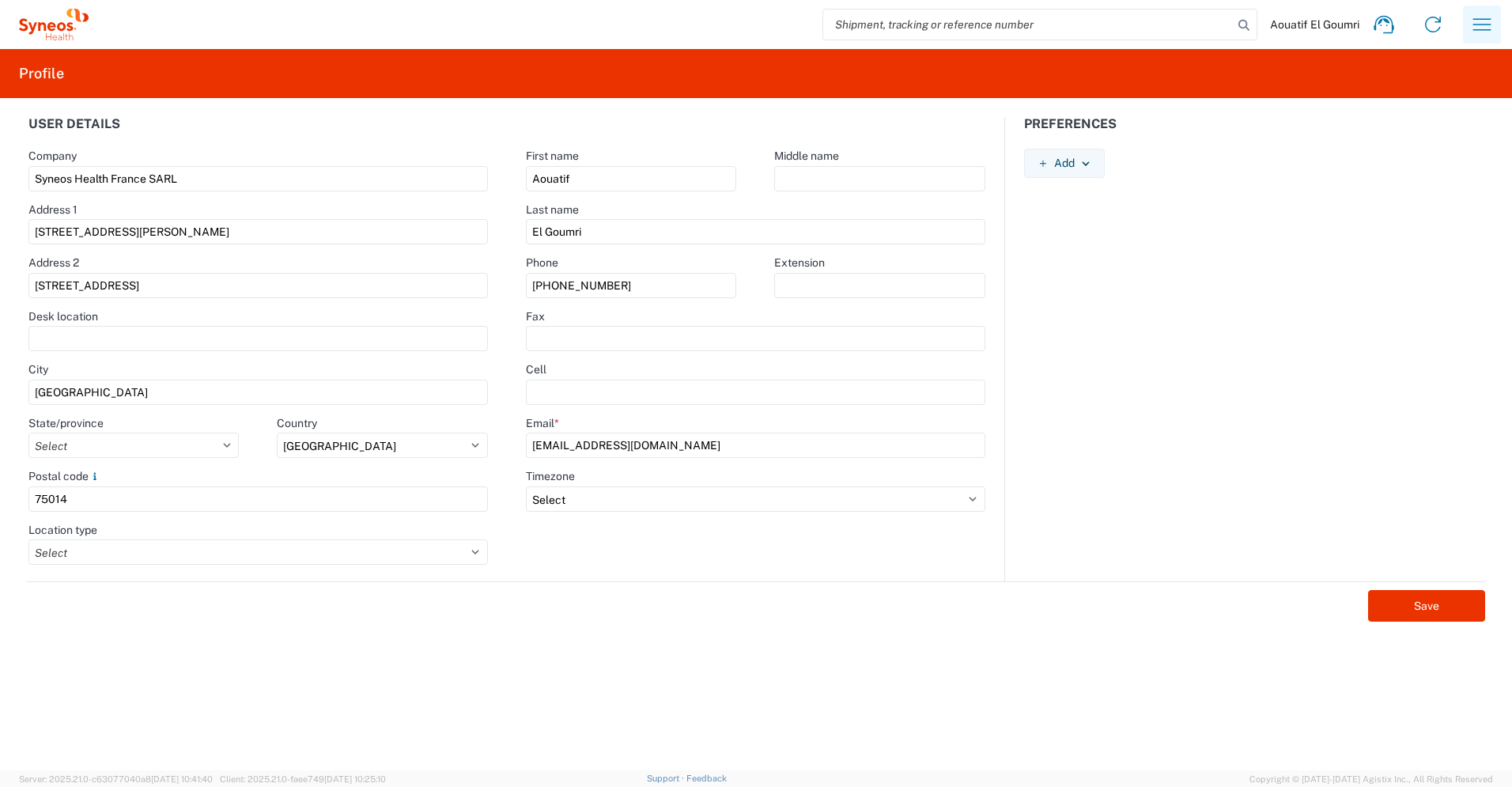
click at [1498, 23] on button "button" at bounding box center [1482, 24] width 38 height 38
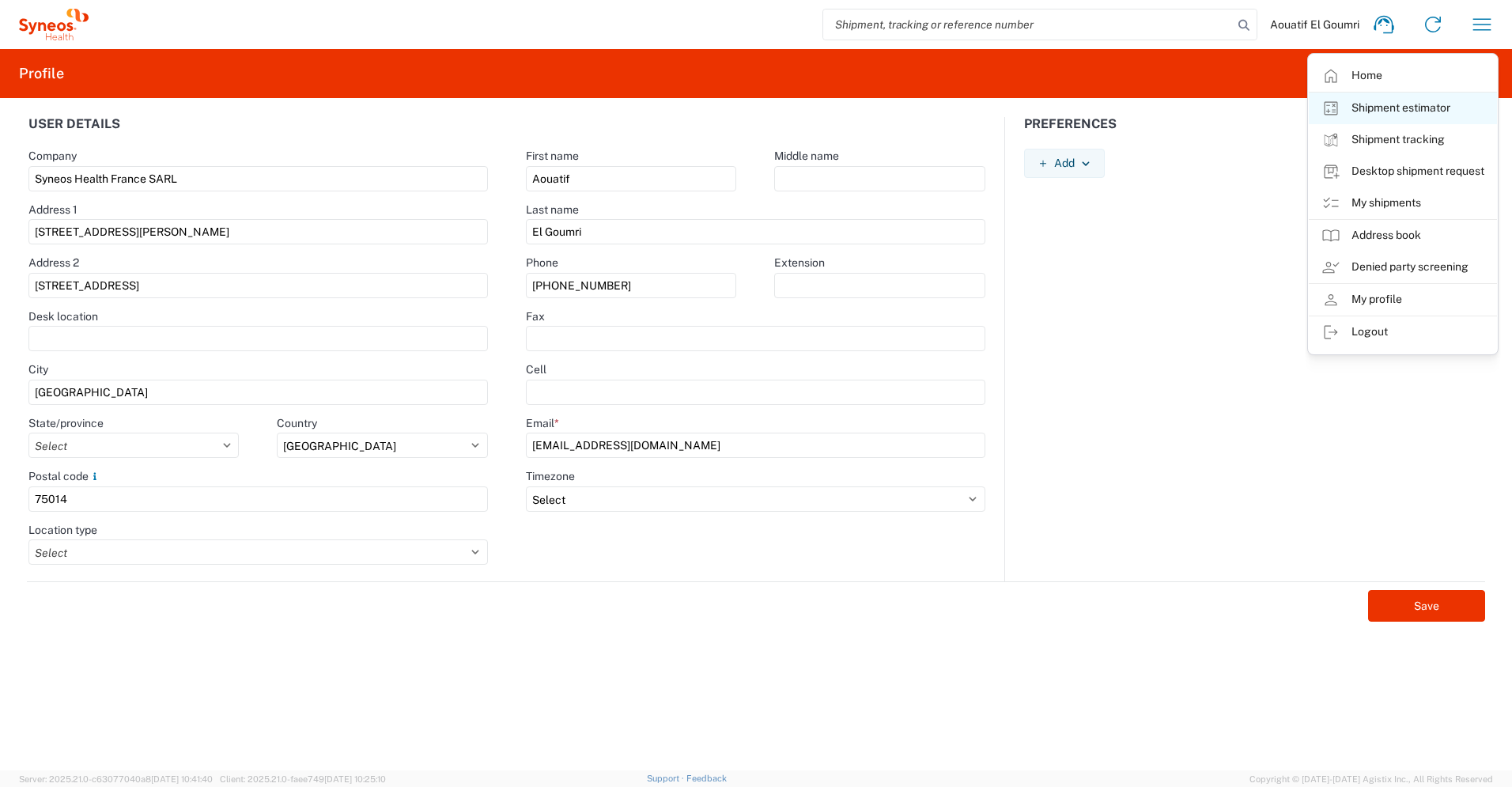
click at [1438, 107] on link "Shipment estimator" at bounding box center [1403, 108] width 188 height 32
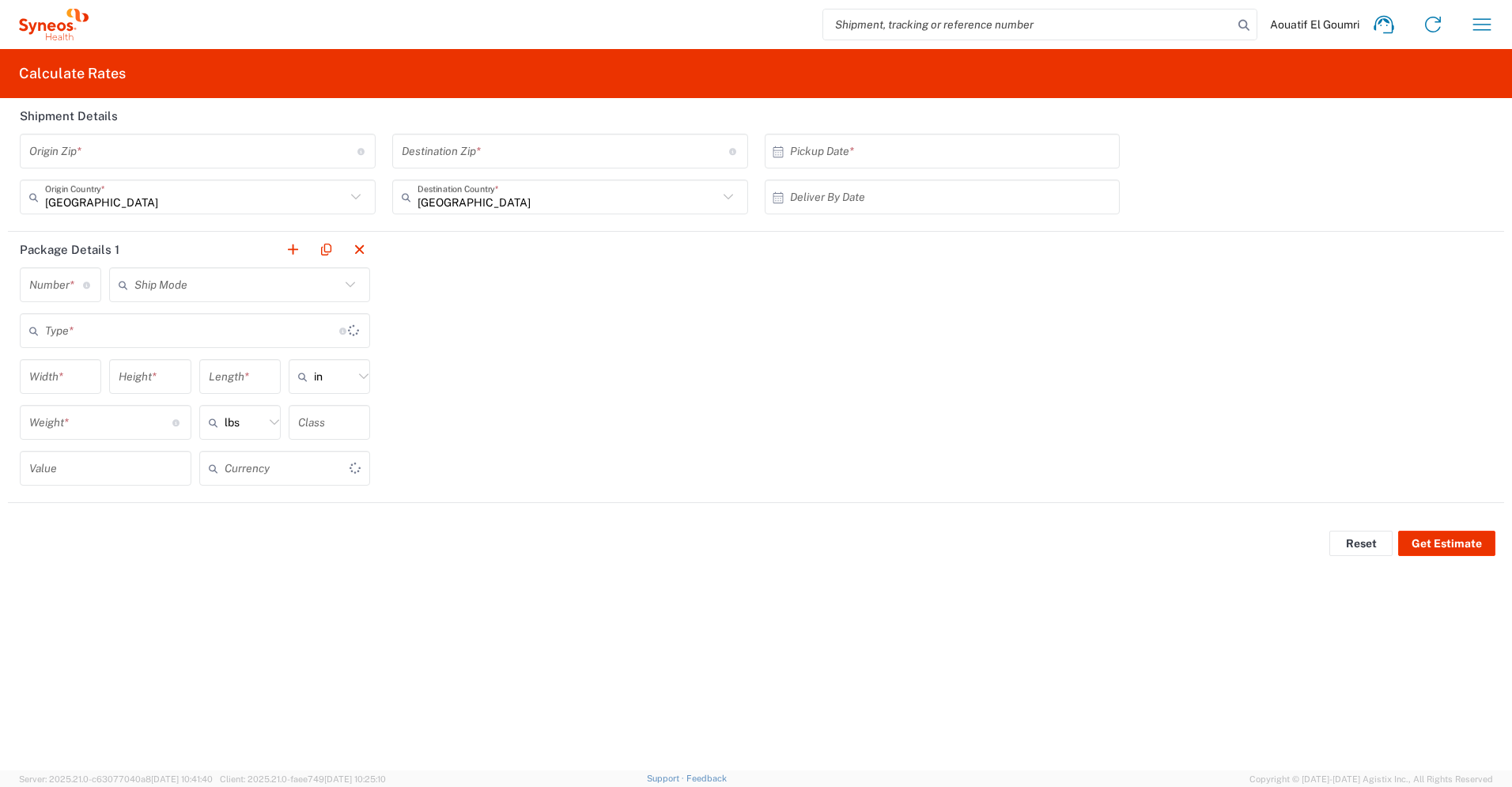
type input "US Dollar"
click at [215, 163] on input "undefined" at bounding box center [193, 151] width 328 height 27
click at [293, 151] on input "undefined" at bounding box center [193, 151] width 328 height 27
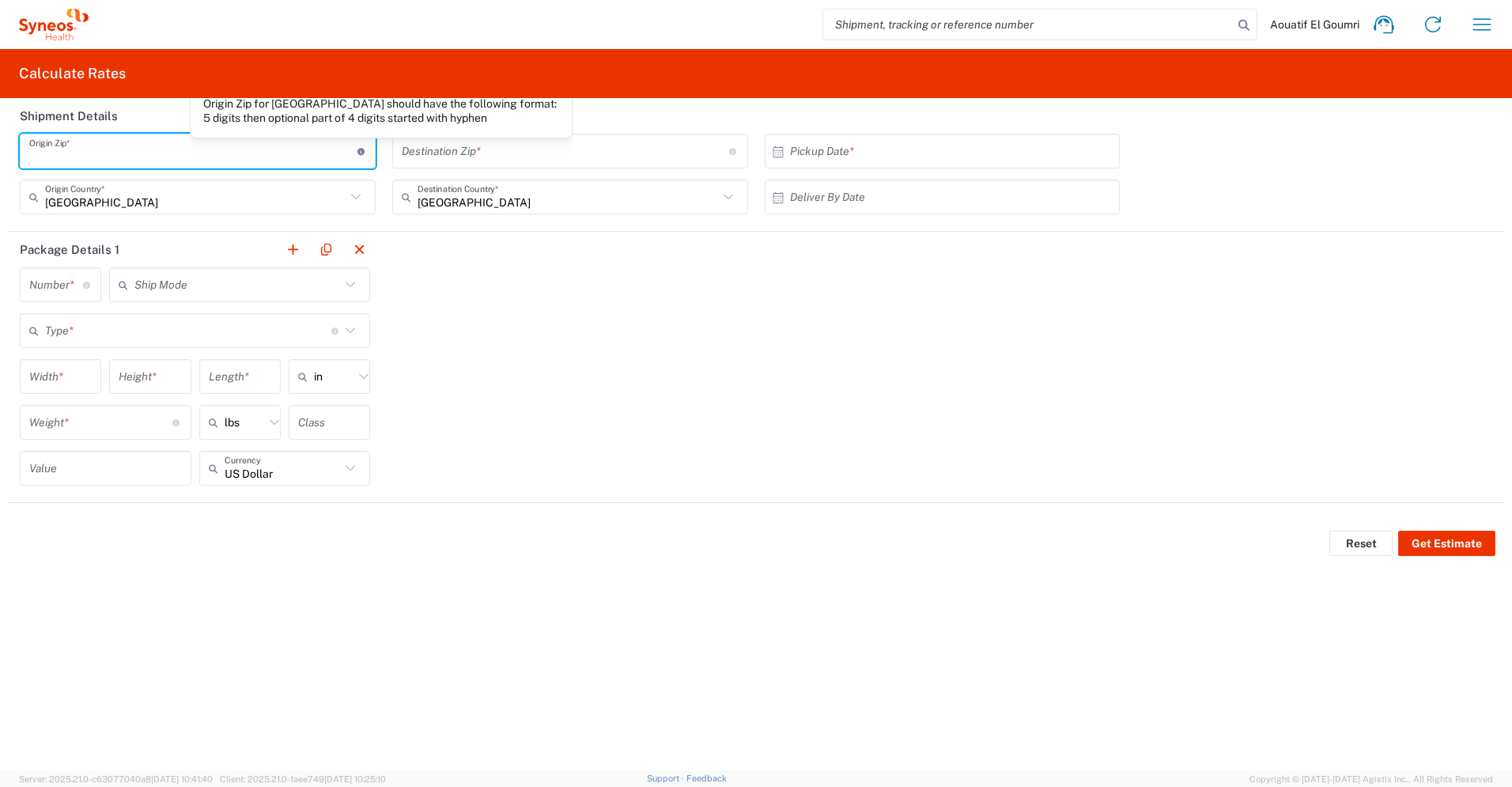
click at [468, 154] on input "undefined" at bounding box center [566, 151] width 328 height 27
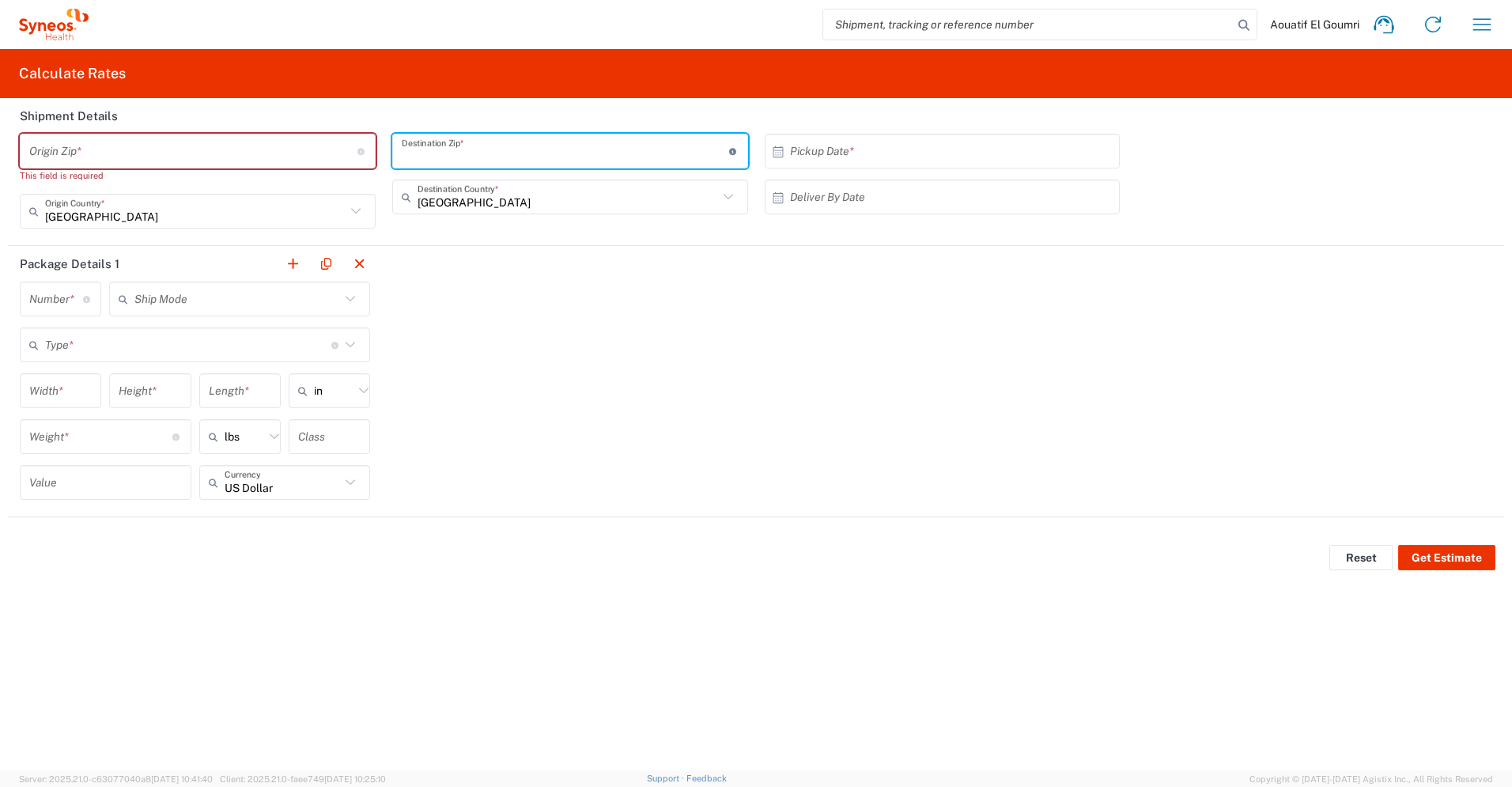
click at [280, 152] on input "undefined" at bounding box center [193, 151] width 328 height 27
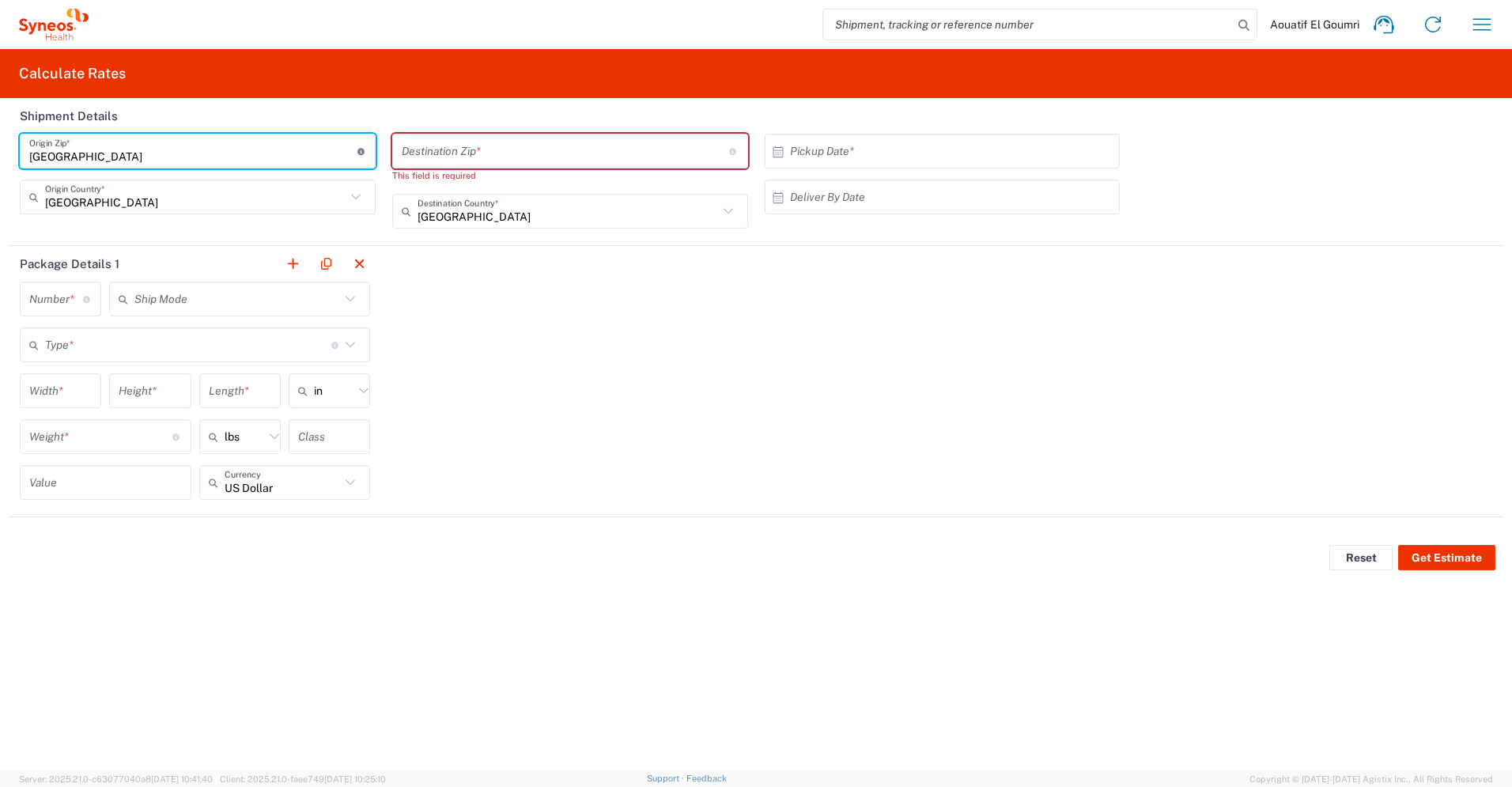
type input "[GEOGRAPHIC_DATA]"
click at [347, 203] on icon at bounding box center [356, 196] width 20 height 20
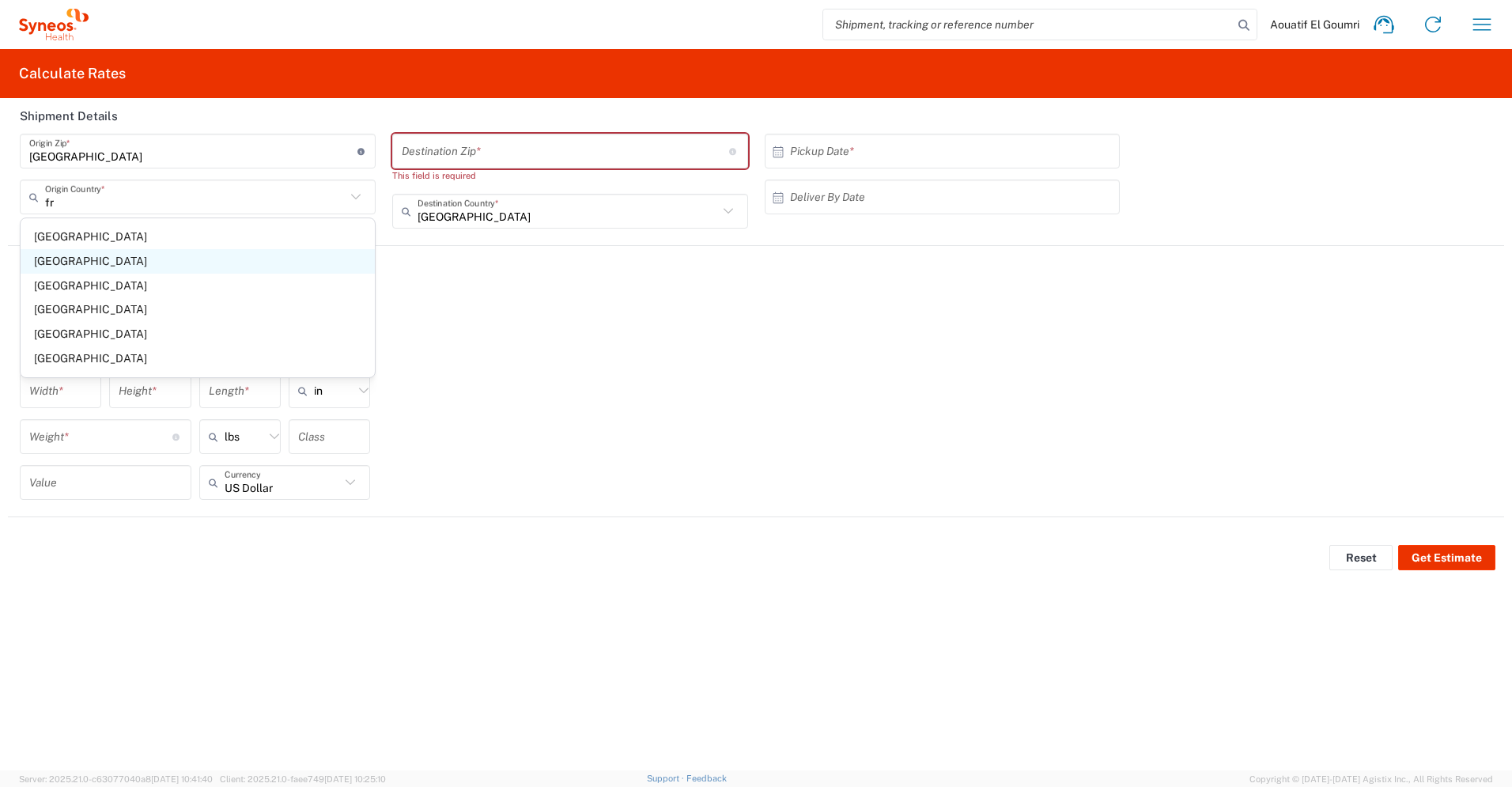
click at [116, 272] on span "[GEOGRAPHIC_DATA]" at bounding box center [197, 261] width 354 height 24
type input "[GEOGRAPHIC_DATA]"
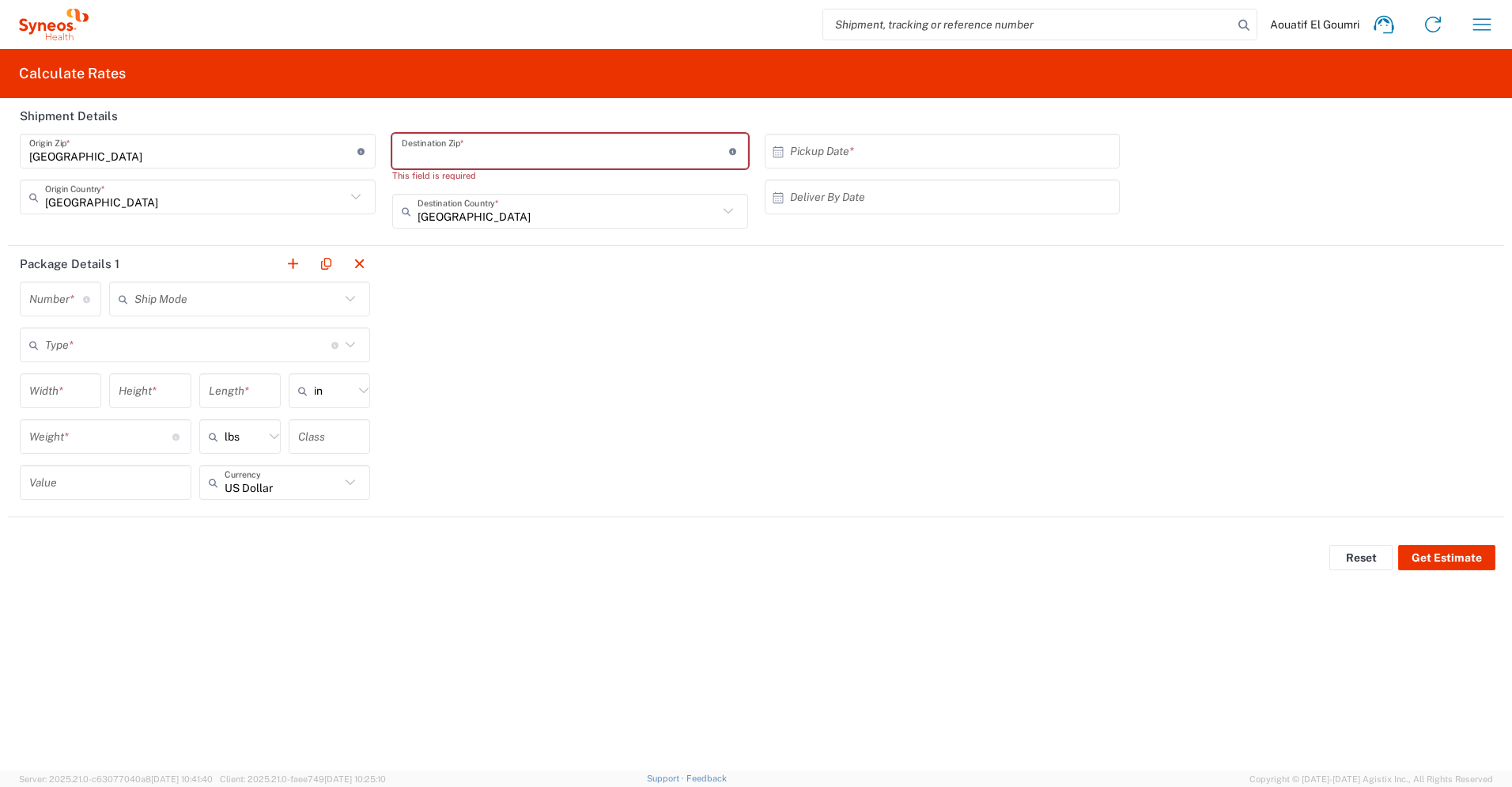
click at [502, 153] on input "undefined" at bounding box center [566, 151] width 328 height 27
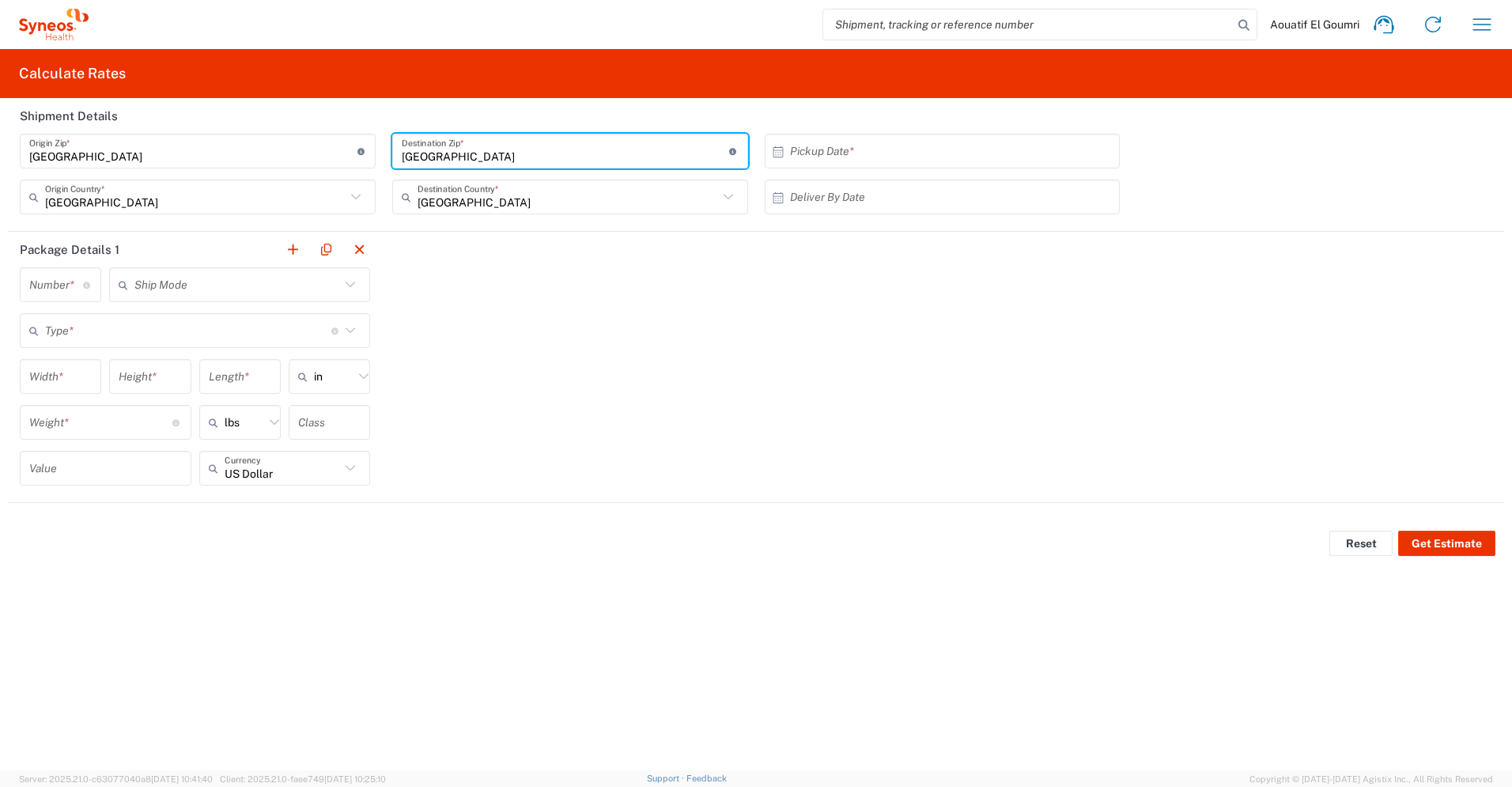
type input "[GEOGRAPHIC_DATA]"
click at [596, 208] on input "text" at bounding box center [568, 197] width 301 height 27
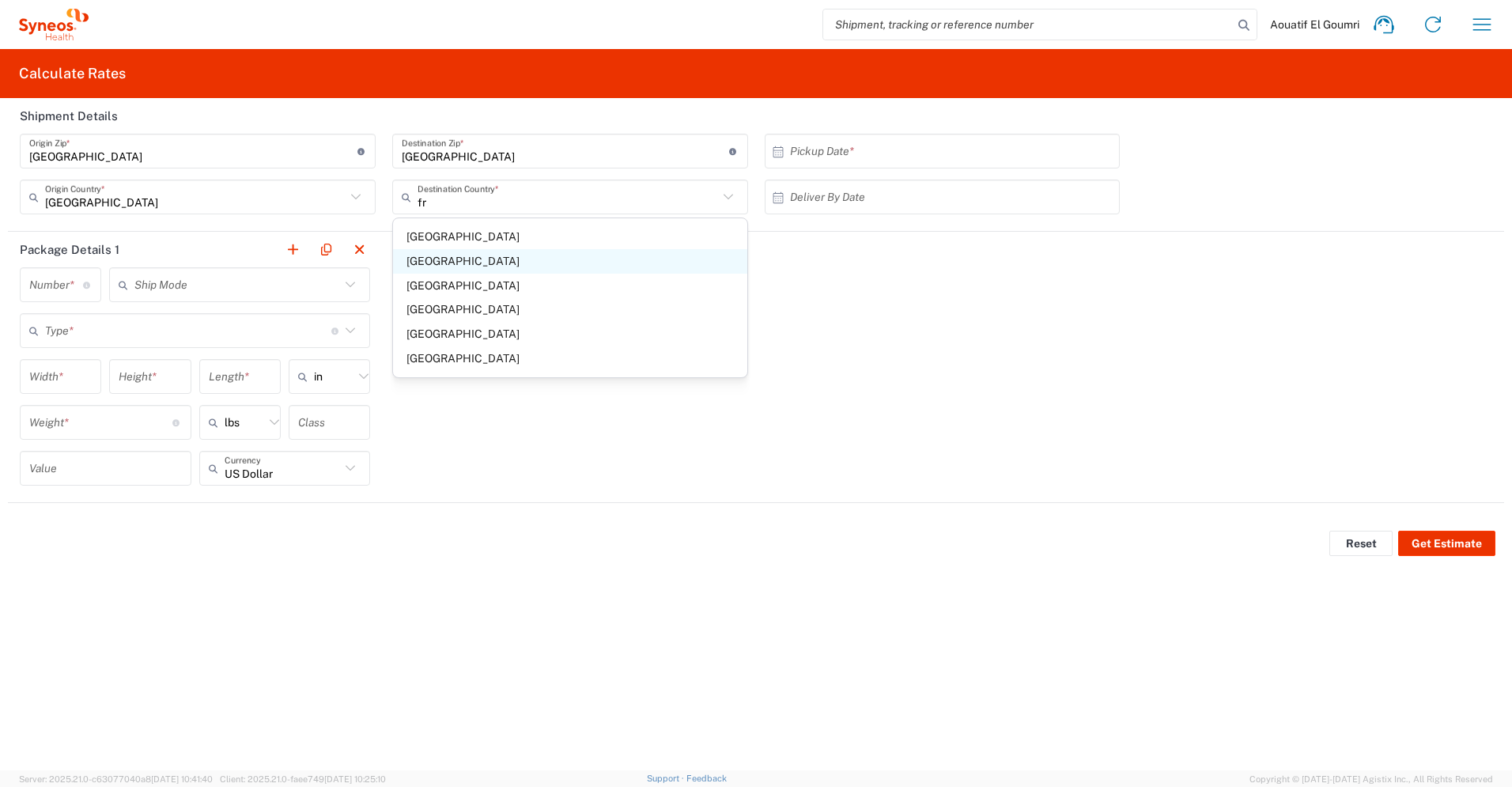
click at [533, 263] on span "[GEOGRAPHIC_DATA]" at bounding box center [570, 261] width 354 height 24
type input "[GEOGRAPHIC_DATA]"
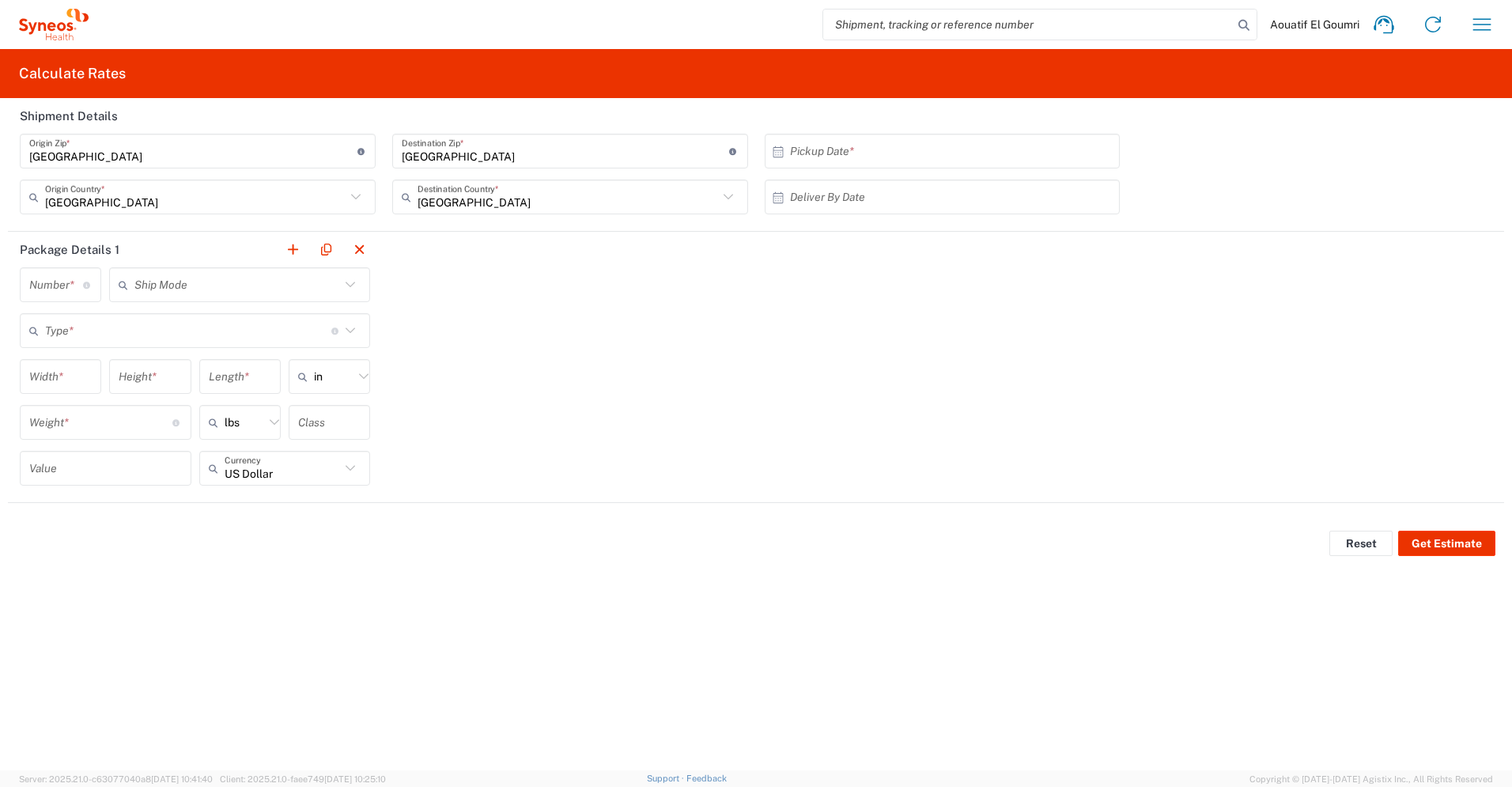
click at [810, 158] on input "text" at bounding box center [946, 151] width 313 height 27
click at [962, 267] on span "16" at bounding box center [968, 273] width 23 height 22
type input "10/16/2025"
click at [873, 203] on input "text" at bounding box center [946, 197] width 313 height 27
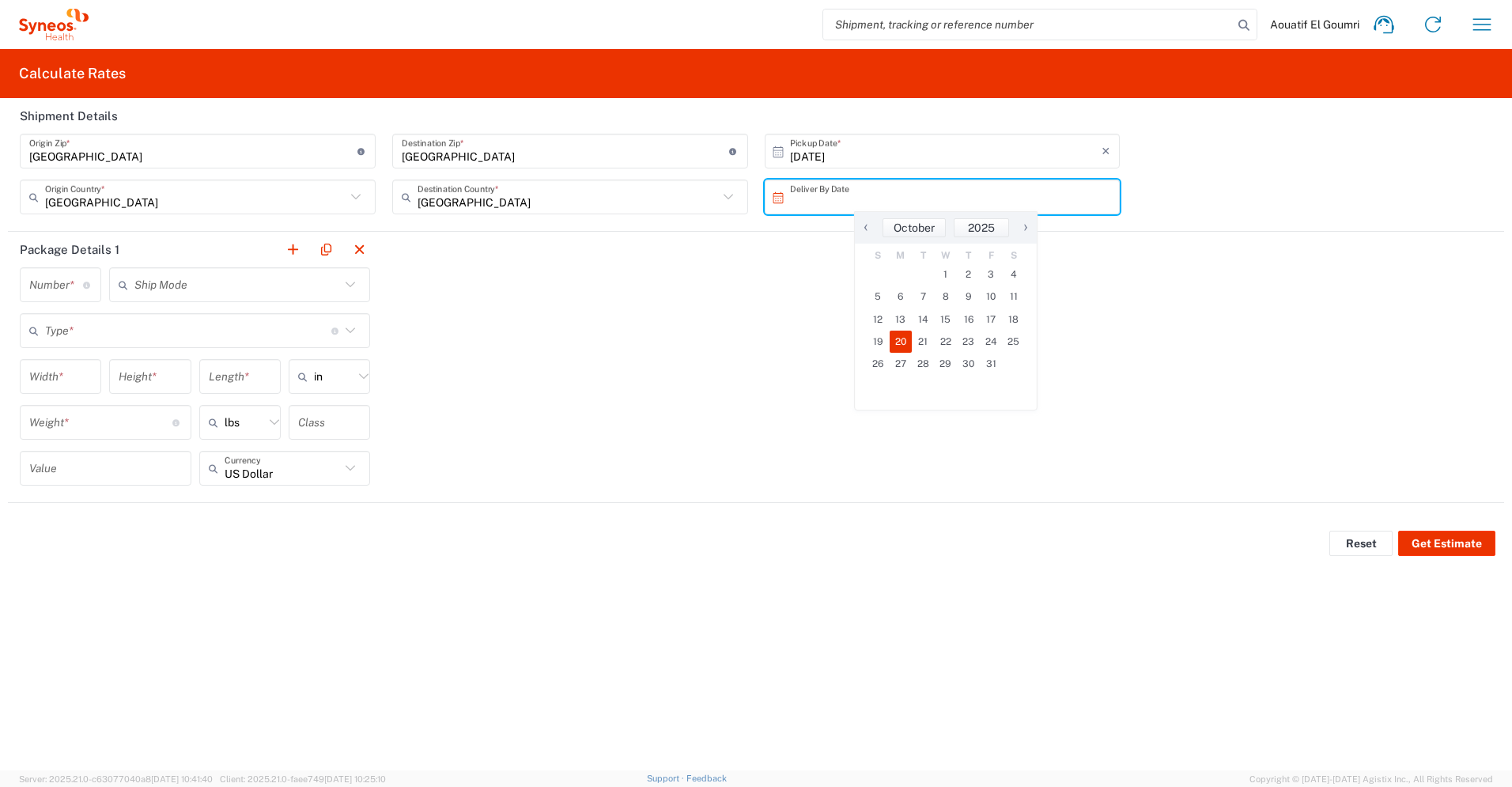
click at [893, 343] on span "20" at bounding box center [901, 341] width 23 height 22
type input "10/20/2025"
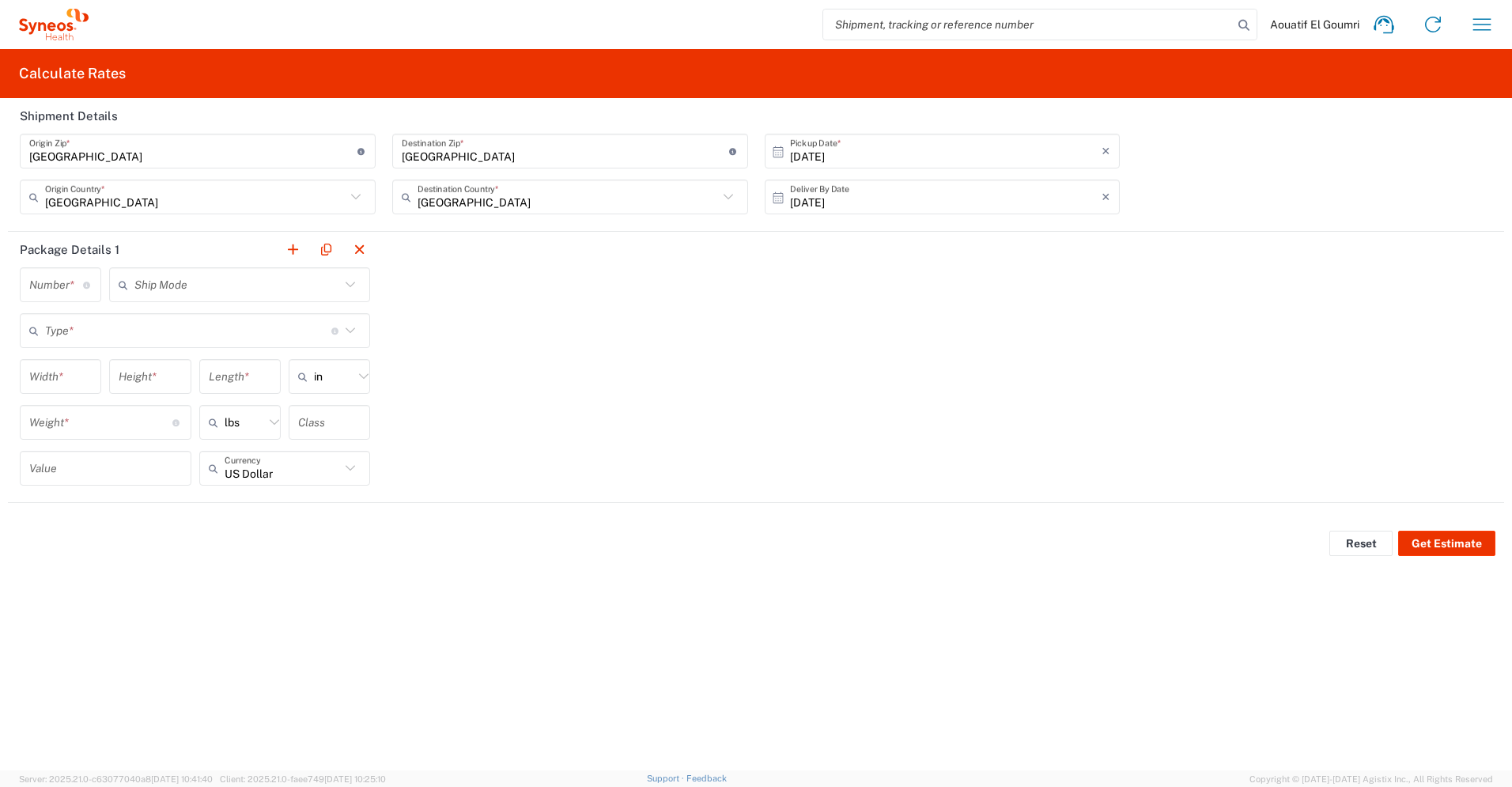
click at [53, 284] on input "number" at bounding box center [56, 285] width 54 height 27
type input "1"
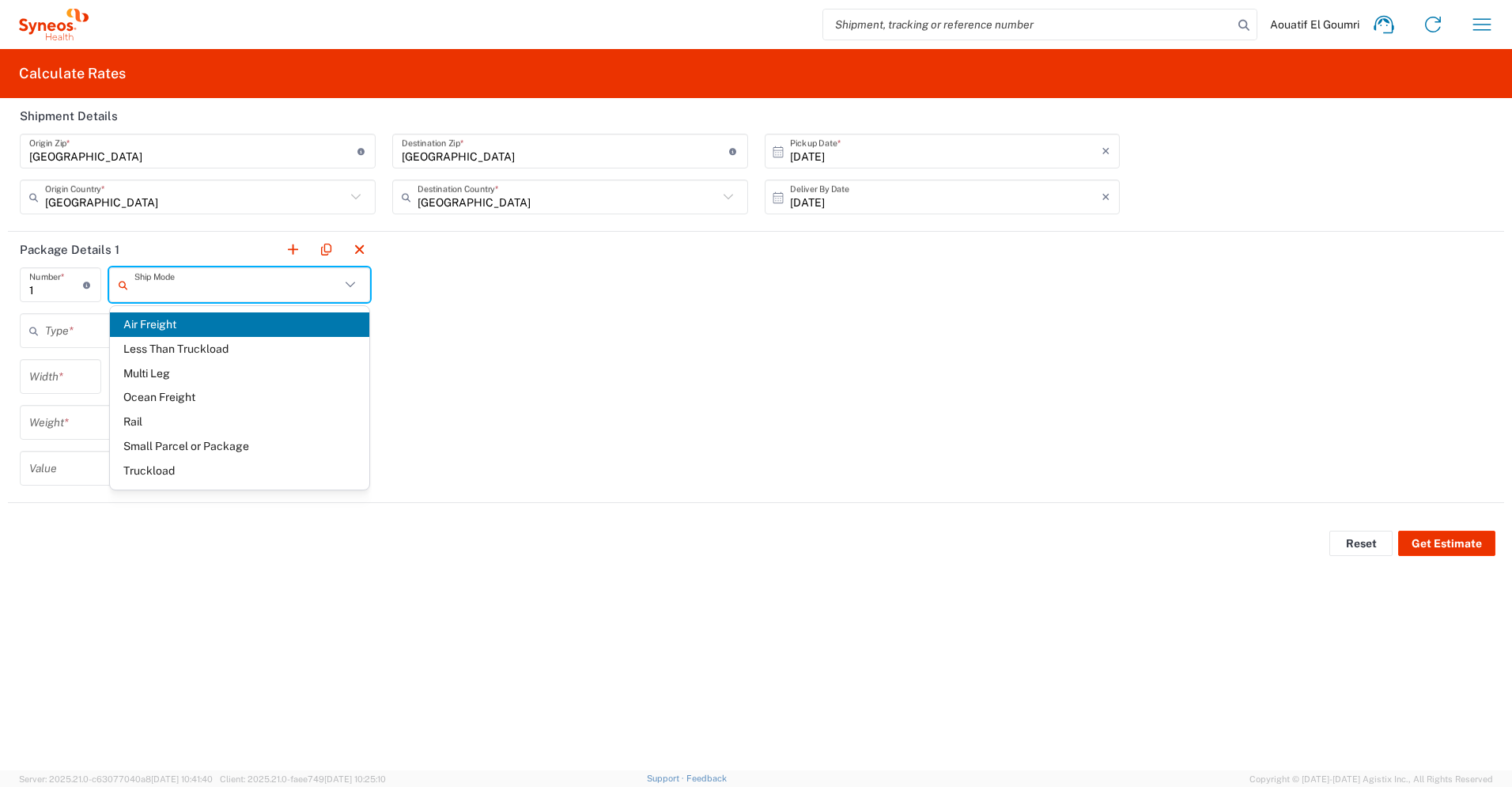
click at [210, 286] on input "text" at bounding box center [237, 285] width 205 height 27
click at [54, 375] on input "number" at bounding box center [60, 377] width 62 height 27
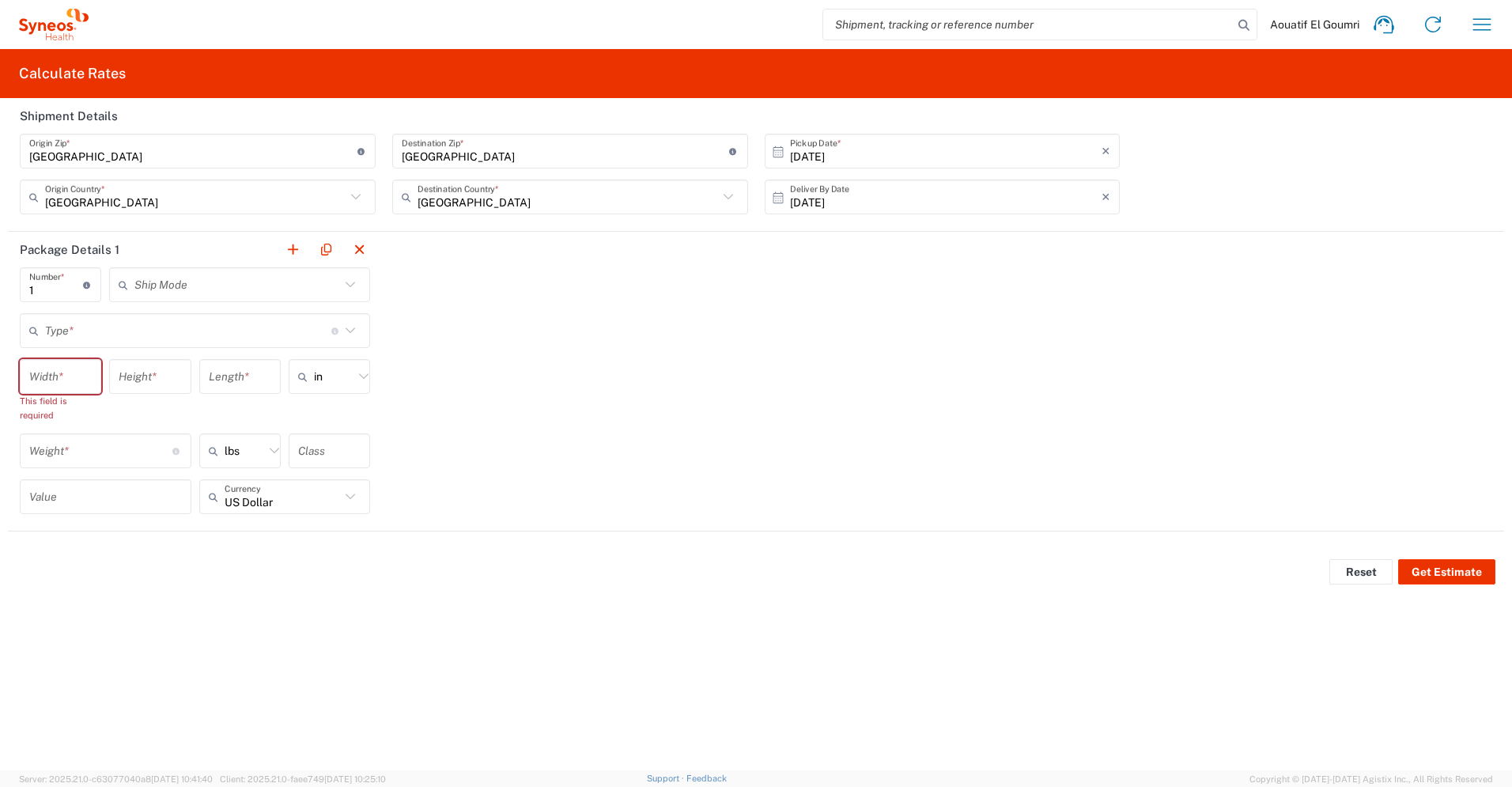
click at [72, 346] on div "Type * Material used to package goods" at bounding box center [195, 330] width 351 height 35
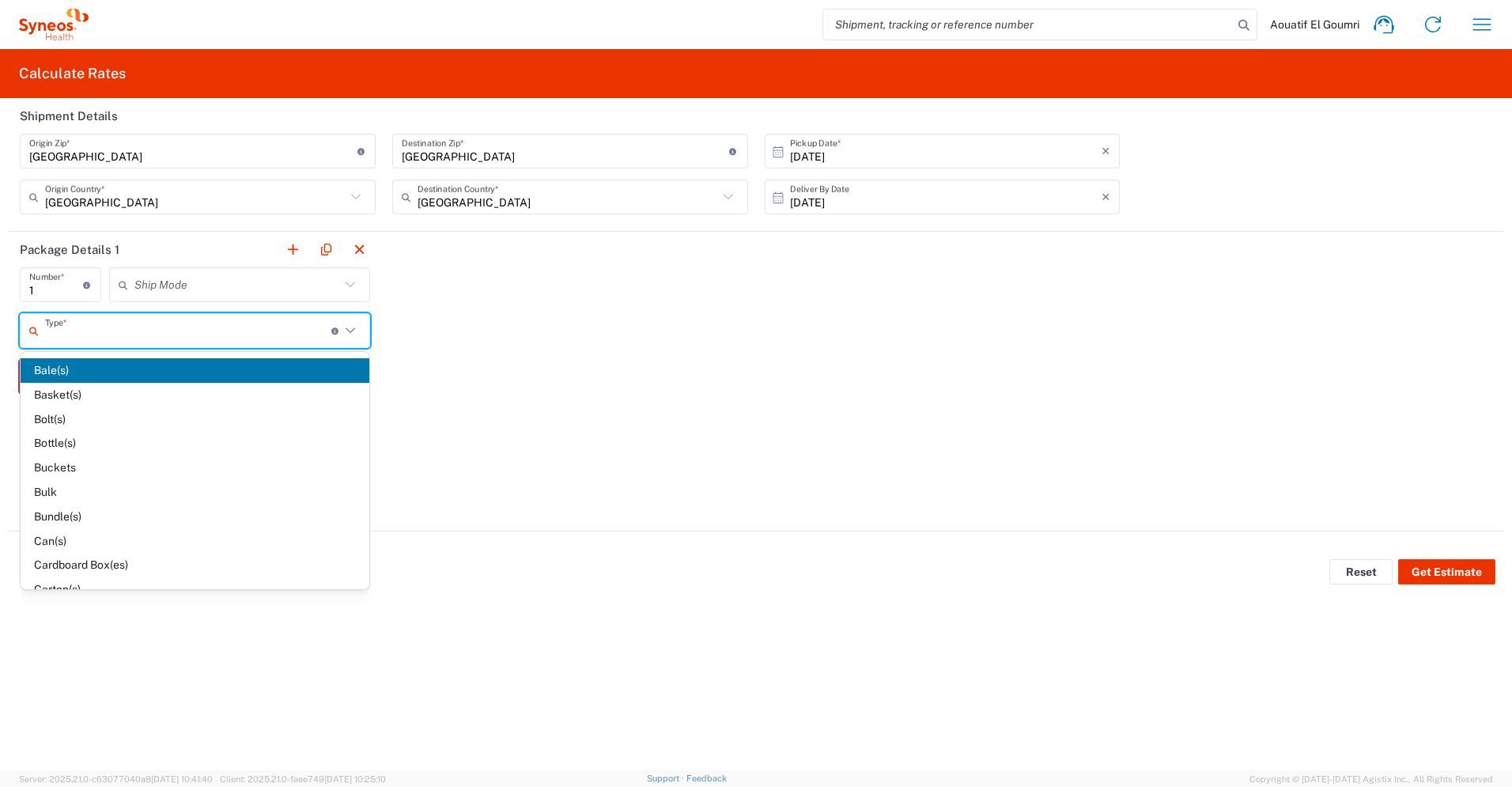
click at [79, 334] on input "text" at bounding box center [188, 330] width 286 height 27
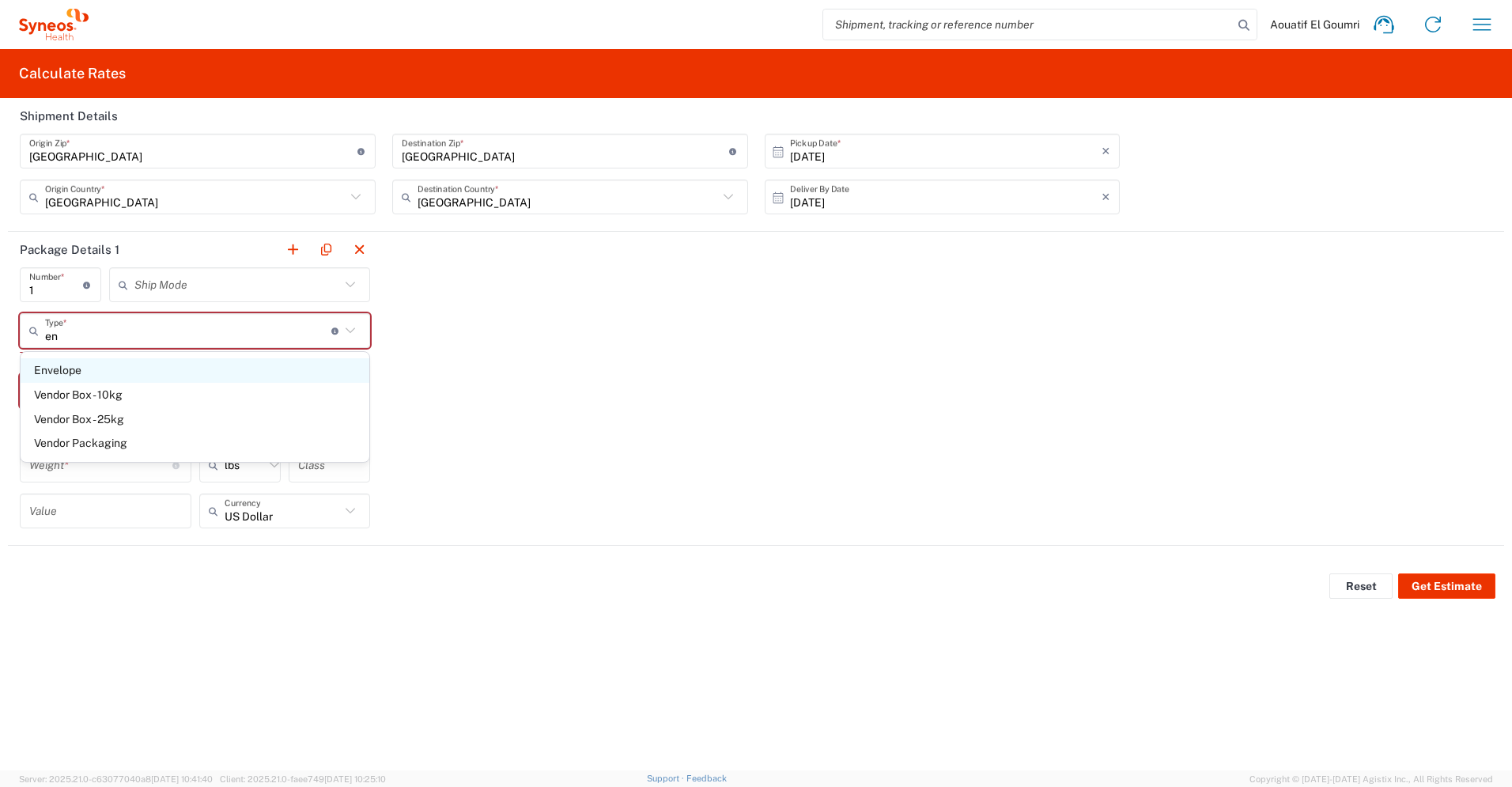
click at [82, 375] on span "Envelope" at bounding box center [195, 370] width 349 height 24
type input "Envelope"
type input "12.5"
type input "0.25"
type input "9.5"
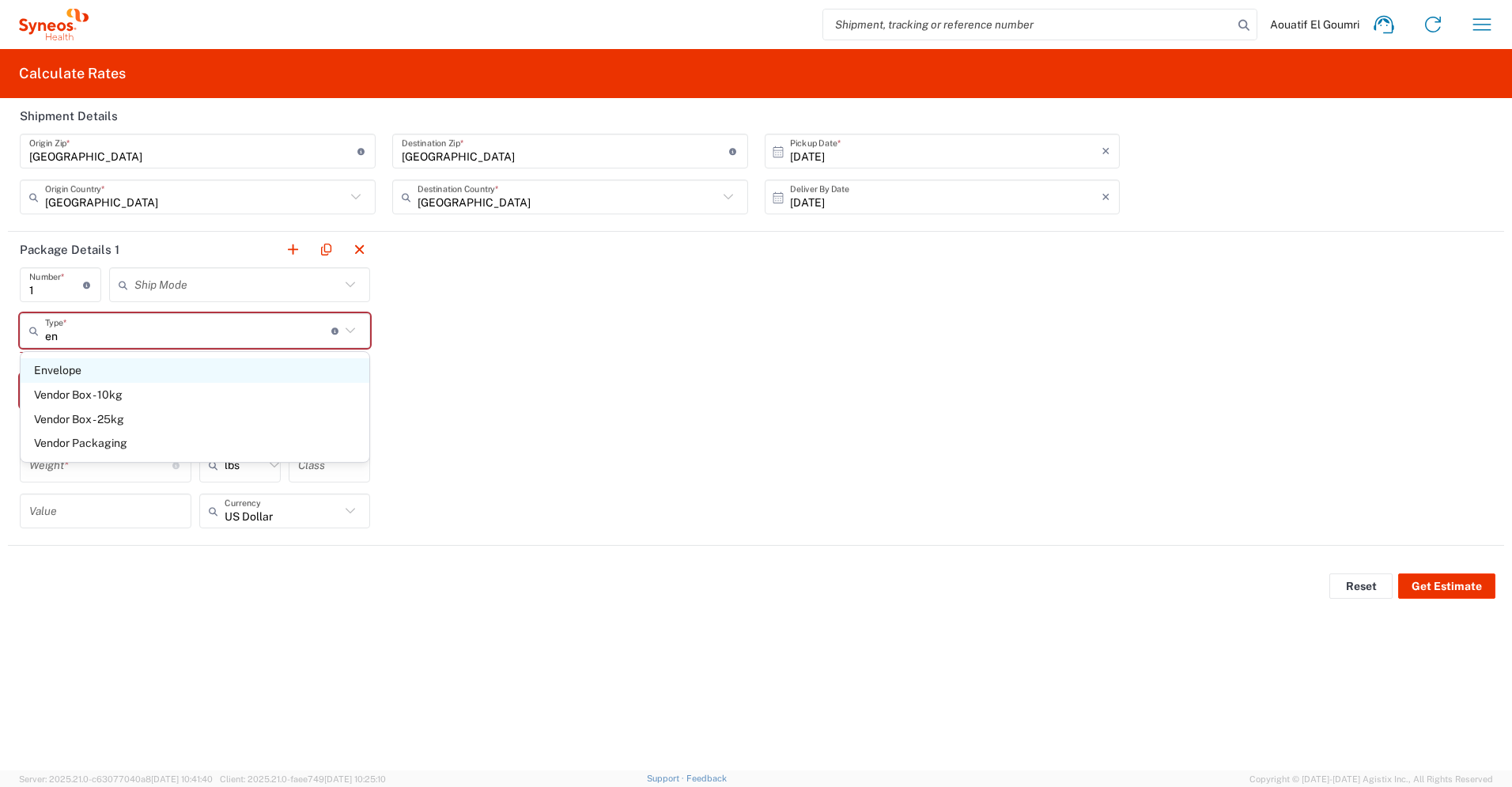
type input "1"
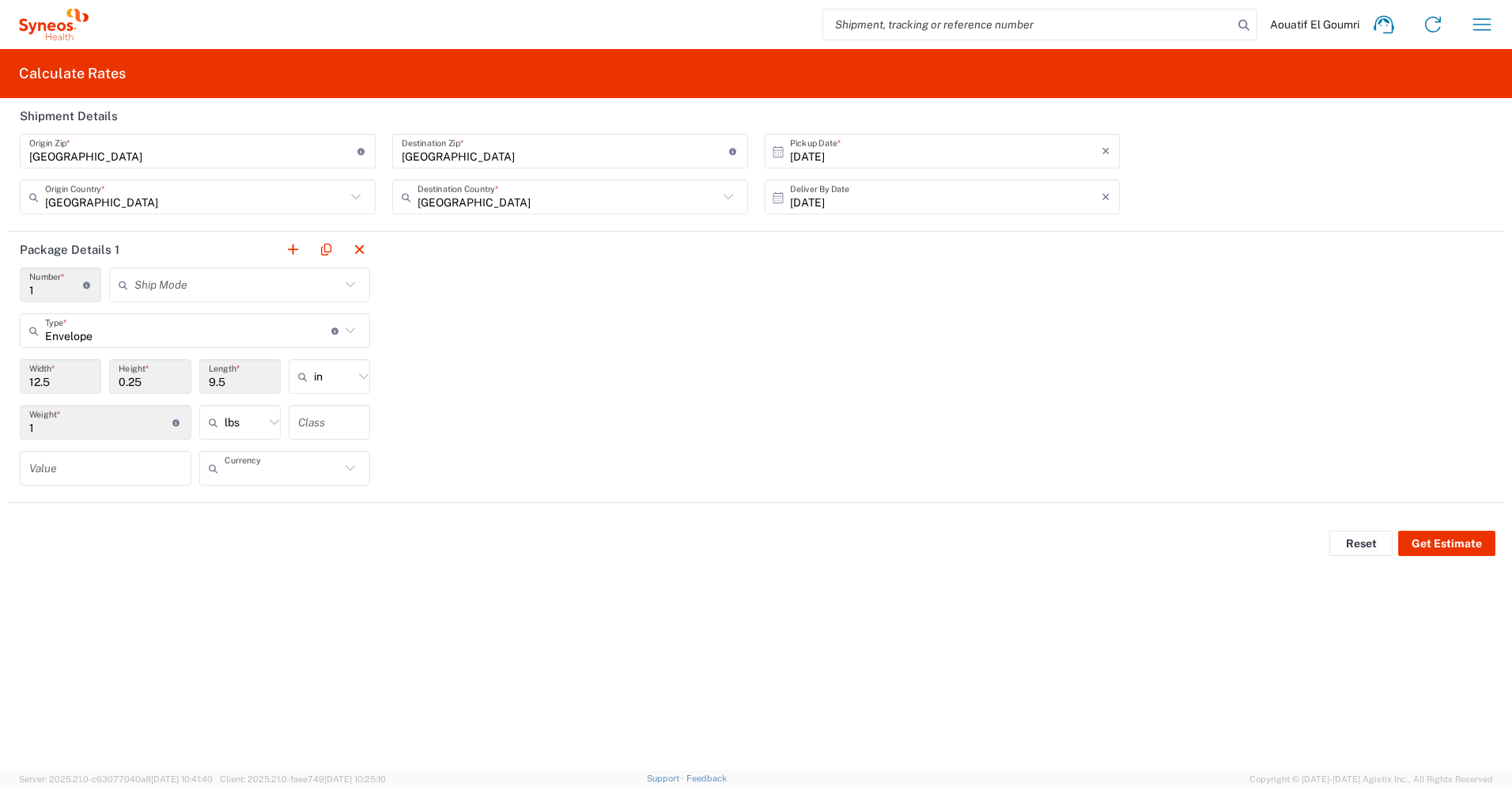
click at [258, 475] on input "text" at bounding box center [283, 469] width 116 height 27
click at [263, 510] on span "Euro" at bounding box center [285, 508] width 170 height 24
type input "Euro"
click at [266, 419] on icon at bounding box center [274, 422] width 20 height 20
click at [238, 486] on span "kgs" at bounding box center [240, 486] width 80 height 24
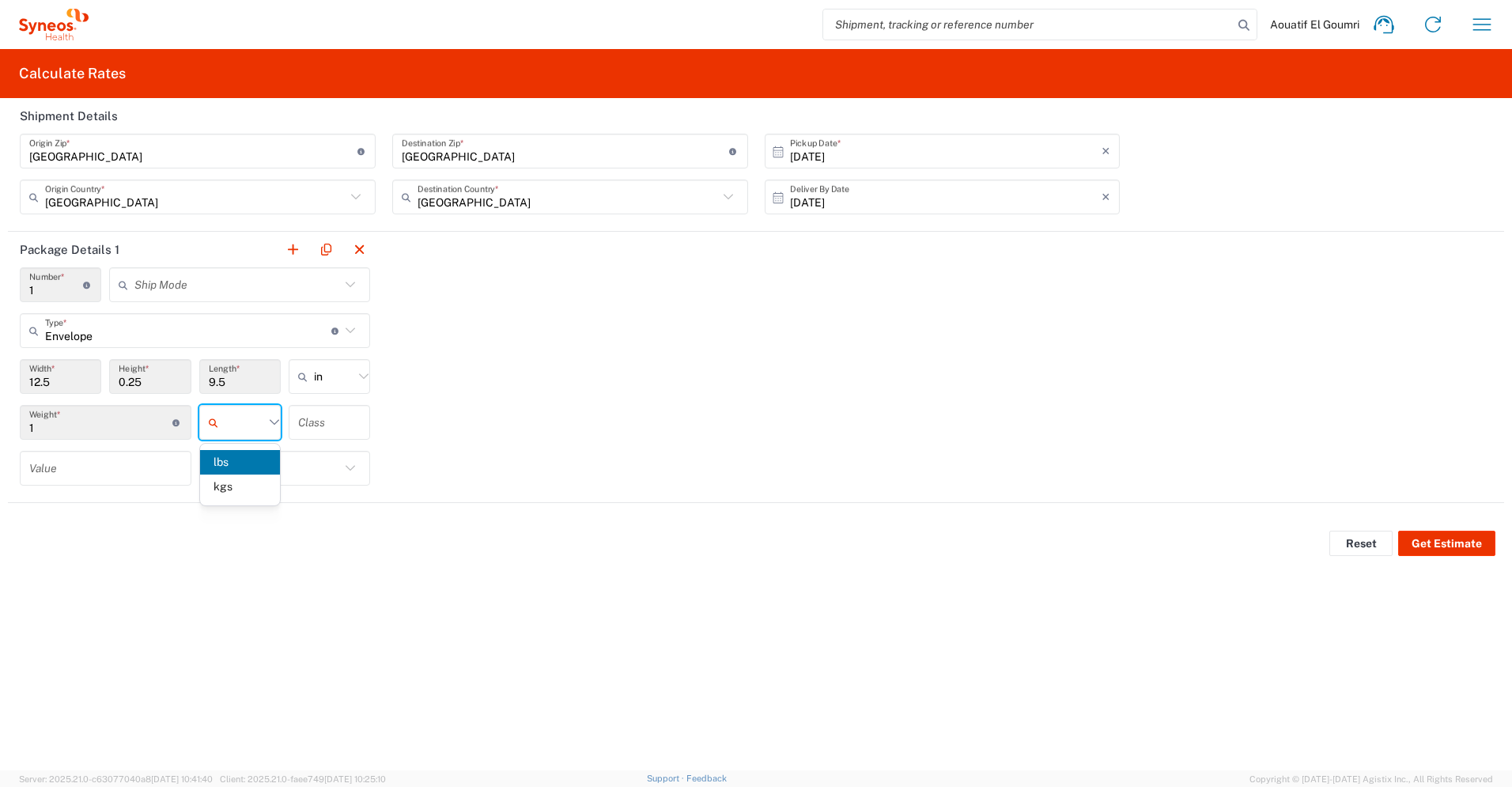
type input "0.45"
type input "kgs"
click at [56, 427] on input "0.45" at bounding box center [100, 423] width 143 height 27
click at [489, 414] on div "Package Details 1 1 Number * Number of packages of specified package type and d…" at bounding box center [756, 368] width 1497 height 271
click at [1440, 541] on button "Get Estimate" at bounding box center [1447, 543] width 97 height 25
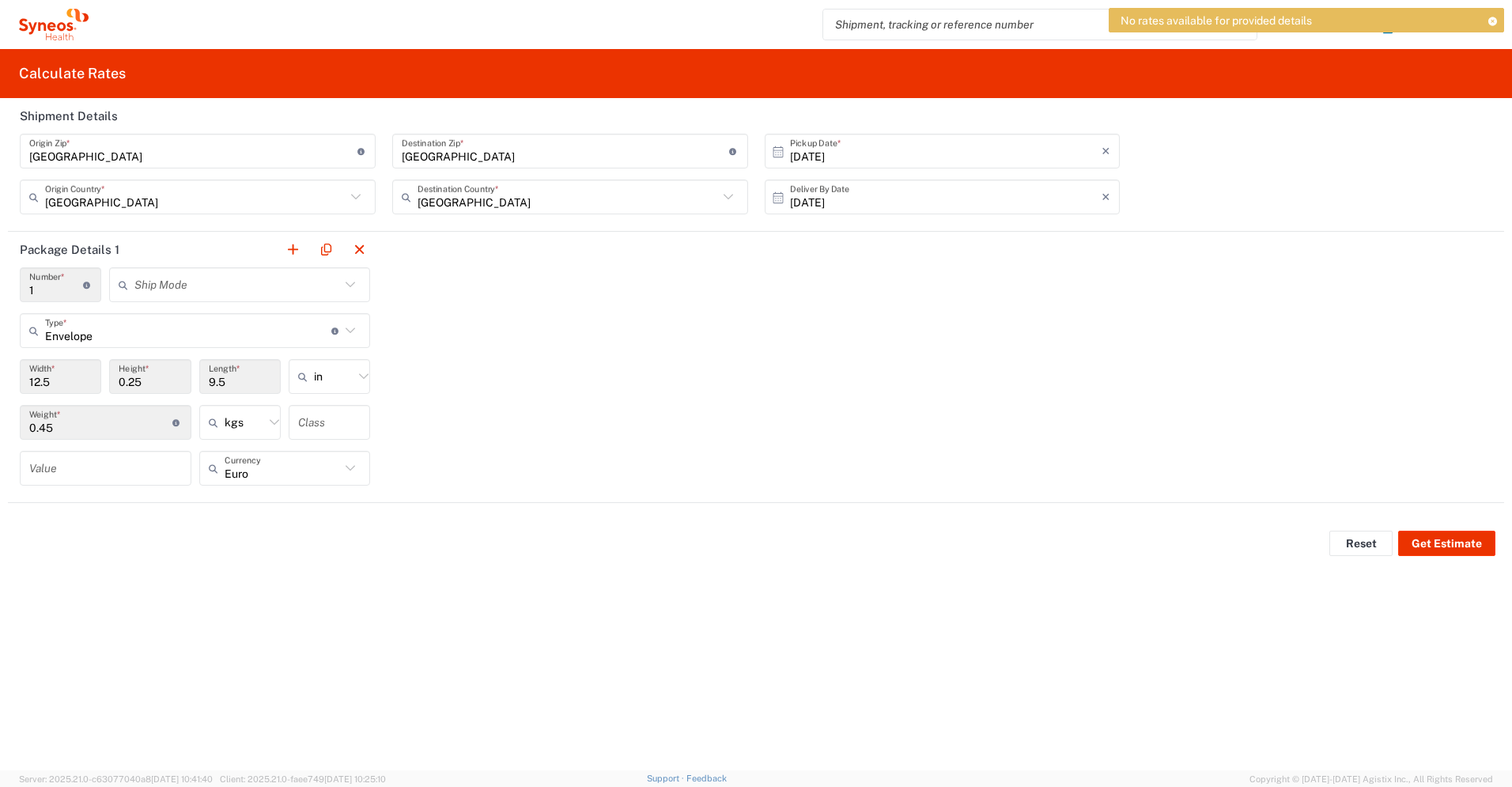
click at [561, 469] on div "Package Details 1 1 Number * Number of packages of specified package type and d…" at bounding box center [756, 368] width 1497 height 271
click at [264, 292] on input "text" at bounding box center [237, 285] width 205 height 27
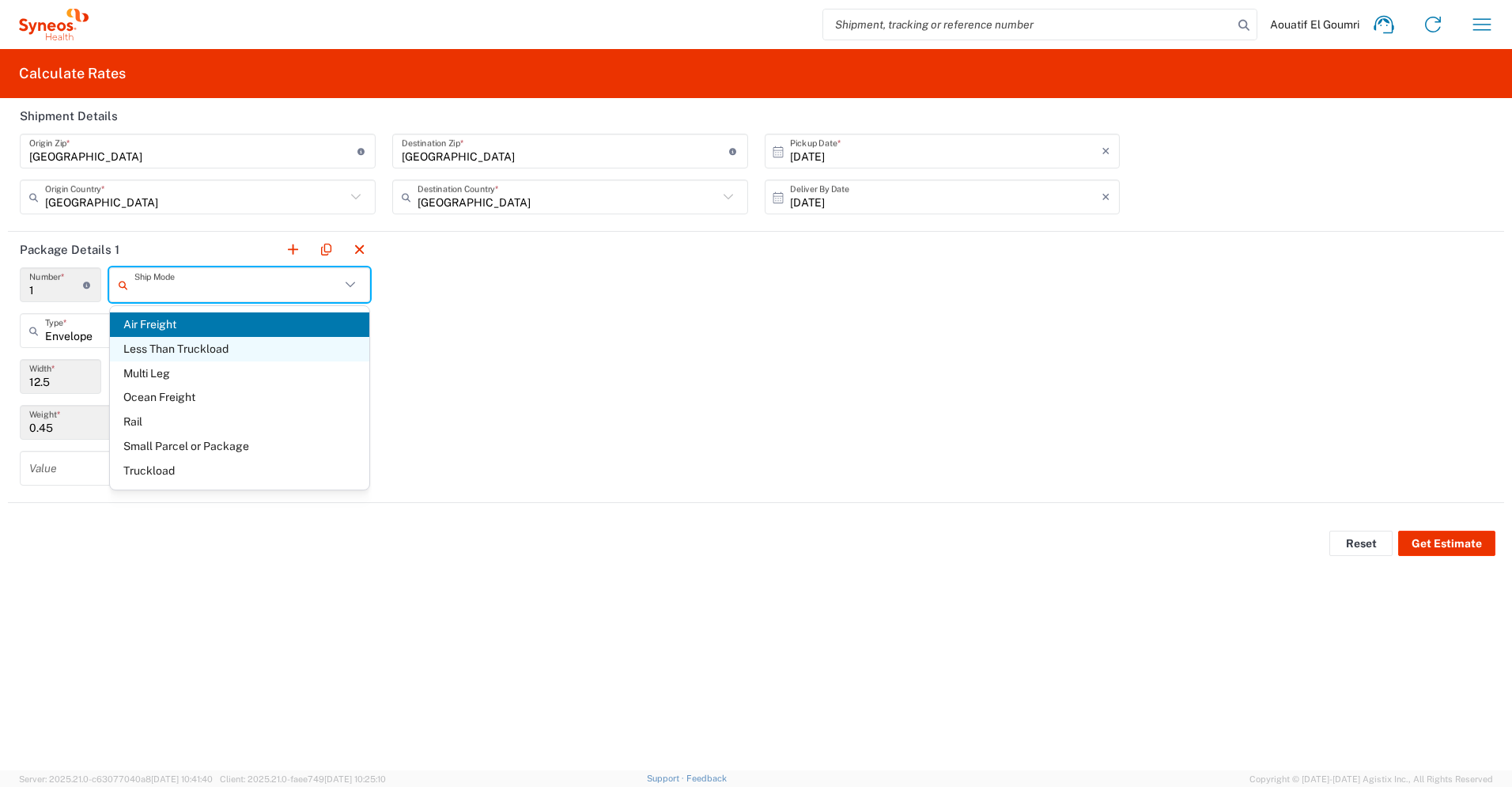
click at [222, 353] on span "Less Than Truckload" at bounding box center [239, 349] width 259 height 24
type input "Less Than Truckload"
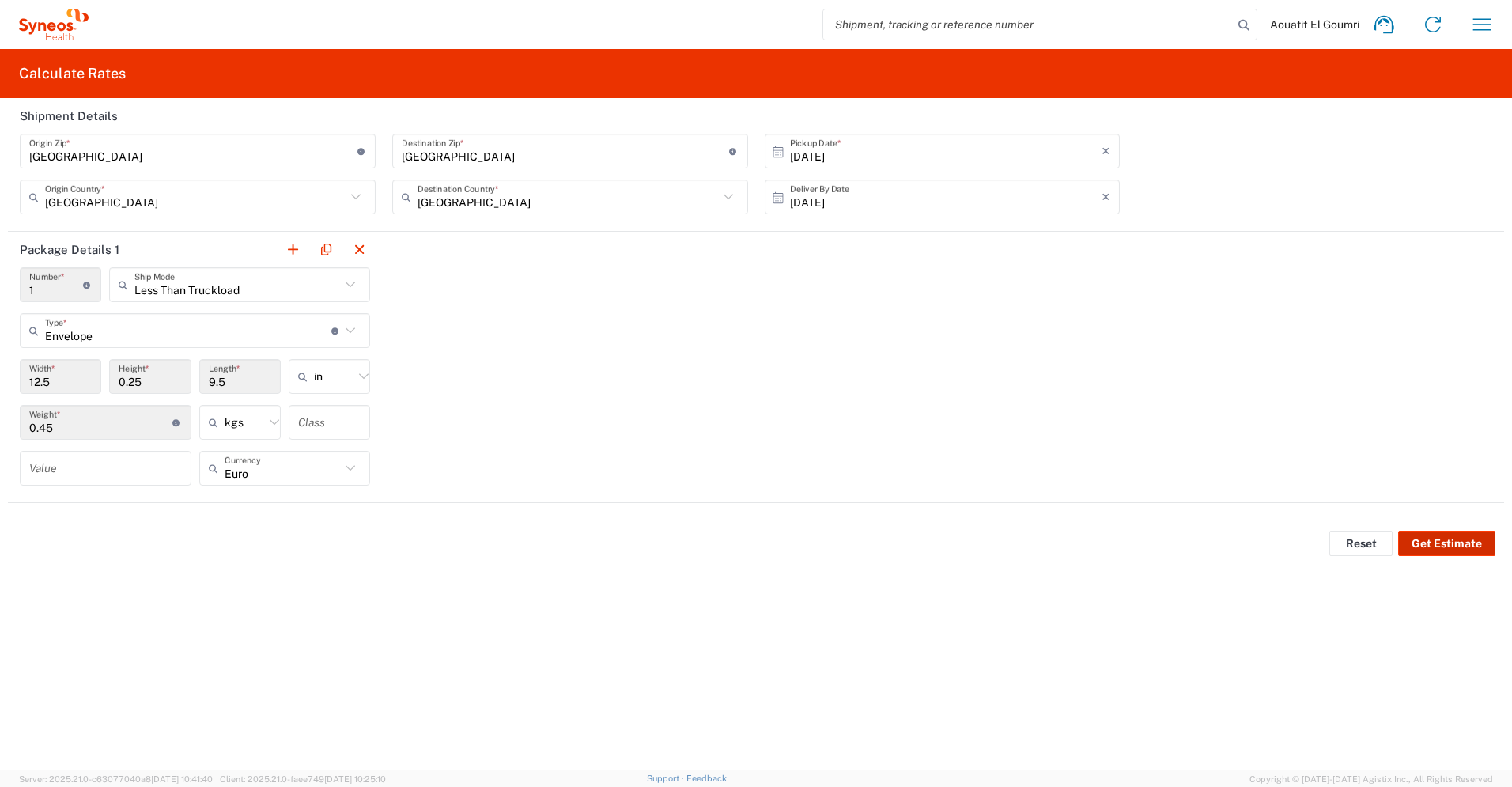
click at [1427, 539] on button "Get Estimate" at bounding box center [1447, 543] width 97 height 25
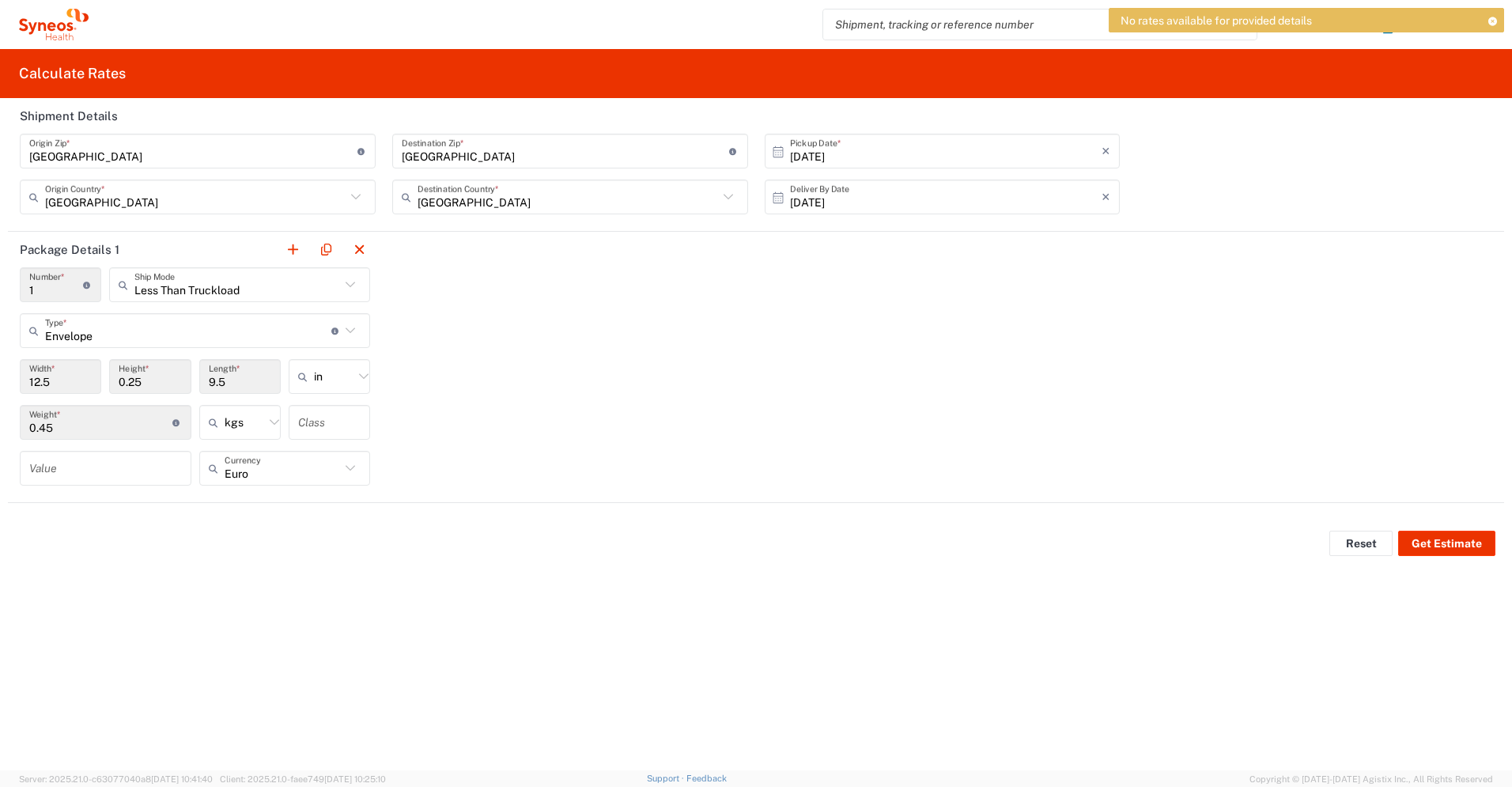
click at [634, 285] on div "Package Details 1 1 Number * Number of packages of specified package type and d…" at bounding box center [756, 368] width 1497 height 271
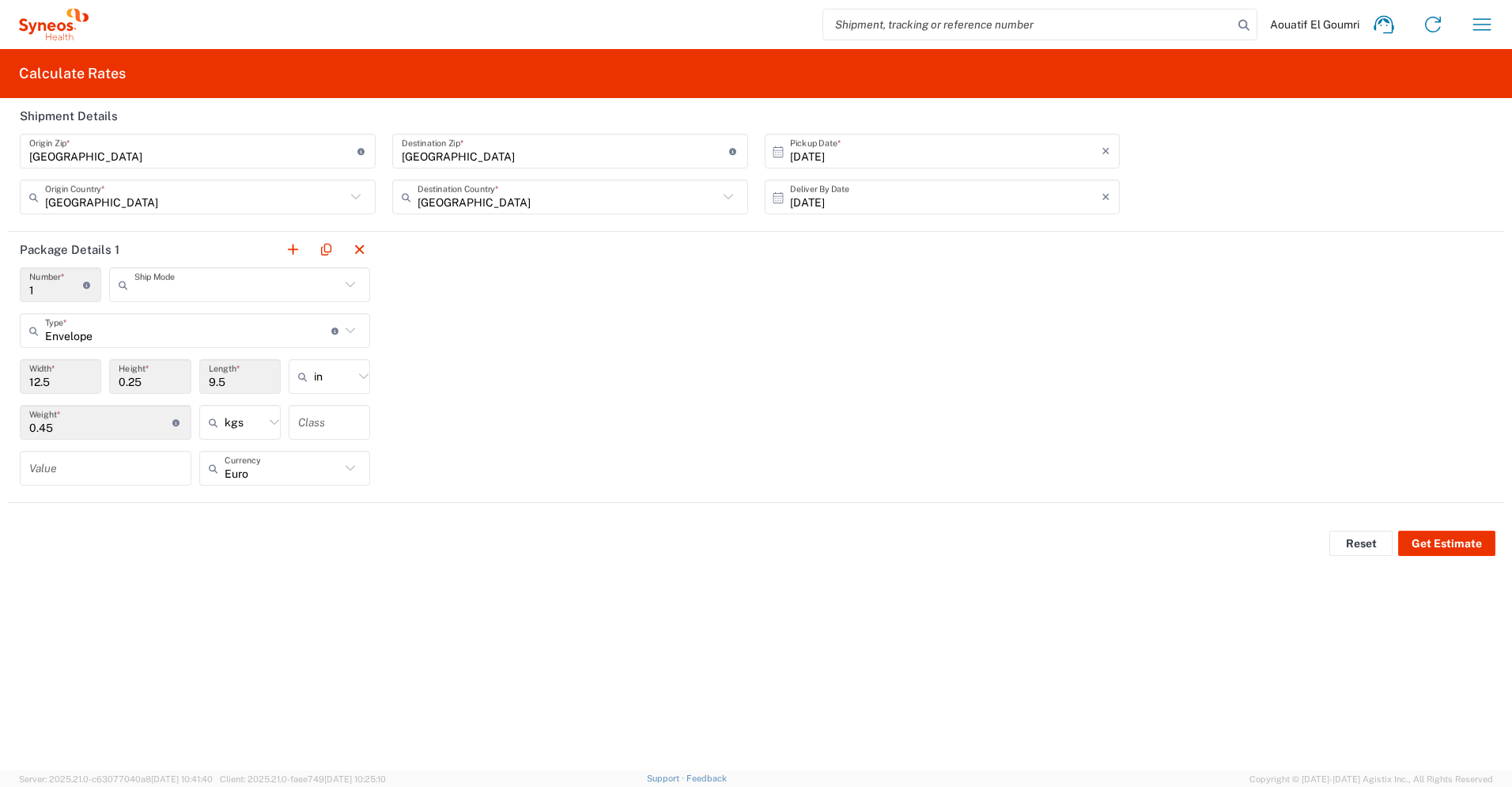
click at [156, 284] on input "text" at bounding box center [237, 285] width 205 height 27
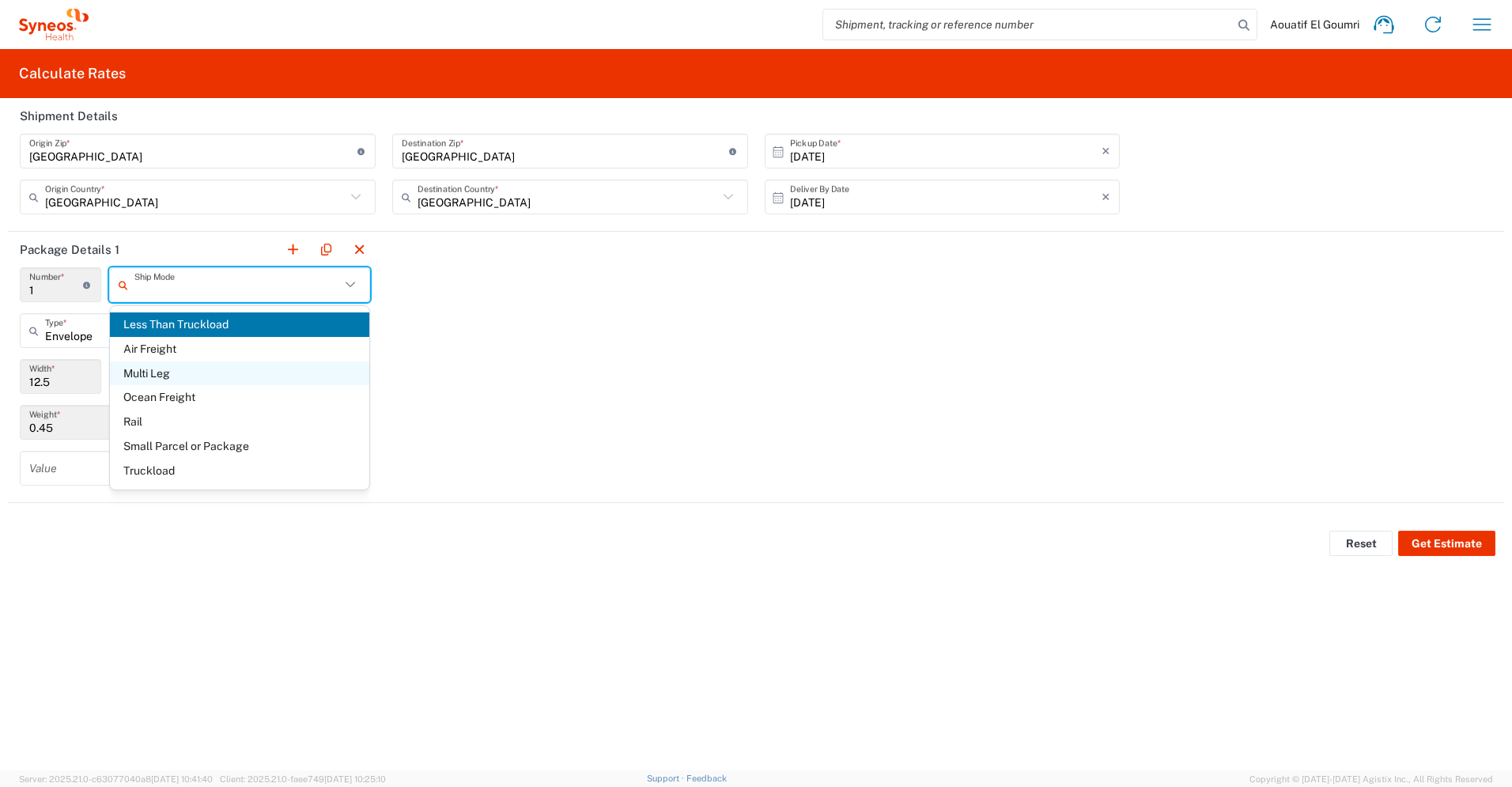
click at [177, 374] on span "Multi Leg" at bounding box center [239, 373] width 259 height 24
type input "Multi Leg"
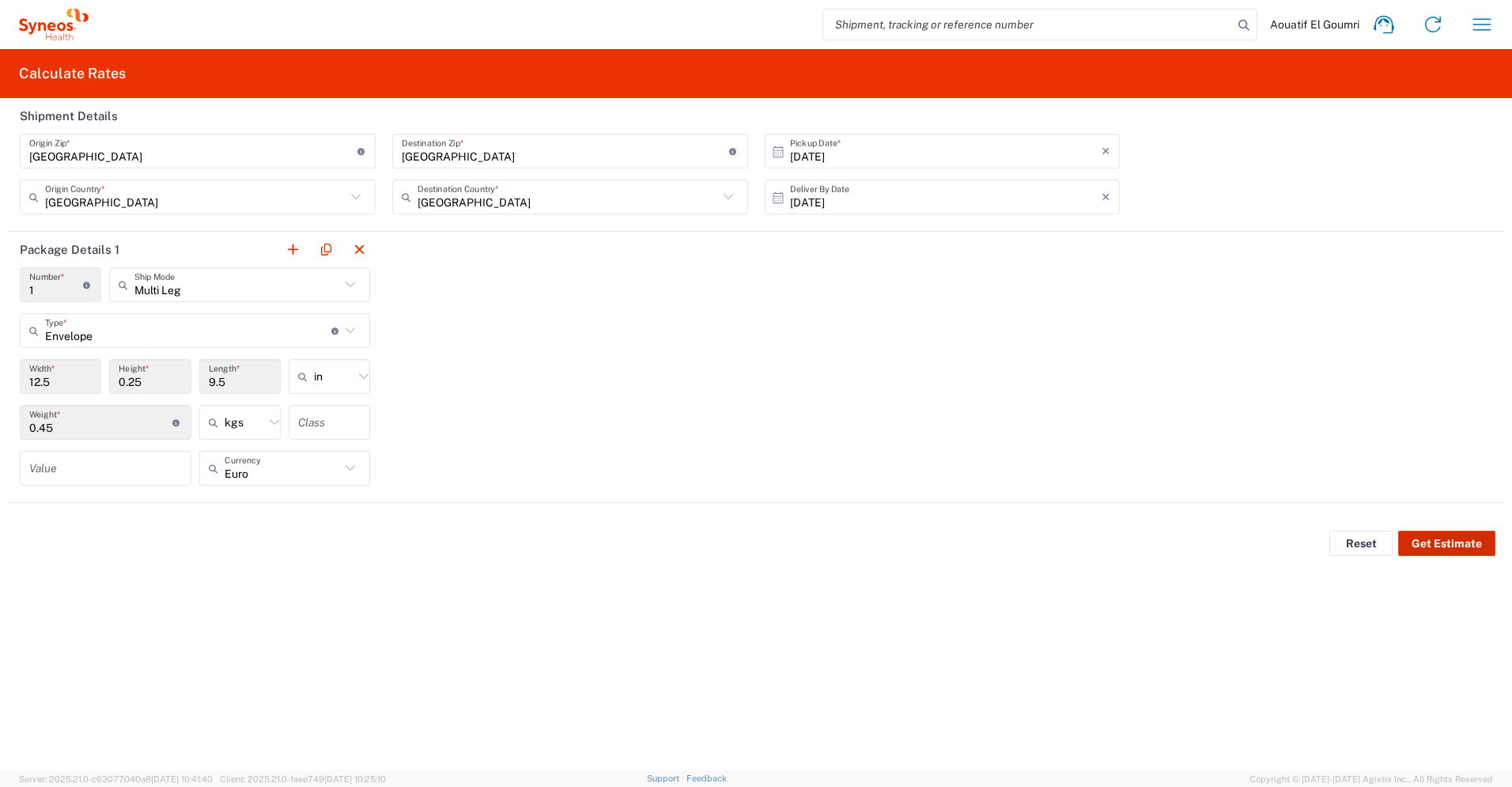
click at [1459, 543] on button "Get Estimate" at bounding box center [1447, 543] width 97 height 25
click at [431, 162] on input "undefined" at bounding box center [566, 151] width 328 height 27
drag, startPoint x: 436, startPoint y: 154, endPoint x: 389, endPoint y: 156, distance: 47.0
click at [389, 156] on div "Destination Zip * Enter Destination Zip here" at bounding box center [571, 156] width 364 height 46
type input "suresnes"
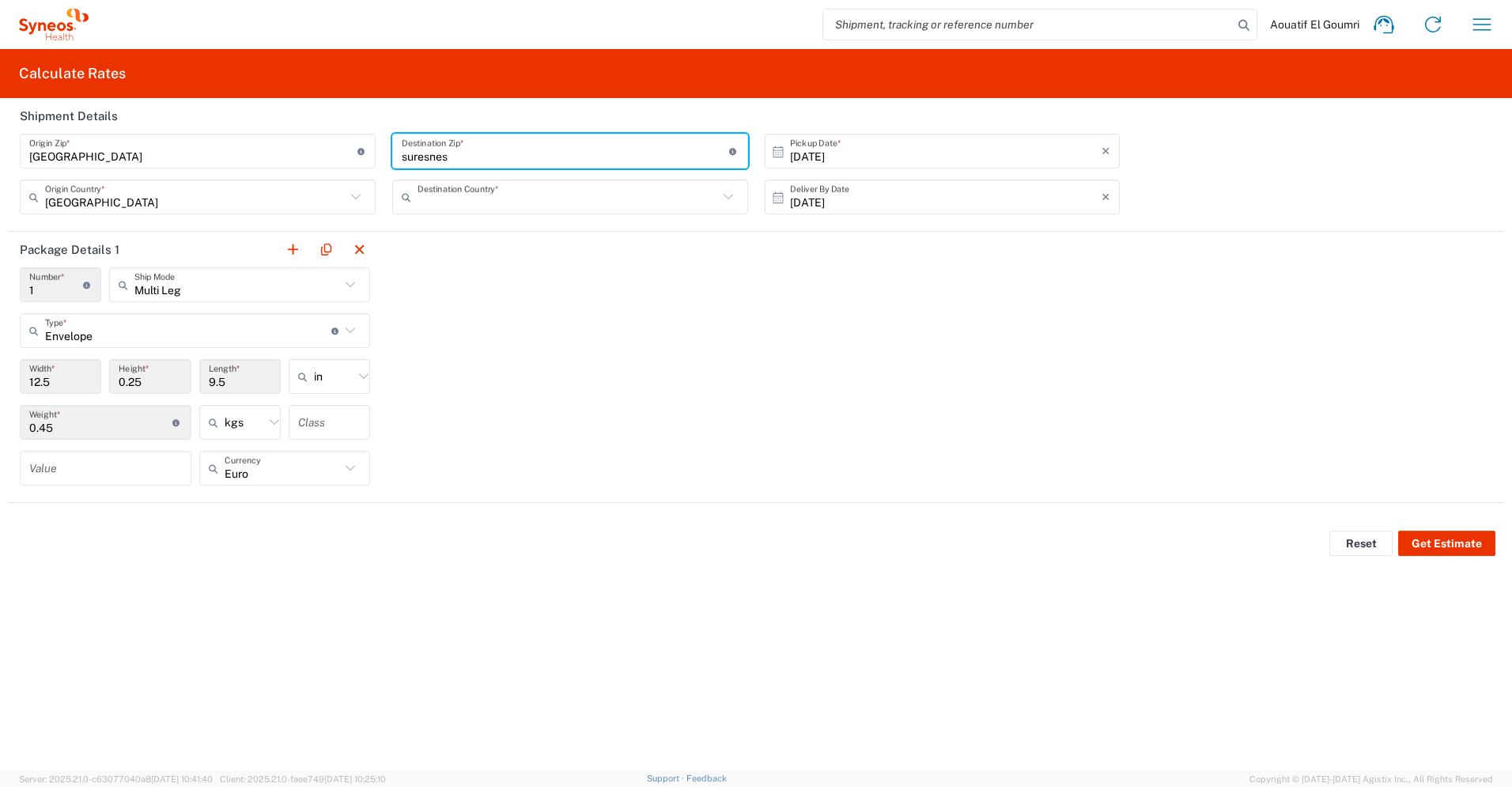
click at [520, 200] on input "text" at bounding box center [568, 197] width 301 height 27
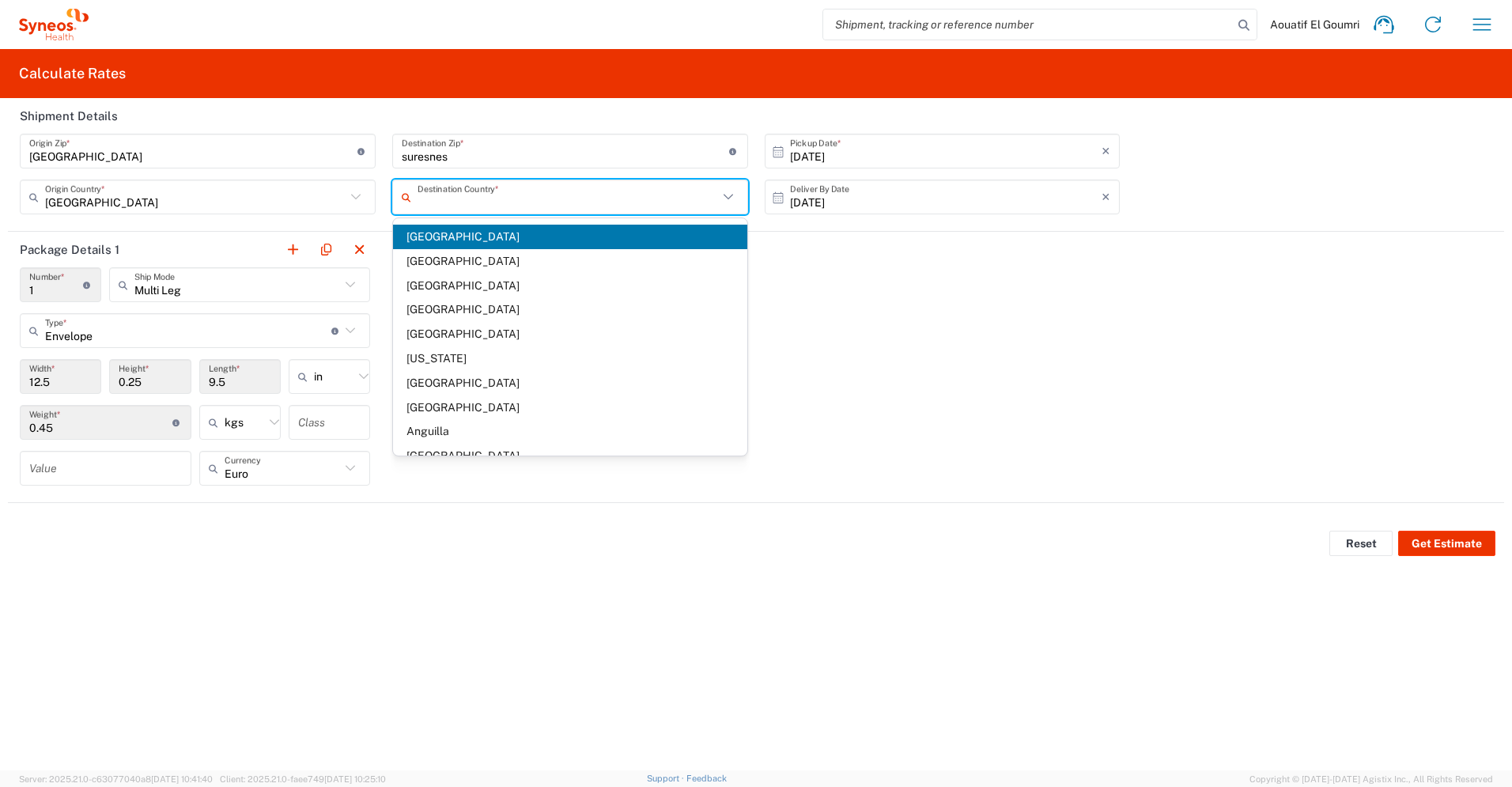
click at [498, 238] on span "[GEOGRAPHIC_DATA]" at bounding box center [570, 237] width 354 height 24
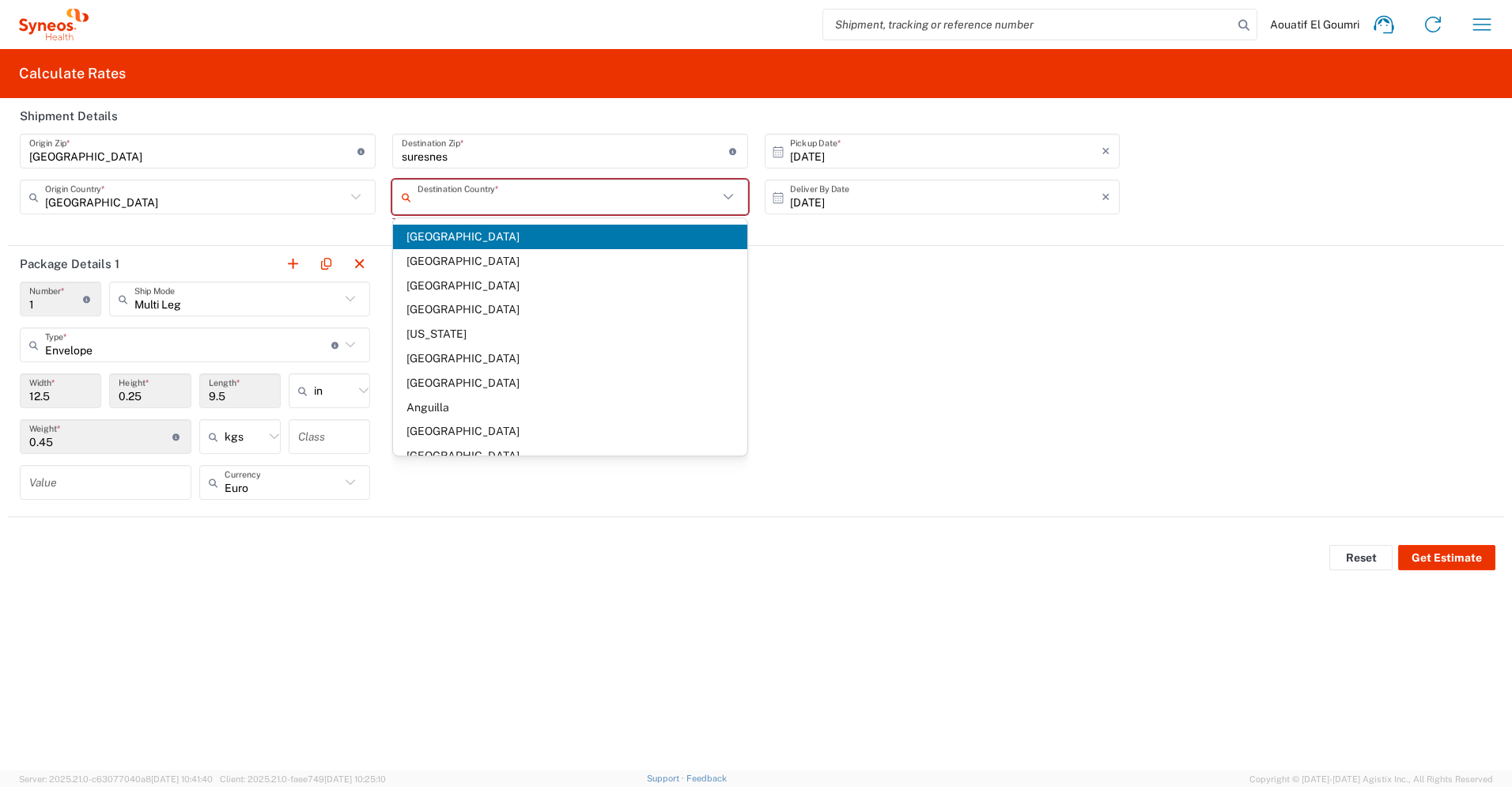
click at [600, 203] on input "text" at bounding box center [568, 197] width 301 height 27
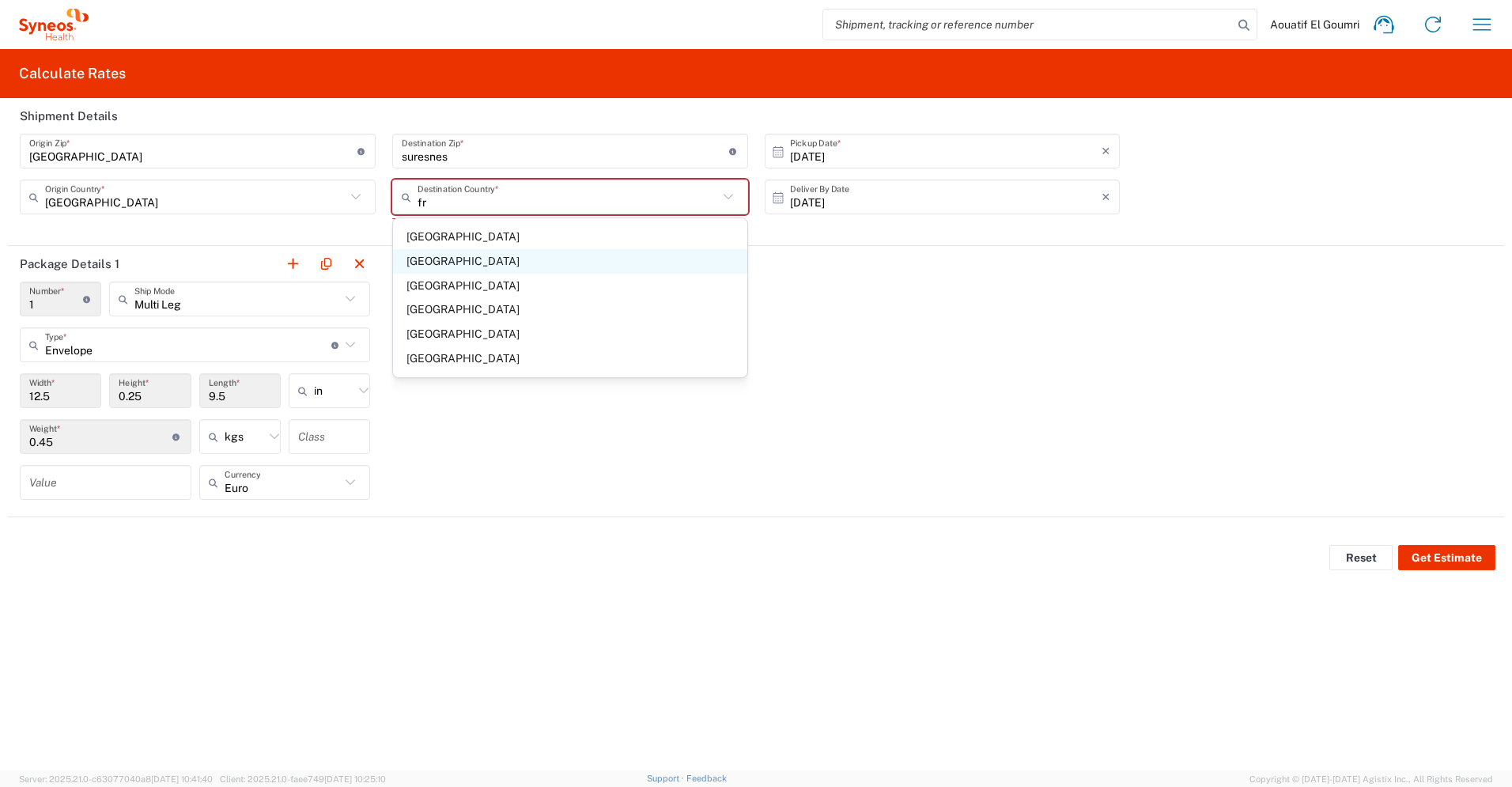
click at [507, 266] on span "[GEOGRAPHIC_DATA]" at bounding box center [570, 261] width 354 height 24
type input "[GEOGRAPHIC_DATA]"
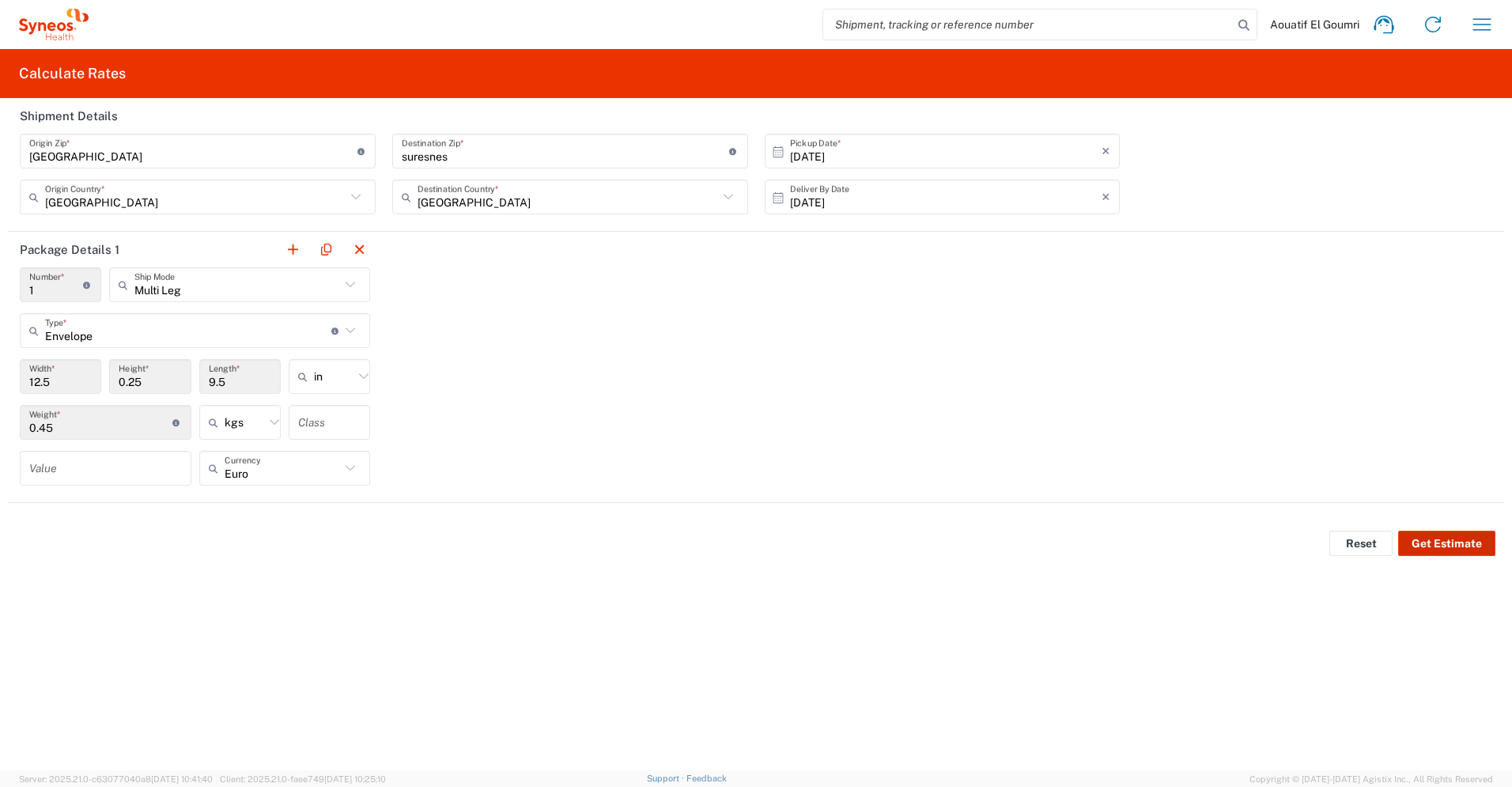
click at [1443, 545] on button "Get Estimate" at bounding box center [1447, 543] width 97 height 25
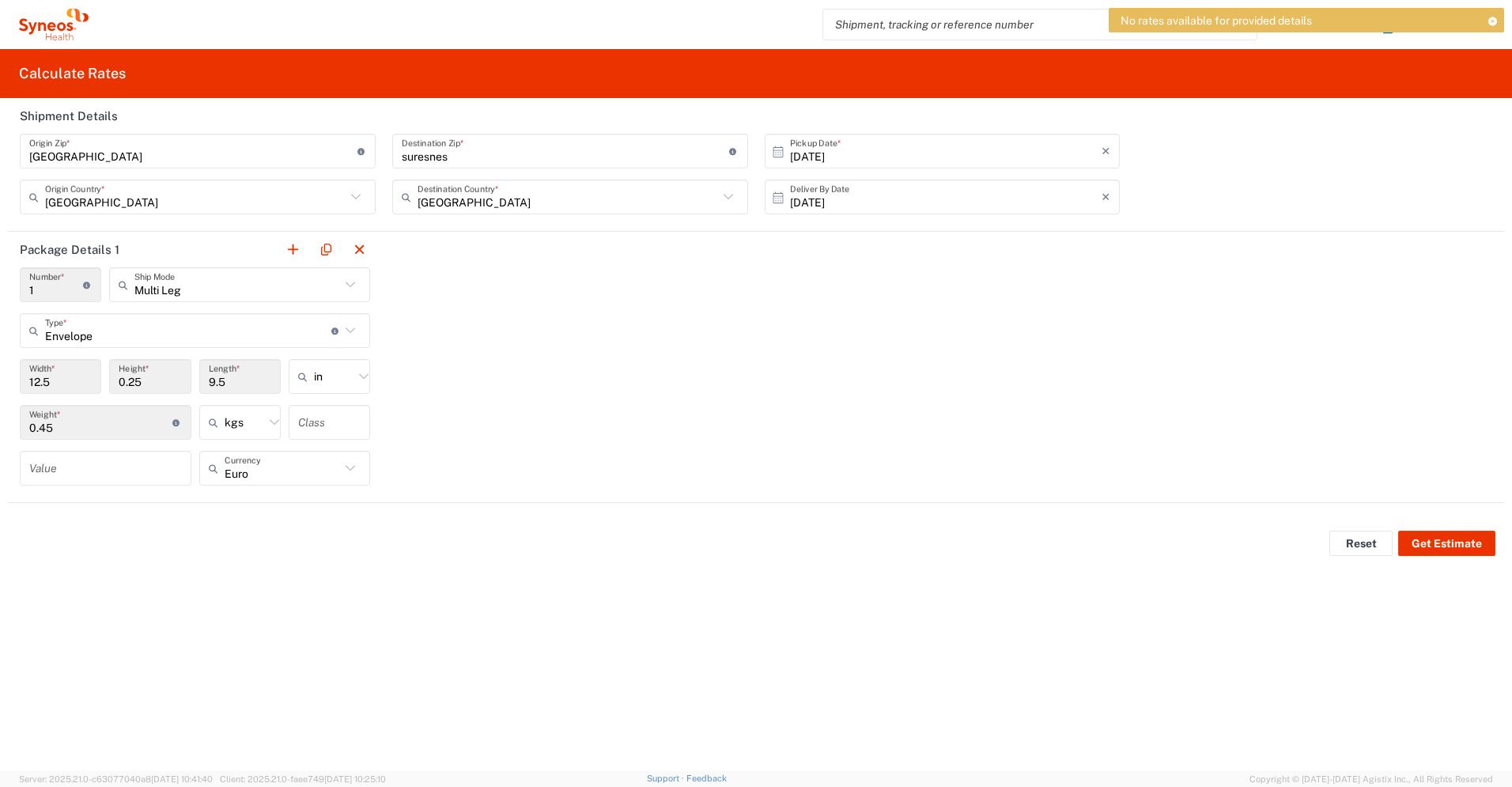
click at [930, 34] on input "search" at bounding box center [1028, 24] width 410 height 30
click at [1493, 19] on icon at bounding box center [1493, 21] width 11 height 9
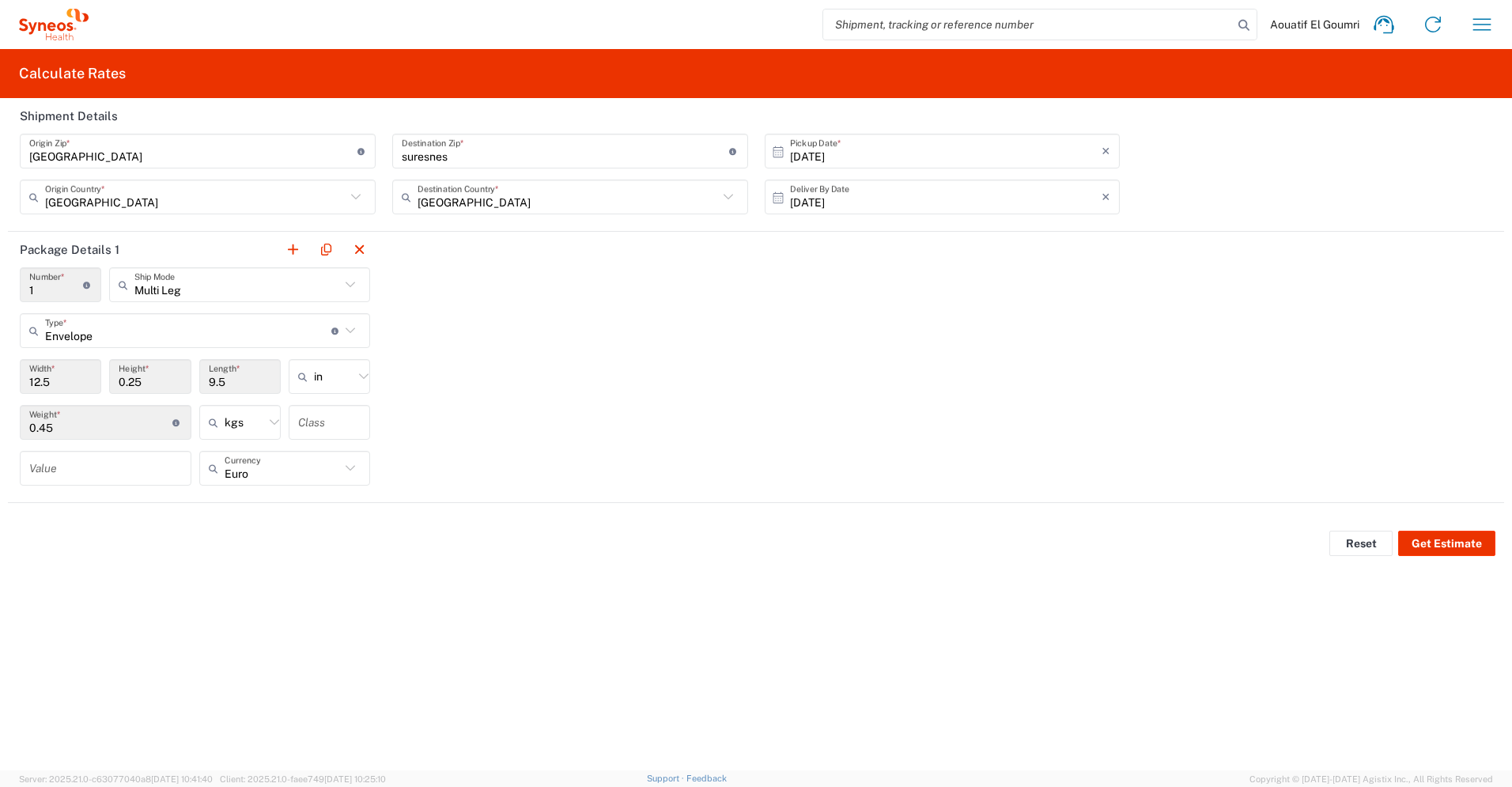
click at [1327, 20] on span "Aouatif El Goumri" at bounding box center [1315, 25] width 90 height 15
click at [1437, 19] on icon at bounding box center [1434, 25] width 16 height 16
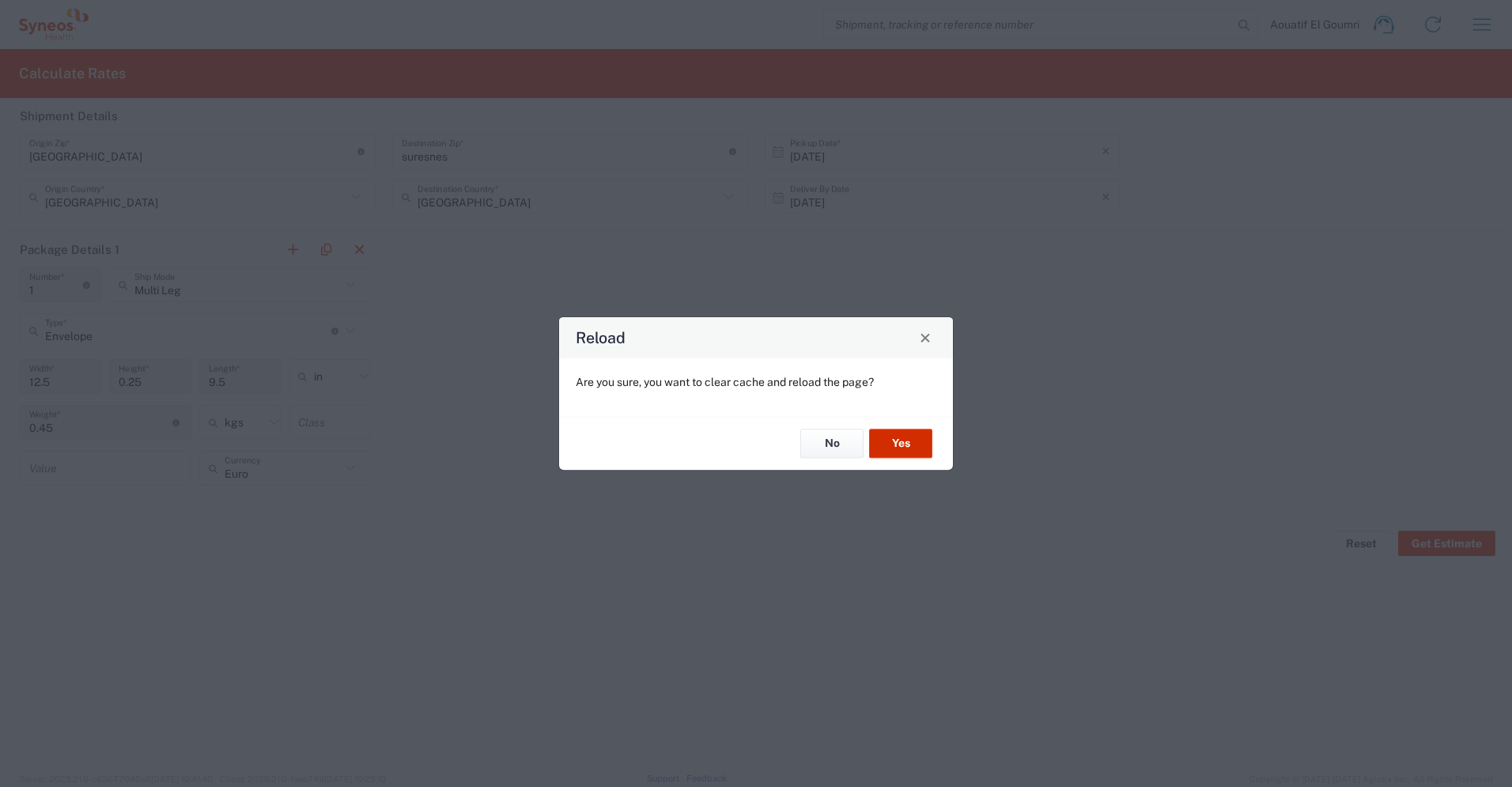
click at [909, 445] on button "Yes" at bounding box center [901, 444] width 63 height 29
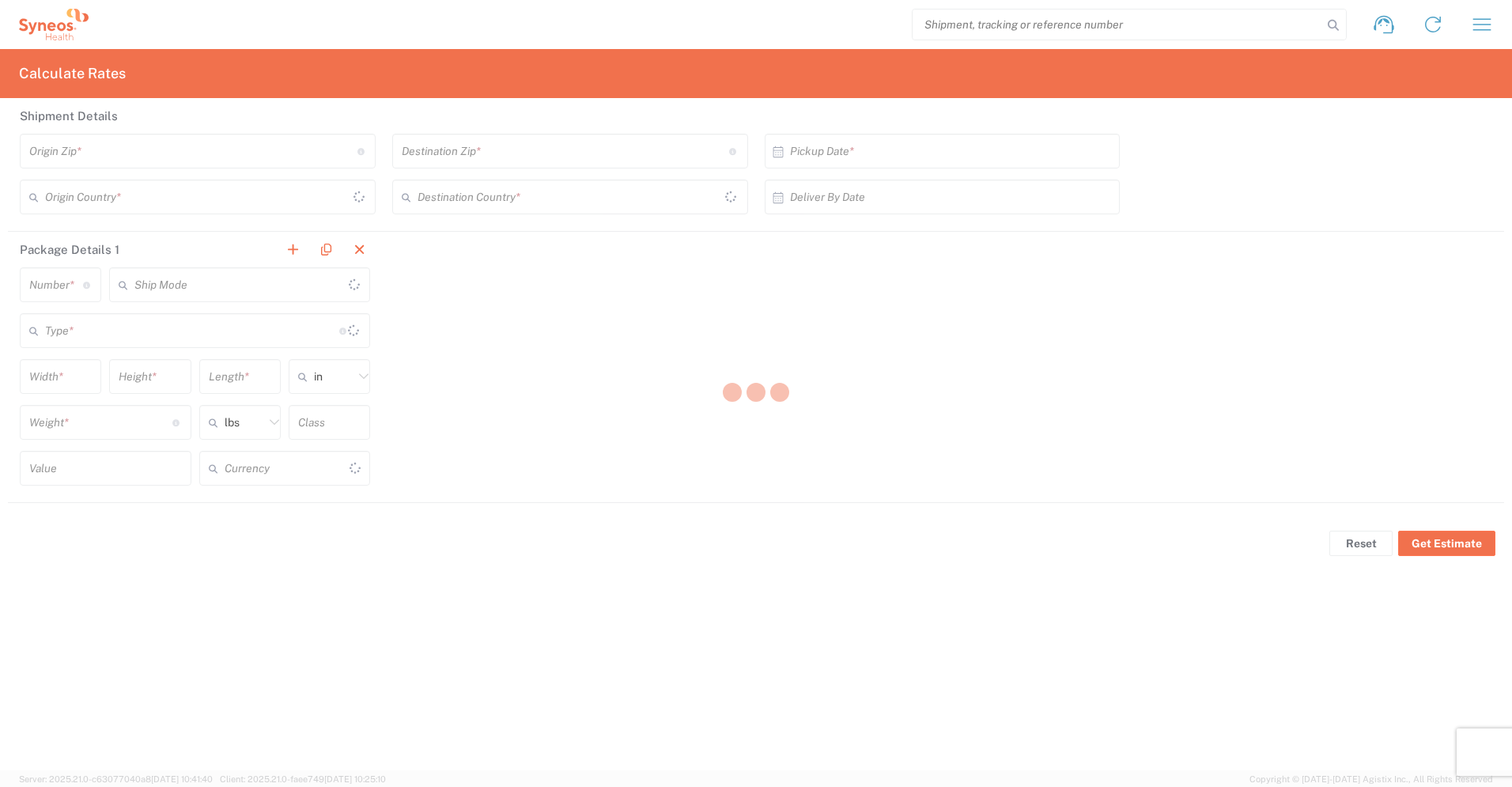
type input "US Dollar"
type input "[GEOGRAPHIC_DATA]"
click at [1480, 27] on icon "button" at bounding box center [1481, 24] width 25 height 25
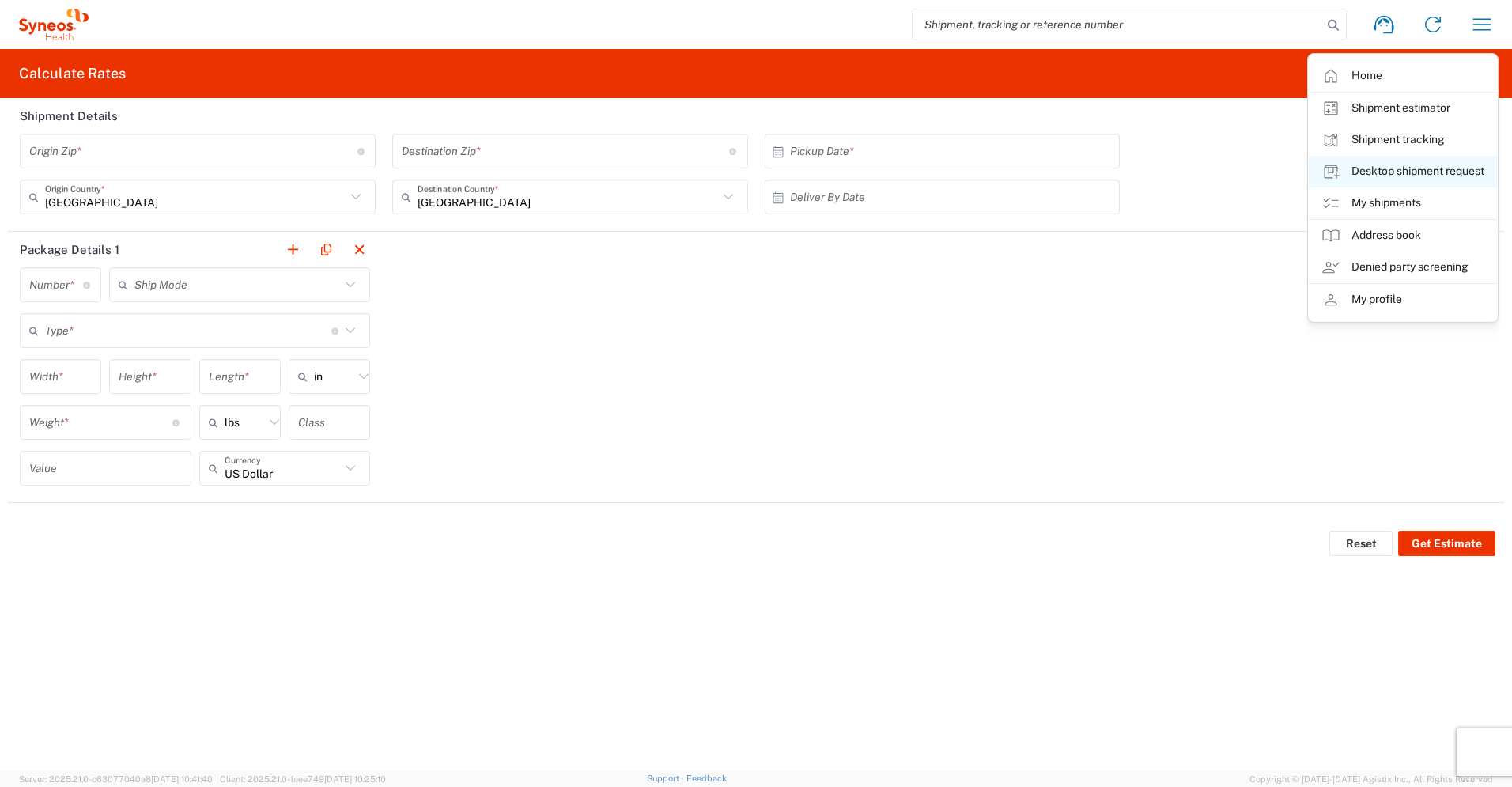
click at [1412, 172] on link "Desktop shipment request" at bounding box center [1403, 171] width 188 height 32
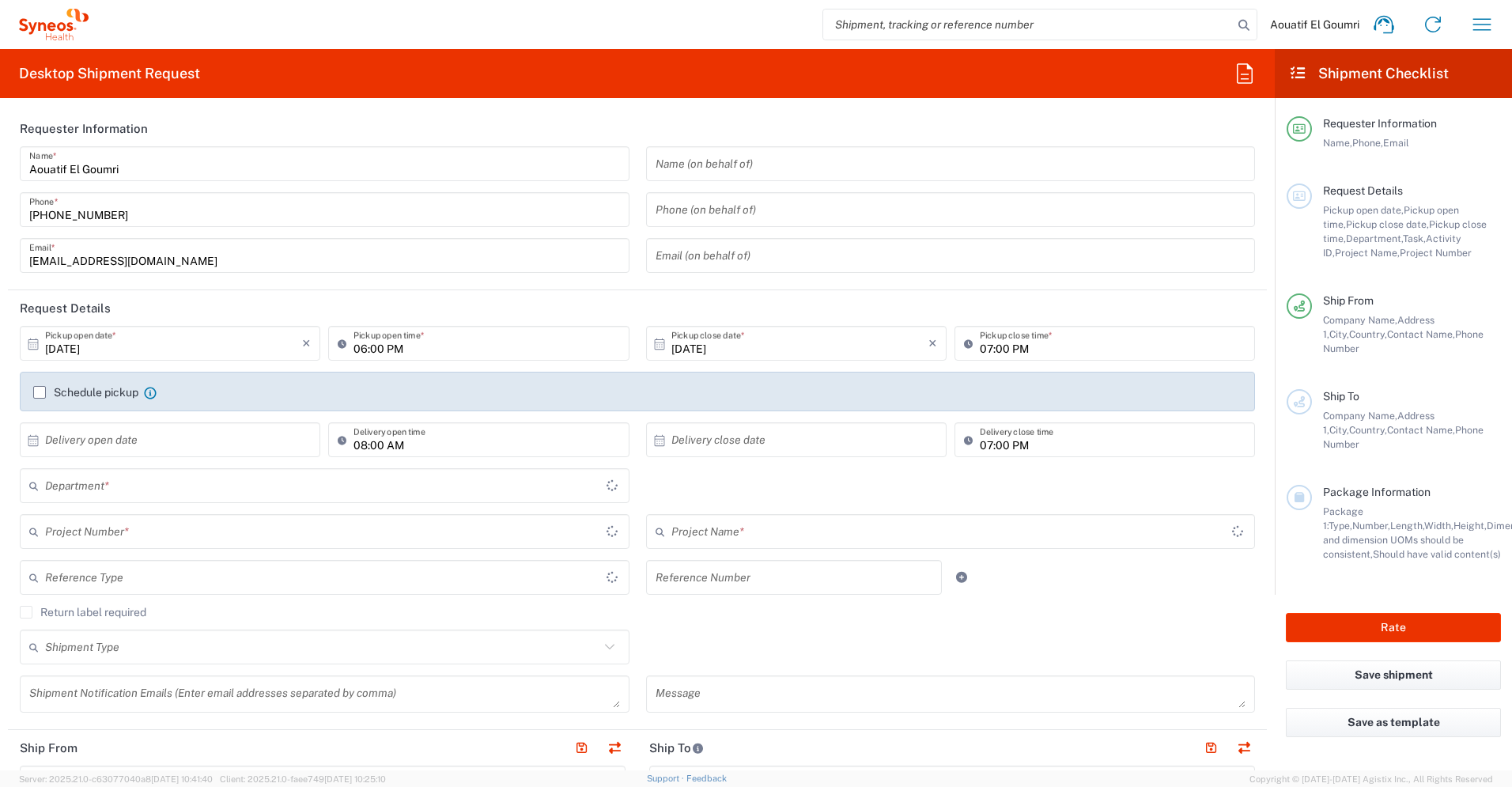
type input "[GEOGRAPHIC_DATA]"
type input "3229"
type input "Syneos Health France SARL"
click at [1469, 32] on icon "button" at bounding box center [1481, 24] width 25 height 25
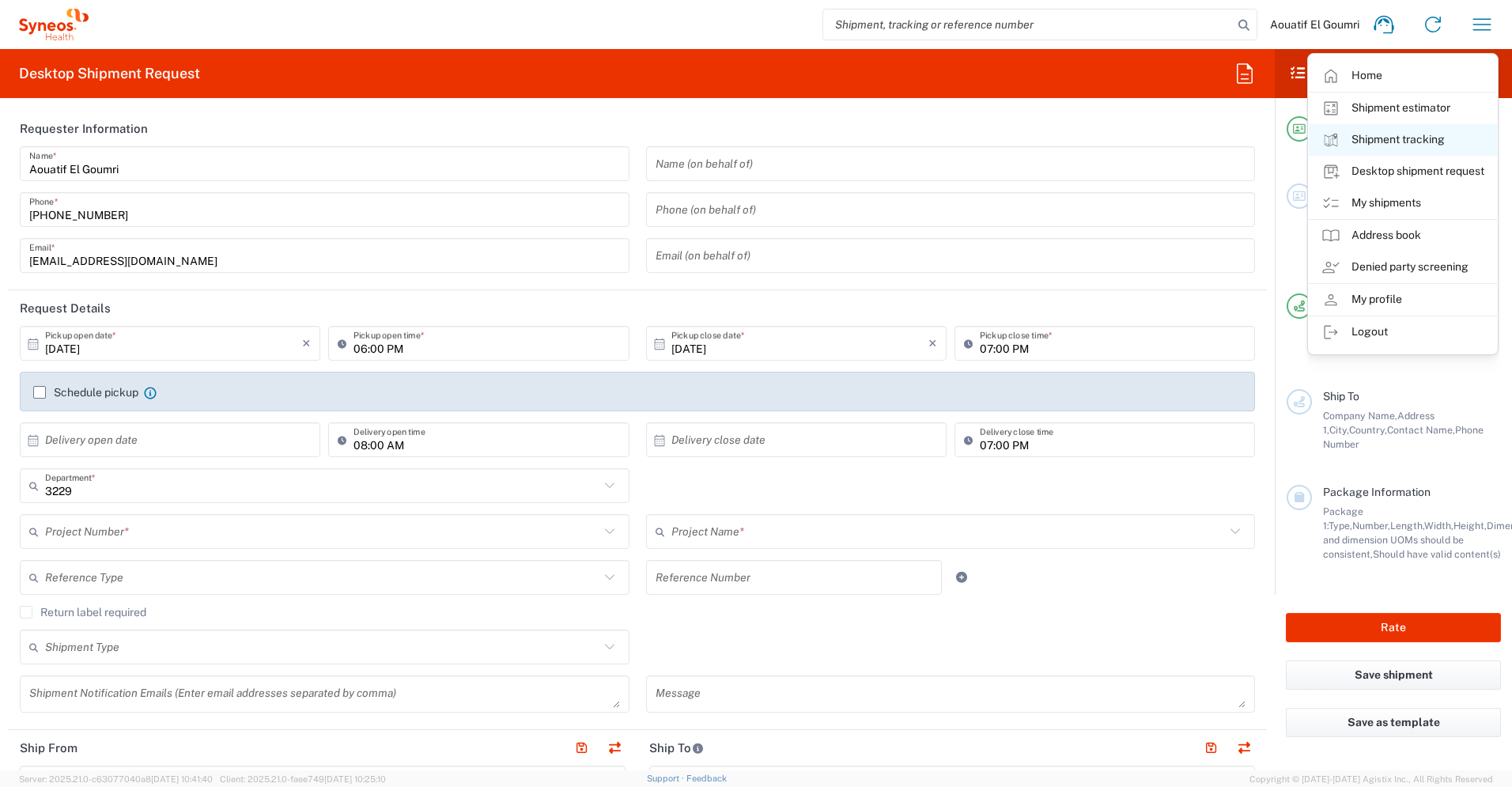
click at [1440, 139] on link "Shipment tracking" at bounding box center [1403, 140] width 188 height 32
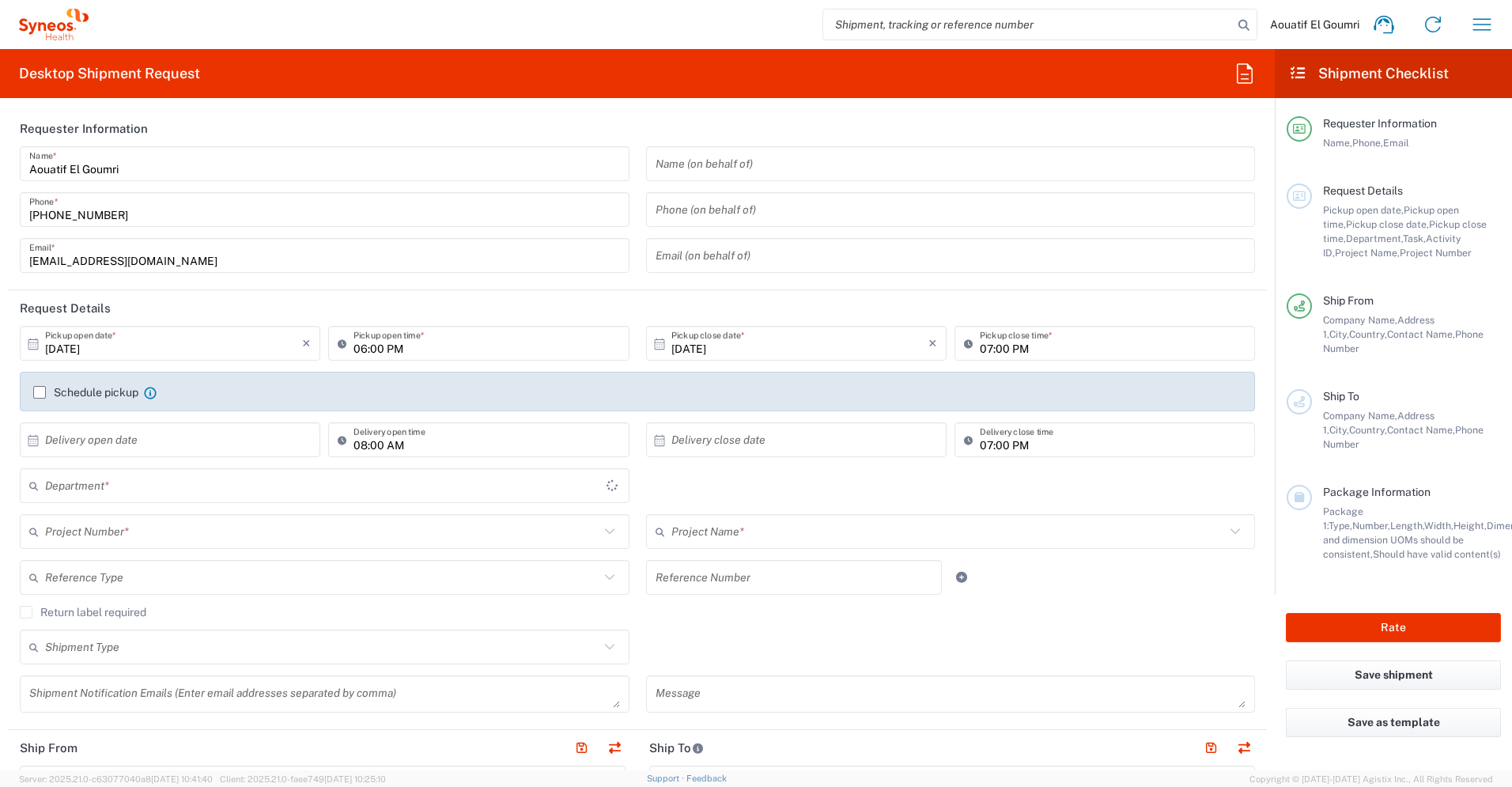
type input "3229"
click at [1489, 27] on icon "button" at bounding box center [1481, 24] width 25 height 25
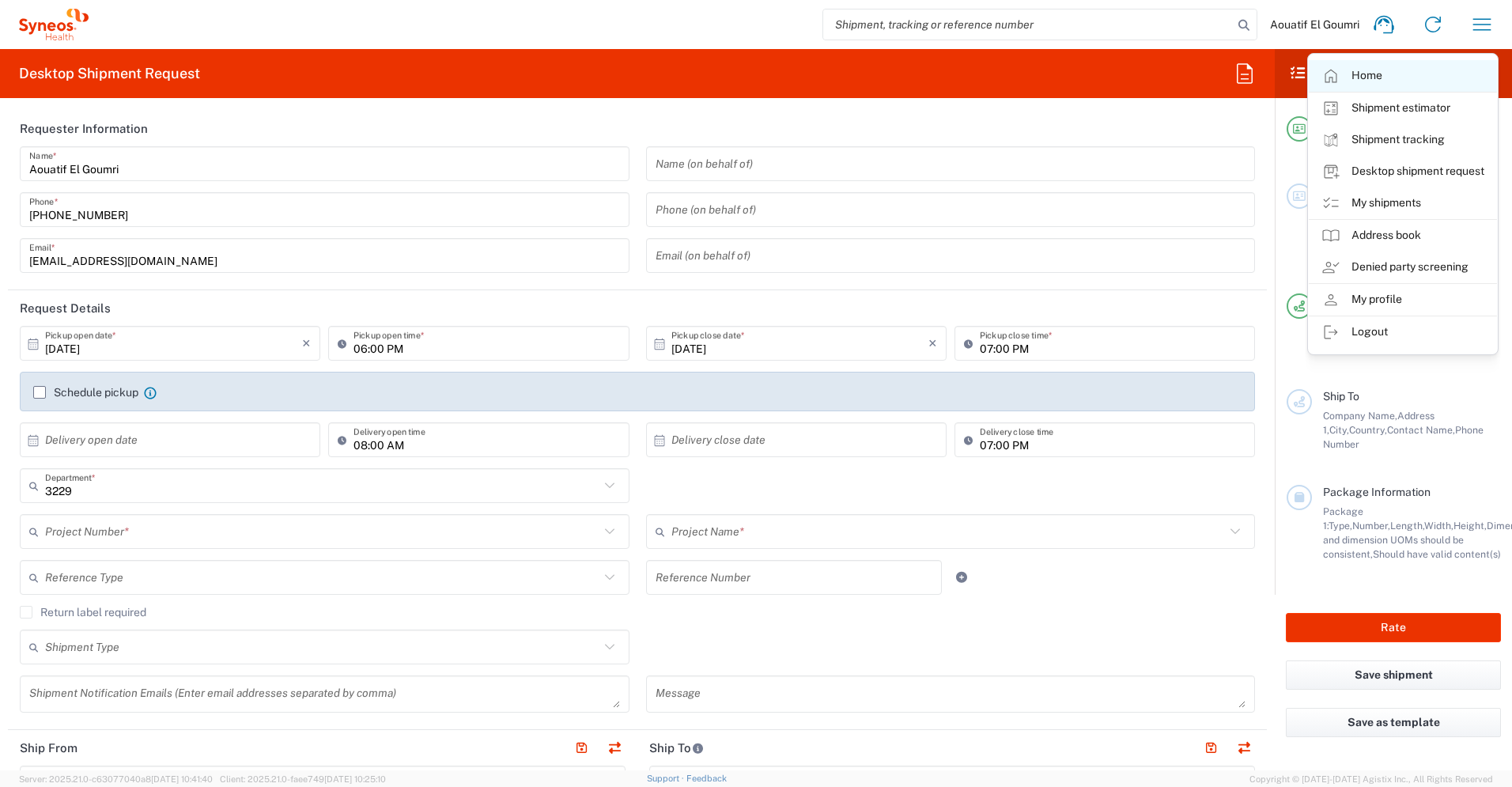
click at [1427, 72] on link "Home" at bounding box center [1403, 75] width 188 height 32
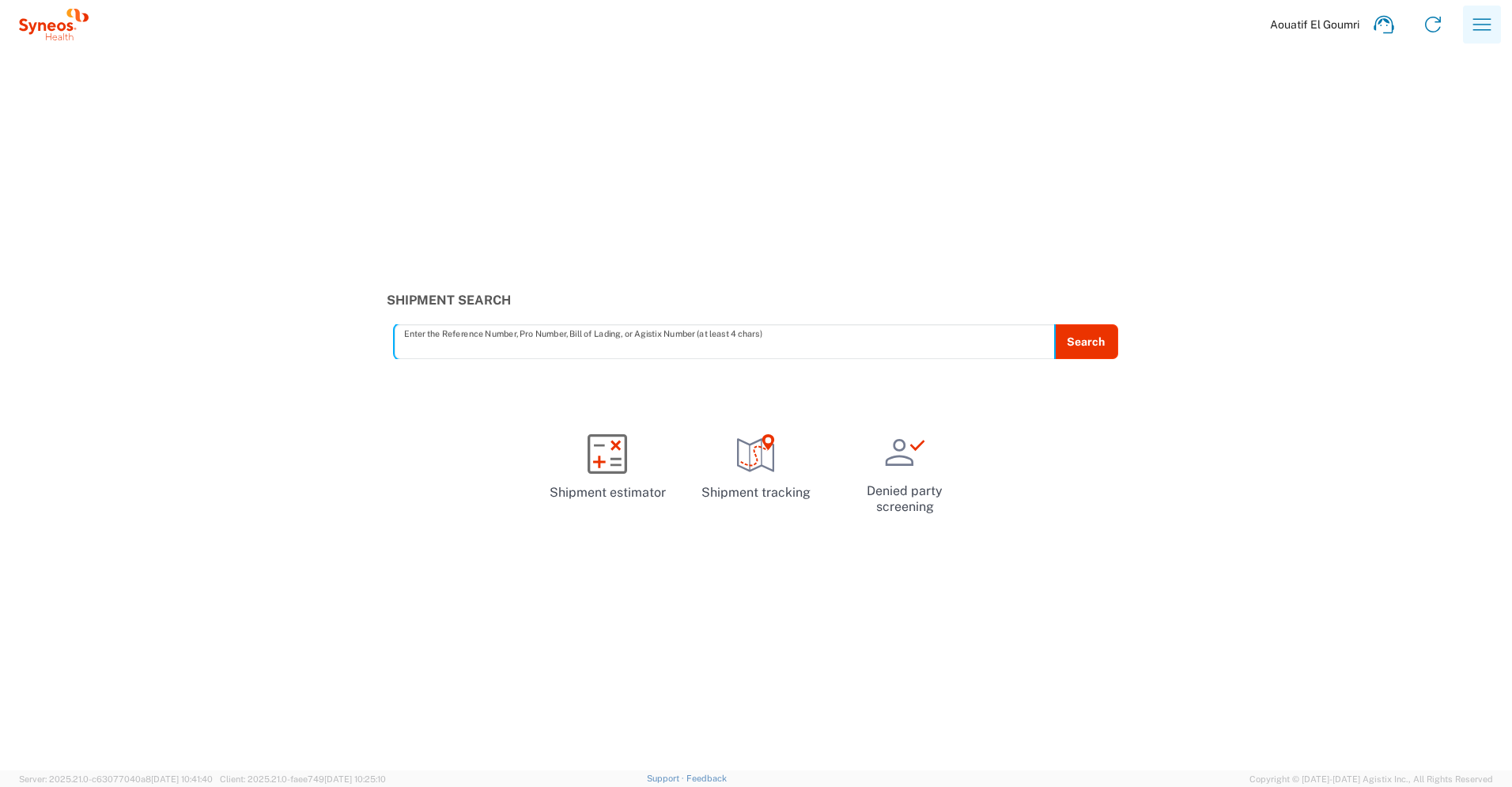
click at [1493, 14] on icon "button" at bounding box center [1481, 24] width 25 height 25
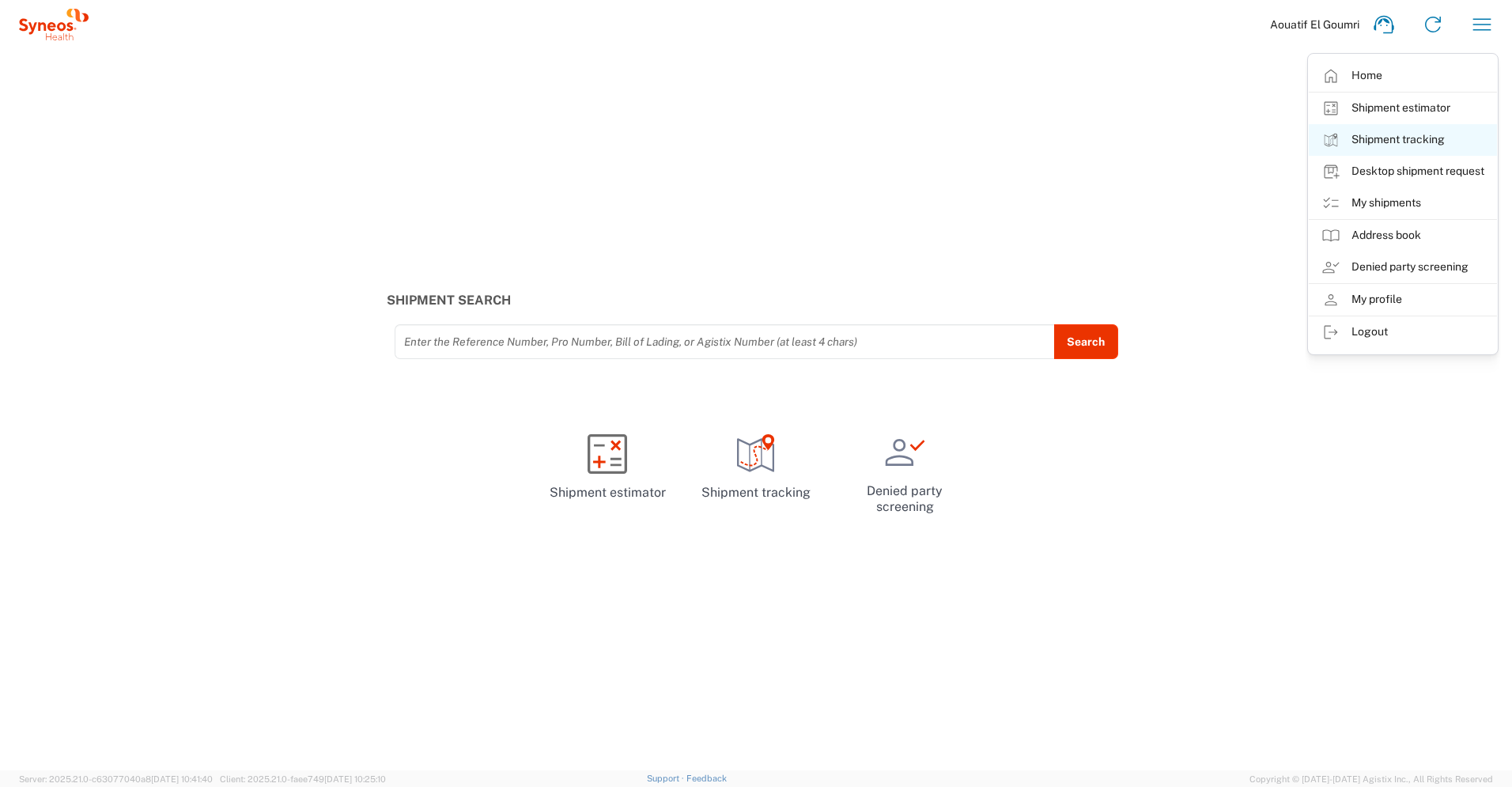
click at [1391, 146] on link "Shipment tracking" at bounding box center [1403, 140] width 188 height 32
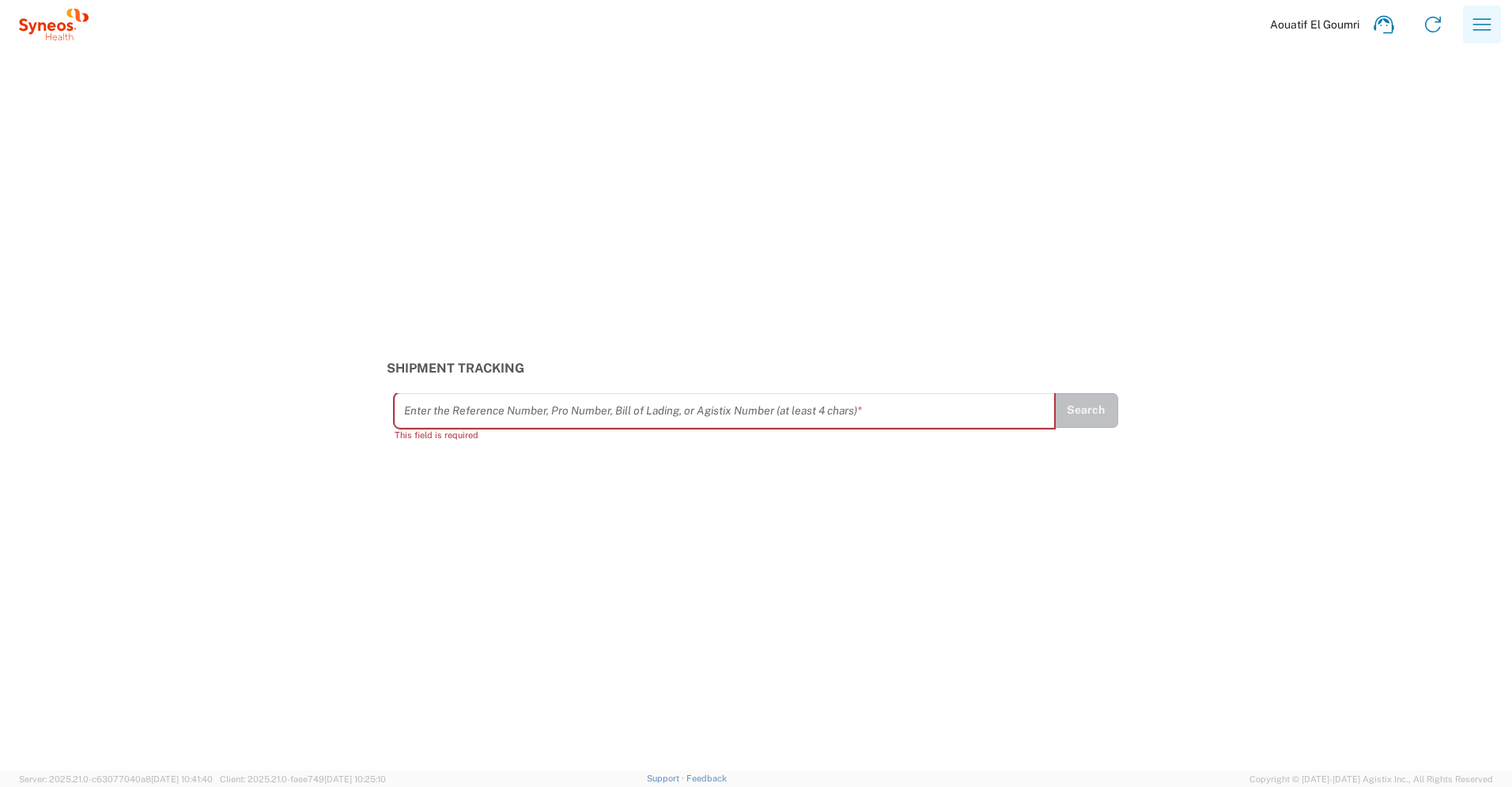
click at [1476, 23] on icon "button" at bounding box center [1481, 24] width 25 height 25
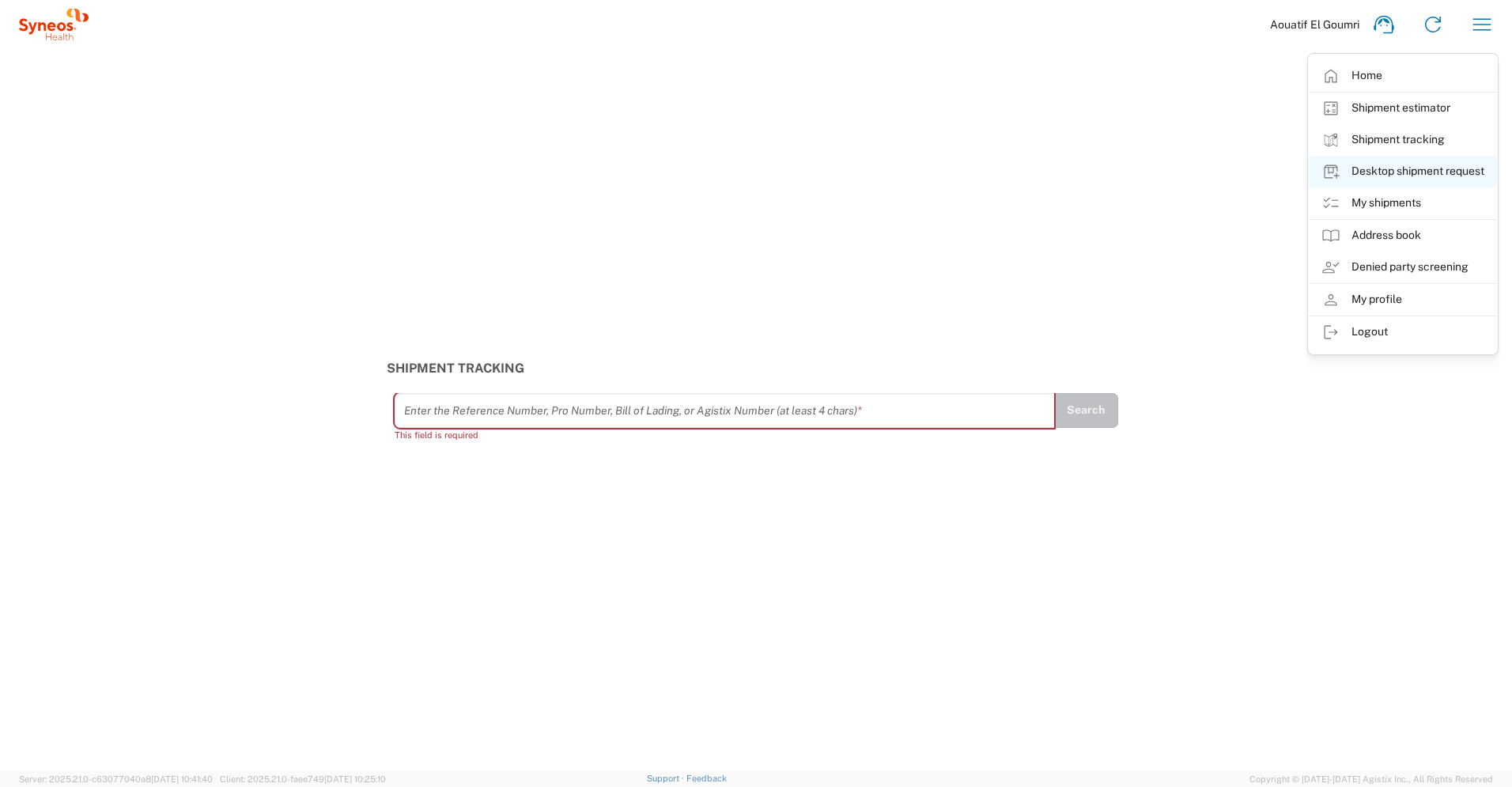
click at [1420, 178] on link "Desktop shipment request" at bounding box center [1403, 171] width 188 height 32
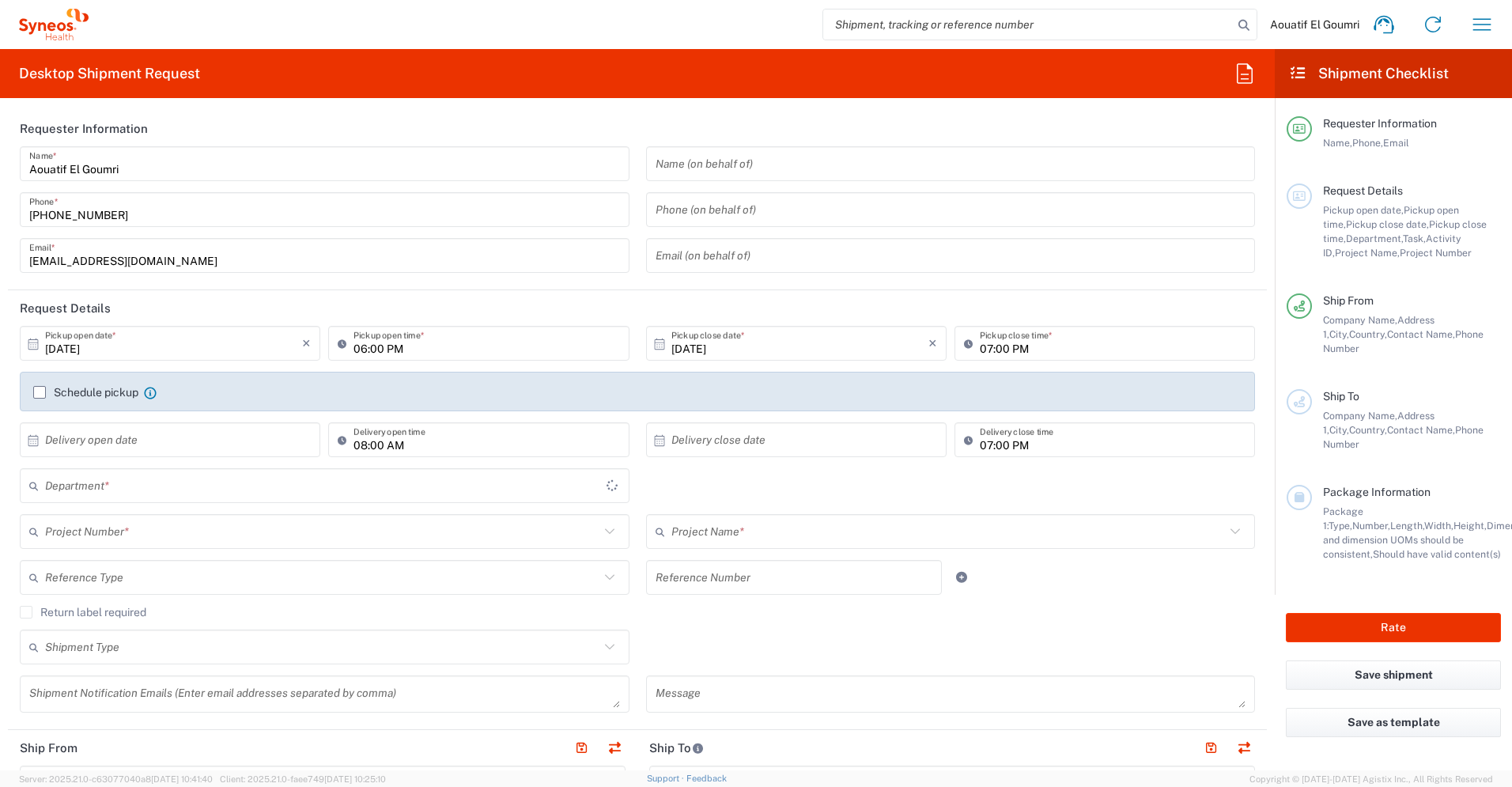
type input "3229"
